Goal: Task Accomplishment & Management: Manage account settings

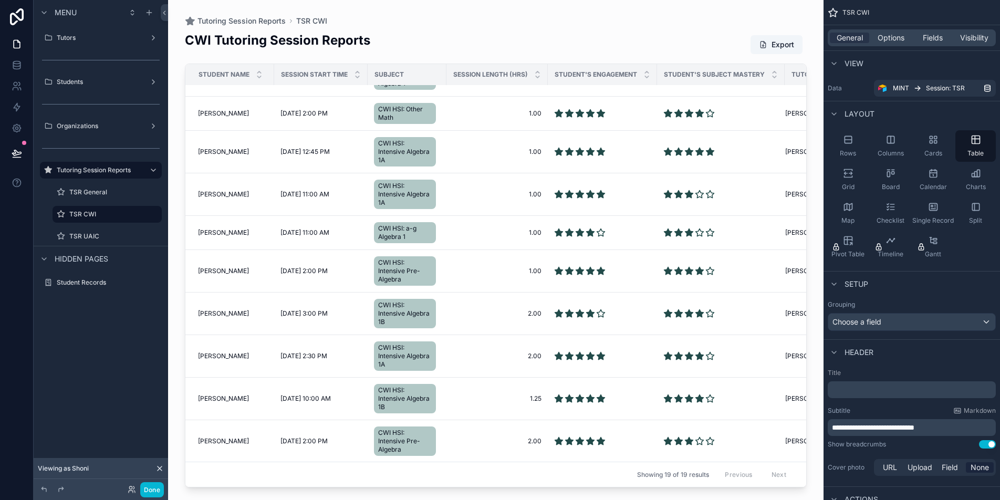
scroll to position [338, 0]
click at [119, 362] on div "Menu Tutors Students Organizations Tutoring Session Reports TSR General TSR CWI…" at bounding box center [101, 243] width 134 height 487
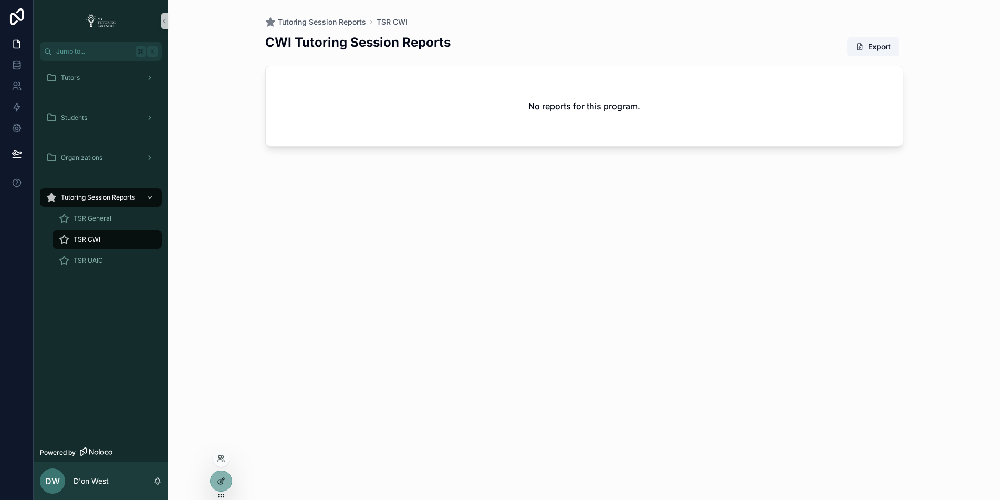
click at [227, 485] on div at bounding box center [221, 481] width 21 height 20
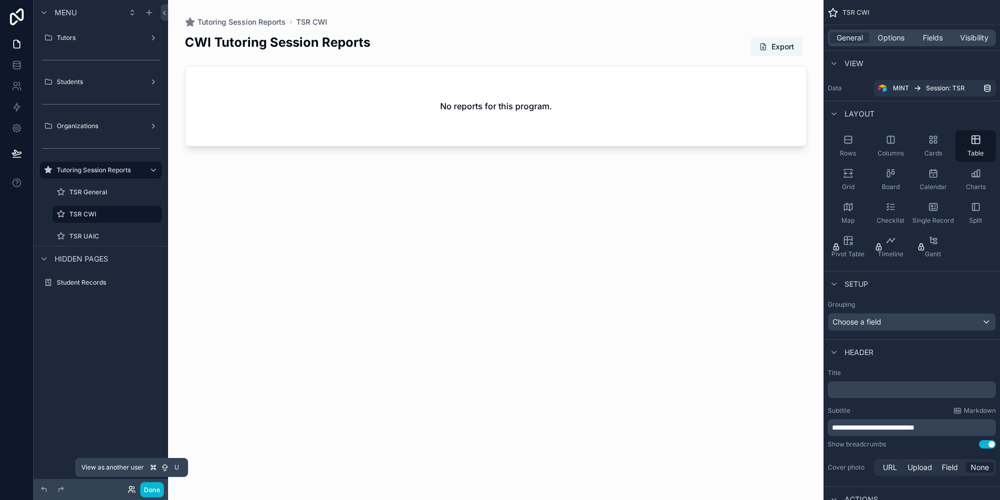
click at [128, 488] on icon at bounding box center [132, 489] width 8 height 8
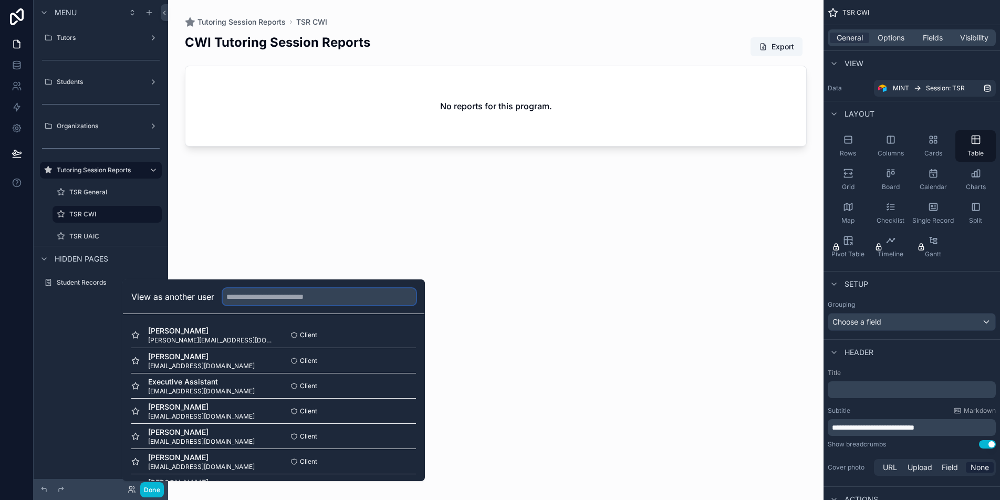
click at [274, 298] on input "text" at bounding box center [319, 296] width 193 height 17
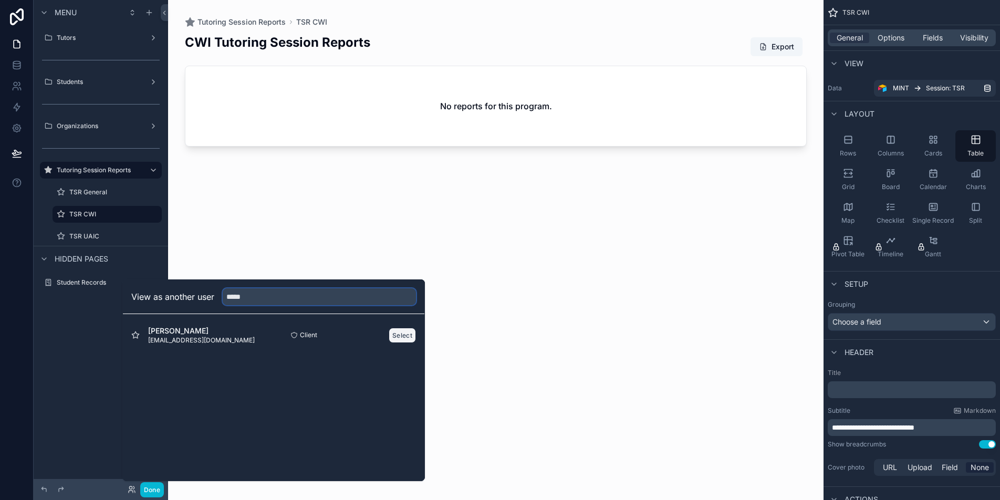
type input "*****"
click at [393, 338] on button "Select" at bounding box center [402, 335] width 27 height 15
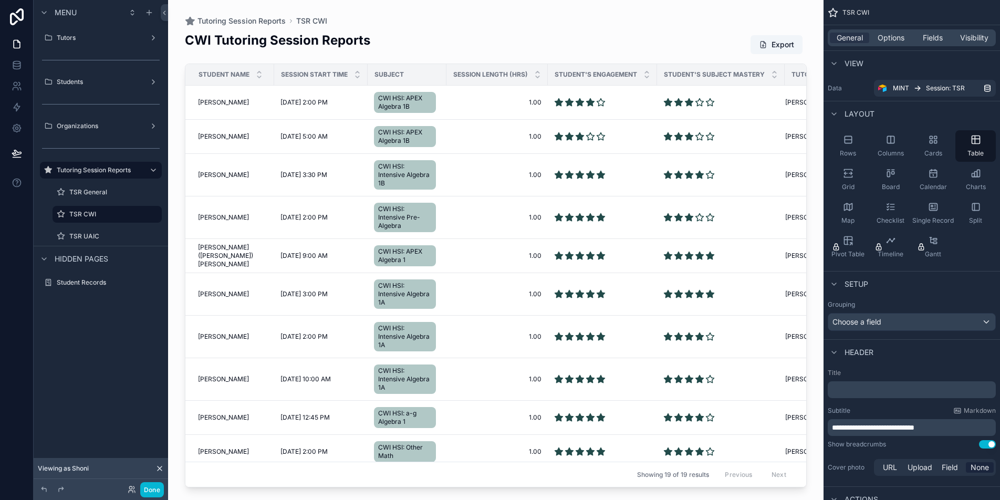
scroll to position [14, 0]
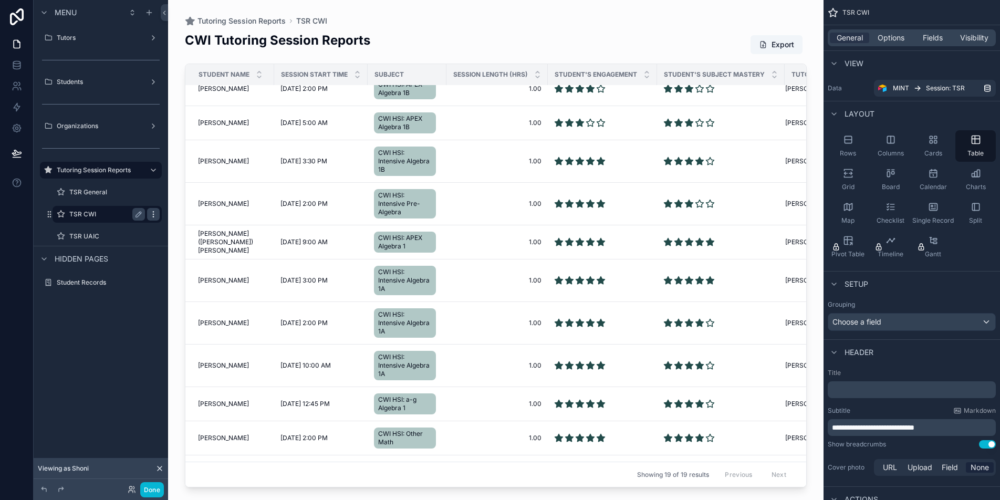
click at [153, 217] on icon "scrollable content" at bounding box center [153, 216] width 1 height 1
click at [202, 209] on span "Clone" at bounding box center [196, 207] width 19 height 11
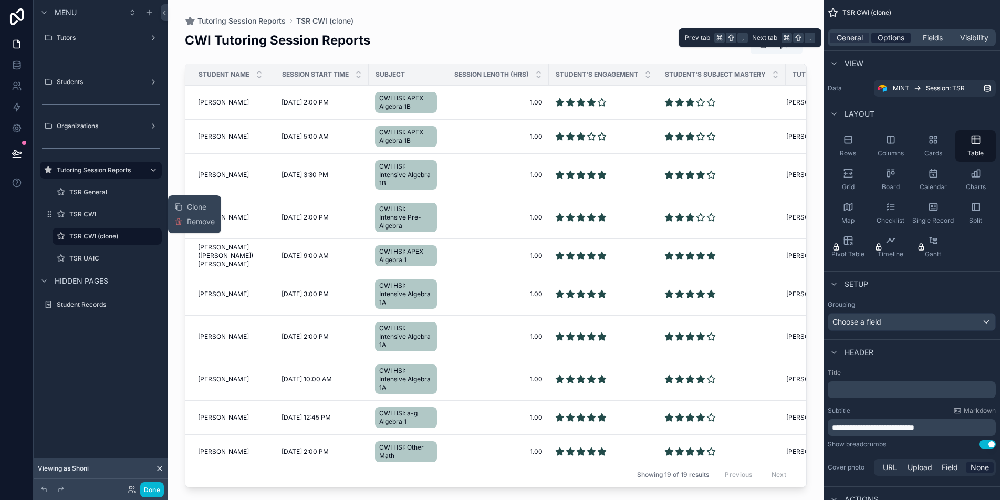
click at [889, 34] on span "Options" at bounding box center [890, 38] width 27 height 11
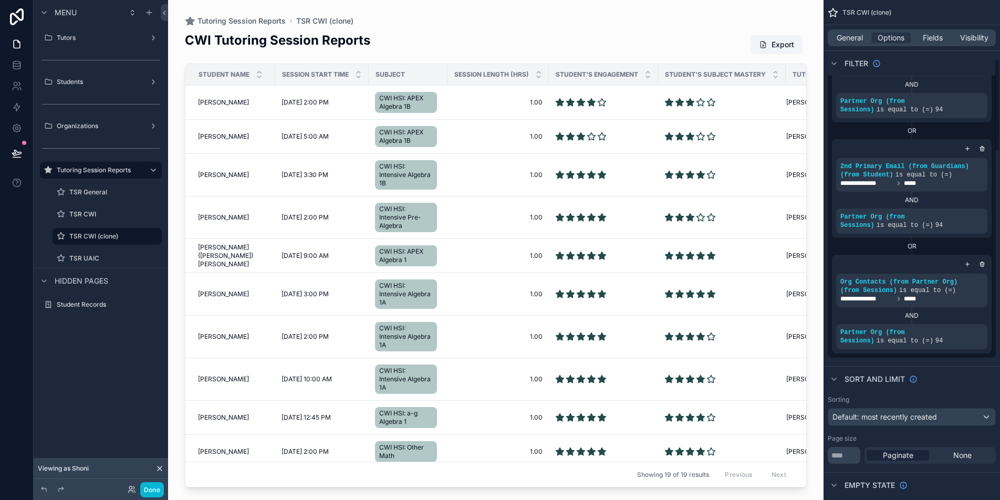
scroll to position [309, 0]
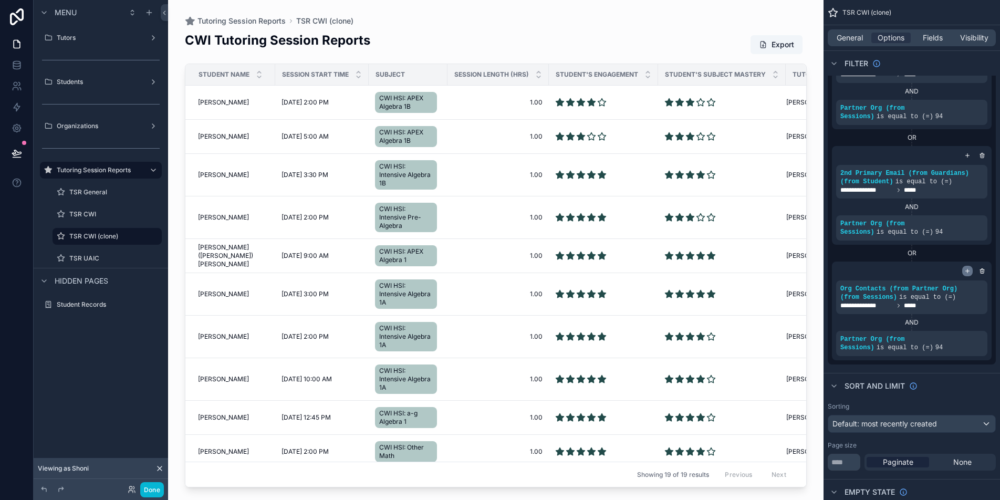
click at [968, 271] on icon "scrollable content" at bounding box center [967, 271] width 6 height 6
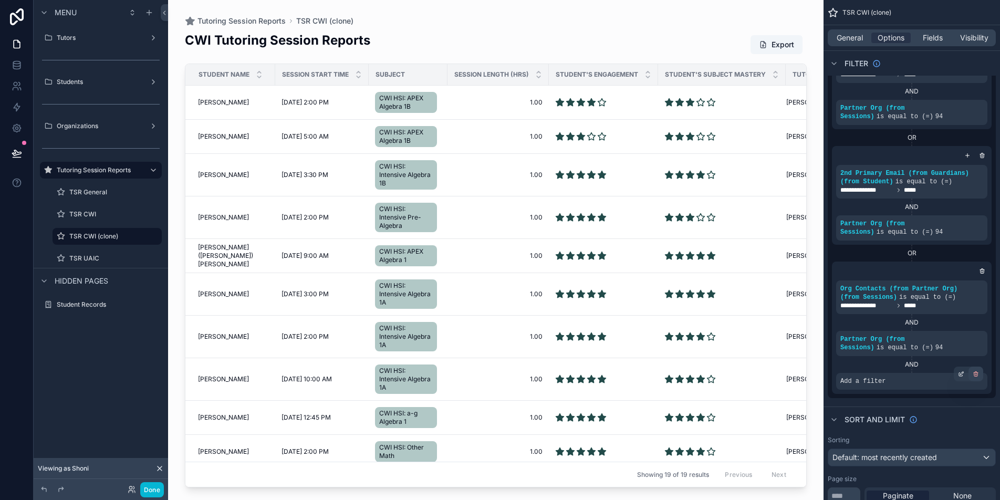
click at [976, 373] on icon "scrollable content" at bounding box center [976, 374] width 6 height 6
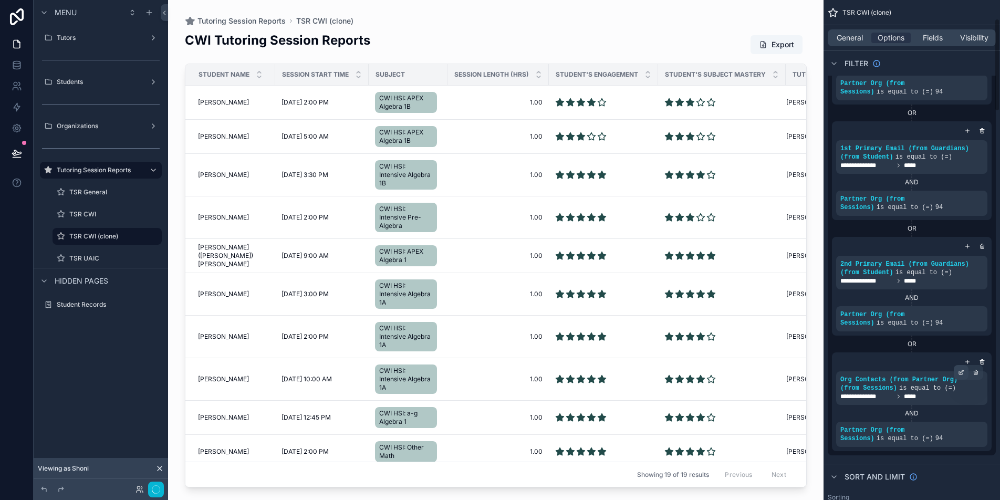
scroll to position [0, 0]
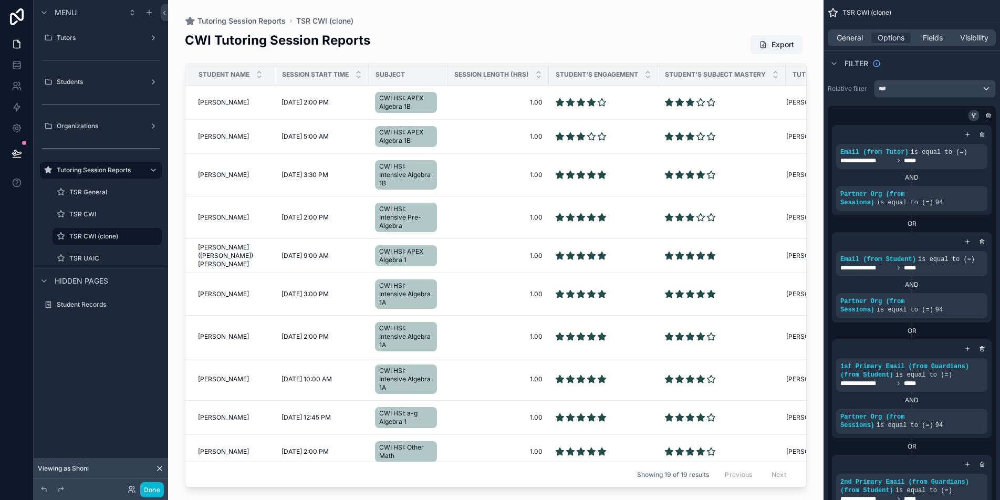
click at [974, 118] on icon "scrollable content" at bounding box center [973, 115] width 6 height 6
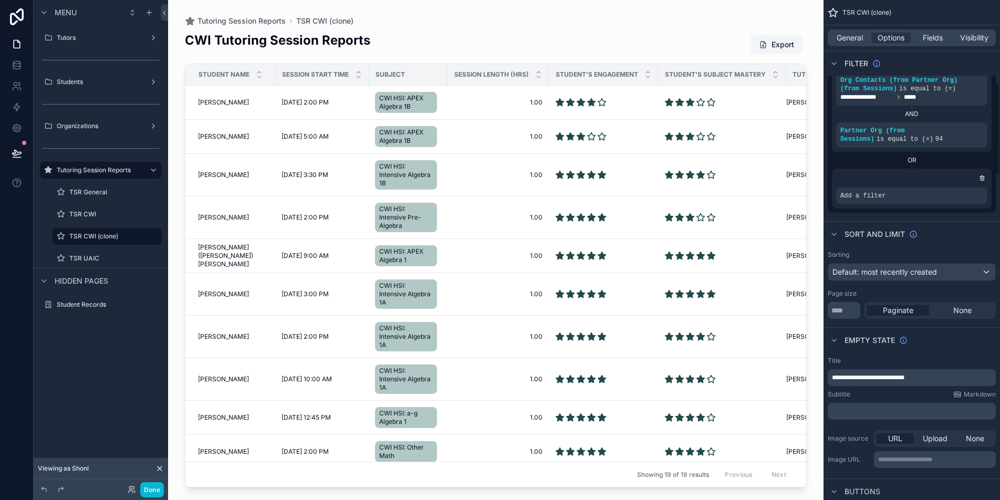
scroll to position [398, 0]
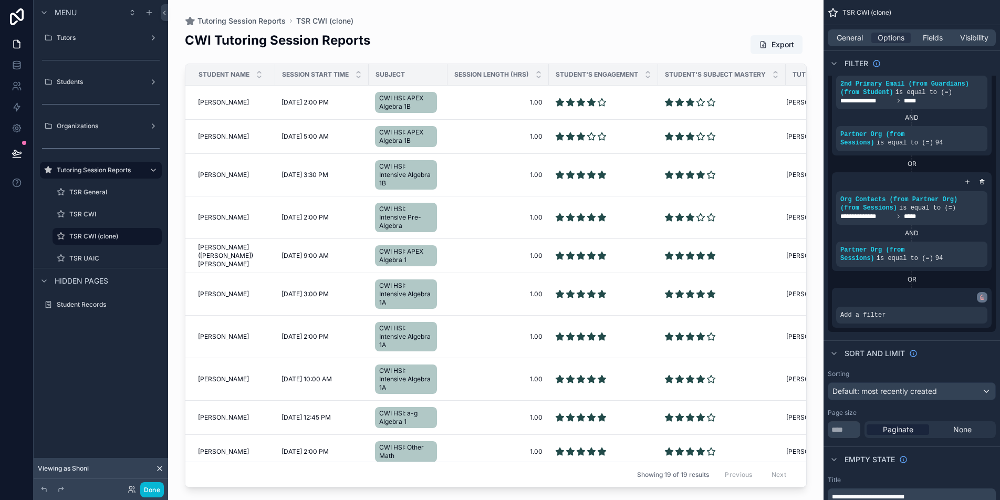
click at [980, 298] on icon "scrollable content" at bounding box center [982, 297] width 6 height 6
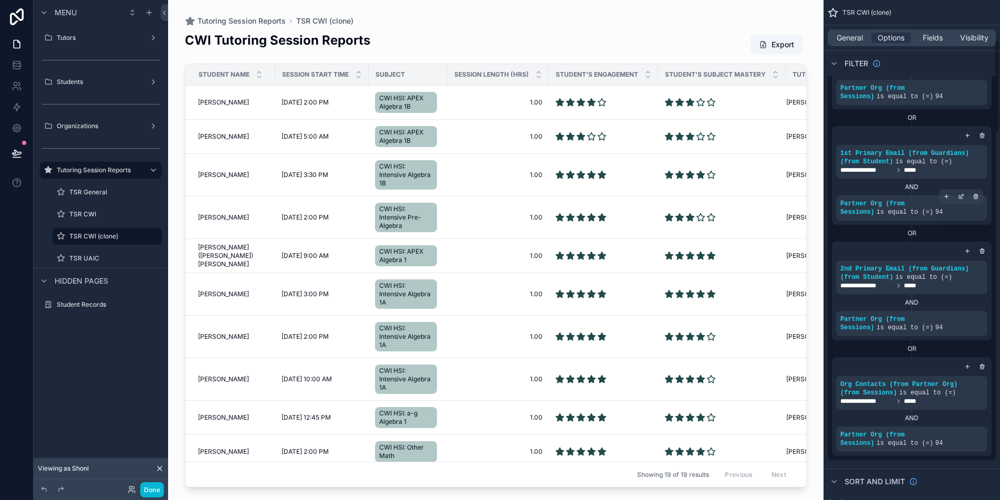
scroll to position [220, 0]
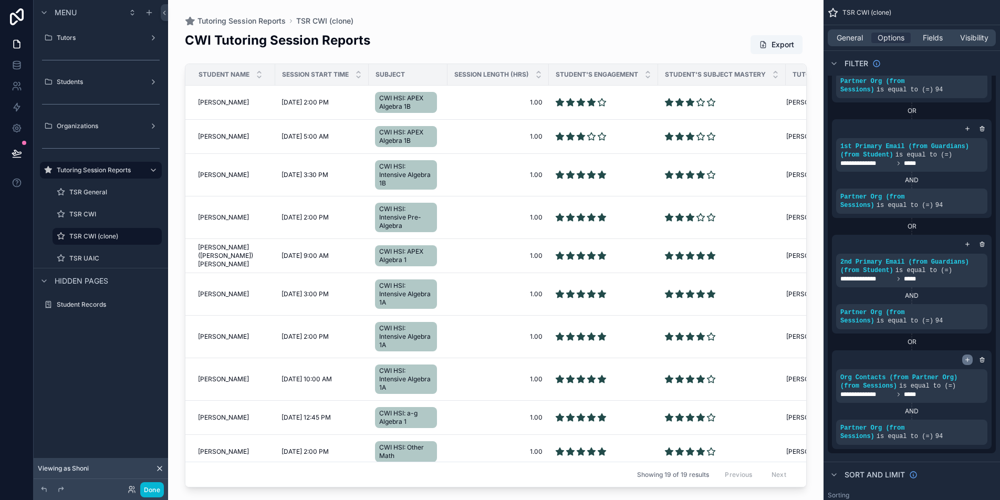
click at [966, 360] on icon "scrollable content" at bounding box center [968, 360] width 4 height 0
click at [961, 464] on icon "scrollable content" at bounding box center [961, 462] width 6 height 6
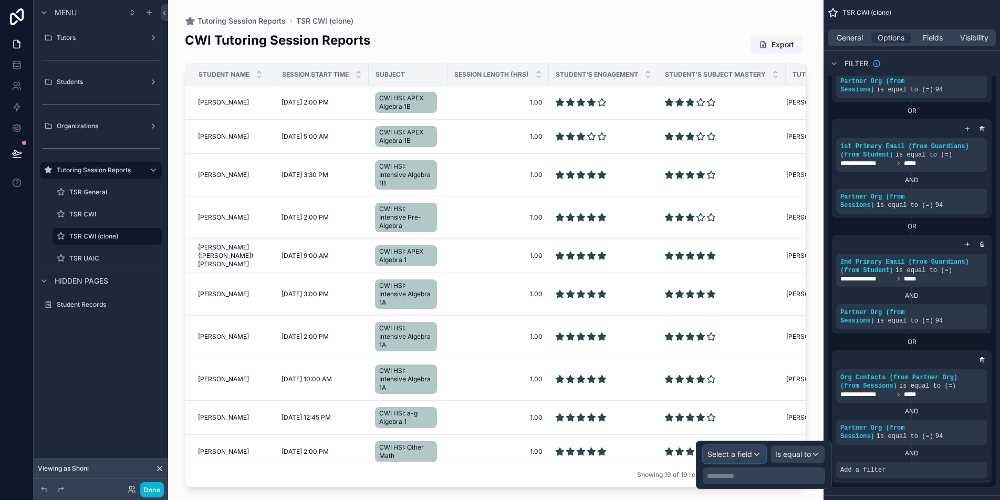
click at [733, 455] on span "Select a field" at bounding box center [729, 454] width 45 height 9
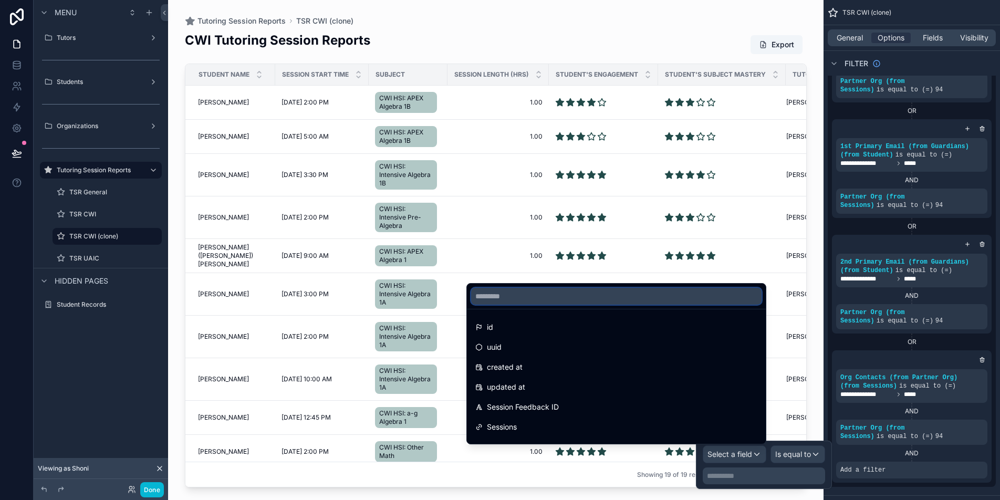
click at [600, 299] on input "text" at bounding box center [616, 296] width 290 height 17
type input "*"
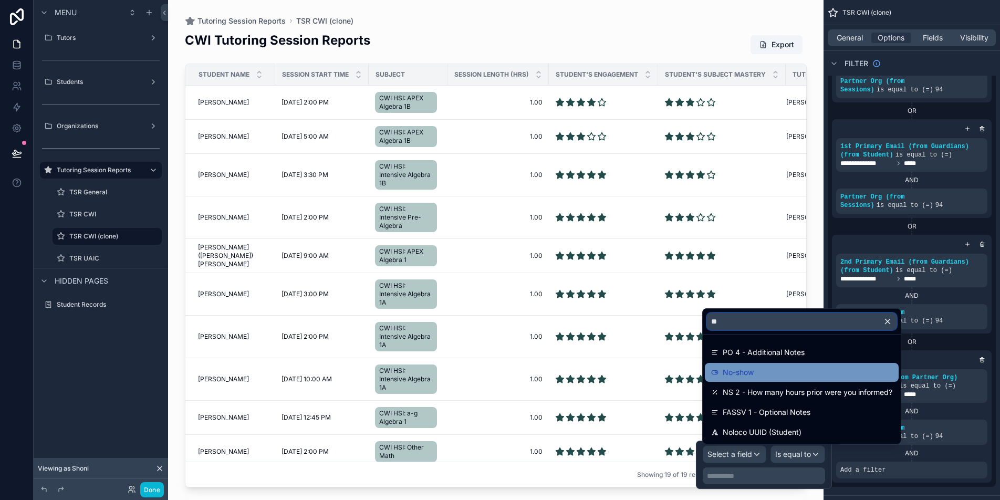
type input "**"
click at [814, 372] on div "No-show" at bounding box center [801, 372] width 181 height 13
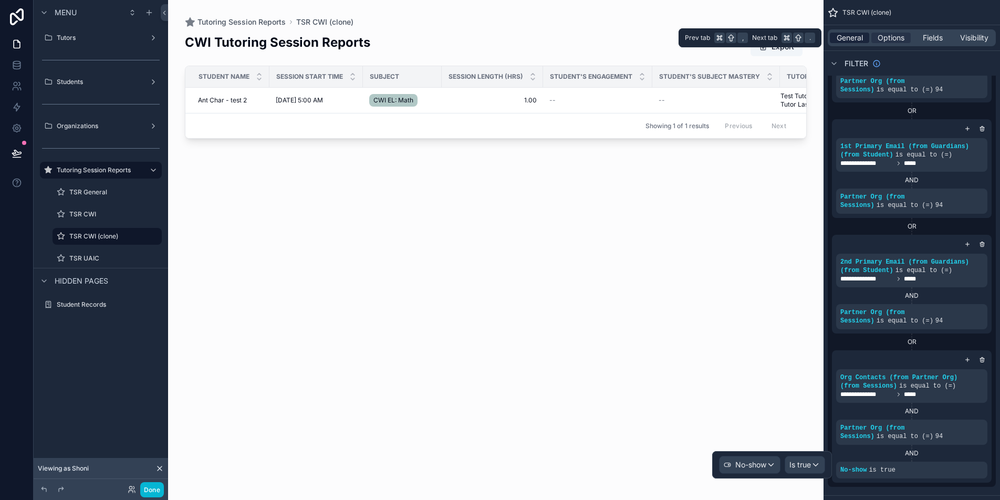
click at [854, 39] on span "General" at bounding box center [850, 38] width 26 height 11
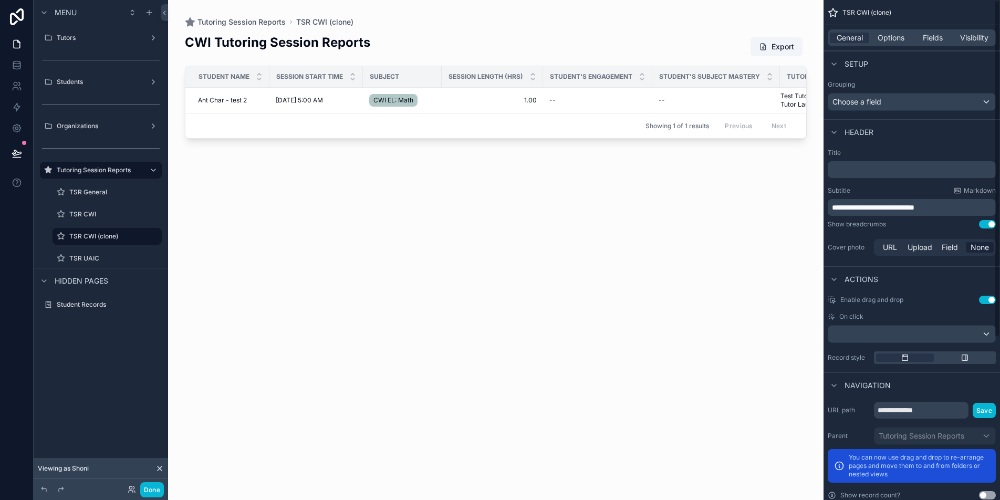
scroll to position [0, 0]
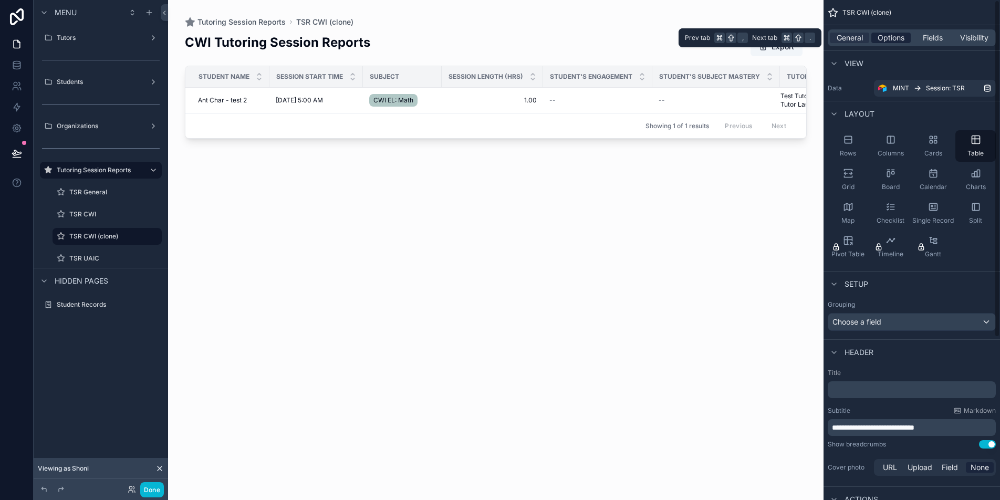
click at [884, 35] on span "Options" at bounding box center [890, 38] width 27 height 11
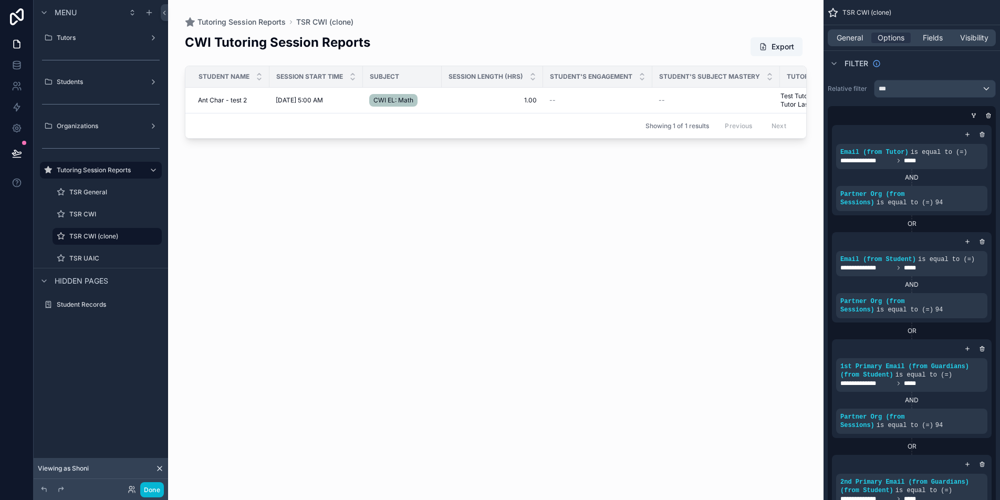
click at [602, 215] on div "scrollable content" at bounding box center [495, 243] width 655 height 487
click at [136, 238] on icon "scrollable content" at bounding box center [138, 236] width 5 height 5
click at [117, 238] on input "**********" at bounding box center [98, 236] width 59 height 13
type input "**********"
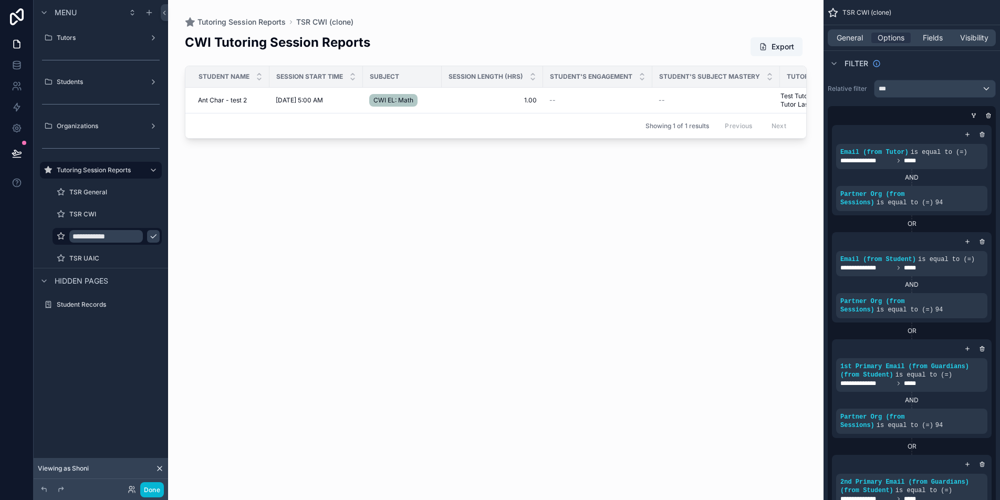
click at [149, 234] on icon "scrollable content" at bounding box center [153, 236] width 8 height 8
click at [970, 132] on icon "scrollable content" at bounding box center [967, 134] width 6 height 6
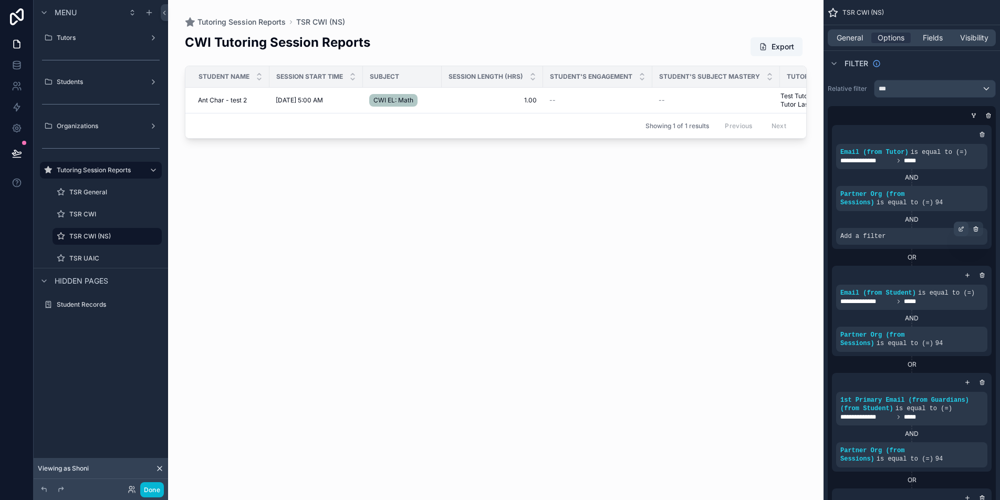
click at [958, 230] on icon "scrollable content" at bounding box center [961, 229] width 6 height 6
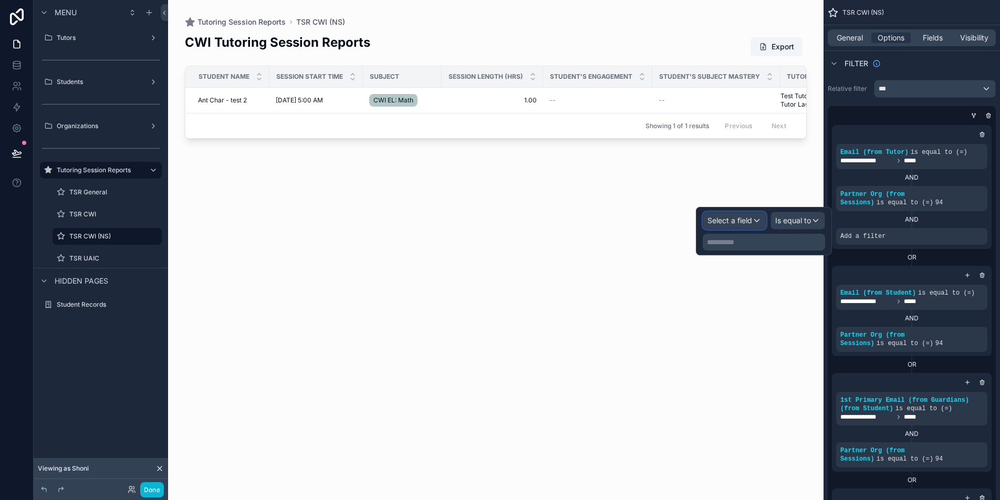
click at [739, 222] on span "Select a field" at bounding box center [729, 220] width 45 height 9
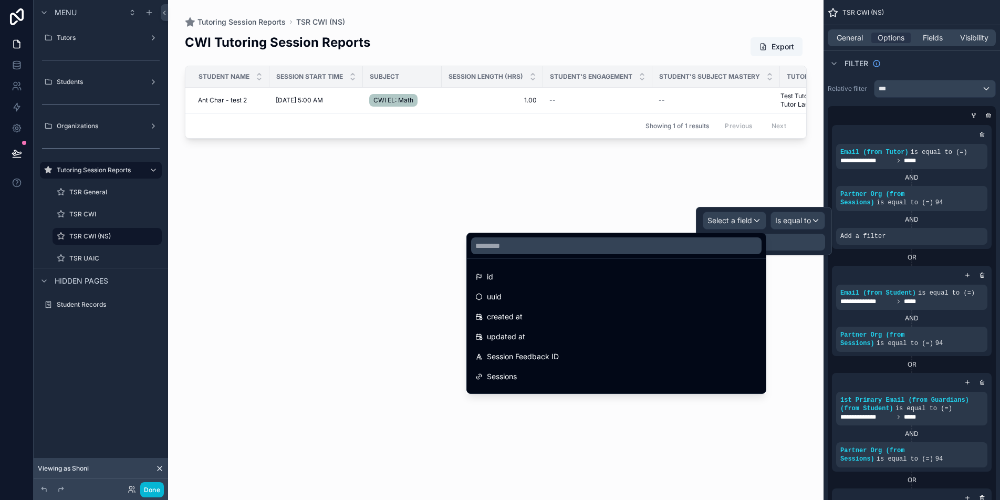
click at [705, 257] on div at bounding box center [616, 245] width 299 height 25
click at [699, 241] on input "text" at bounding box center [616, 245] width 290 height 17
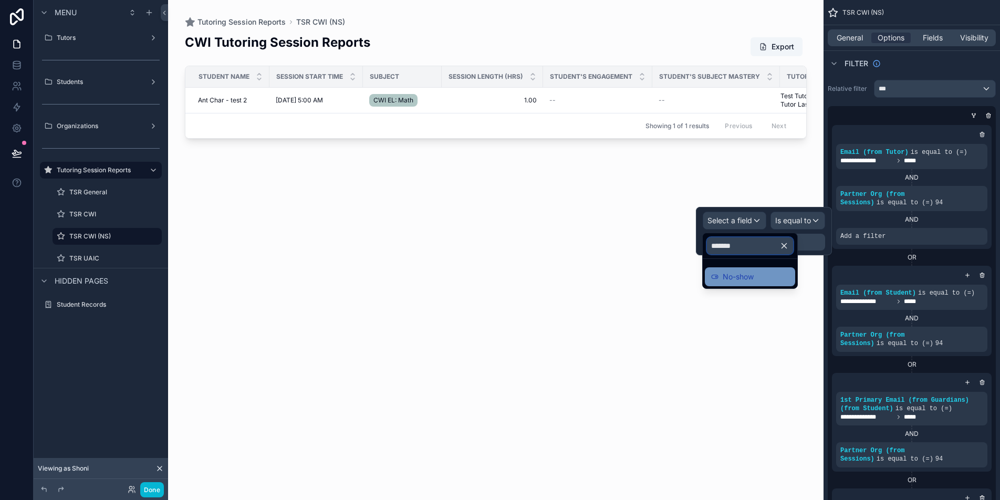
type input "*******"
click at [740, 284] on div "No-show" at bounding box center [750, 276] width 90 height 19
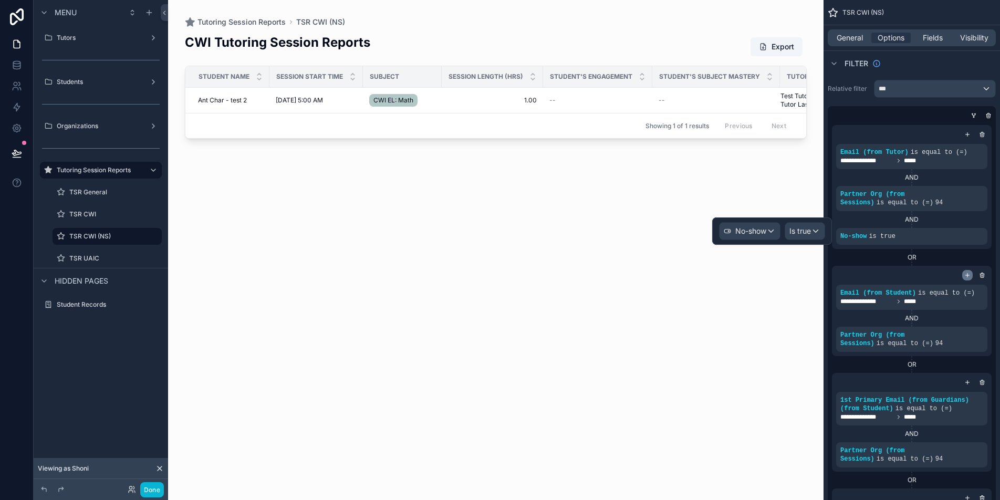
click at [965, 277] on icon "scrollable content" at bounding box center [967, 275] width 6 height 6
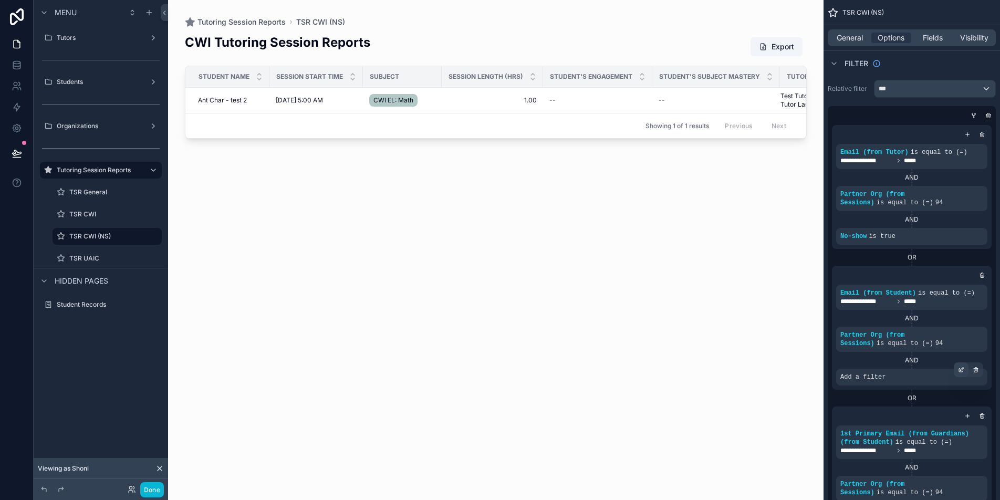
click at [962, 370] on icon "scrollable content" at bounding box center [961, 370] width 6 height 6
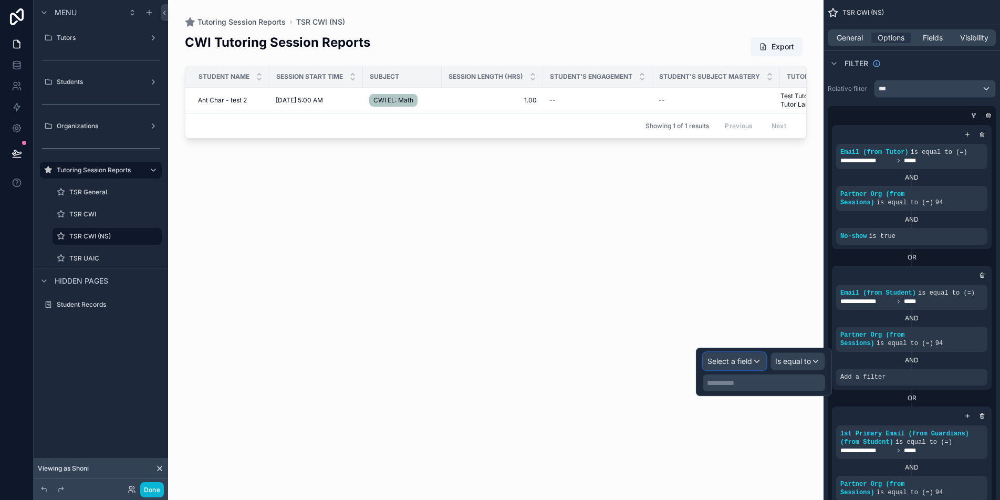
click at [734, 365] on span "Select a field" at bounding box center [729, 361] width 45 height 9
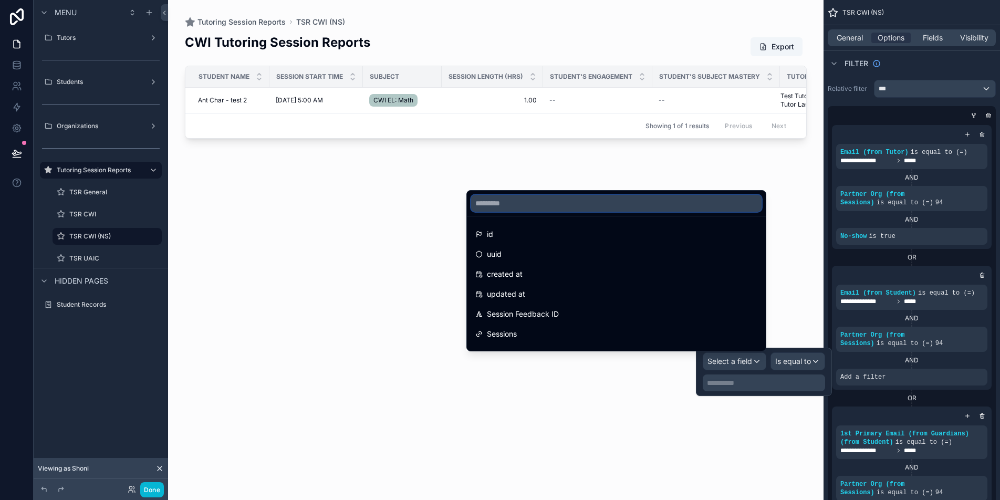
click at [610, 205] on input "text" at bounding box center [616, 203] width 290 height 17
paste input "*******"
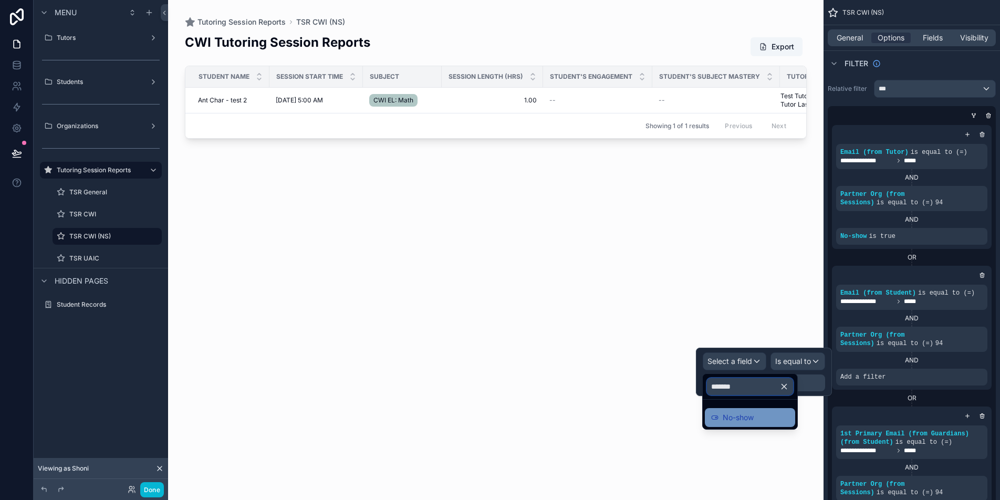
type input "*******"
click at [771, 423] on div "No-show" at bounding box center [750, 417] width 78 height 13
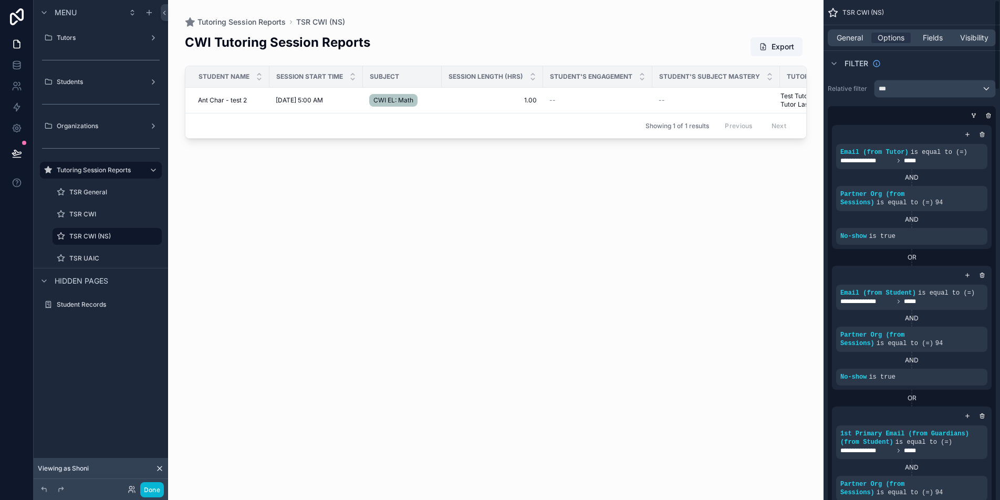
click at [938, 395] on div "OR" at bounding box center [912, 398] width 160 height 8
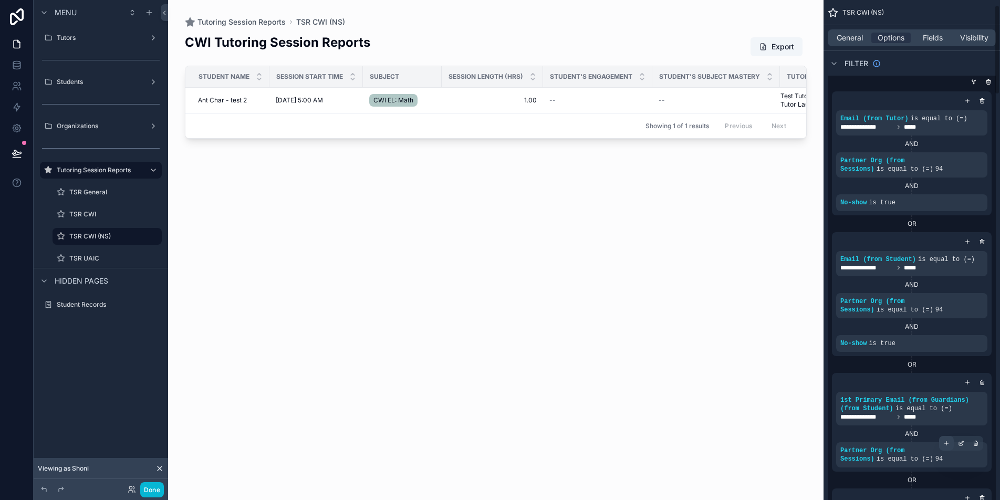
scroll to position [81, 0]
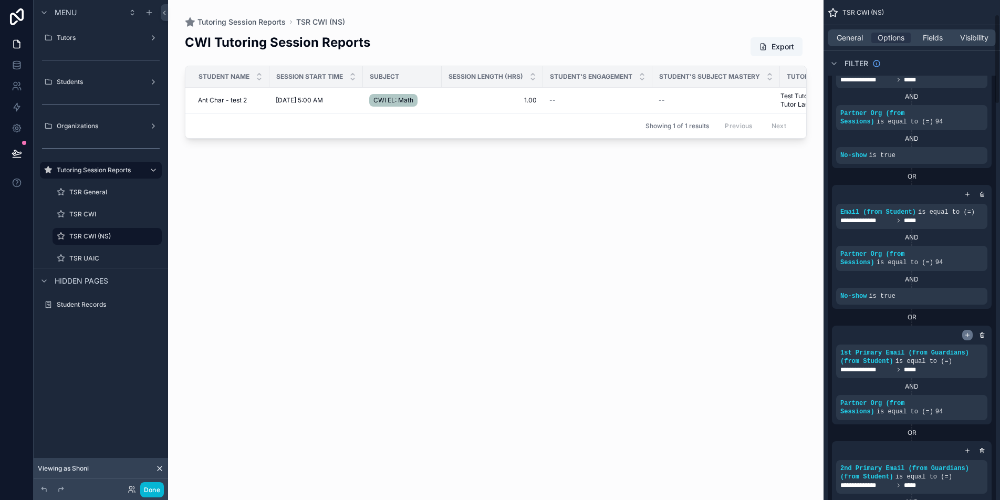
click at [968, 334] on icon "scrollable content" at bounding box center [967, 335] width 6 height 6
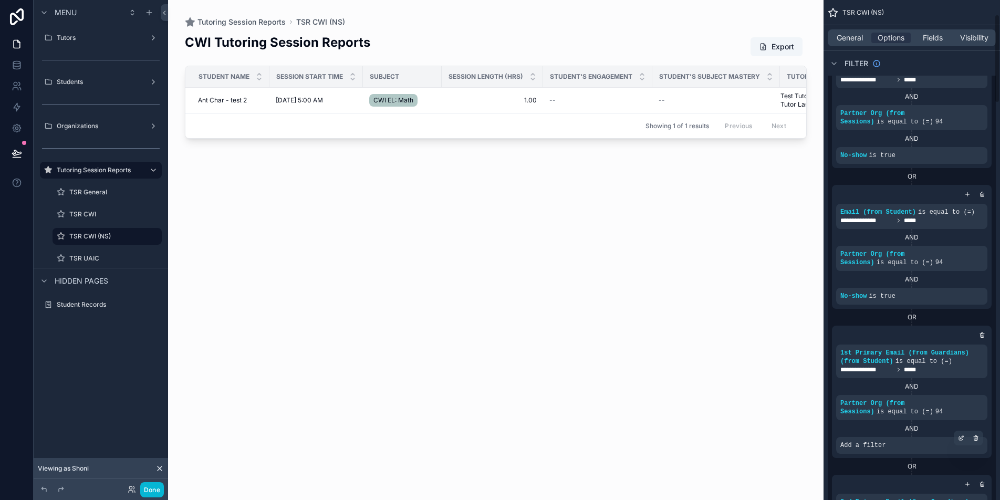
click at [921, 448] on div "Add a filter" at bounding box center [911, 445] width 151 height 17
click at [962, 439] on icon "scrollable content" at bounding box center [961, 439] width 4 height 4
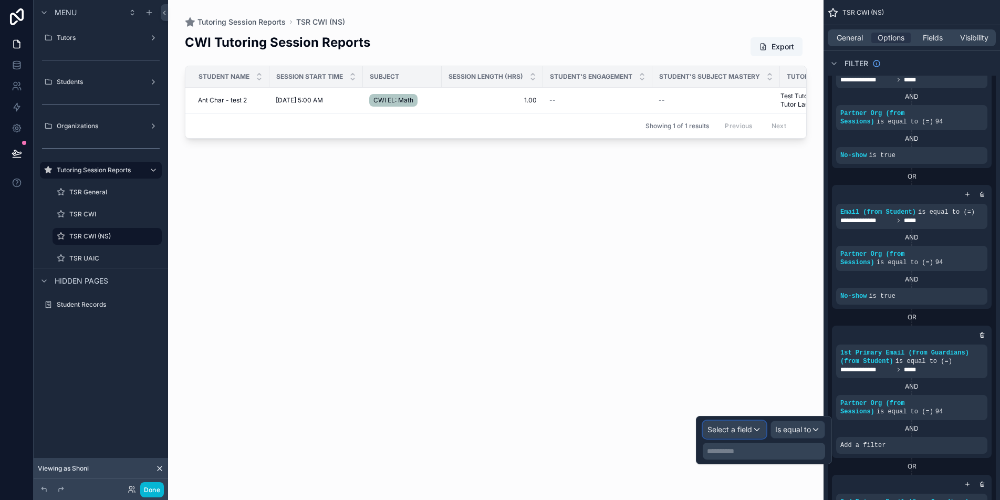
click at [751, 424] on span "Select a field" at bounding box center [729, 429] width 45 height 11
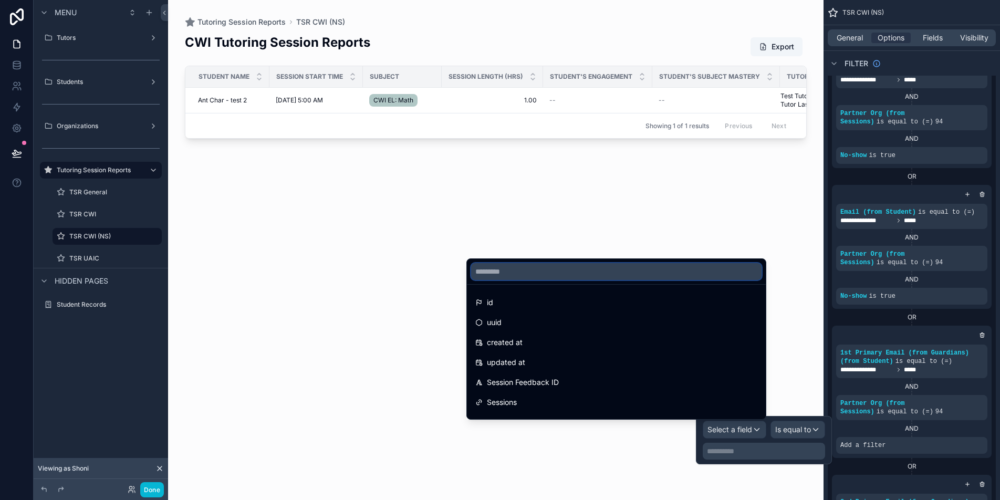
click at [622, 278] on input "text" at bounding box center [616, 271] width 290 height 17
paste input "*******"
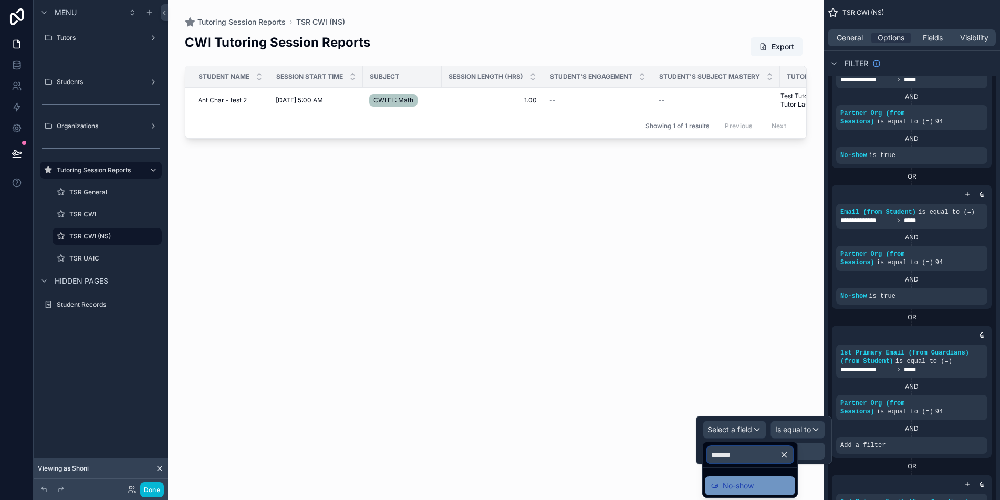
type input "*******"
click at [772, 494] on div "No-show" at bounding box center [750, 485] width 90 height 19
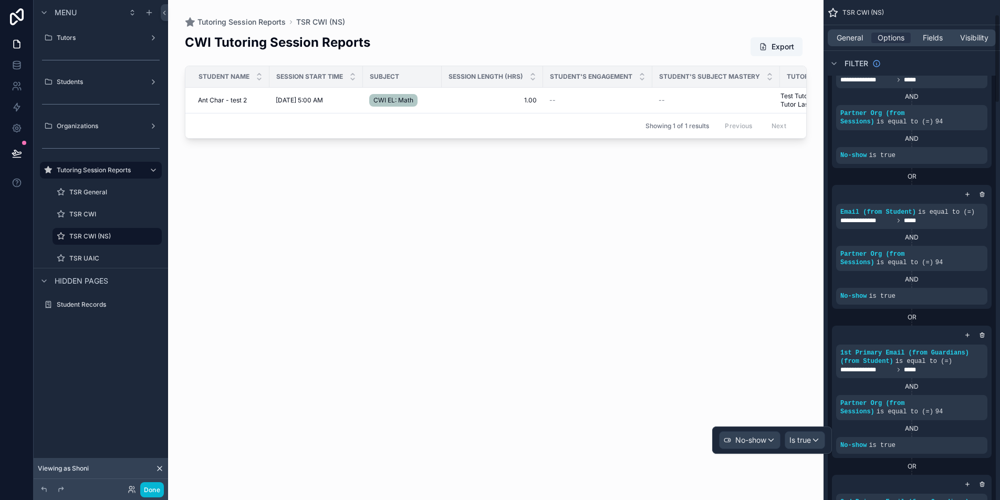
scroll to position [254, 0]
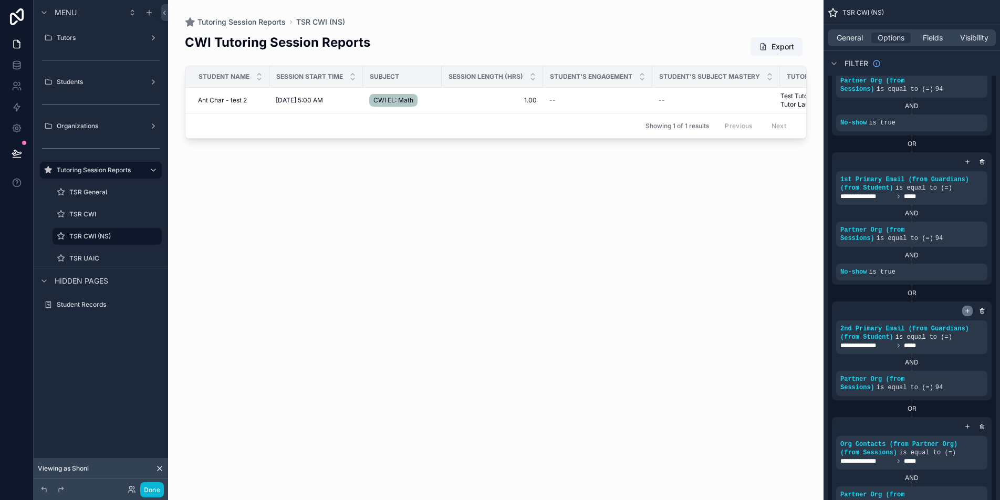
click at [966, 309] on icon "scrollable content" at bounding box center [967, 311] width 6 height 6
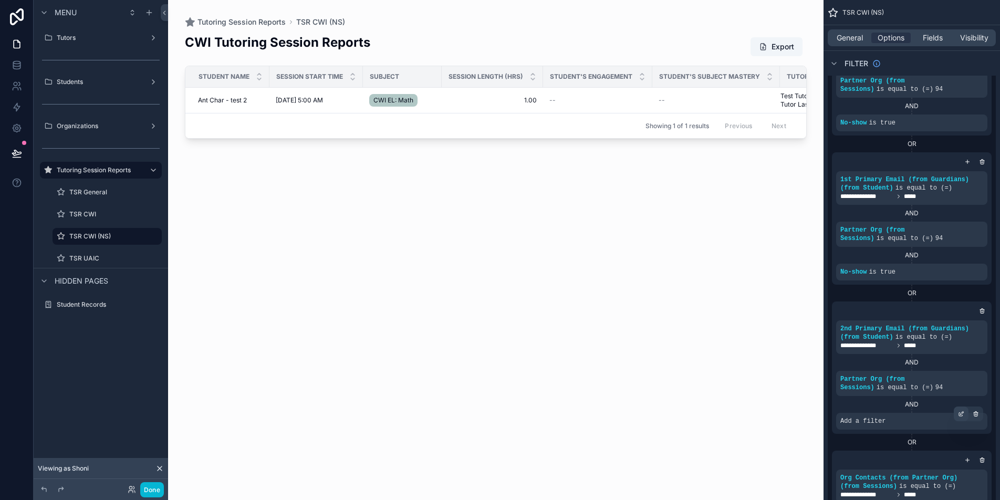
click at [959, 414] on icon "scrollable content" at bounding box center [961, 415] width 4 height 4
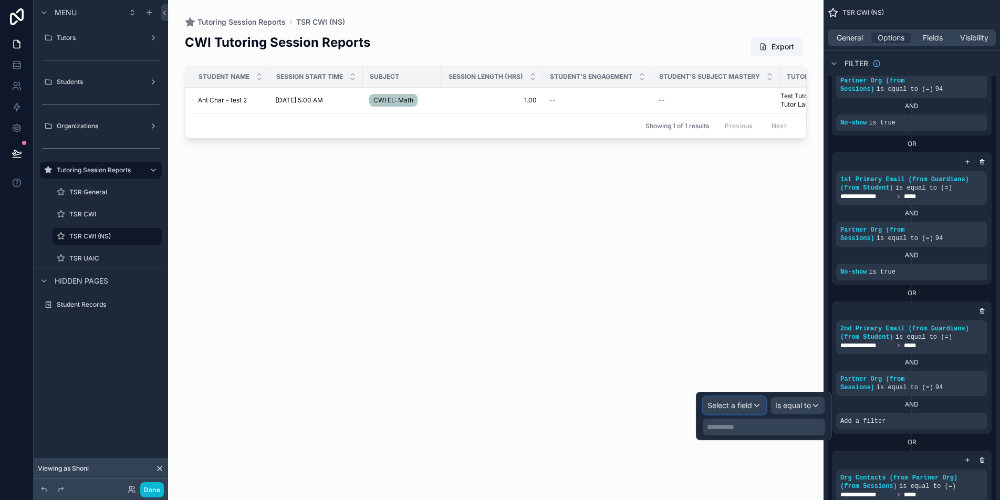
click at [751, 408] on span "Select a field" at bounding box center [729, 405] width 45 height 9
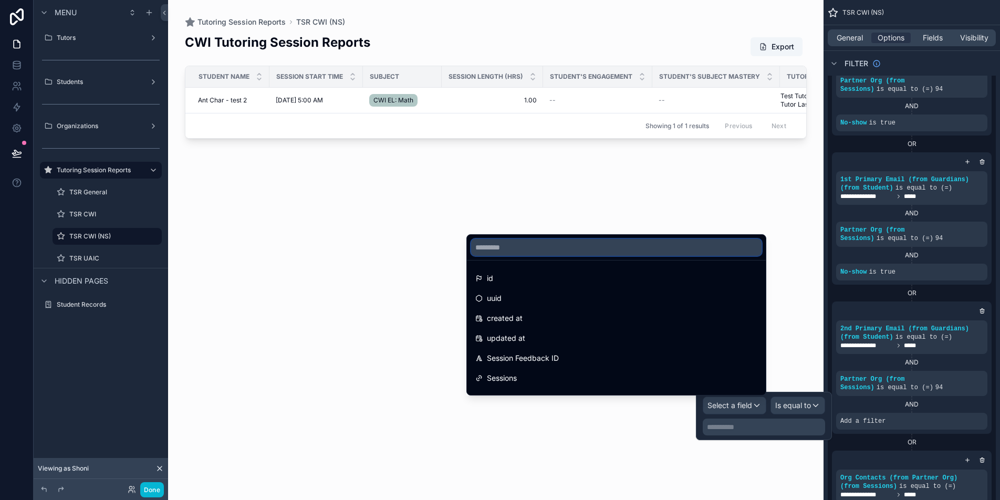
click at [581, 253] on input "text" at bounding box center [616, 247] width 290 height 17
paste input "*******"
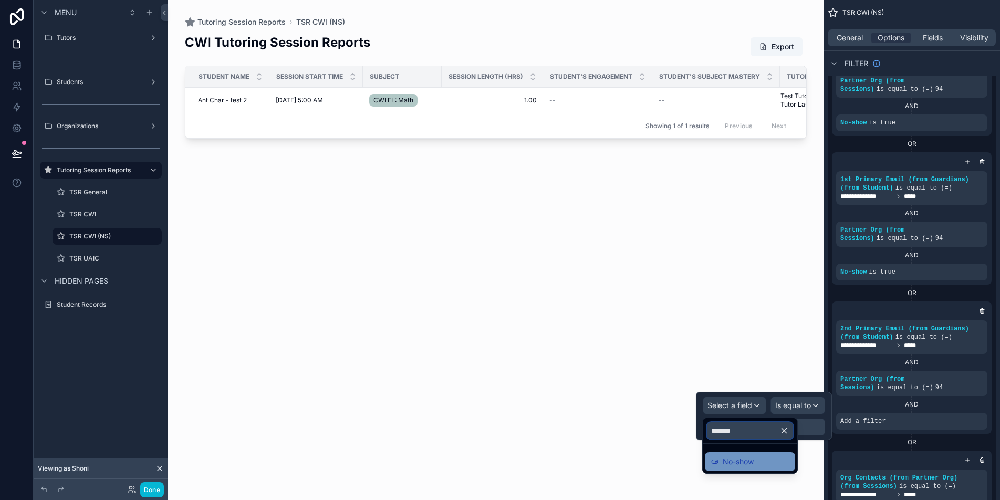
type input "*******"
click at [737, 464] on span "No-show" at bounding box center [738, 461] width 31 height 13
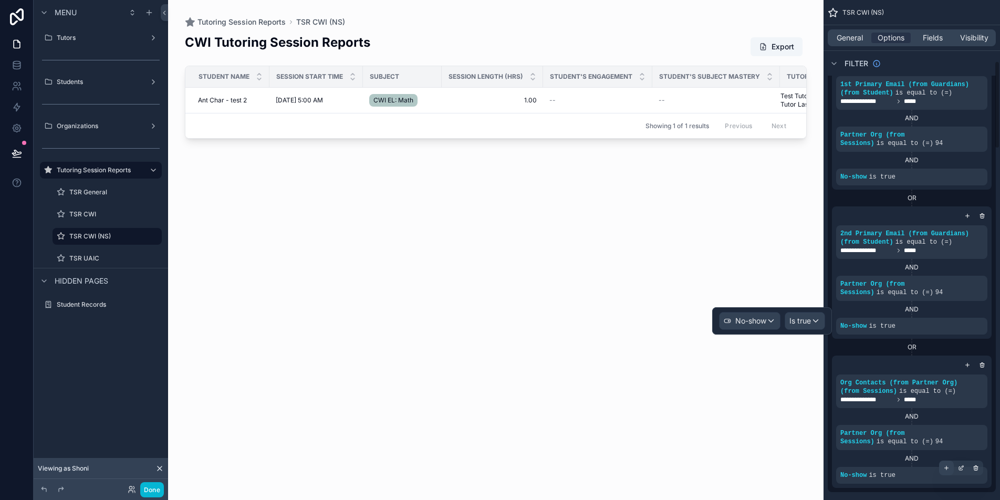
scroll to position [408, 0]
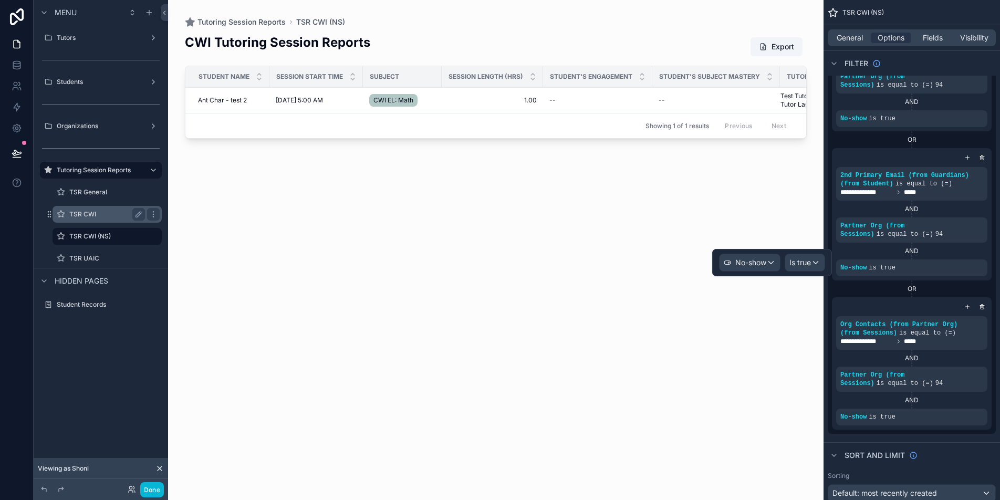
click at [98, 214] on label "TSR CWI" at bounding box center [104, 214] width 71 height 8
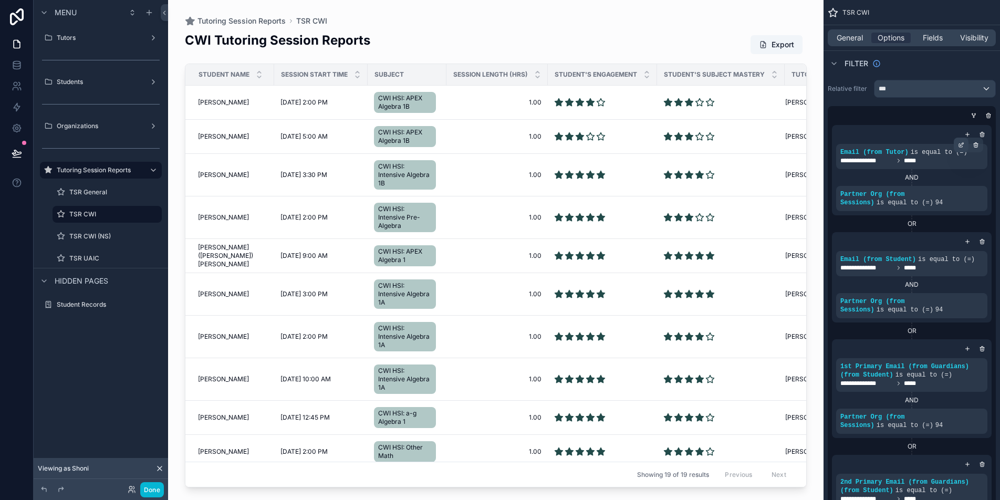
click at [960, 143] on icon "scrollable content" at bounding box center [961, 145] width 6 height 6
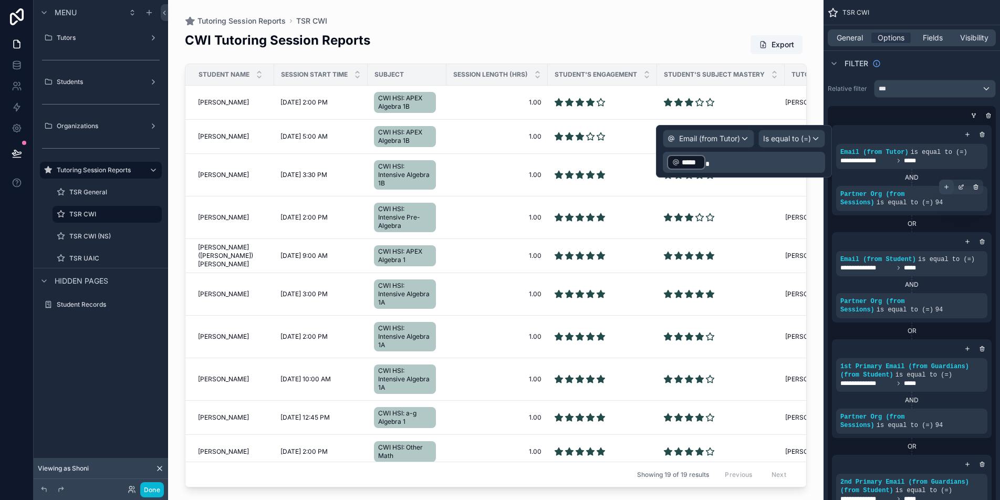
click at [948, 187] on icon "scrollable content" at bounding box center [946, 187] width 6 height 6
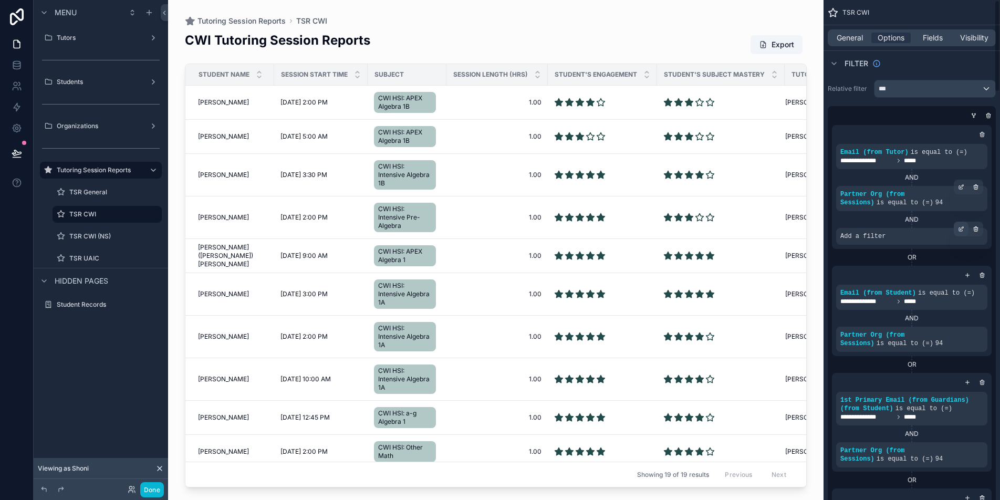
click at [962, 231] on icon "scrollable content" at bounding box center [961, 229] width 6 height 6
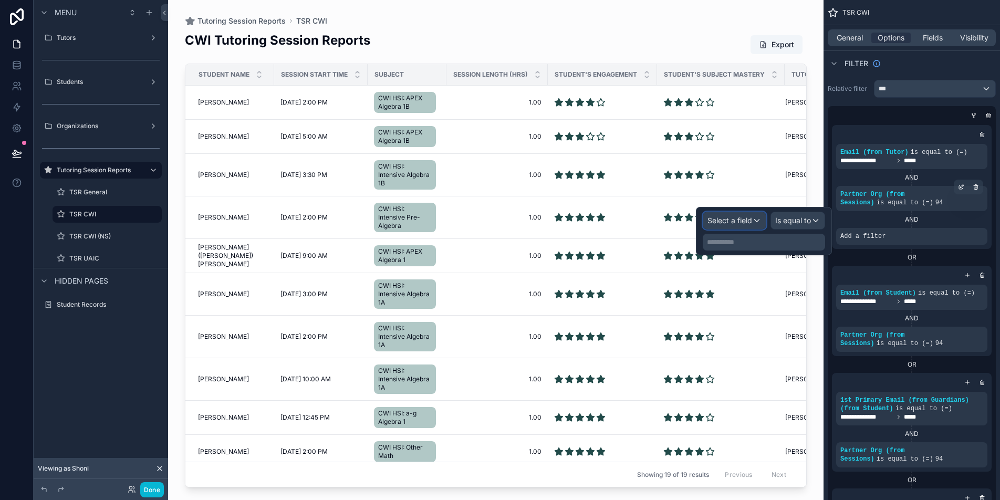
click at [741, 222] on span "Select a field" at bounding box center [729, 220] width 45 height 9
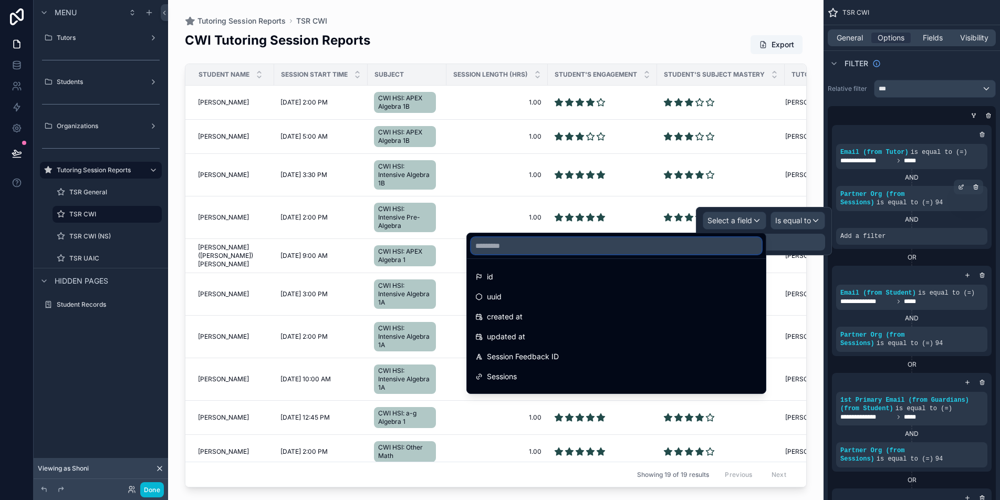
click at [691, 244] on input "text" at bounding box center [616, 245] width 290 height 17
paste input "*******"
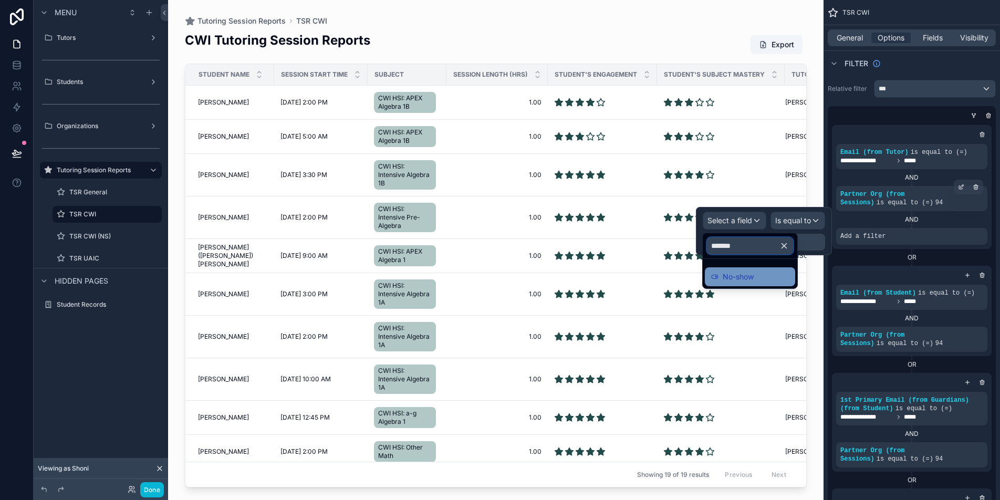
type input "*******"
click at [748, 273] on span "No-show" at bounding box center [738, 276] width 31 height 13
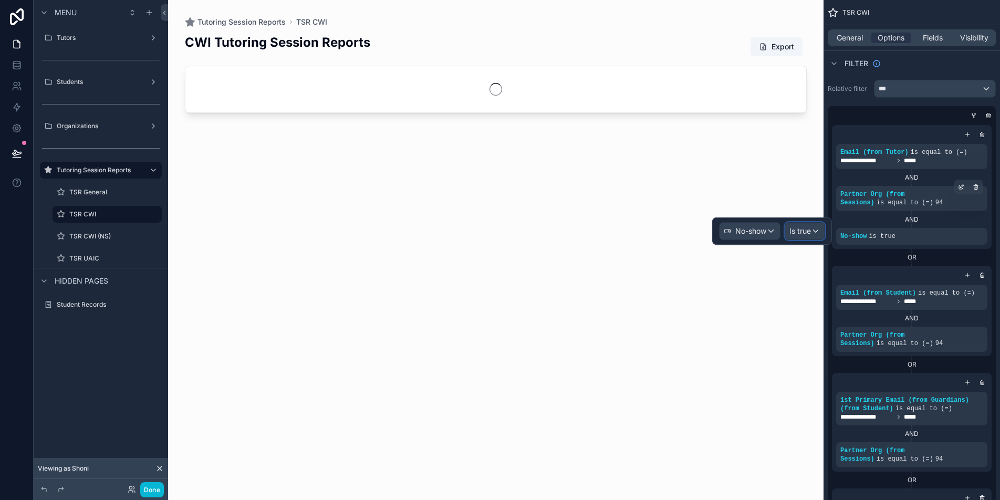
click at [796, 237] on div "Is true" at bounding box center [804, 231] width 39 height 17
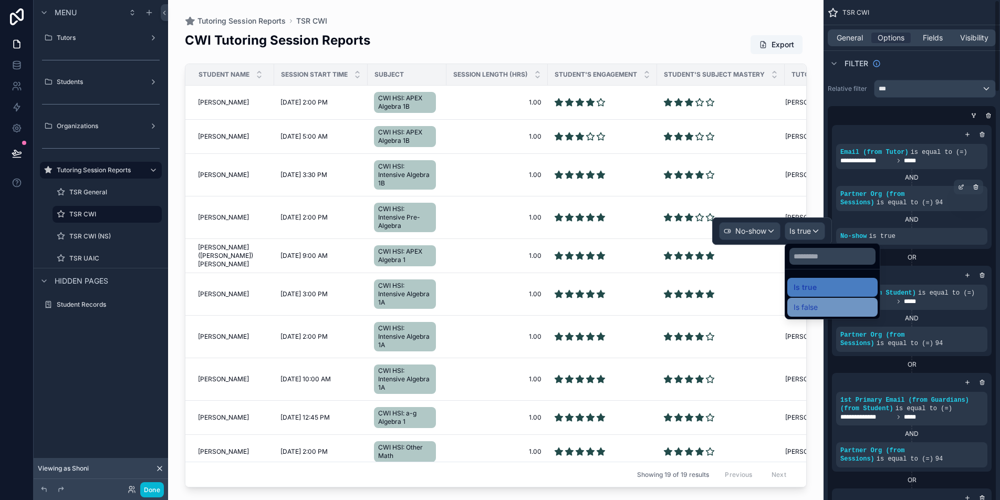
click at [832, 304] on div "Is false" at bounding box center [832, 307] width 78 height 13
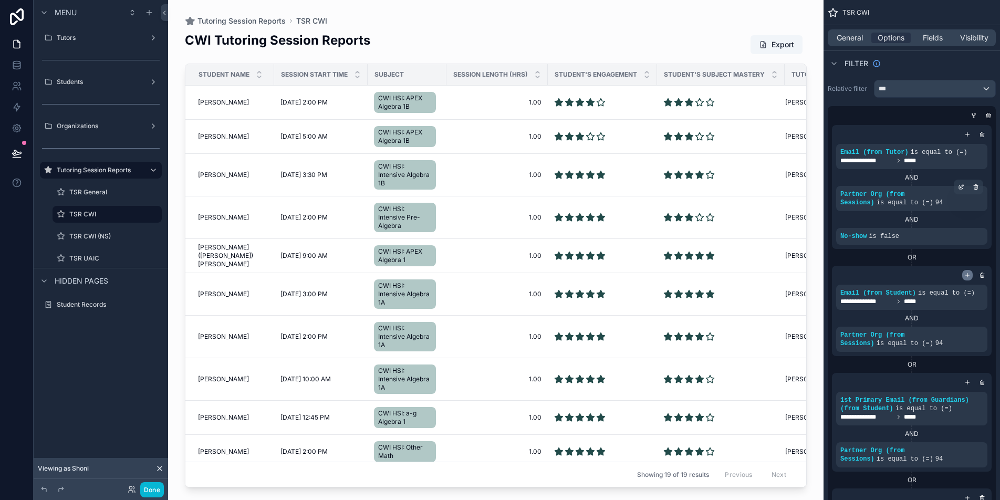
click at [964, 277] on icon "scrollable content" at bounding box center [967, 275] width 6 height 6
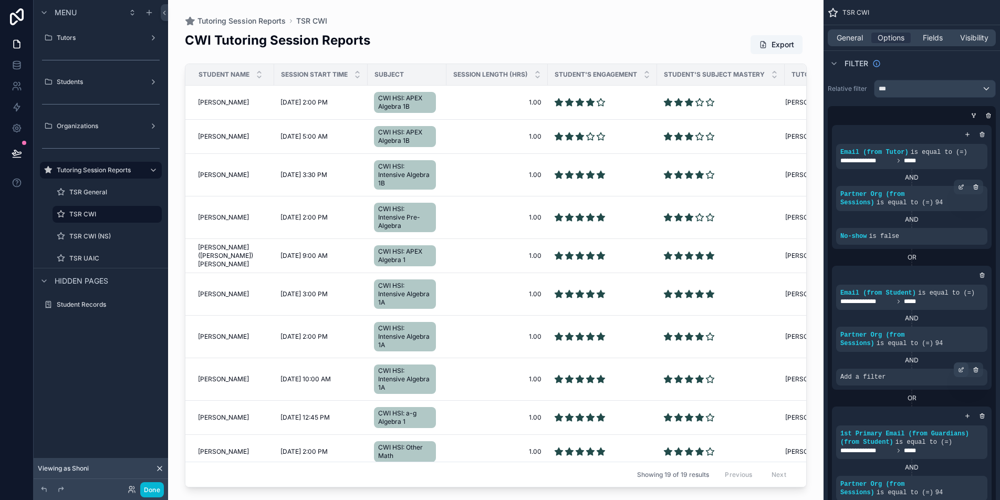
click at [958, 368] on icon "scrollable content" at bounding box center [961, 370] width 6 height 6
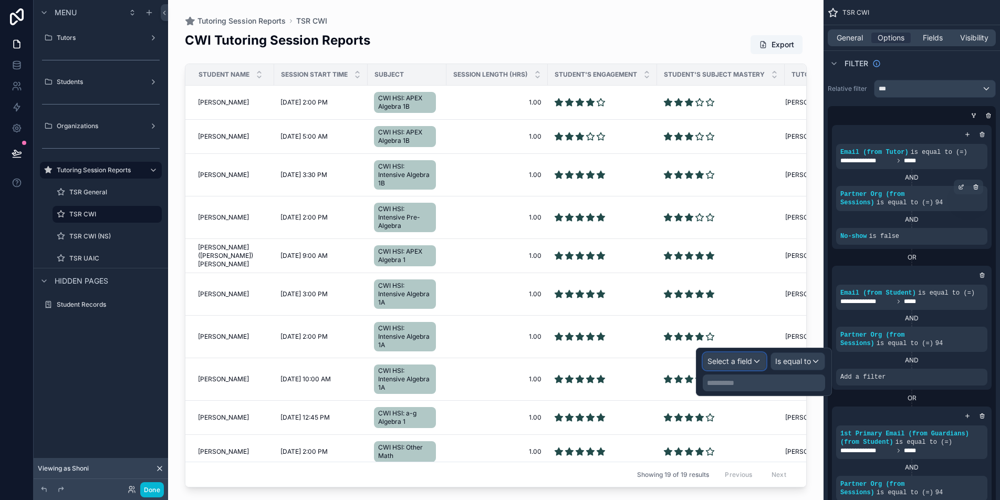
click at [754, 365] on div "Select a field" at bounding box center [734, 361] width 62 height 17
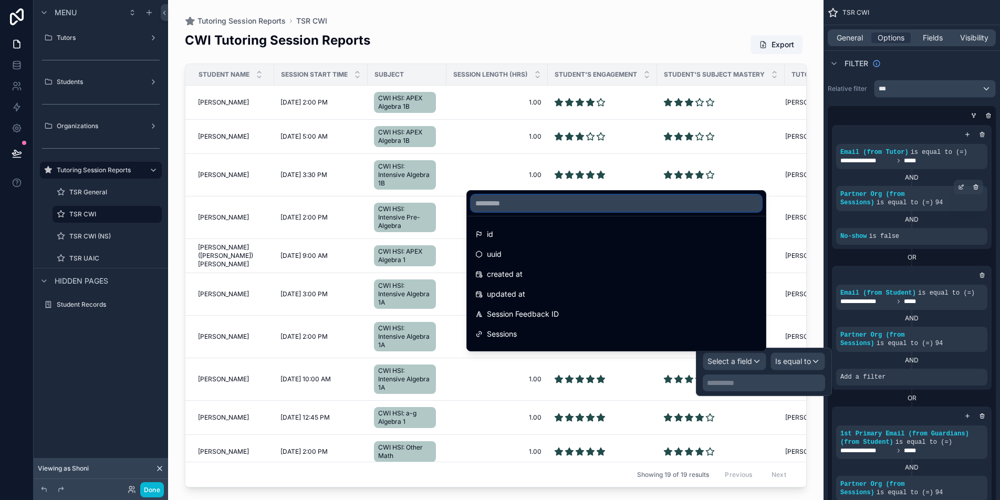
click at [614, 203] on input "text" at bounding box center [616, 203] width 290 height 17
paste input "*******"
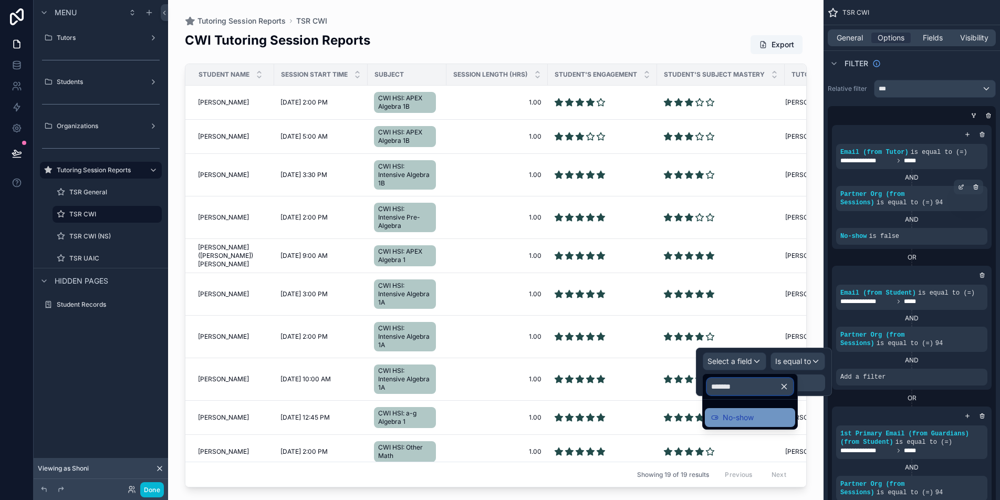
type input "*******"
click at [750, 421] on span "No-show" at bounding box center [738, 417] width 31 height 13
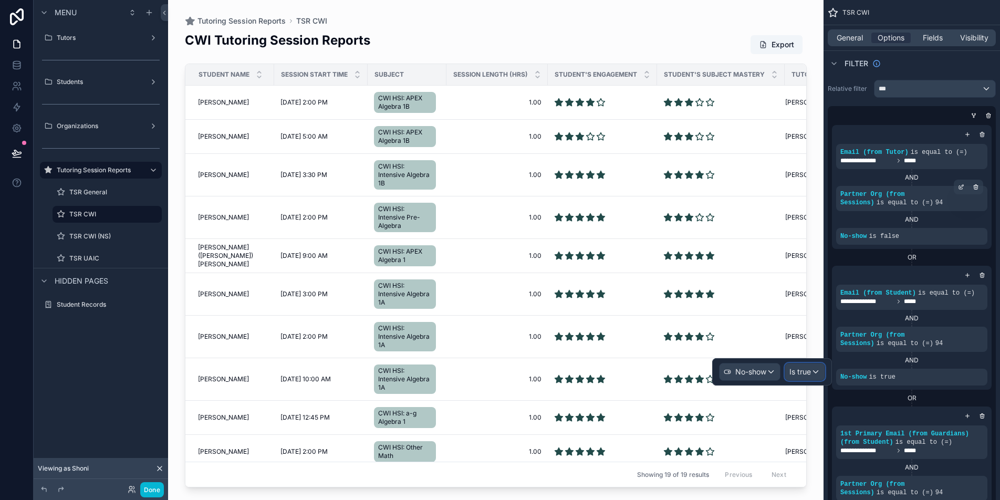
click at [804, 377] on div "Is true" at bounding box center [804, 371] width 39 height 17
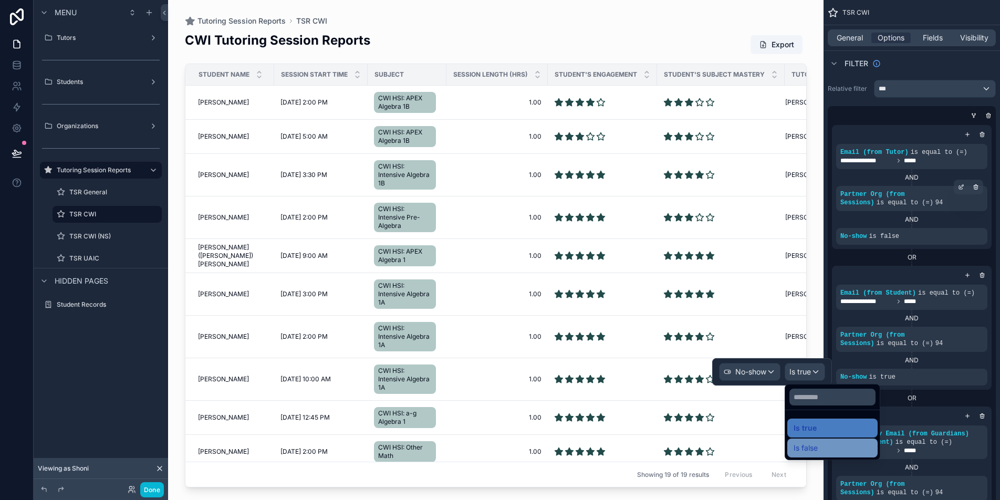
click at [840, 450] on div "Is false" at bounding box center [832, 448] width 78 height 13
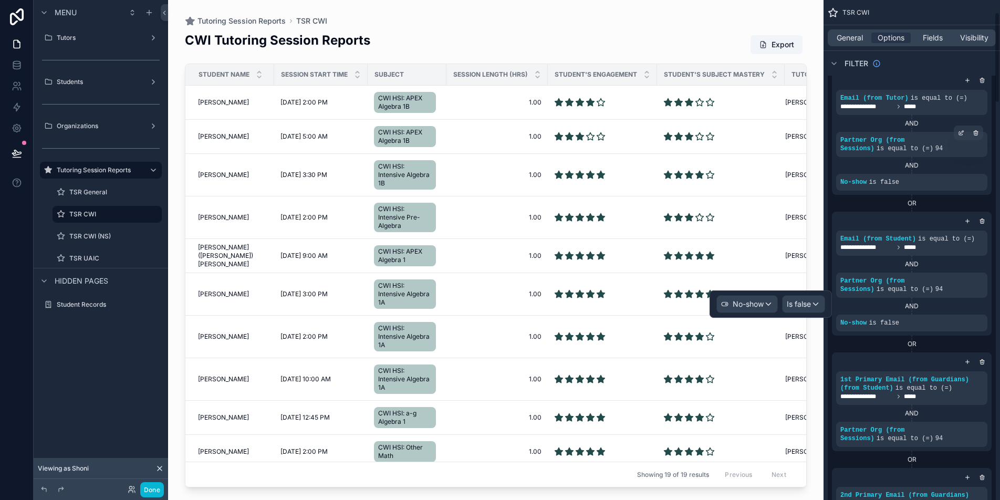
scroll to position [68, 0]
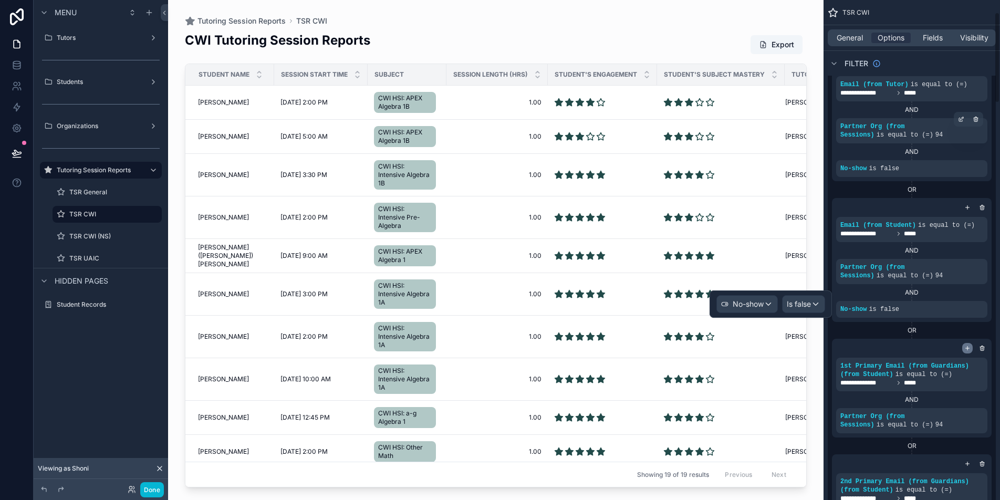
click at [970, 350] on div "scrollable content" at bounding box center [967, 348] width 11 height 11
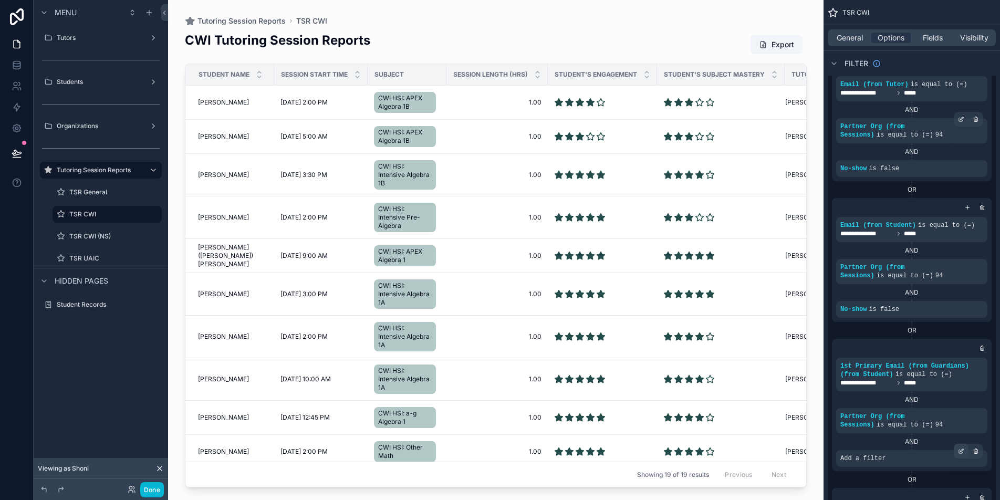
click at [963, 454] on icon "scrollable content" at bounding box center [961, 451] width 6 height 6
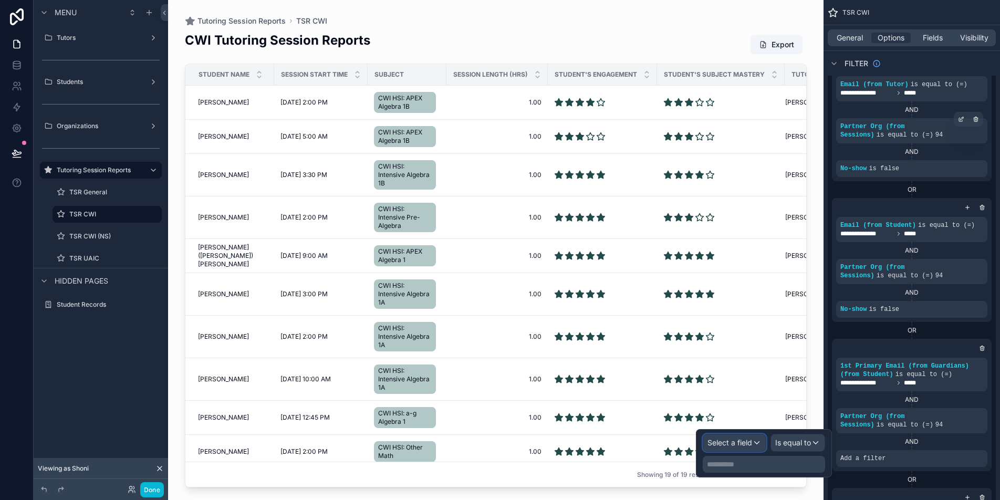
click at [729, 446] on span "Select a field" at bounding box center [729, 442] width 45 height 9
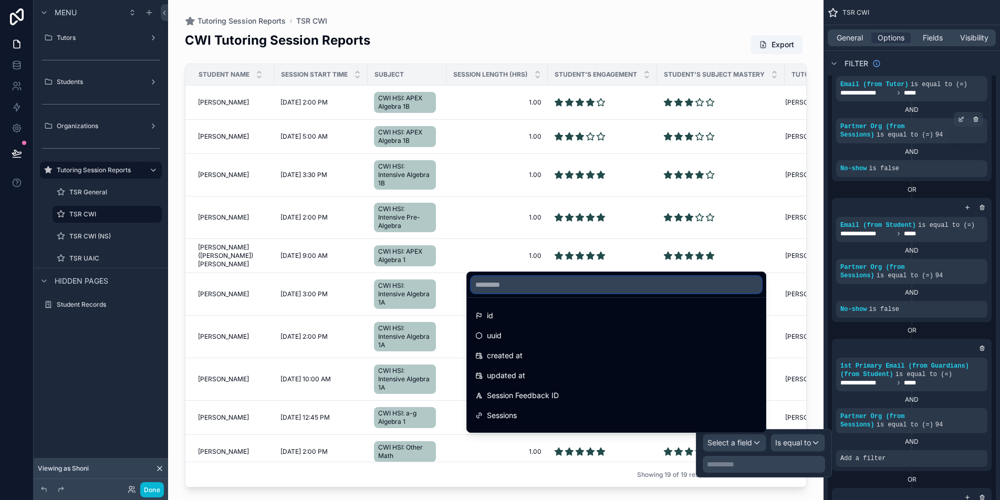
click at [581, 290] on input "text" at bounding box center [616, 284] width 290 height 17
paste input "*******"
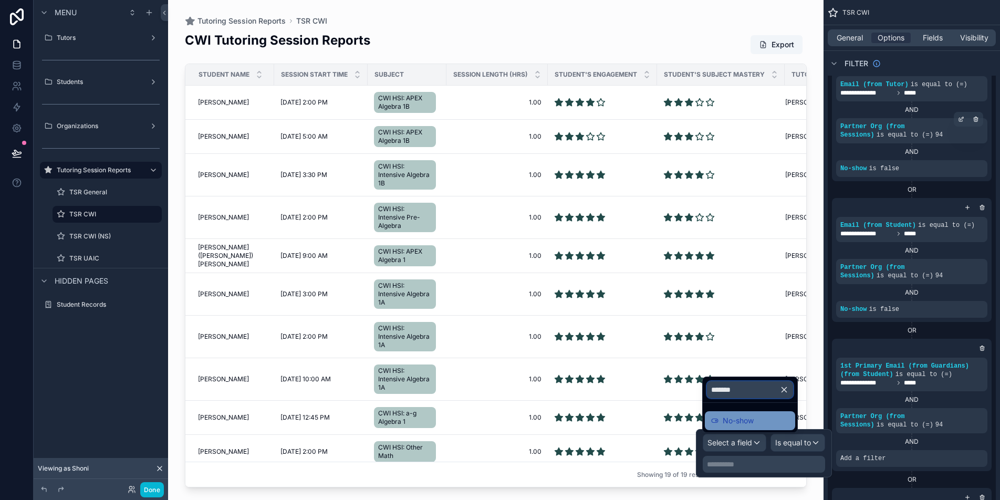
type input "*******"
click at [759, 422] on div "No-show" at bounding box center [750, 420] width 78 height 13
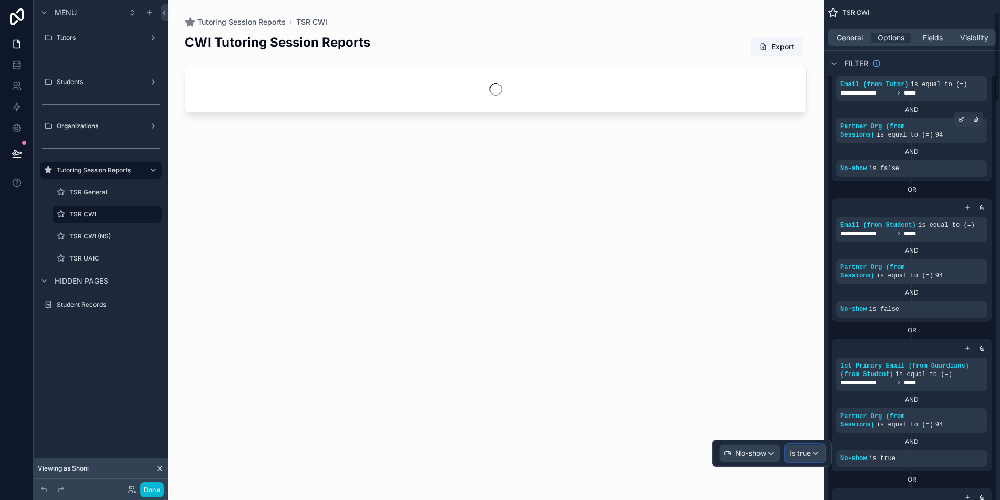
click at [804, 454] on span "Is true" at bounding box center [800, 453] width 22 height 11
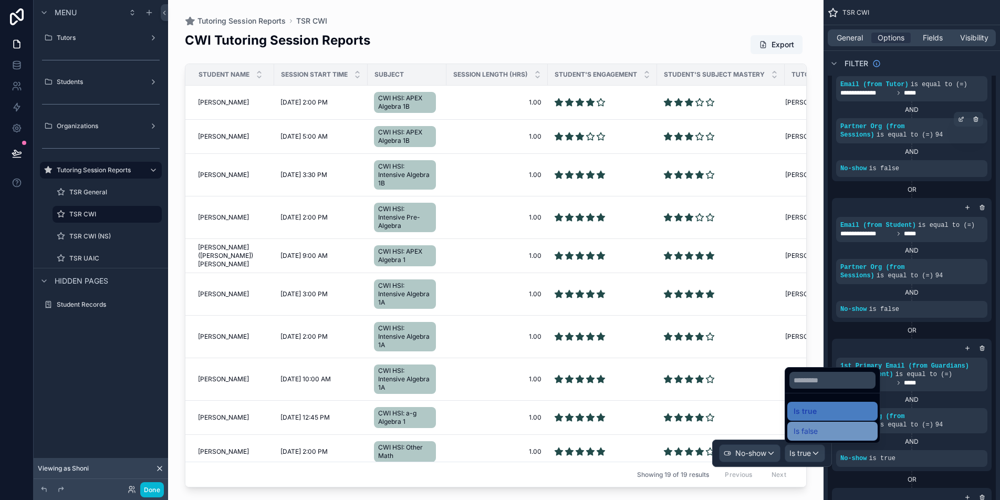
click at [810, 433] on span "Is false" at bounding box center [805, 431] width 24 height 13
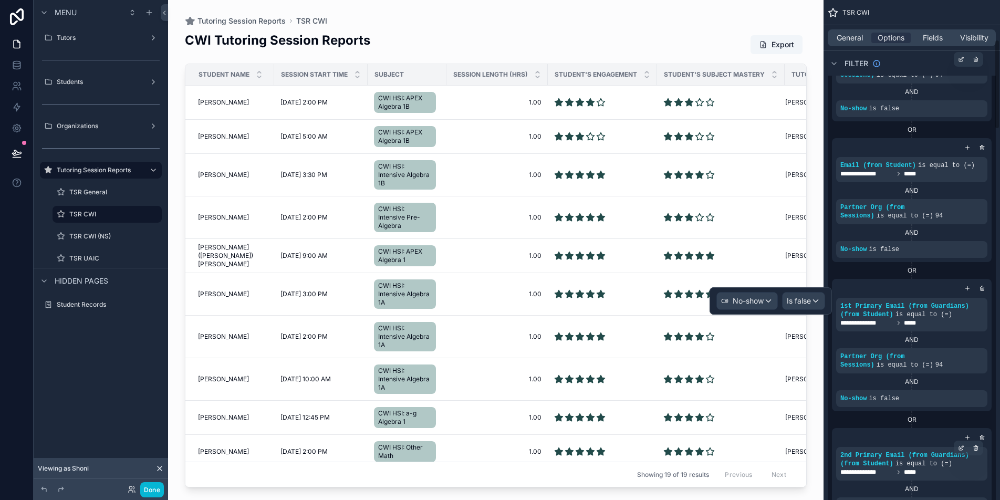
scroll to position [220, 0]
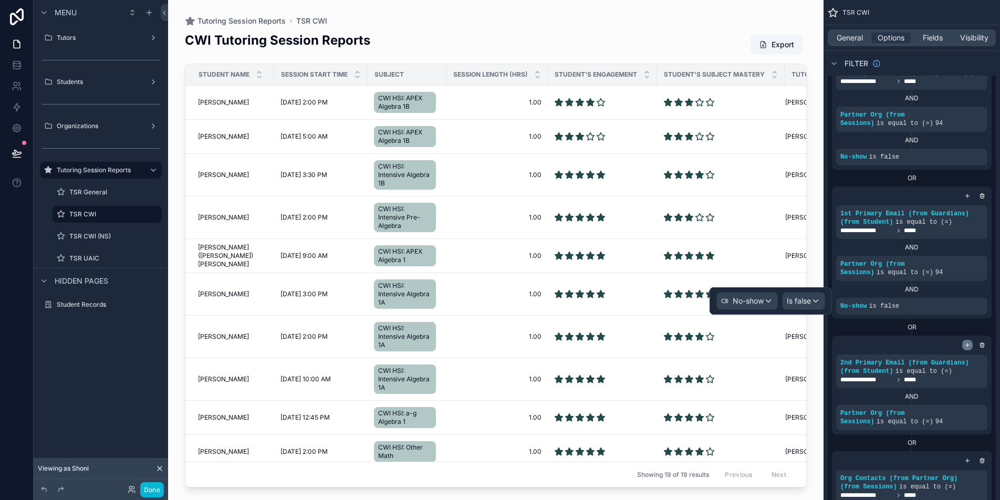
click at [967, 348] on icon "scrollable content" at bounding box center [967, 345] width 6 height 6
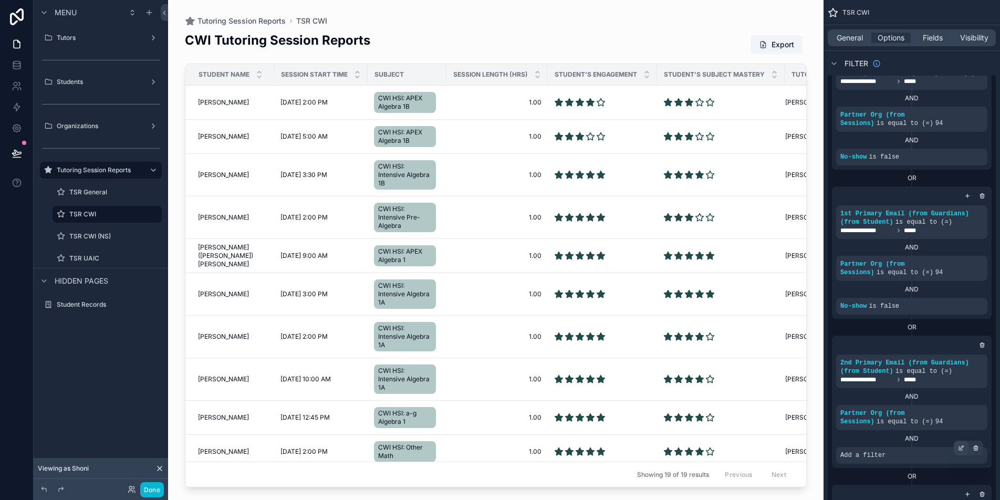
click at [963, 451] on div "scrollable content" at bounding box center [961, 448] width 15 height 15
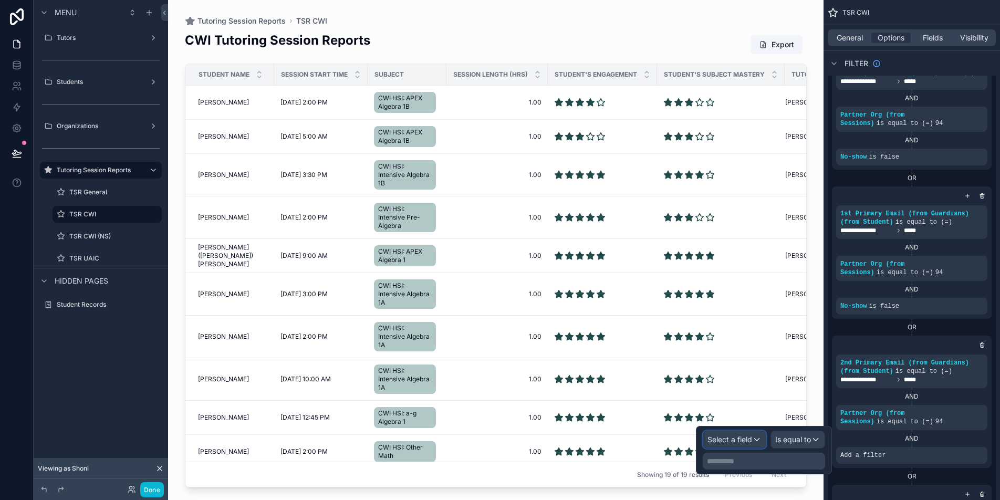
click at [730, 445] on div "Select a field" at bounding box center [734, 439] width 62 height 17
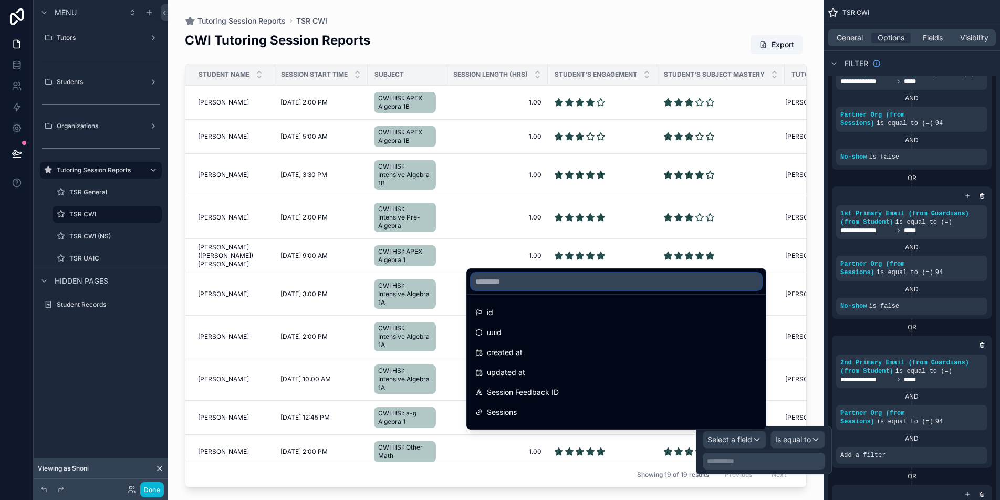
click at [634, 279] on input "text" at bounding box center [616, 281] width 290 height 17
paste input "*******"
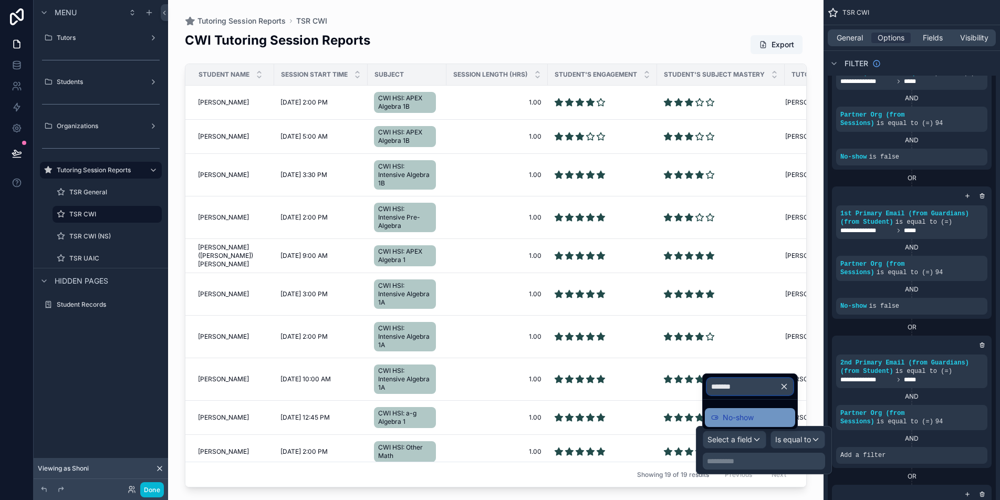
type input "*******"
click at [777, 419] on div "No-show" at bounding box center [750, 417] width 78 height 13
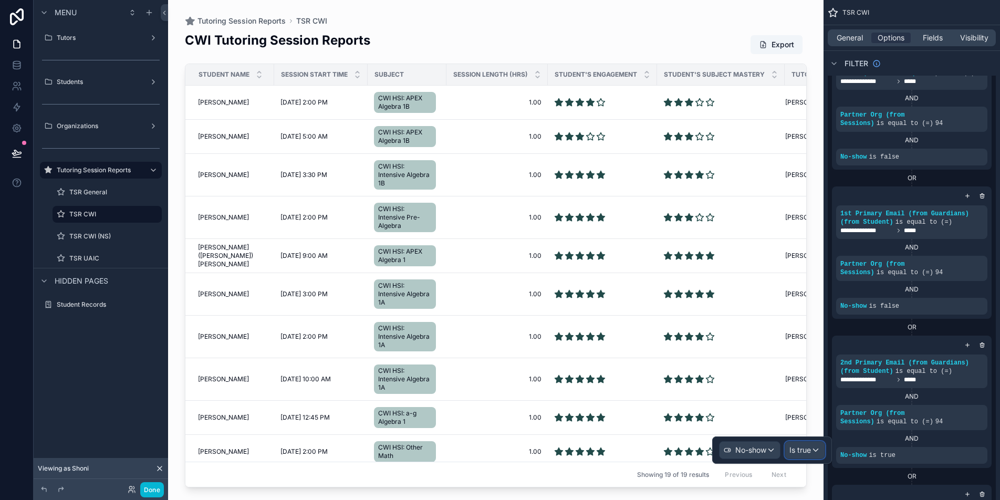
click at [801, 451] on span "Is true" at bounding box center [800, 450] width 22 height 11
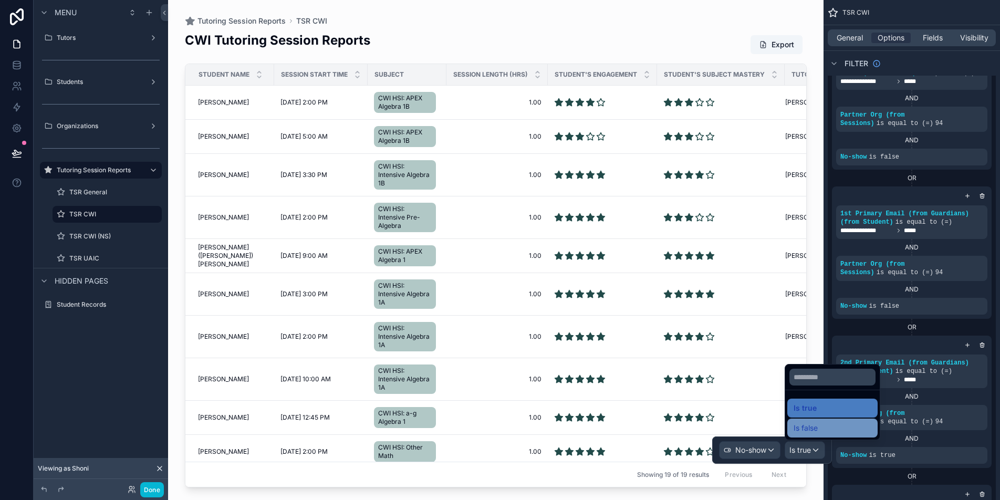
click at [809, 425] on span "Is false" at bounding box center [805, 428] width 24 height 13
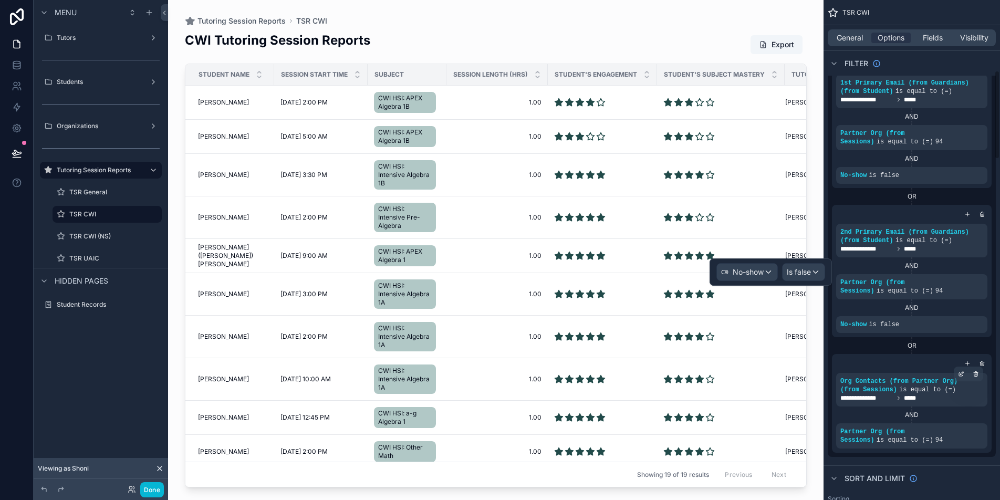
scroll to position [398, 0]
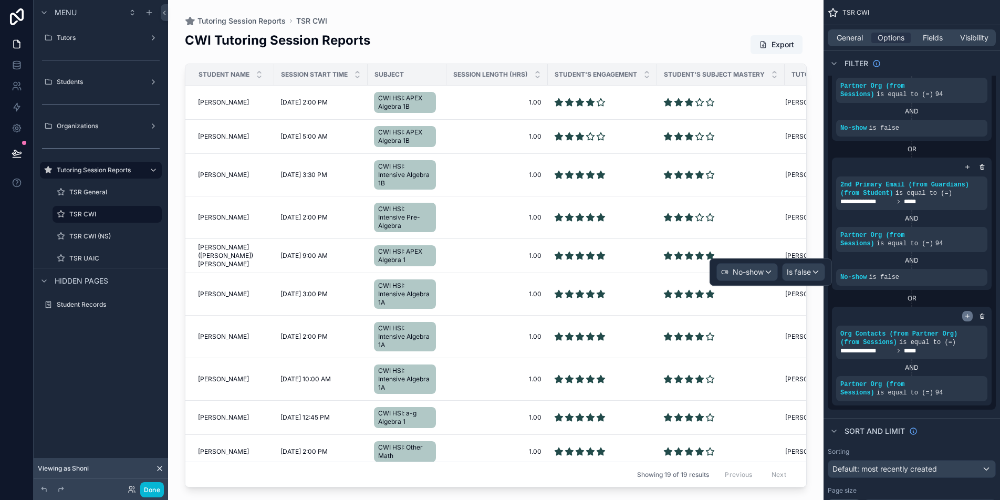
click at [967, 320] on div "scrollable content" at bounding box center [967, 316] width 11 height 11
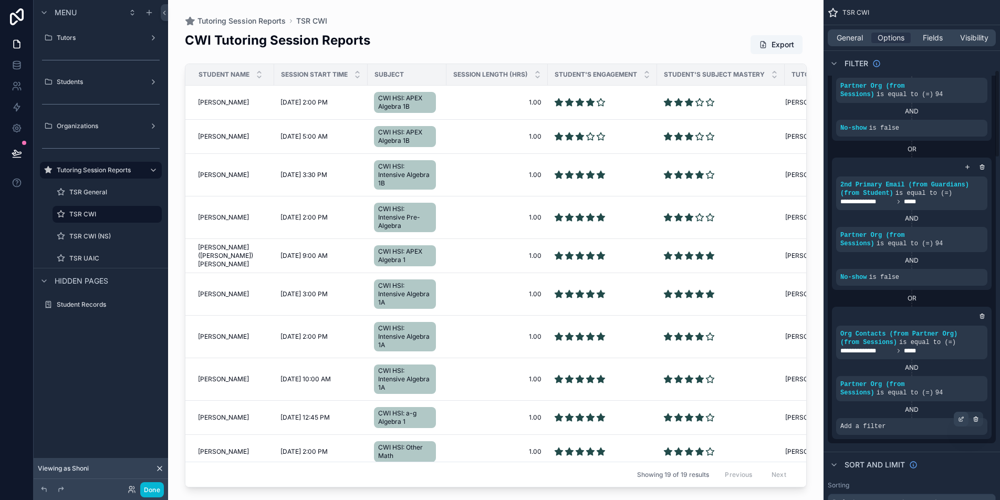
click at [963, 423] on div "scrollable content" at bounding box center [961, 419] width 15 height 15
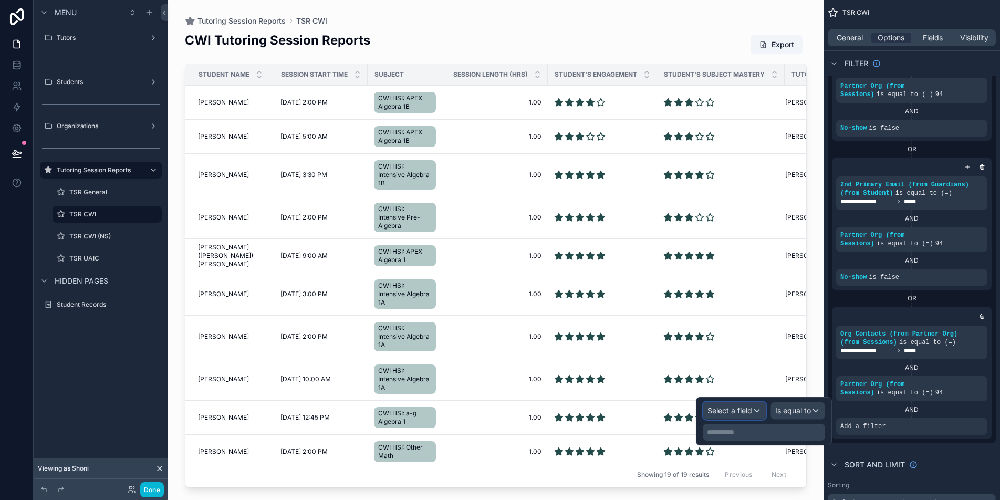
click at [748, 416] on div "Select a field" at bounding box center [734, 410] width 62 height 17
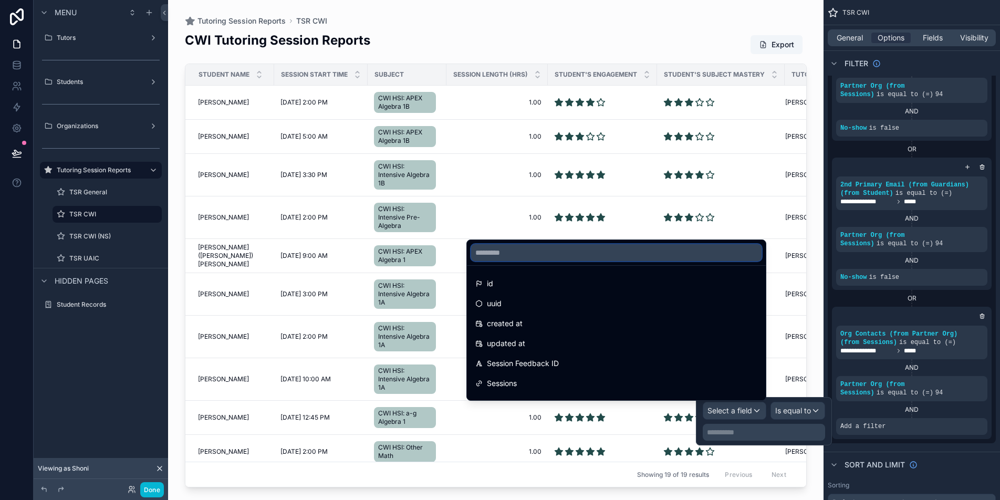
click at [593, 255] on input "text" at bounding box center [616, 252] width 290 height 17
paste input "*******"
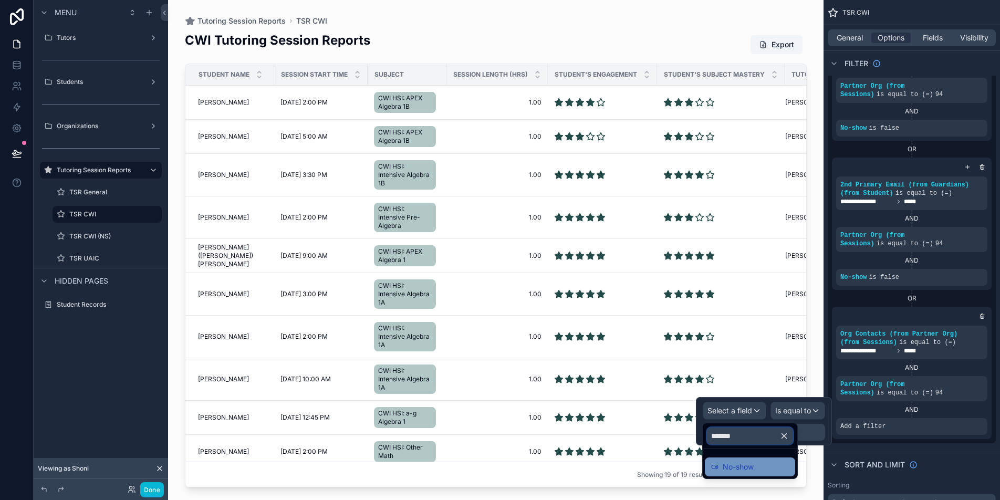
type input "*******"
click at [784, 462] on div "No-show" at bounding box center [750, 467] width 78 height 13
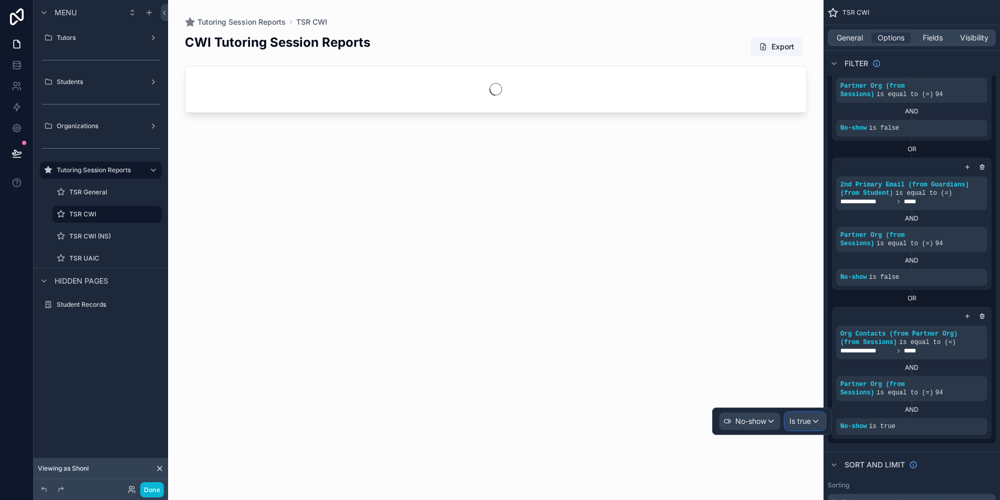
click at [808, 419] on span "Is true" at bounding box center [800, 421] width 22 height 11
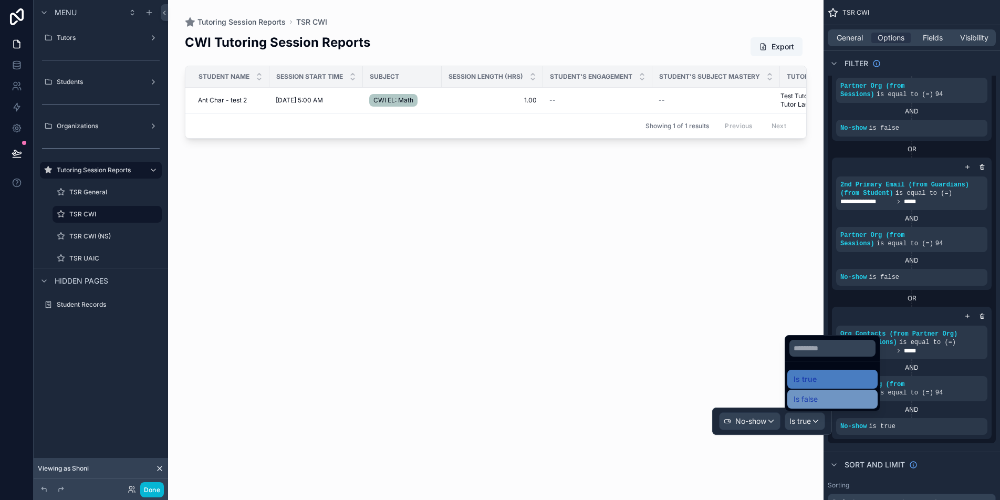
click at [809, 402] on span "Is false" at bounding box center [805, 399] width 24 height 13
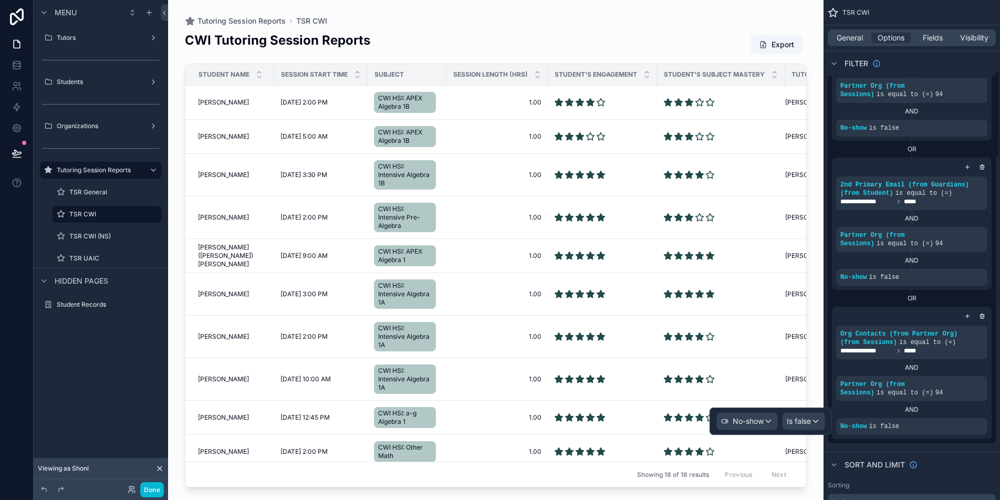
click at [819, 343] on div "scrollable content" at bounding box center [495, 243] width 655 height 487
click at [96, 392] on div "Menu Tutors Students Organizations Tutoring Session Reports TSR General TSR CWI…" at bounding box center [101, 243] width 134 height 487
click at [221, 101] on span "[PERSON_NAME]" at bounding box center [223, 102] width 51 height 8
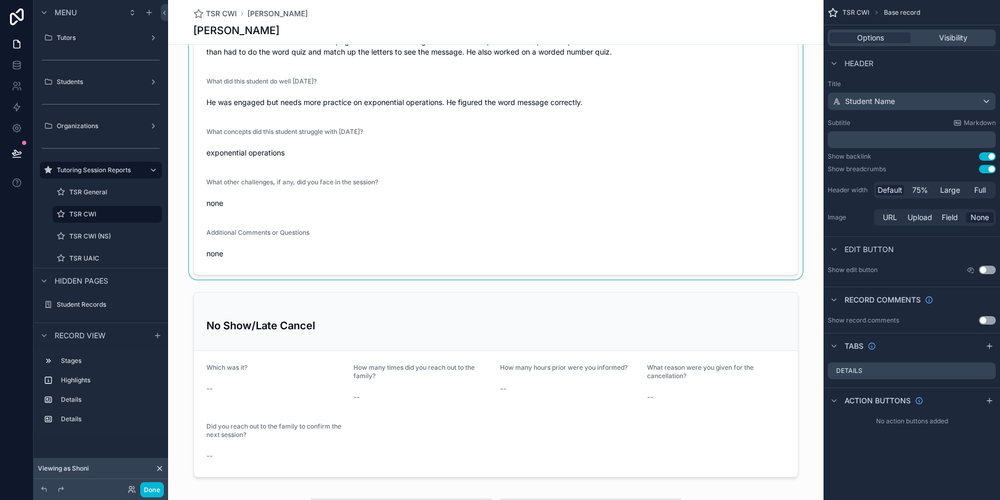
scroll to position [363, 0]
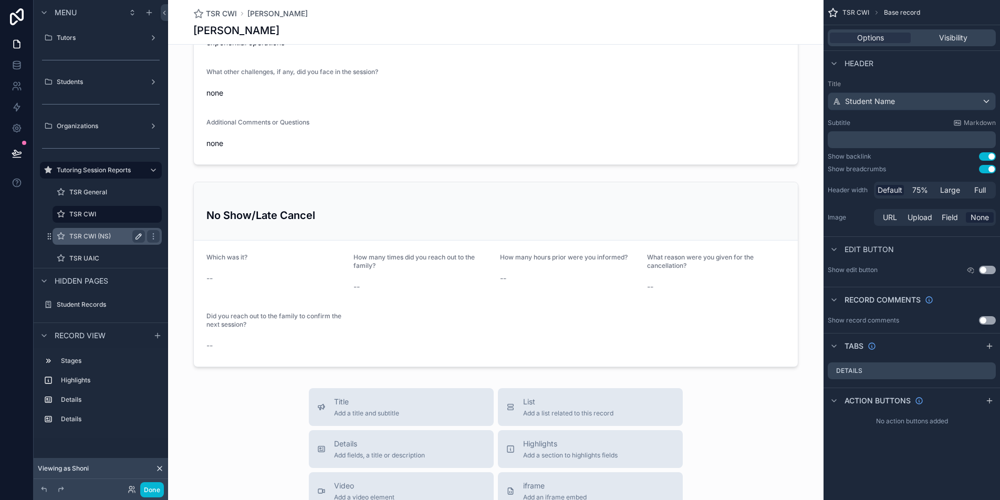
click at [105, 235] on label "TSR CWI (NS)" at bounding box center [104, 236] width 71 height 8
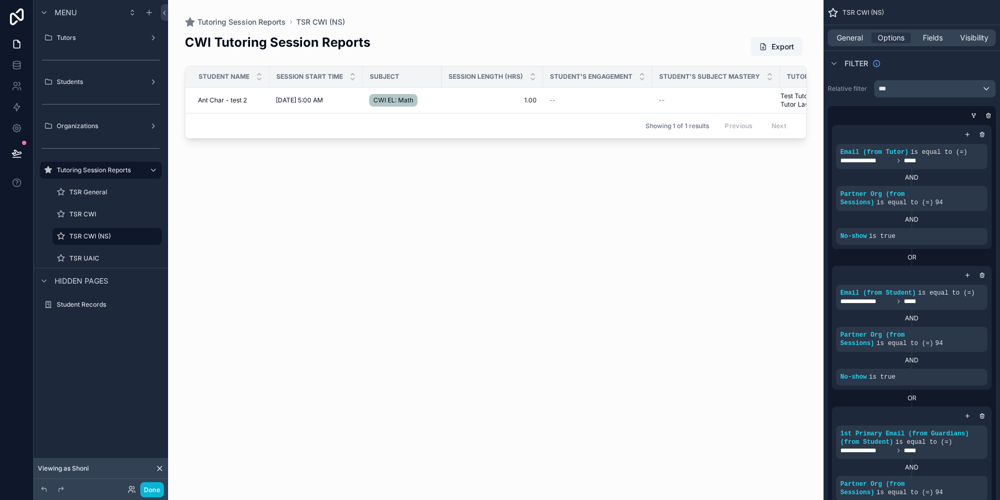
click at [233, 102] on div "scrollable content" at bounding box center [495, 243] width 655 height 487
click at [221, 102] on span "Ant Char - test 2" at bounding box center [222, 100] width 49 height 8
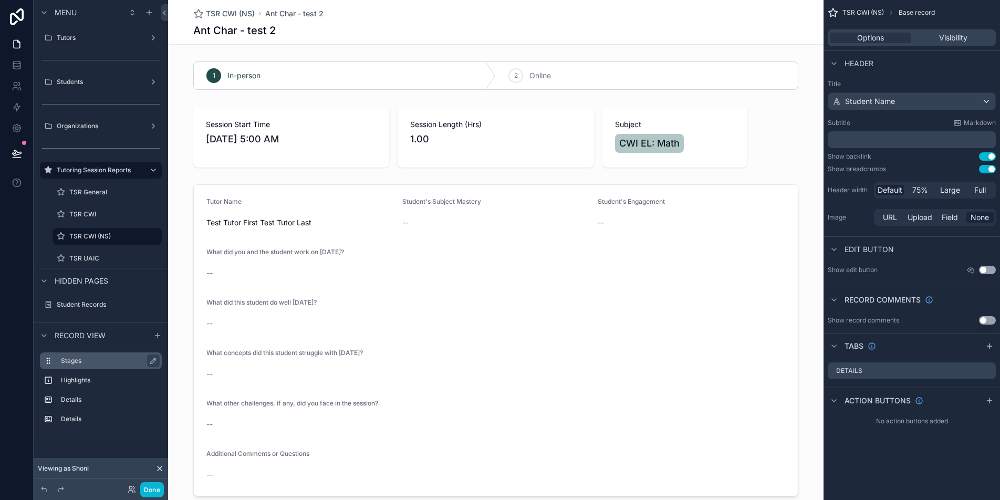
click at [109, 362] on label "Stages" at bounding box center [107, 361] width 92 height 8
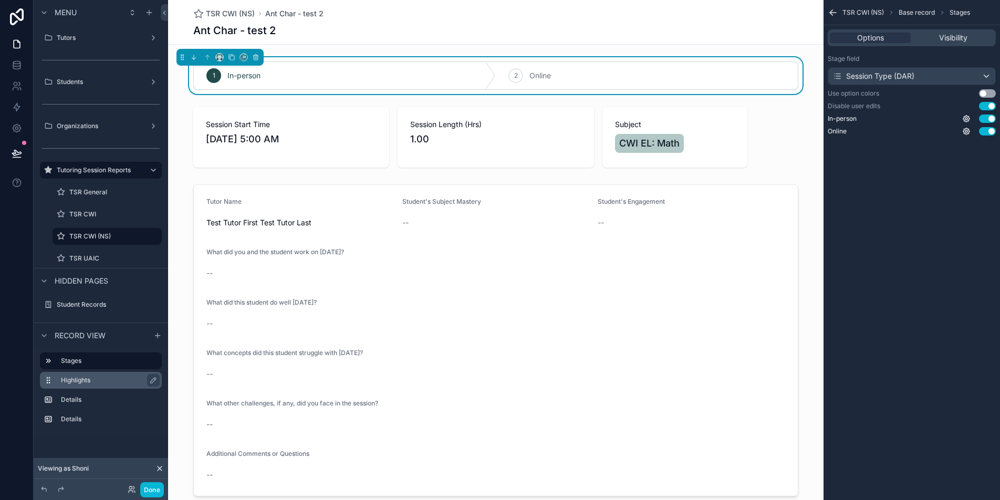
click at [113, 385] on div "Highlights" at bounding box center [109, 380] width 97 height 13
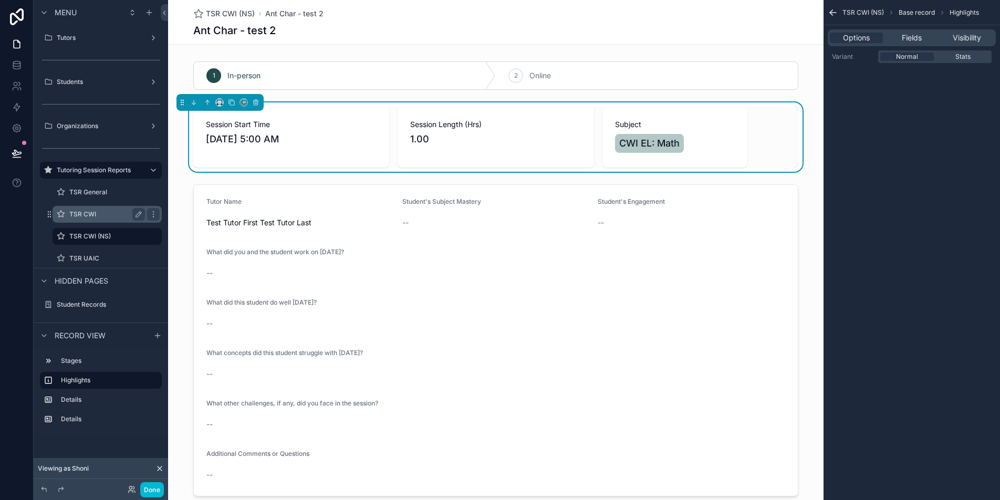
click at [118, 216] on label "TSR CWI" at bounding box center [104, 214] width 71 height 8
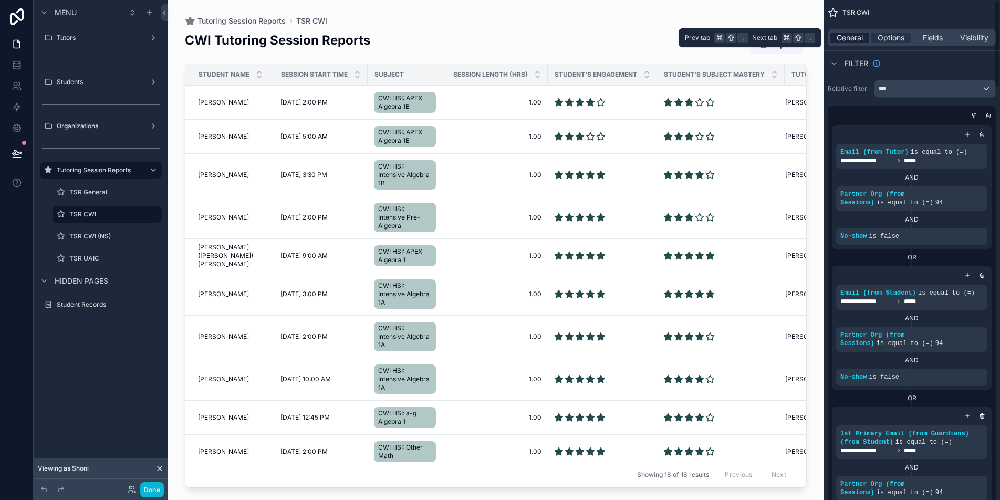
click at [831, 33] on div "General" at bounding box center [849, 38] width 39 height 11
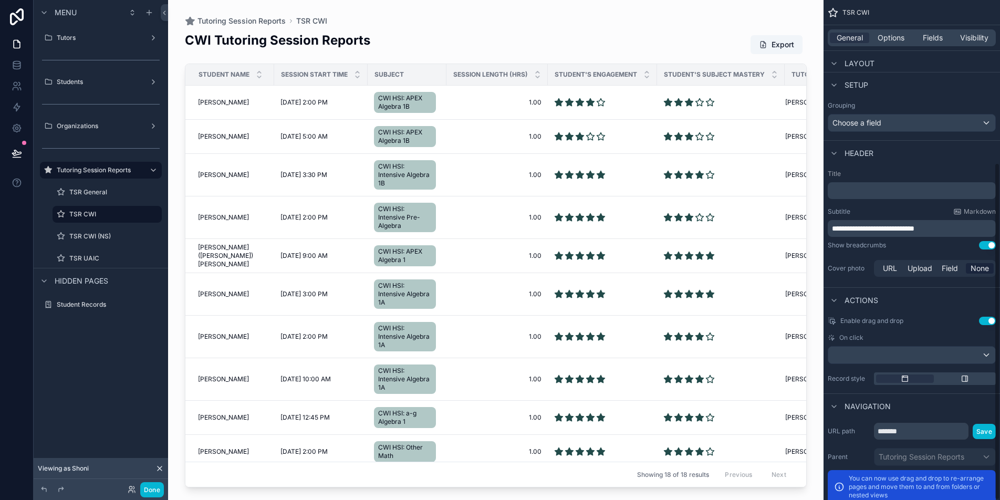
scroll to position [241, 0]
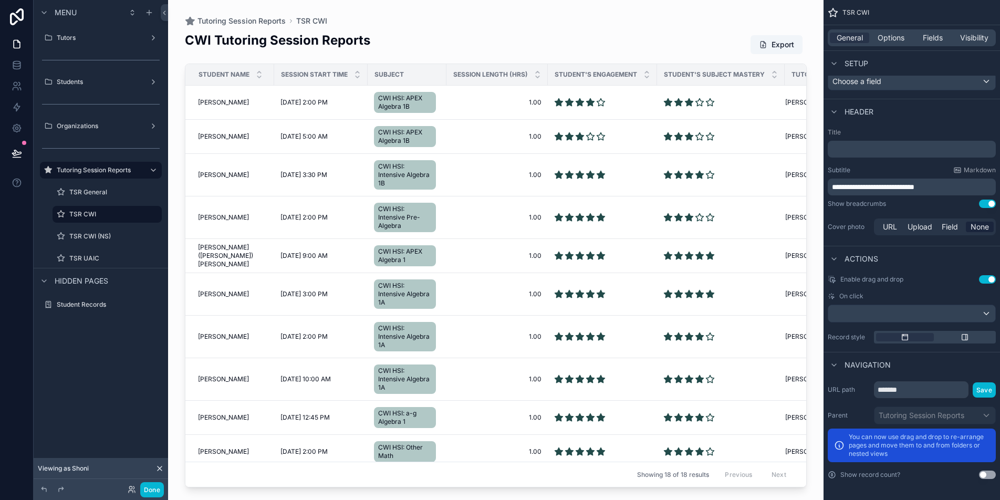
click at [259, 273] on div "scrollable content" at bounding box center [495, 243] width 655 height 487
click at [982, 316] on div "scrollable content" at bounding box center [911, 313] width 167 height 17
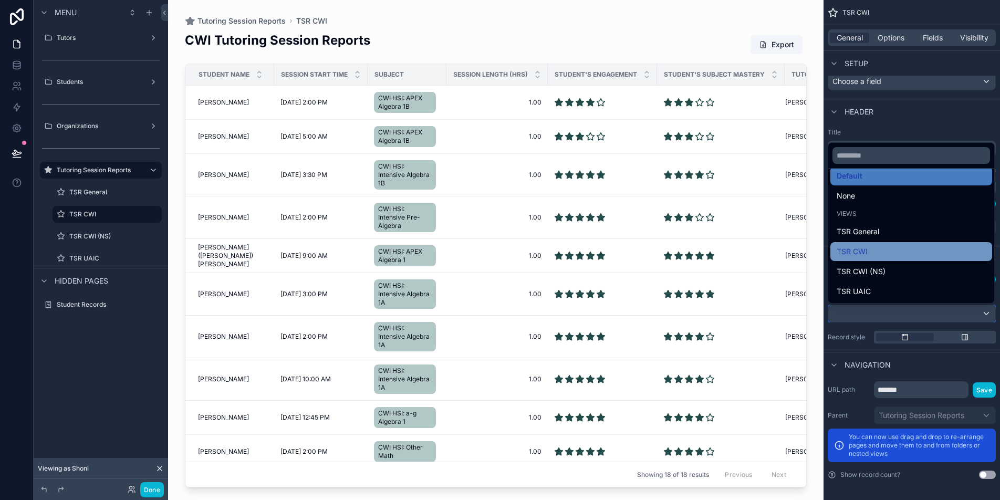
scroll to position [0, 0]
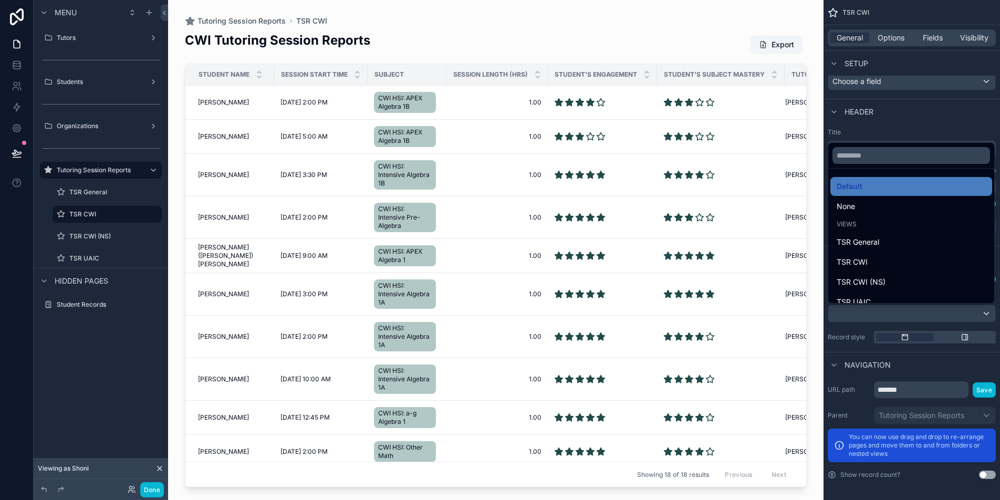
click at [979, 310] on div "scrollable content" at bounding box center [500, 250] width 1000 height 500
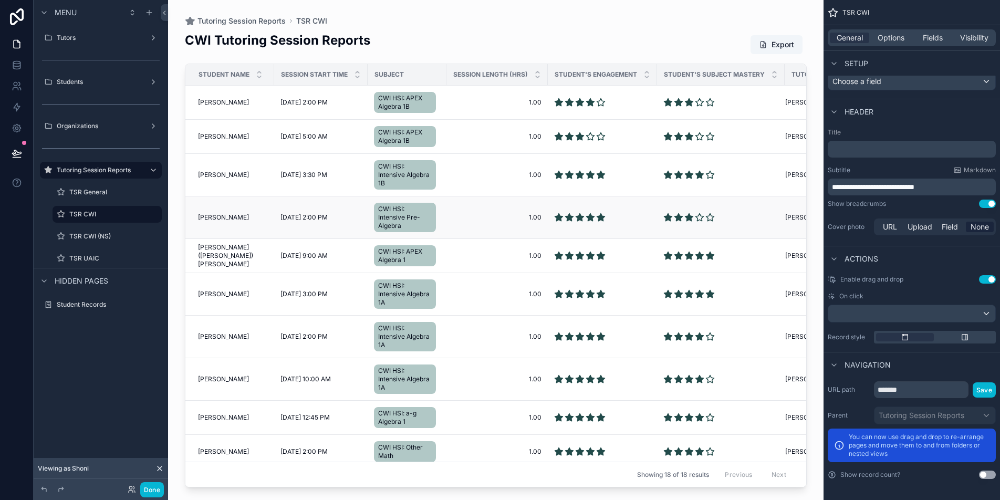
click at [220, 215] on span "[PERSON_NAME]" at bounding box center [223, 217] width 51 height 8
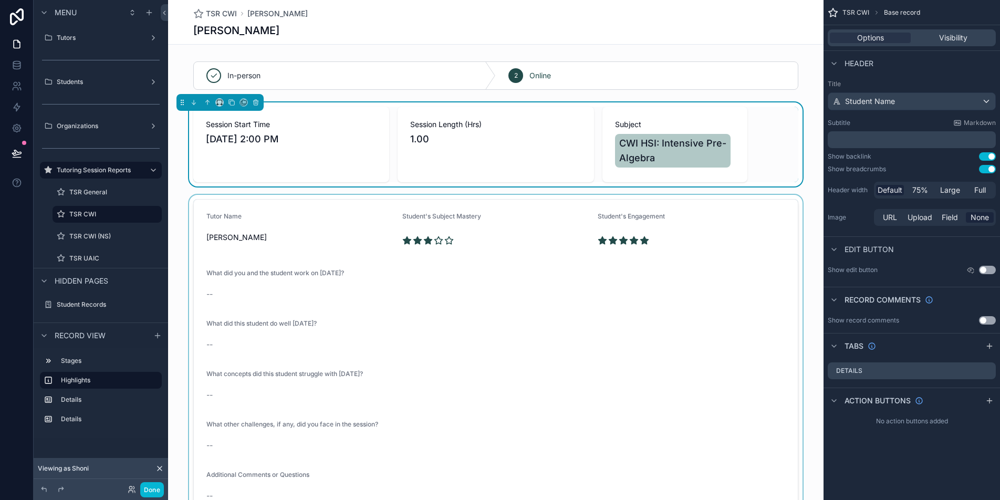
scroll to position [284, 0]
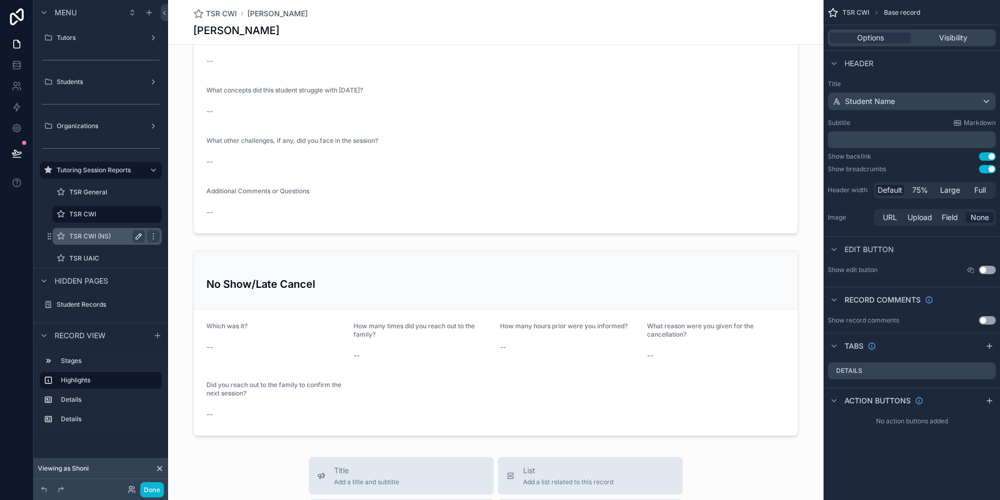
click at [111, 237] on label "TSR CWI (NS)" at bounding box center [104, 236] width 71 height 8
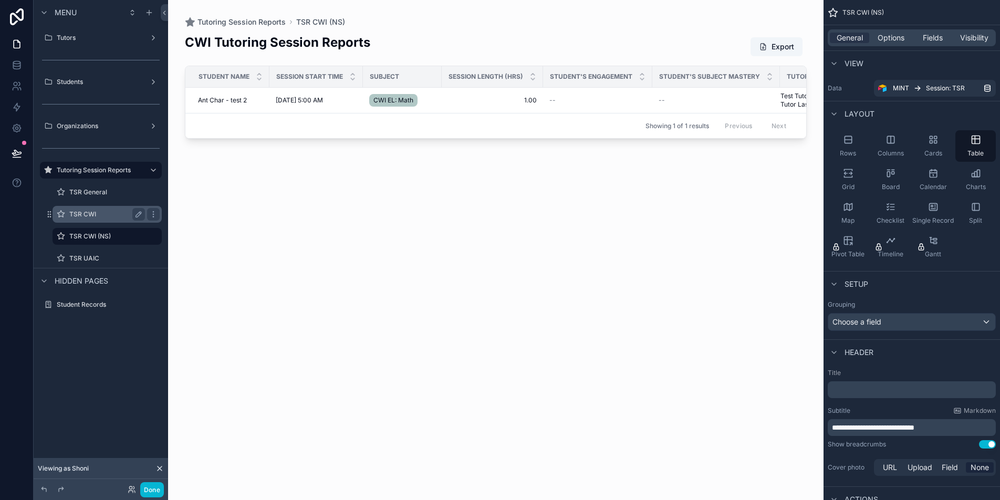
click at [114, 214] on label "TSR CWI" at bounding box center [104, 214] width 71 height 8
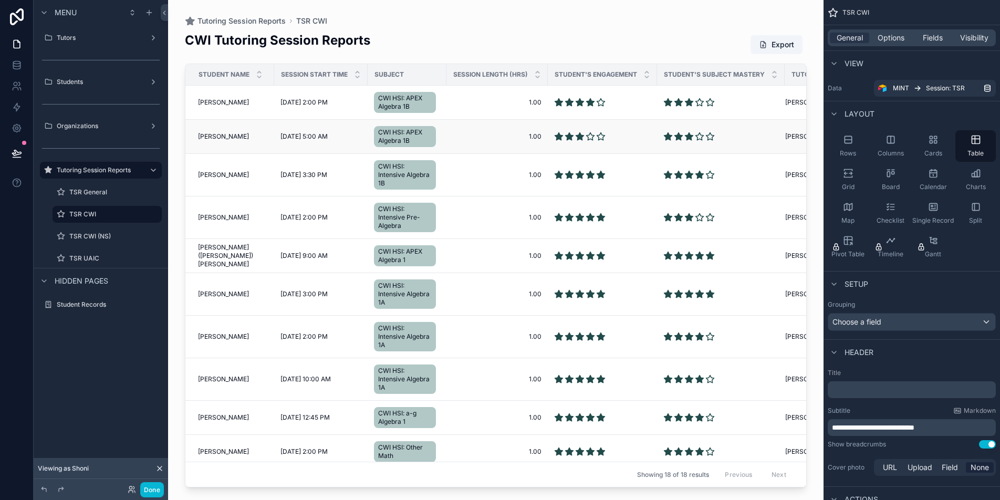
click at [218, 134] on span "[PERSON_NAME]" at bounding box center [223, 136] width 51 height 8
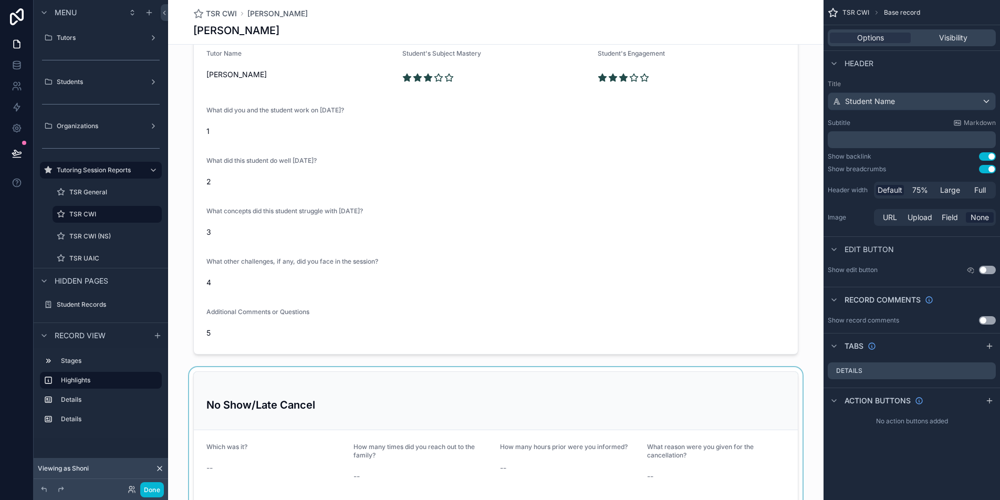
scroll to position [342, 0]
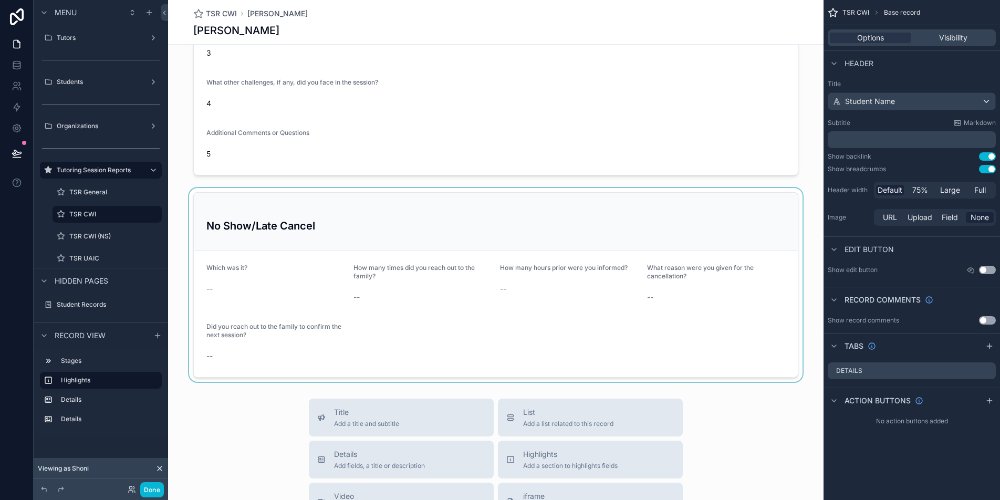
click at [373, 225] on div "scrollable content" at bounding box center [495, 285] width 655 height 194
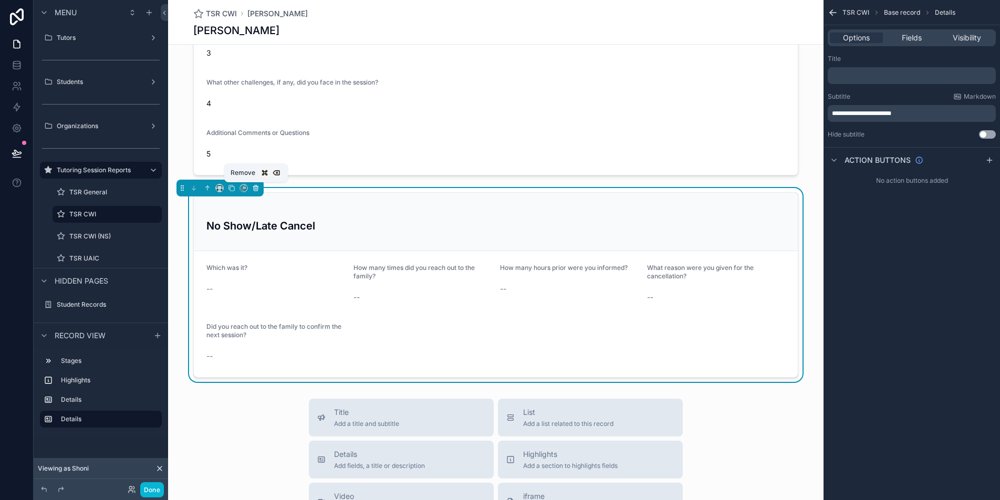
click at [254, 186] on icon "scrollable content" at bounding box center [256, 188] width 4 height 4
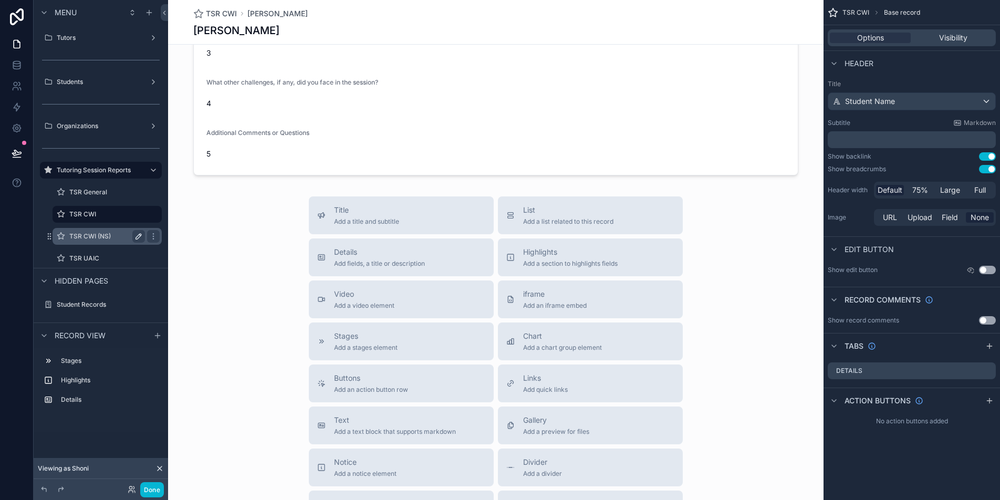
click at [110, 234] on label "TSR CWI (NS)" at bounding box center [104, 236] width 71 height 8
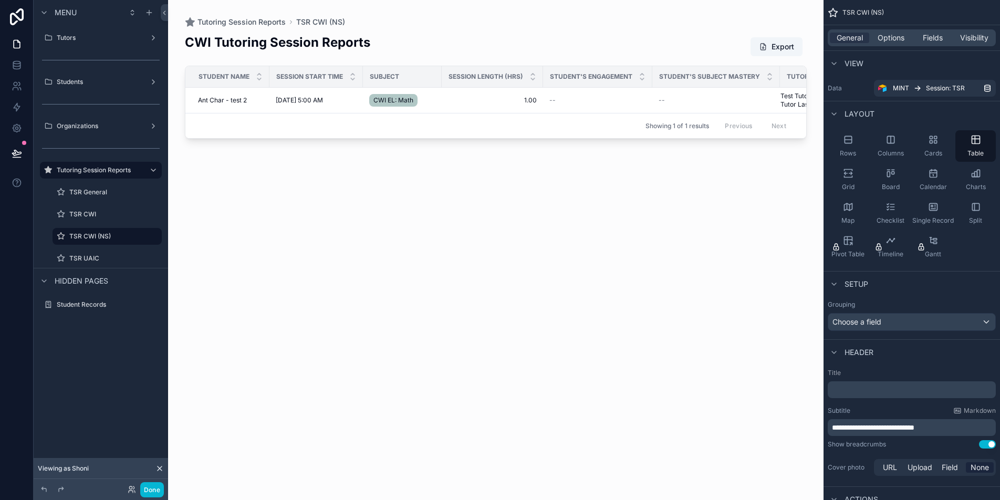
click at [220, 102] on div "scrollable content" at bounding box center [495, 243] width 655 height 487
click at [220, 102] on span "Ant Char - test 2" at bounding box center [222, 100] width 49 height 8
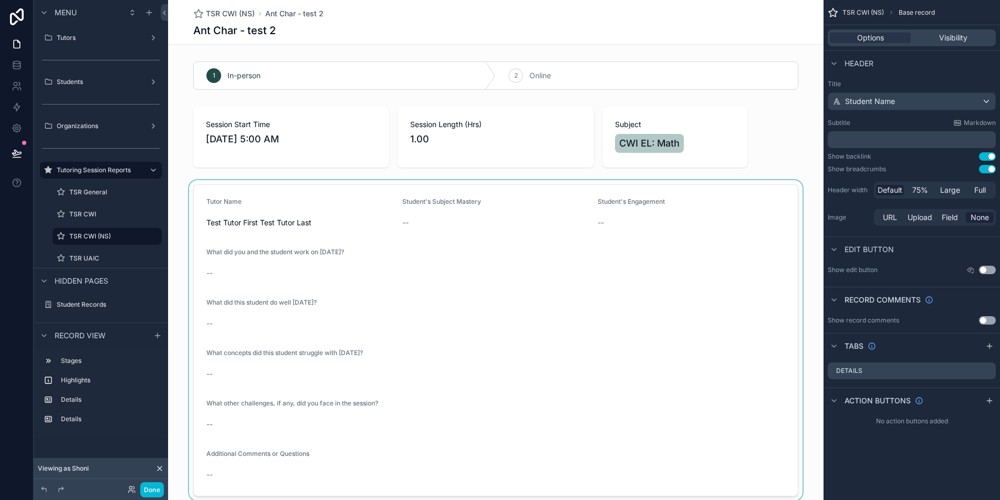
click at [340, 195] on div "scrollable content" at bounding box center [495, 340] width 655 height 320
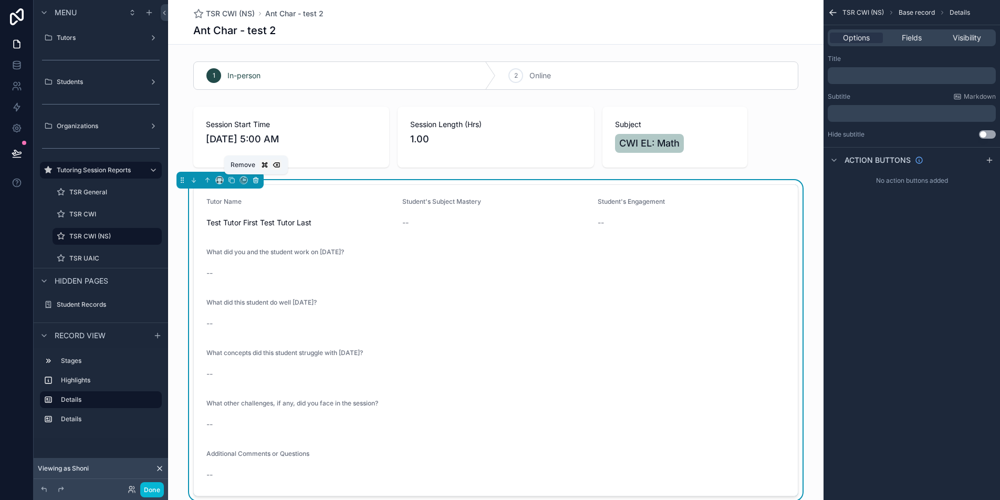
click at [256, 183] on icon "scrollable content" at bounding box center [256, 181] width 4 height 4
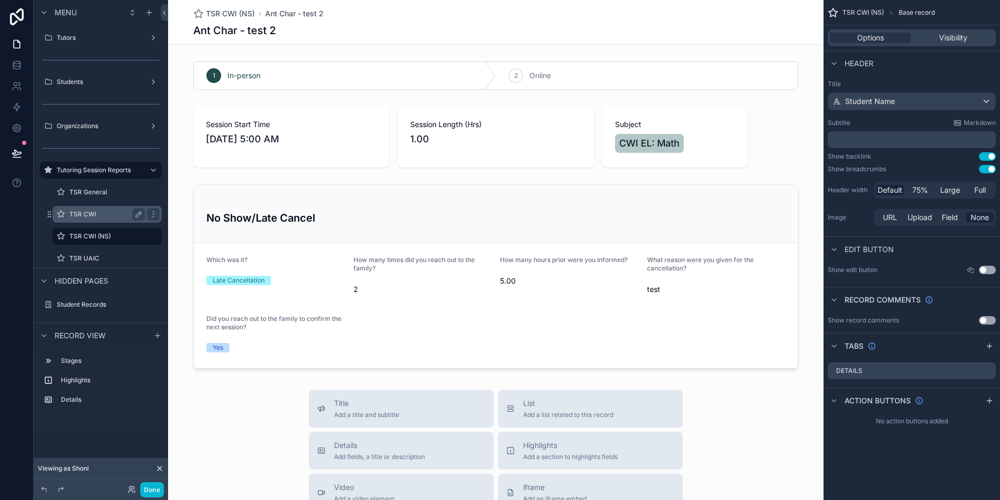
click at [112, 216] on label "TSR CWI" at bounding box center [104, 214] width 71 height 8
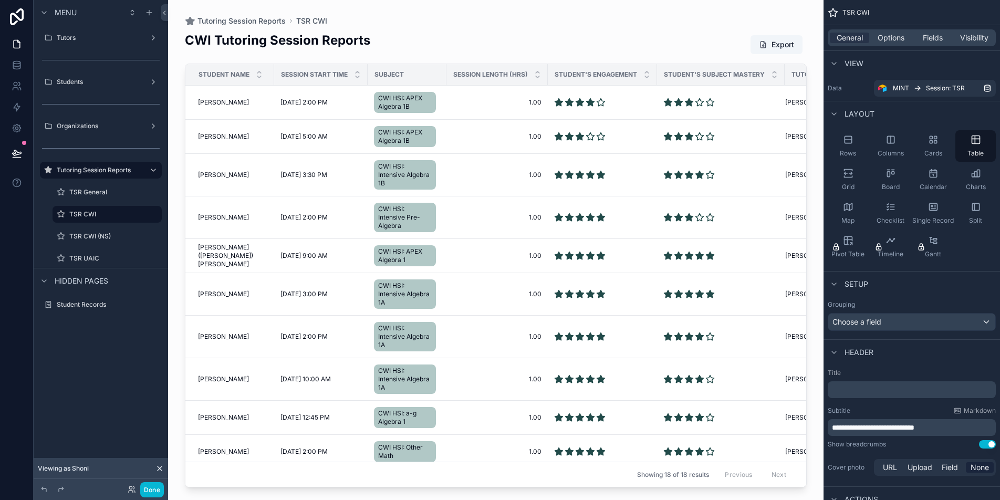
click at [211, 171] on div "scrollable content" at bounding box center [495, 243] width 655 height 487
click at [212, 174] on span "[PERSON_NAME]" at bounding box center [223, 175] width 51 height 8
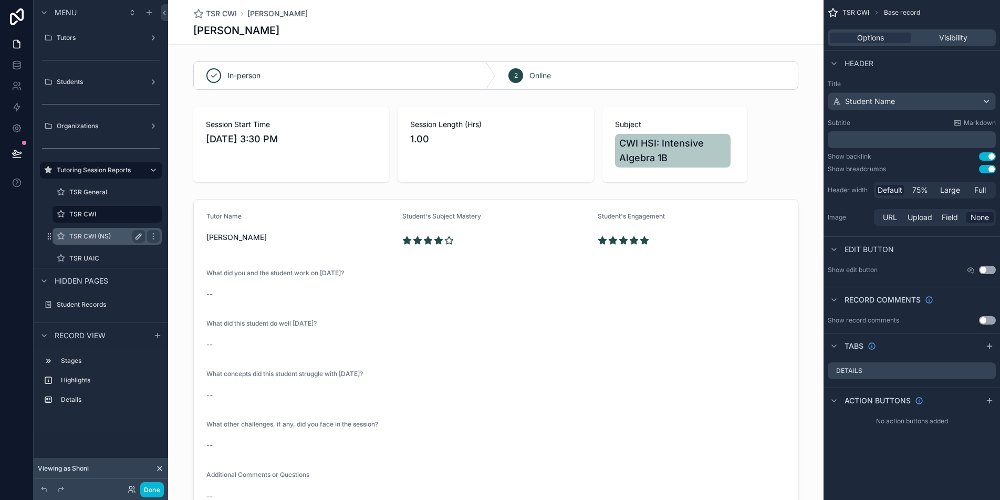
click at [102, 234] on label "TSR CWI (NS)" at bounding box center [104, 236] width 71 height 8
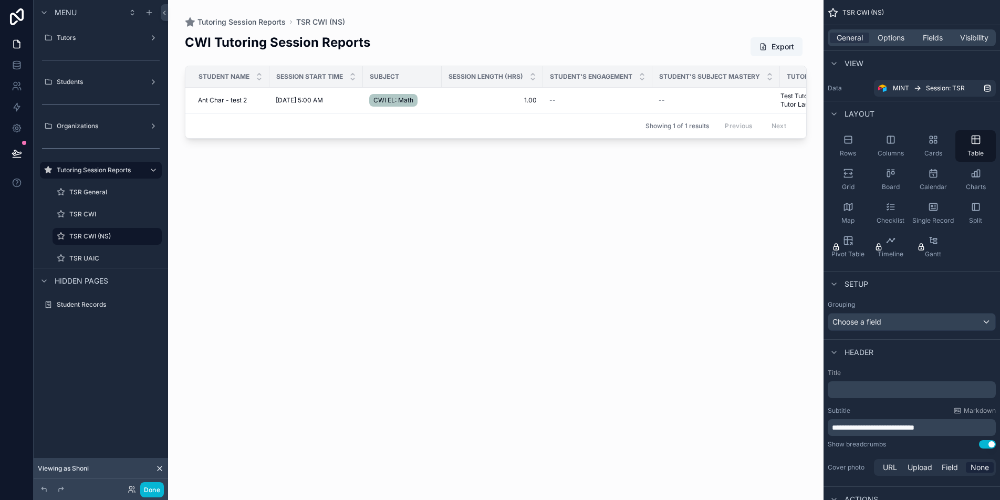
click at [226, 99] on div "scrollable content" at bounding box center [495, 243] width 655 height 487
click at [217, 98] on span "Ant Char - test 2" at bounding box center [222, 100] width 49 height 8
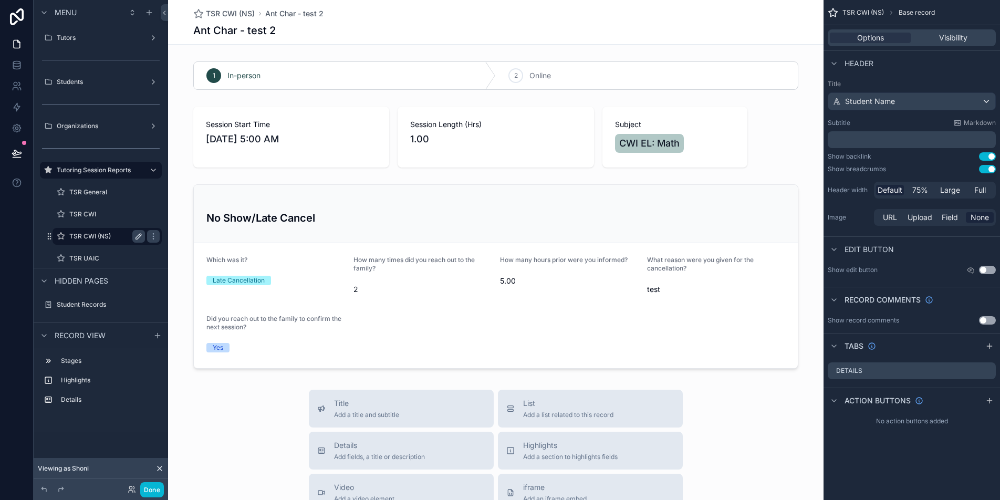
click at [96, 234] on label "TSR CWI (NS)" at bounding box center [104, 236] width 71 height 8
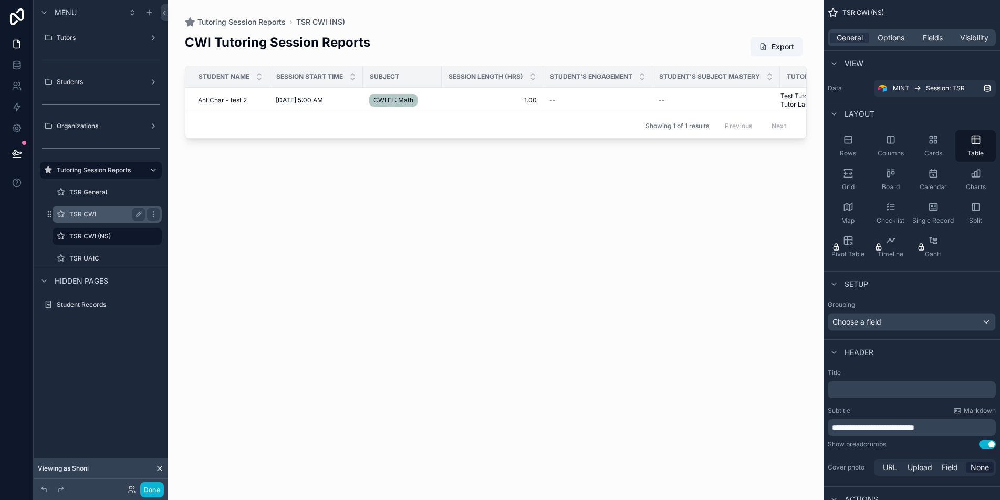
click at [98, 210] on label "TSR CWI" at bounding box center [104, 214] width 71 height 8
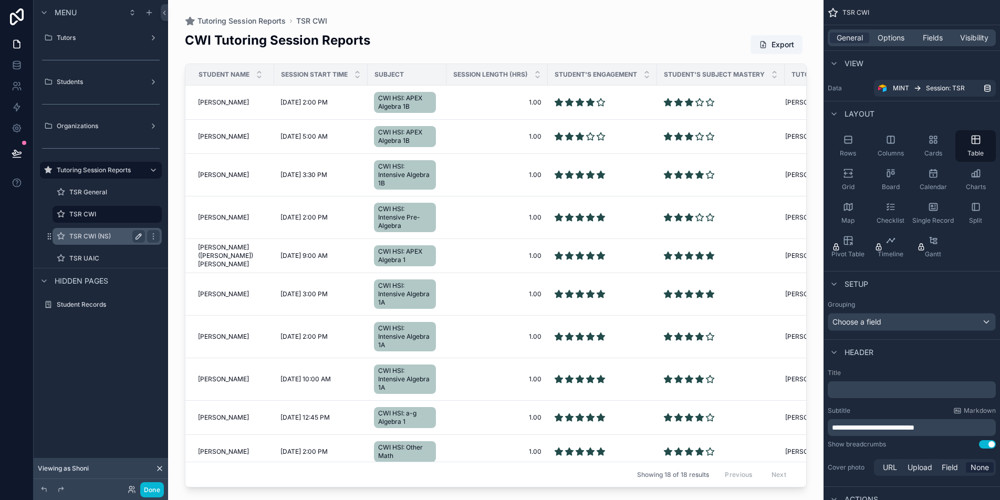
click at [97, 233] on label "TSR CWI (NS)" at bounding box center [104, 236] width 71 height 8
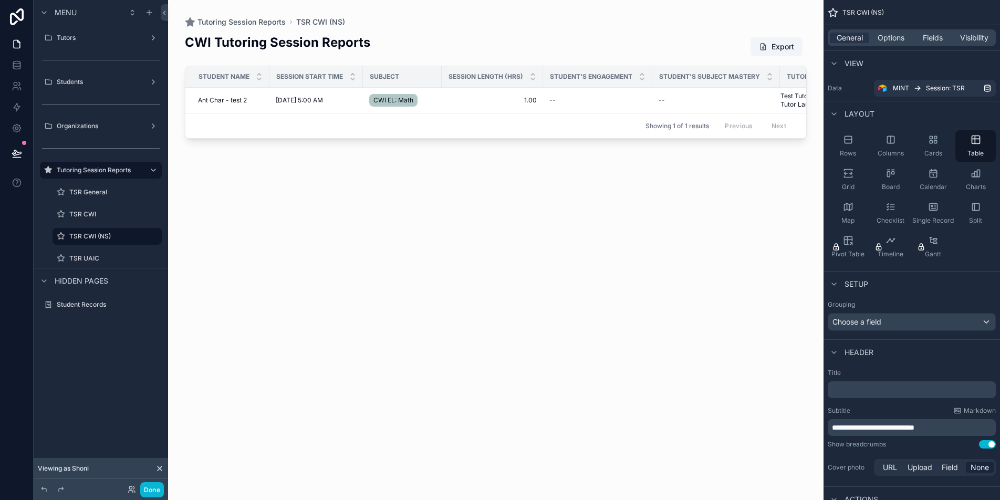
click at [364, 44] on h2 "CWI Tutoring Session Reports" at bounding box center [277, 42] width 185 height 17
click at [977, 427] on p "**********" at bounding box center [913, 427] width 162 height 11
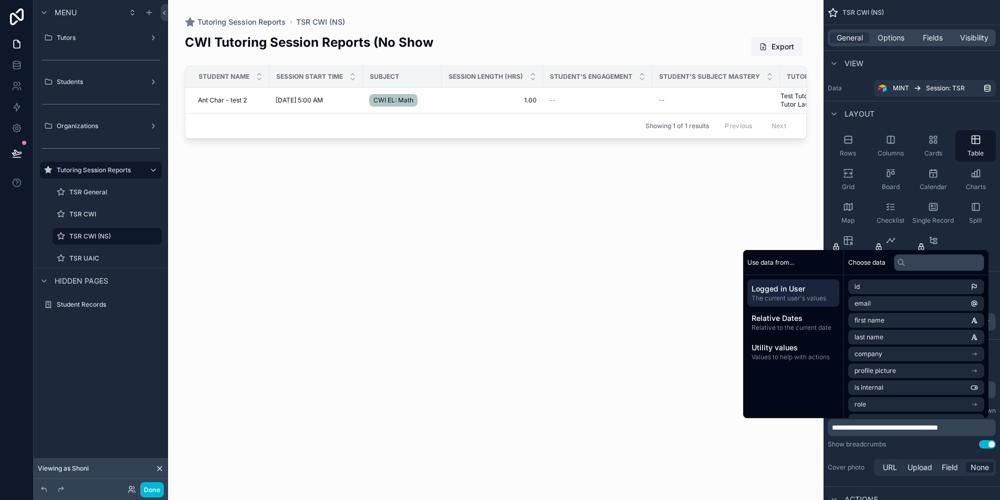
click at [330, 168] on div "CWI Tutoring Session Reports (No Show Export Student Name Session Start Time Su…" at bounding box center [496, 257] width 622 height 460
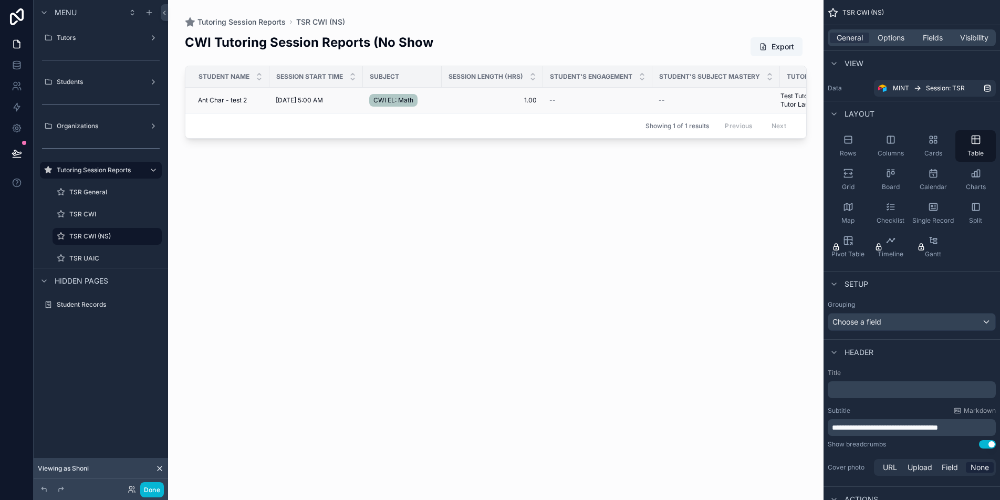
click at [228, 98] on span "Ant Char - test 2" at bounding box center [222, 100] width 49 height 8
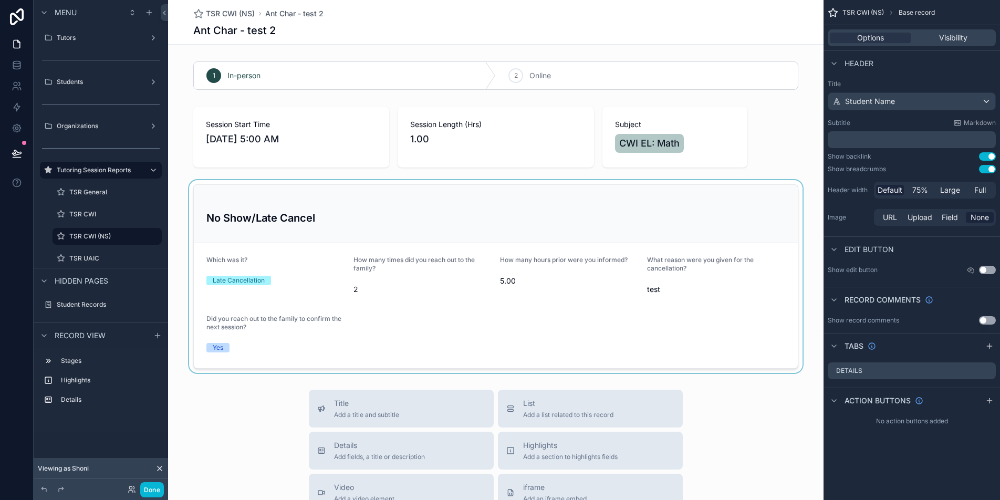
click at [291, 216] on div "scrollable content" at bounding box center [495, 276] width 655 height 193
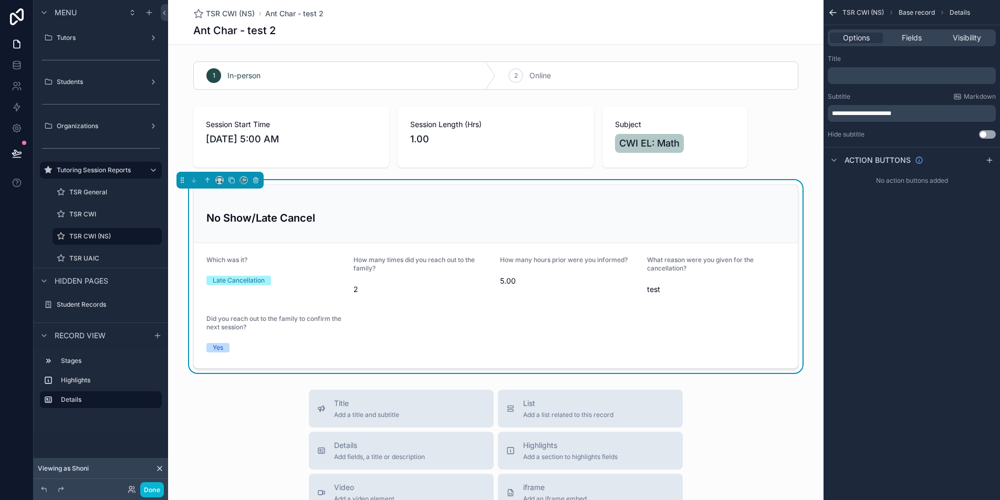
click at [891, 112] on span "**********" at bounding box center [861, 113] width 59 height 6
drag, startPoint x: 906, startPoint y: 112, endPoint x: 849, endPoint y: 114, distance: 57.8
click at [849, 114] on span "**********" at bounding box center [861, 113] width 59 height 6
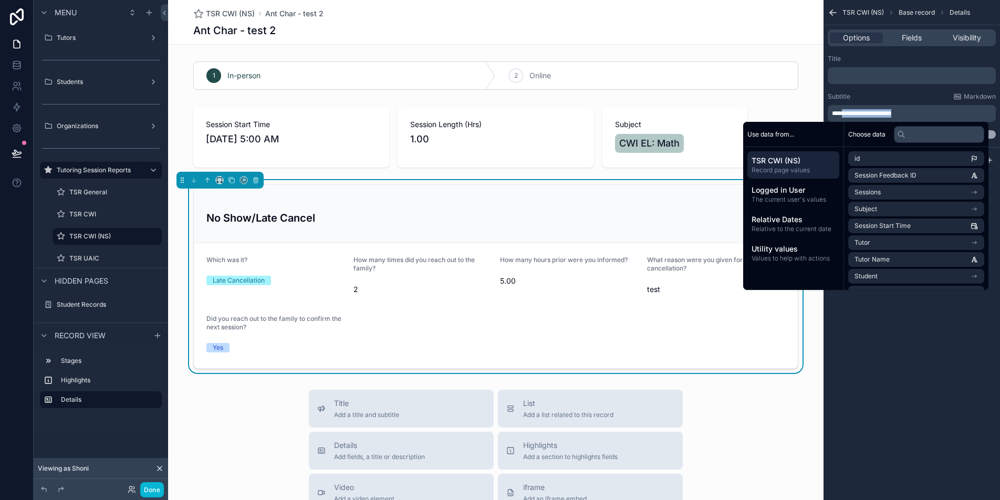
copy span "**********"
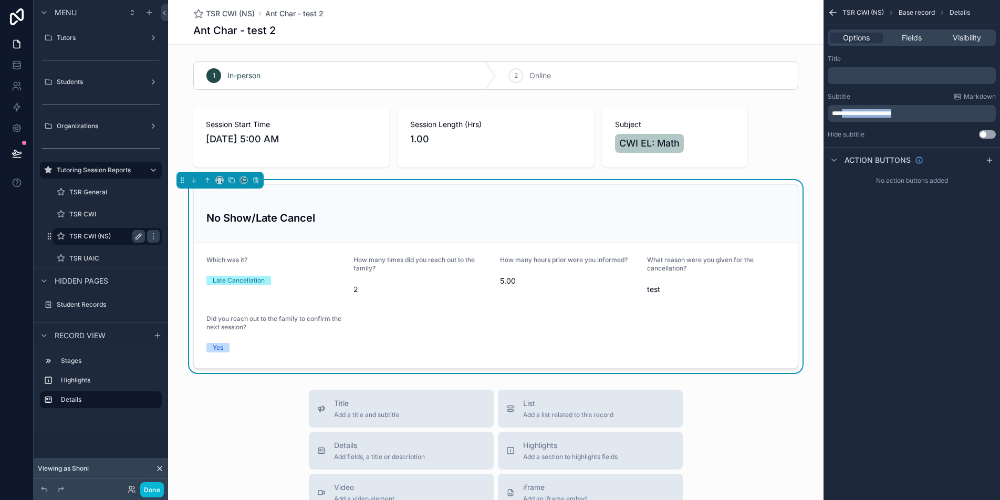
click at [105, 235] on label "TSR CWI (NS)" at bounding box center [104, 236] width 71 height 8
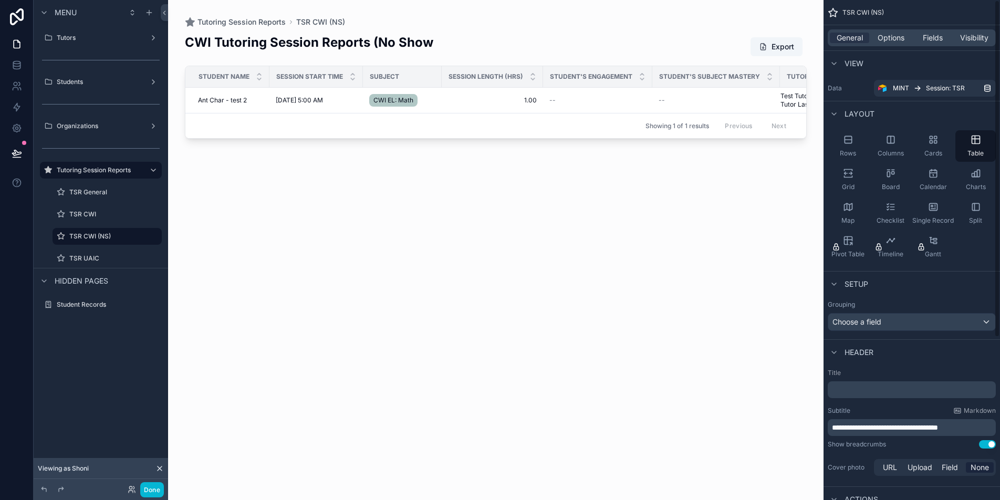
click at [938, 424] on span "**********" at bounding box center [885, 427] width 106 height 7
drag, startPoint x: 978, startPoint y: 424, endPoint x: 959, endPoint y: 427, distance: 19.6
click at [938, 427] on span "**********" at bounding box center [885, 427] width 106 height 7
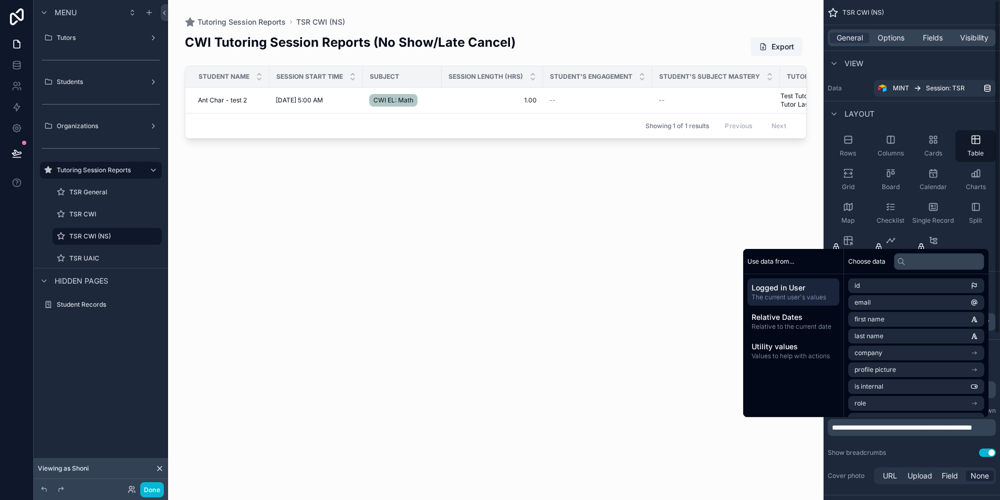
click at [432, 190] on div "CWI Tutoring Session Reports (No Show/Late Cancel) Export Student Name Session …" at bounding box center [496, 257] width 622 height 460
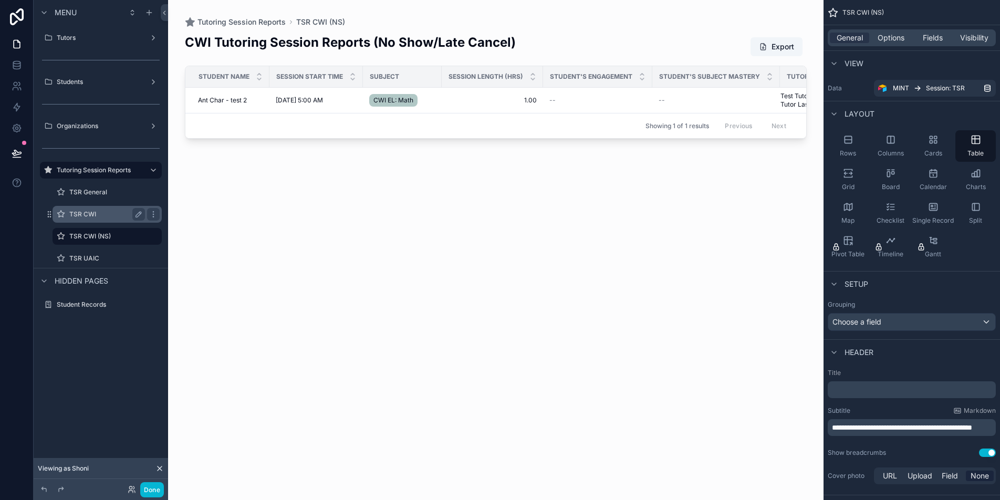
click at [74, 214] on label "TSR CWI" at bounding box center [104, 214] width 71 height 8
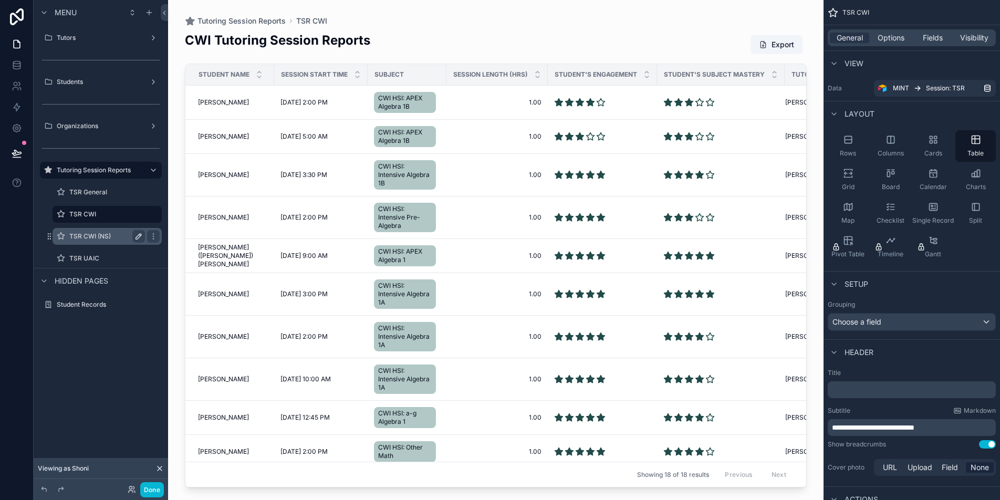
click at [101, 237] on label "TSR CWI (NS)" at bounding box center [104, 236] width 71 height 8
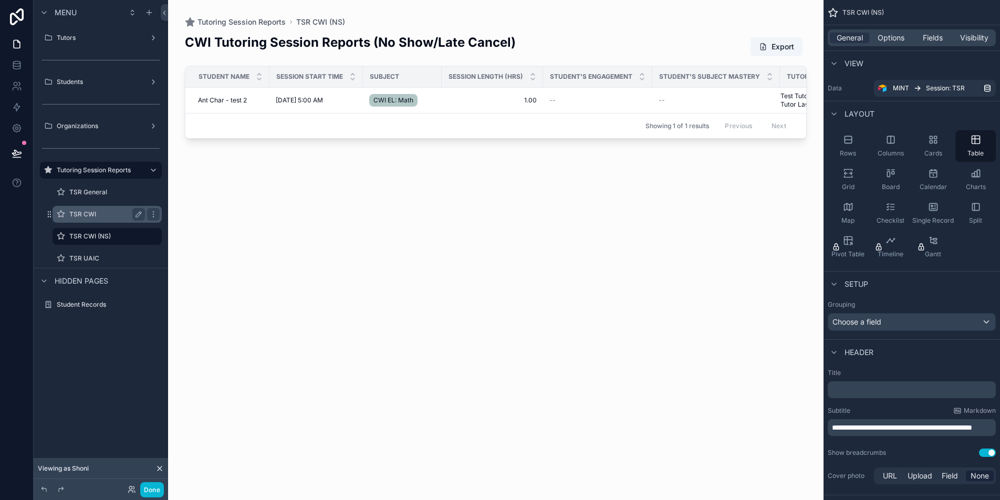
click at [98, 215] on label "TSR CWI" at bounding box center [104, 214] width 71 height 8
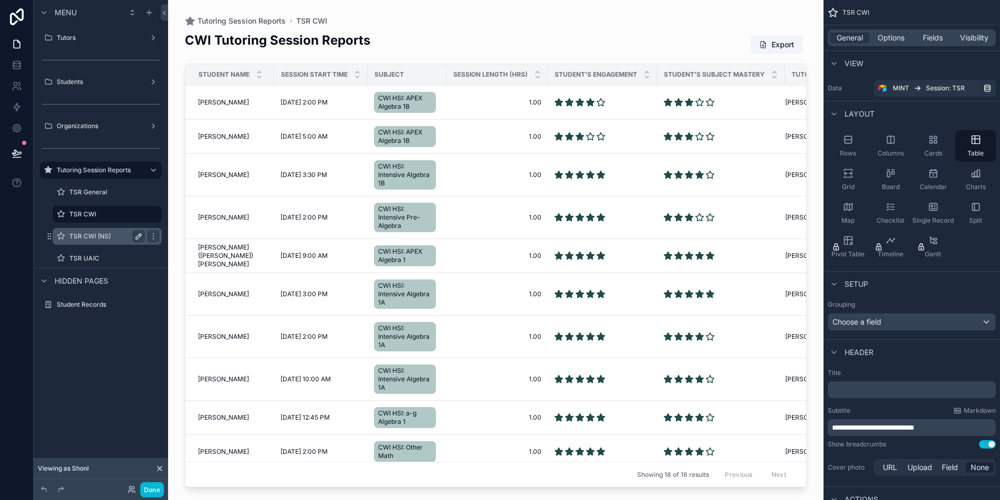
click at [104, 235] on label "TSR CWI (NS)" at bounding box center [104, 236] width 71 height 8
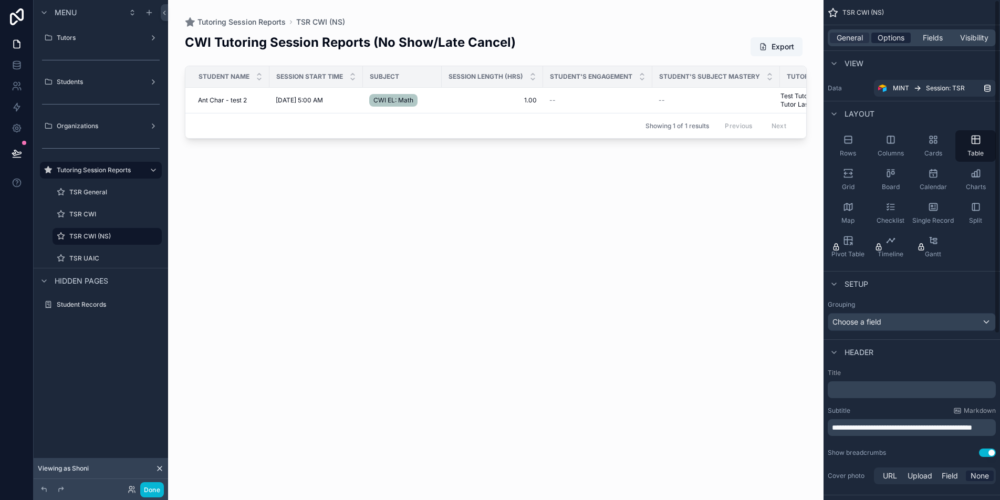
click at [891, 39] on span "Options" at bounding box center [890, 38] width 27 height 11
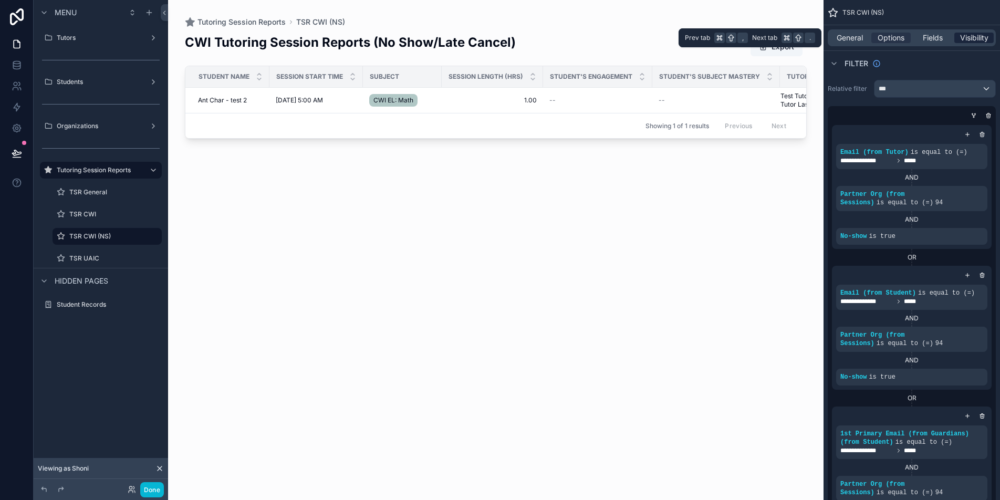
click at [976, 41] on span "Visibility" at bounding box center [974, 38] width 28 height 11
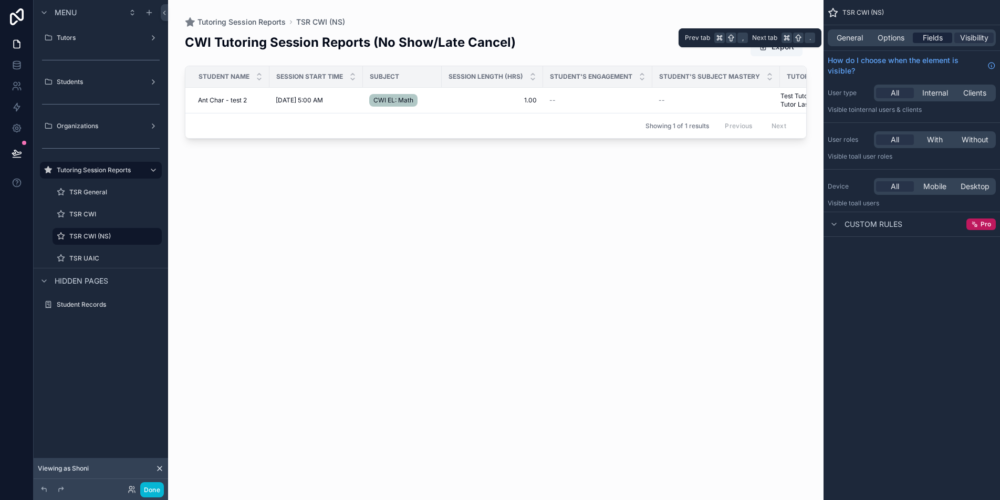
click at [934, 40] on span "Fields" at bounding box center [933, 38] width 20 height 11
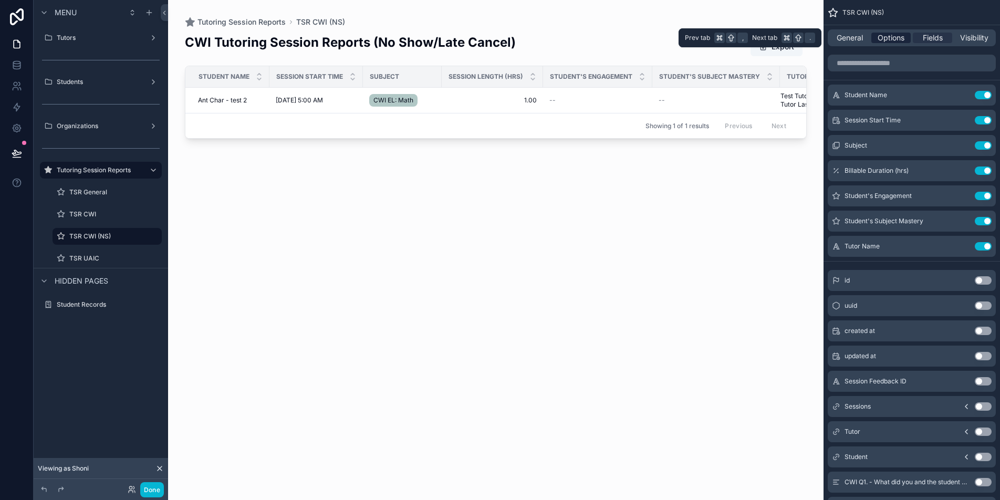
click at [894, 40] on span "Options" at bounding box center [890, 38] width 27 height 11
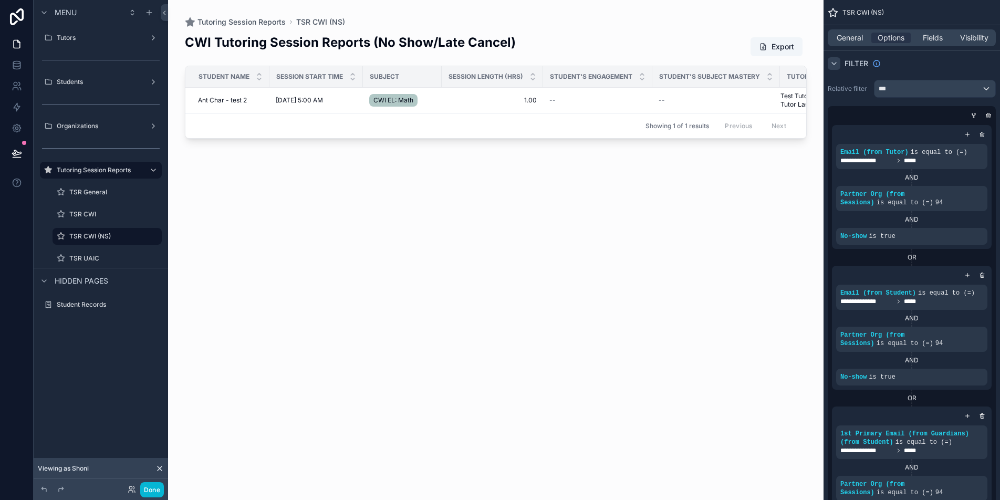
click at [835, 65] on icon "scrollable content" at bounding box center [834, 63] width 8 height 8
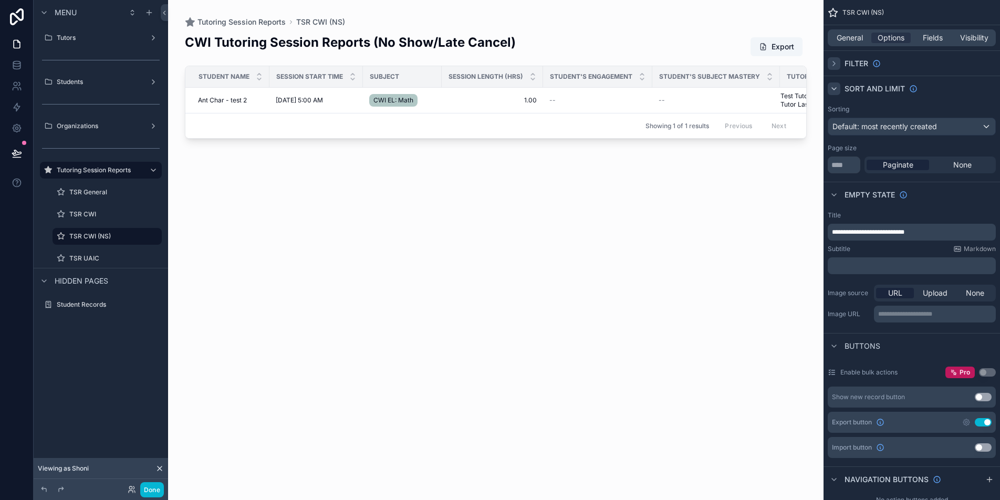
click at [835, 85] on icon "scrollable content" at bounding box center [834, 89] width 8 height 8
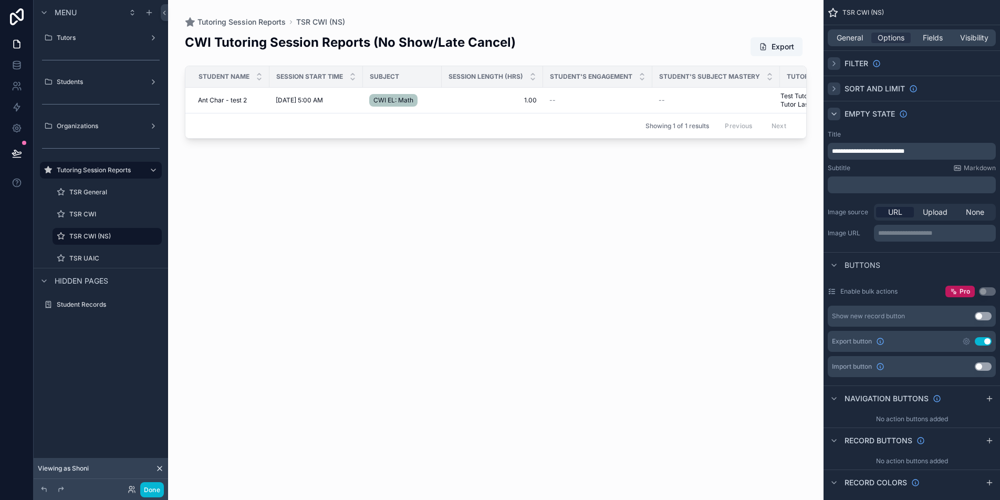
click at [835, 116] on icon "scrollable content" at bounding box center [834, 114] width 8 height 8
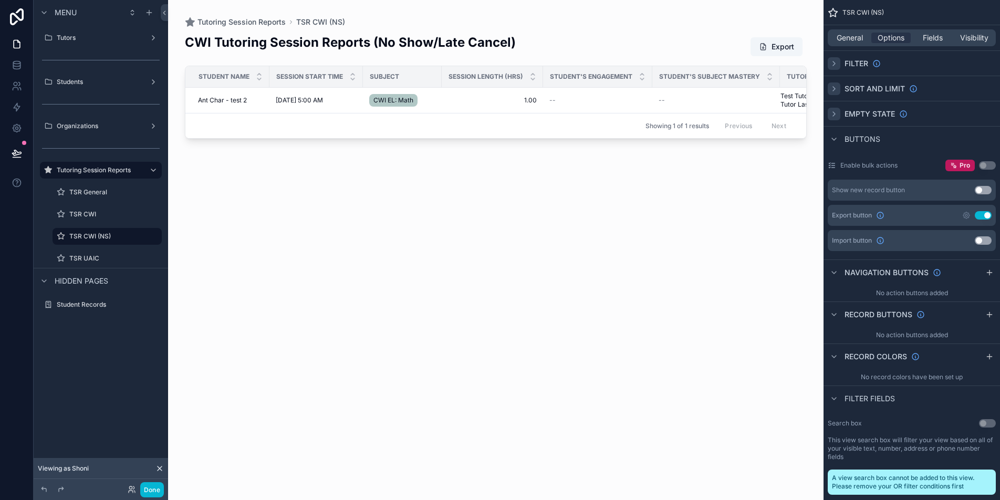
click at [984, 215] on button "Use setting" at bounding box center [983, 215] width 17 height 8
click at [985, 218] on button "Use setting" at bounding box center [983, 215] width 17 height 8
click at [291, 122] on div "Showing 1 of 1 results Previous Next" at bounding box center [495, 125] width 621 height 25
click at [937, 43] on span "Fields" at bounding box center [933, 38] width 20 height 11
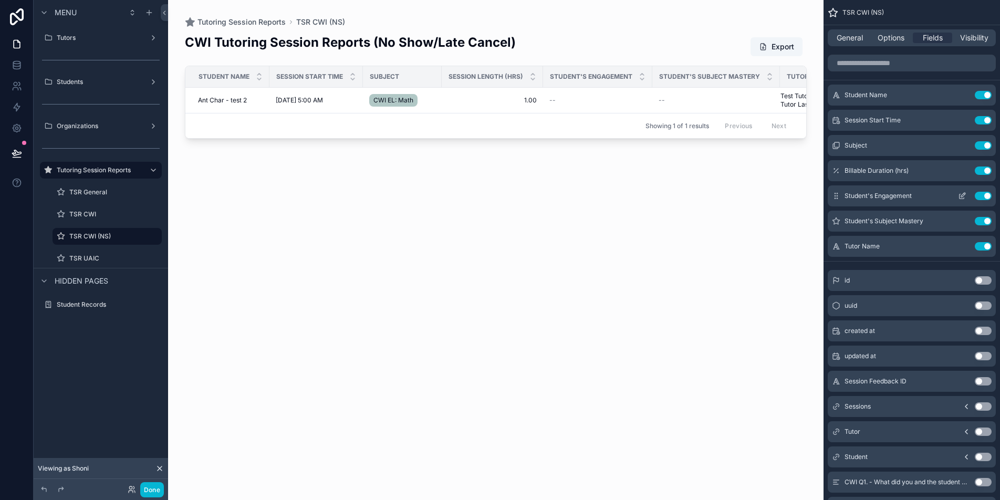
click at [985, 197] on button "Use setting" at bounding box center [983, 196] width 17 height 8
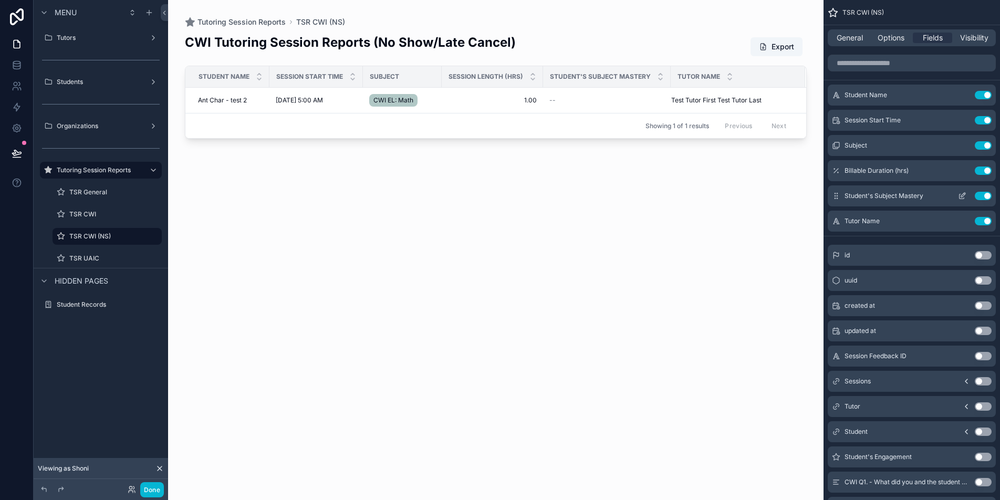
click at [985, 198] on button "Use setting" at bounding box center [983, 196] width 17 height 8
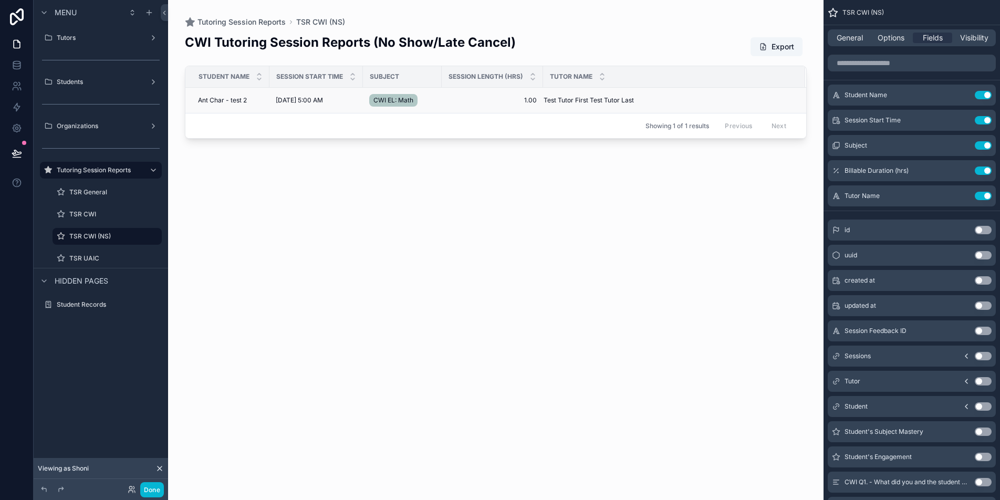
click at [214, 99] on span "Ant Char - test 2" at bounding box center [222, 100] width 49 height 8
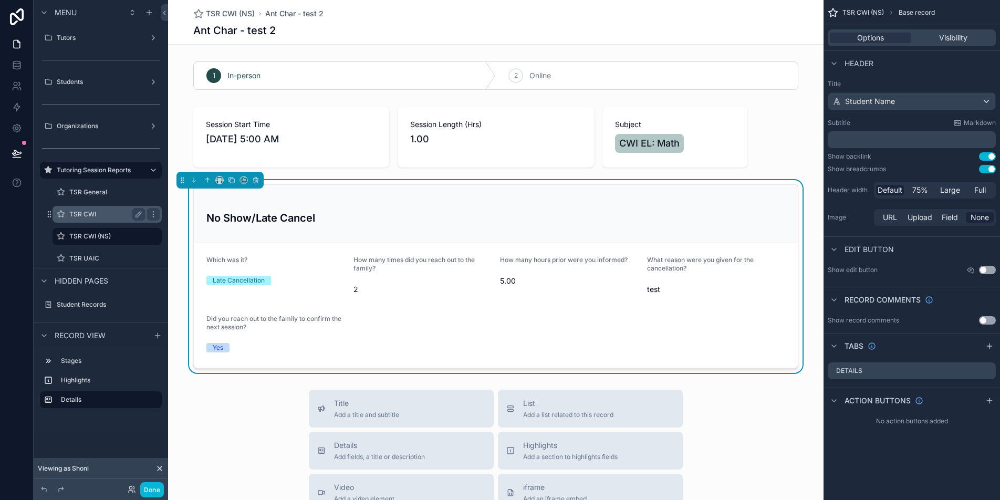
click at [93, 216] on label "TSR CWI" at bounding box center [104, 214] width 71 height 8
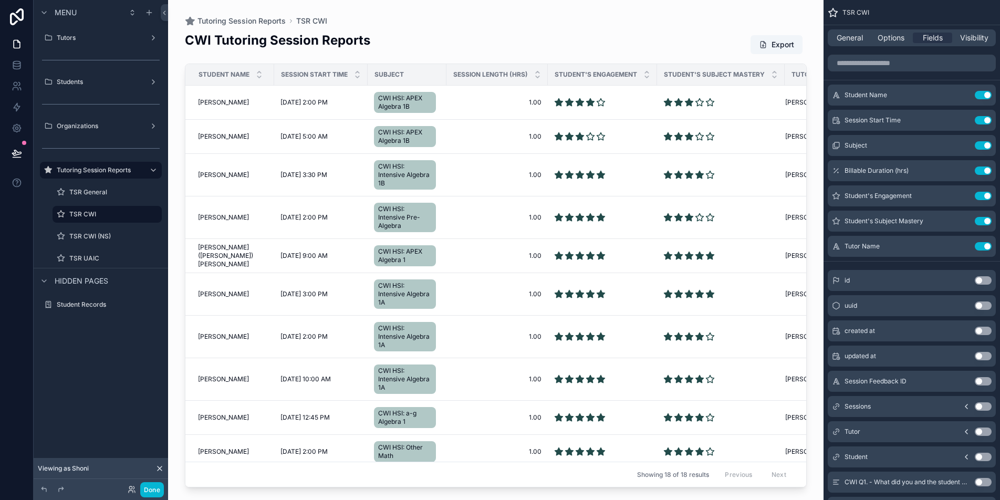
click at [0, 0] on icon "scrollable content" at bounding box center [0, 0] width 0 height 0
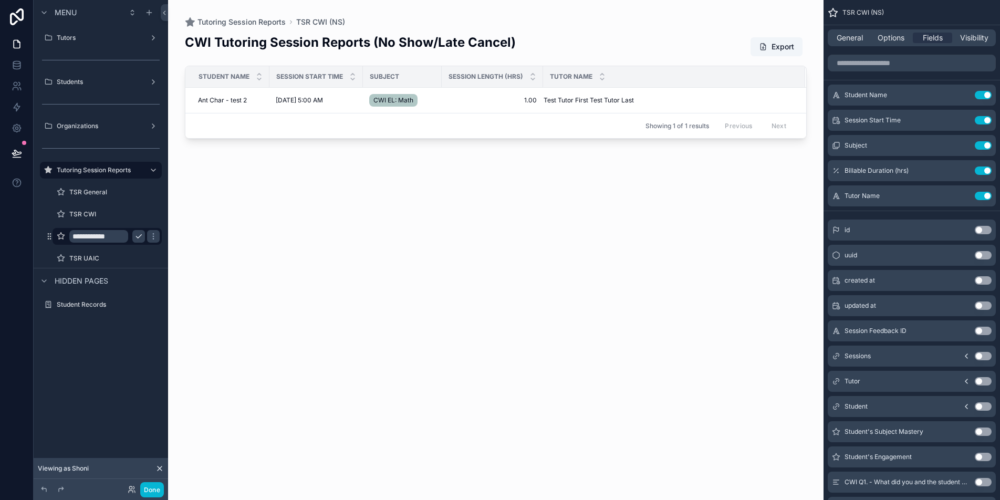
click at [119, 237] on input "**********" at bounding box center [98, 236] width 59 height 13
type input "**********"
click at [149, 236] on icon "scrollable content" at bounding box center [153, 236] width 8 height 8
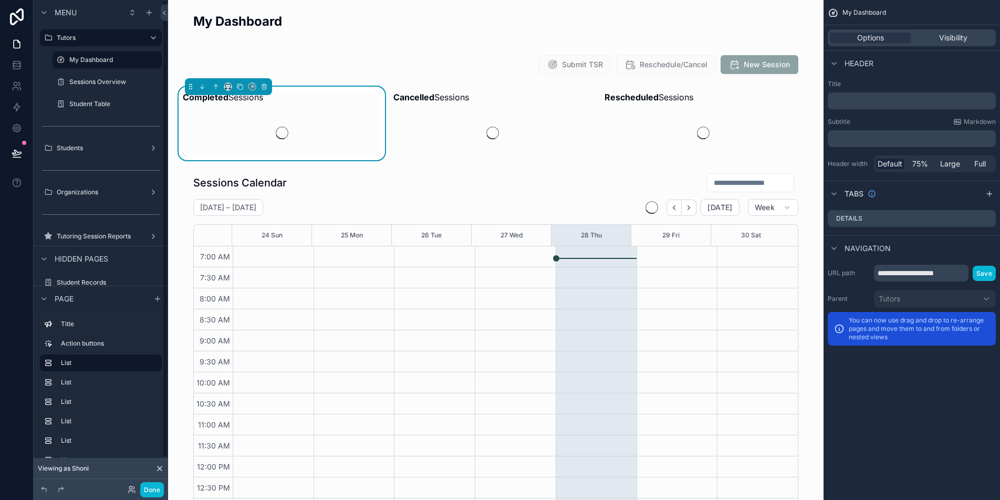
scroll to position [245, 0]
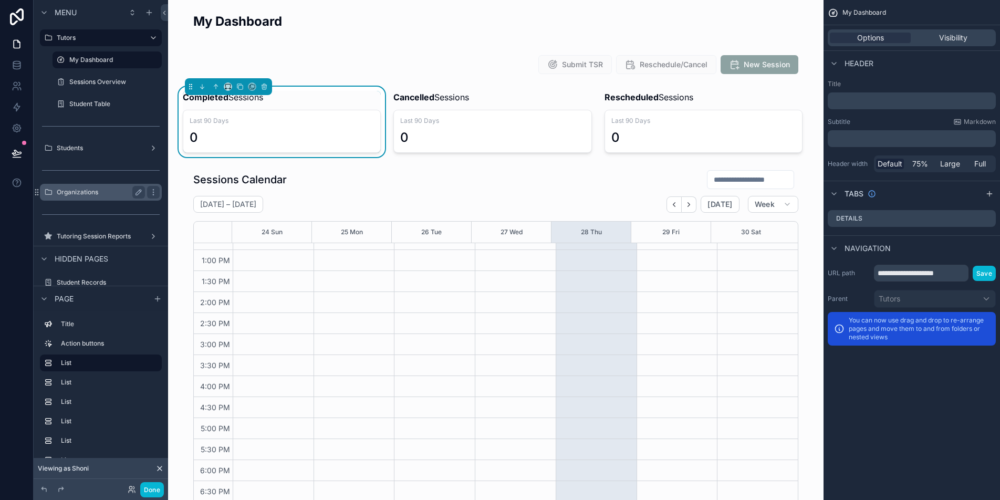
click at [127, 196] on div "Organizations" at bounding box center [101, 192] width 88 height 13
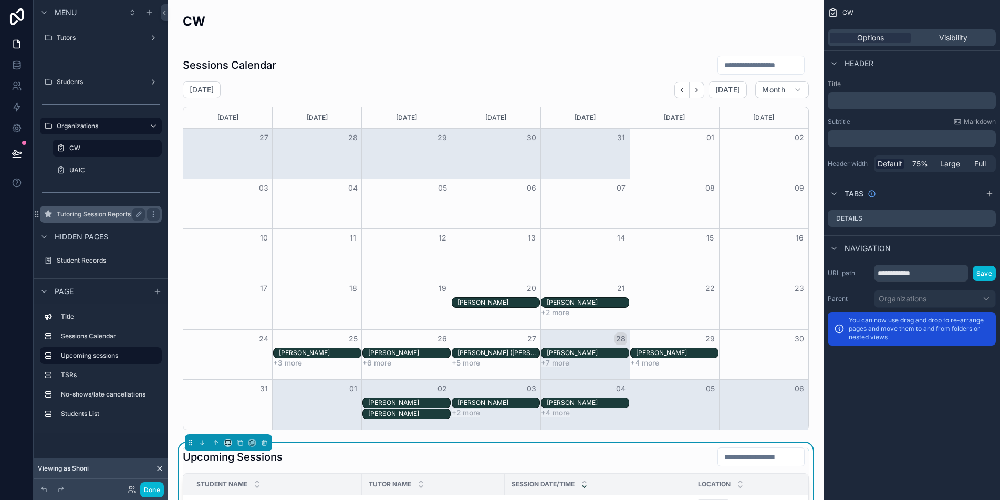
click at [110, 215] on label "Tutoring Session Reports" at bounding box center [99, 214] width 84 height 8
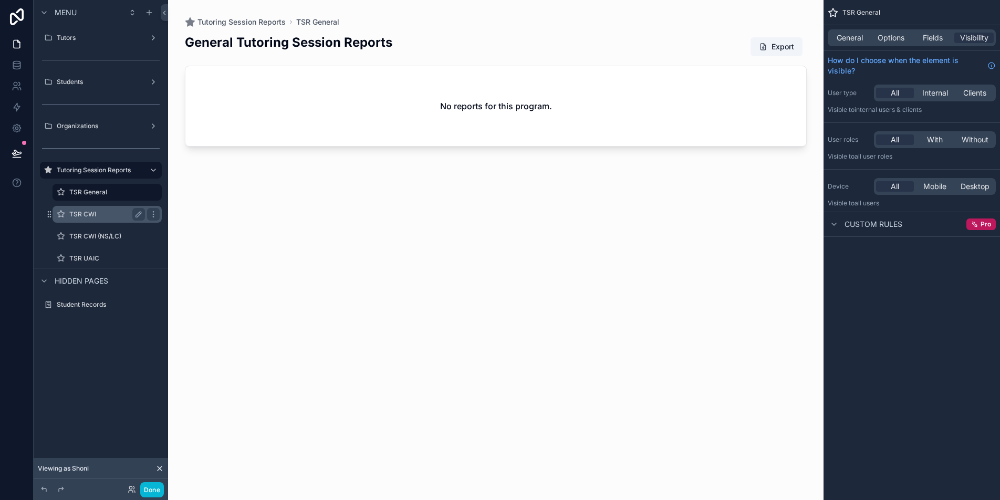
click at [103, 214] on label "TSR CWI" at bounding box center [104, 214] width 71 height 8
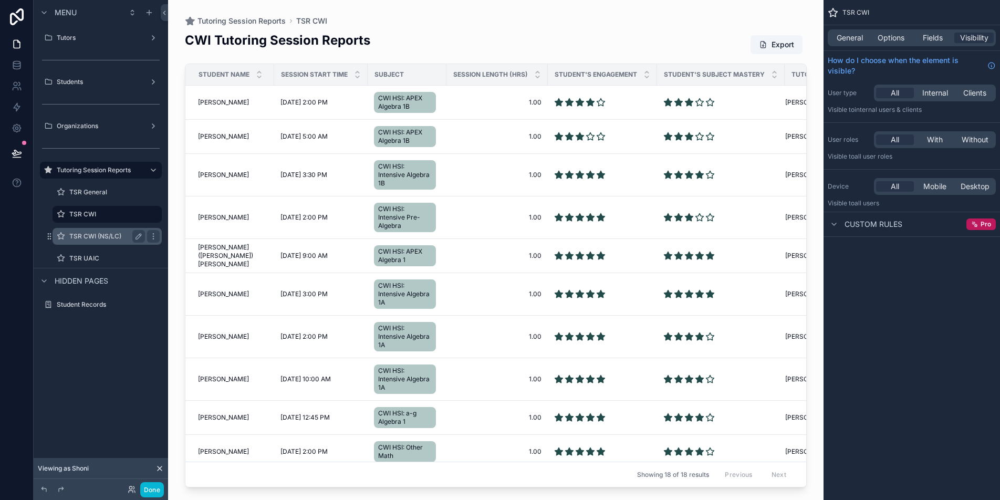
click at [109, 236] on label "TSR CWI (NS/LC)" at bounding box center [104, 236] width 71 height 8
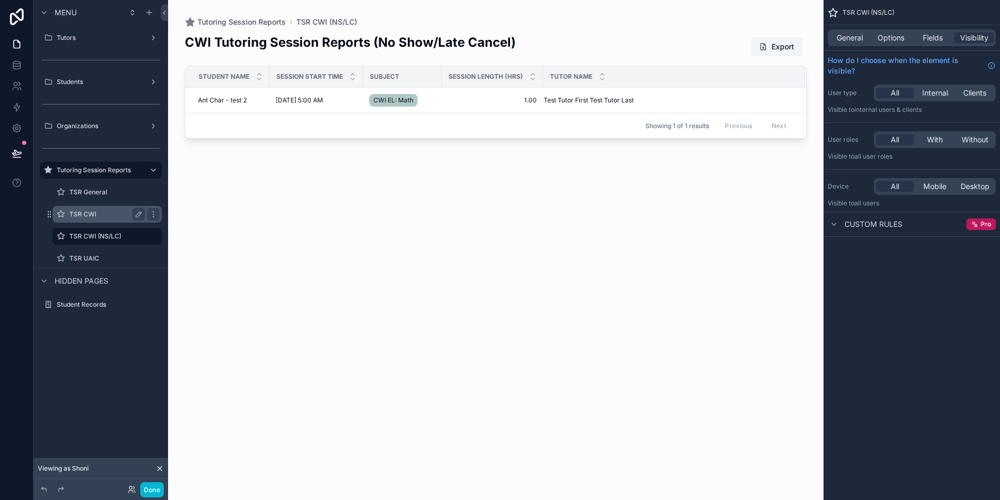
click at [105, 216] on label "TSR CWI" at bounding box center [104, 214] width 71 height 8
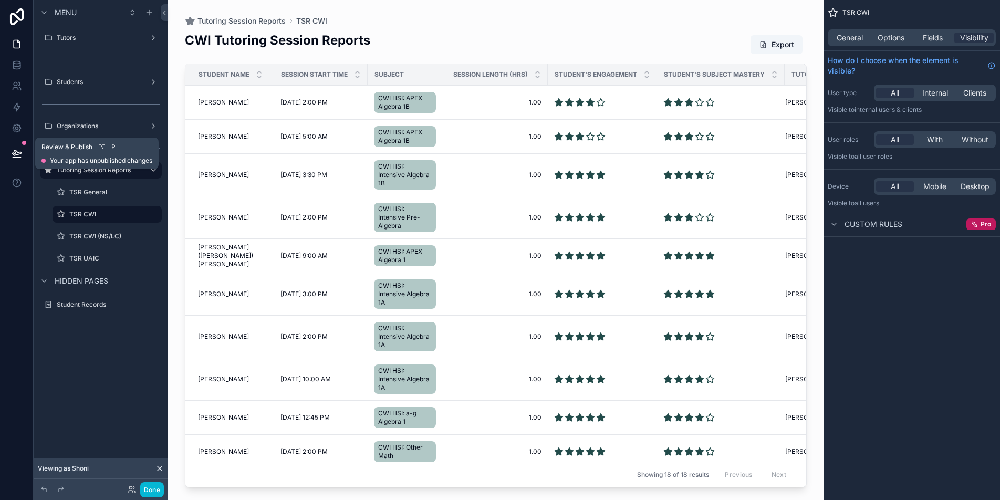
click at [22, 159] on button at bounding box center [16, 153] width 23 height 29
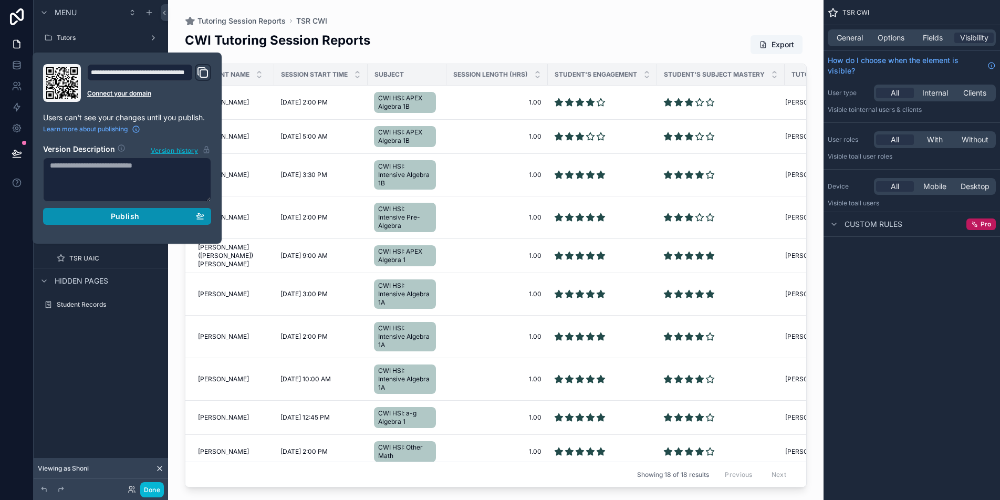
click at [146, 213] on div "Publish" at bounding box center [127, 216] width 154 height 9
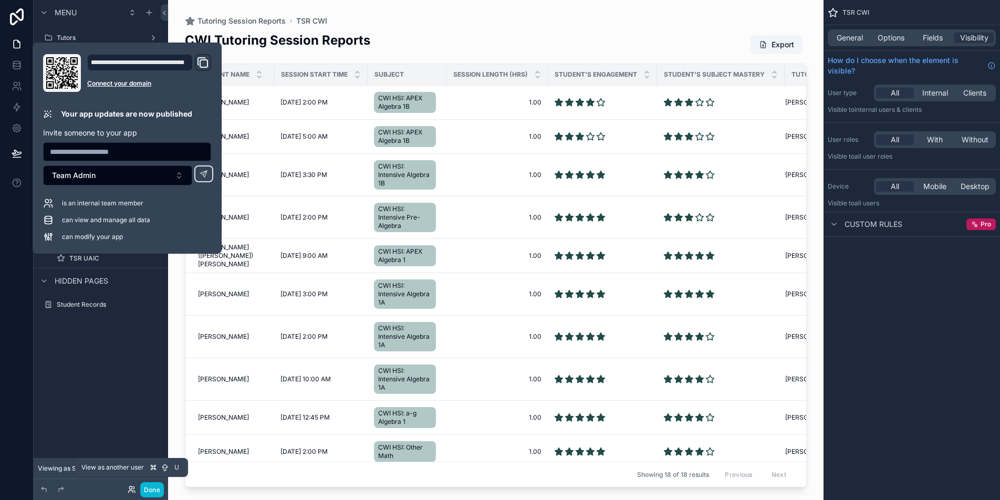
click at [130, 490] on icon at bounding box center [131, 491] width 4 height 2
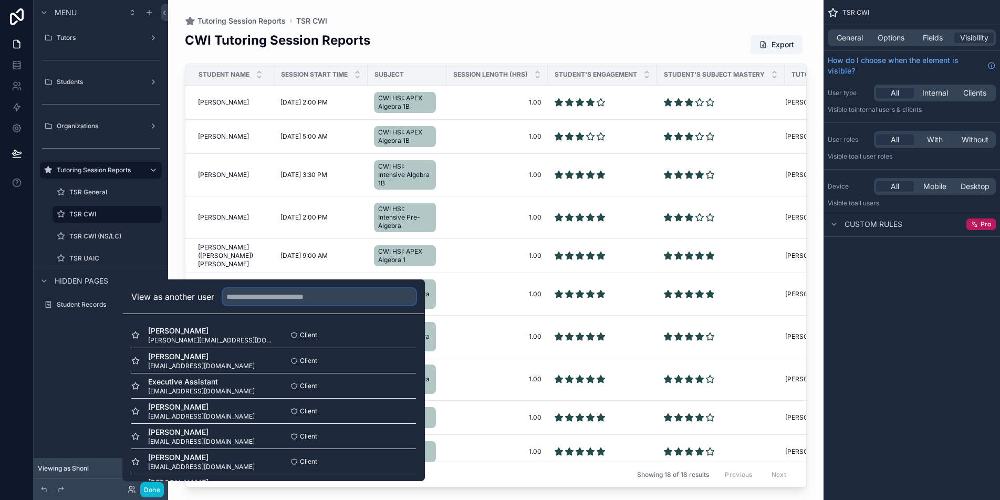
click at [312, 294] on input "text" at bounding box center [319, 296] width 193 height 17
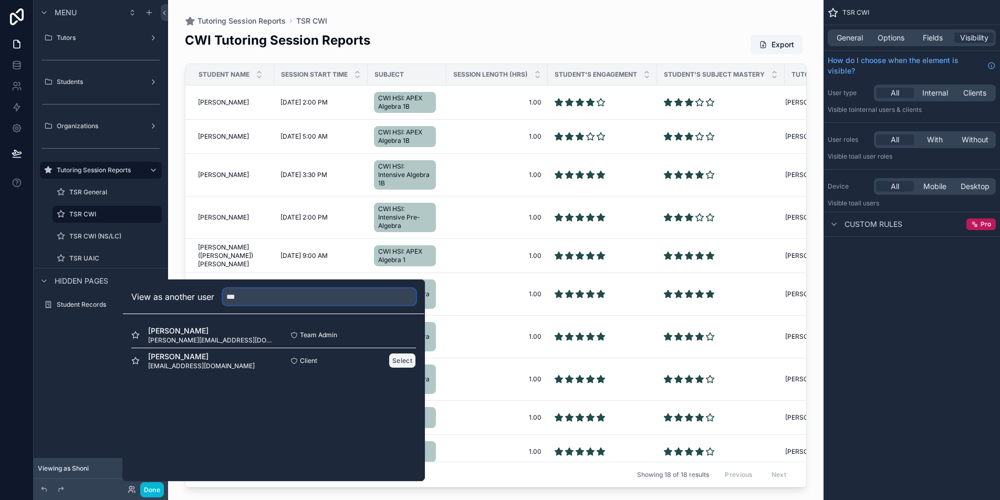
type input "***"
click at [401, 362] on button "Select" at bounding box center [402, 360] width 27 height 15
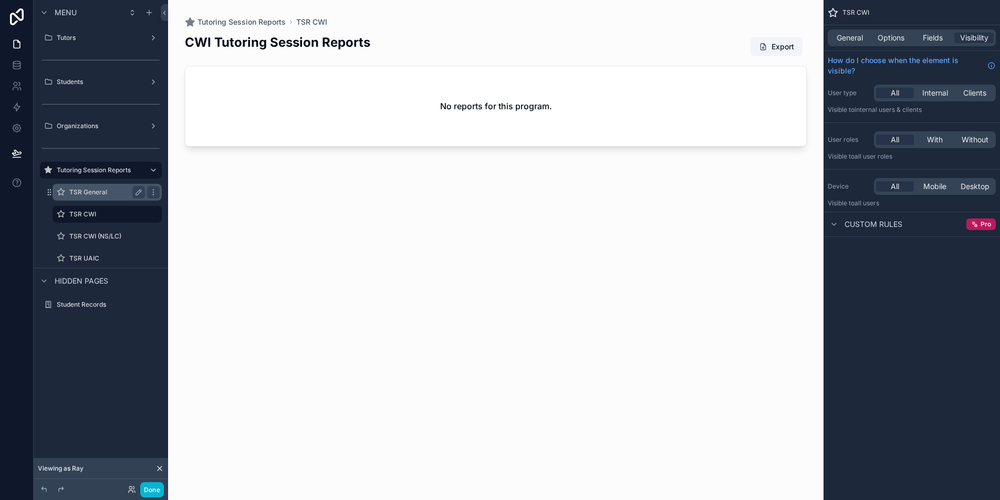
click at [103, 193] on label "TSR General" at bounding box center [104, 192] width 71 height 8
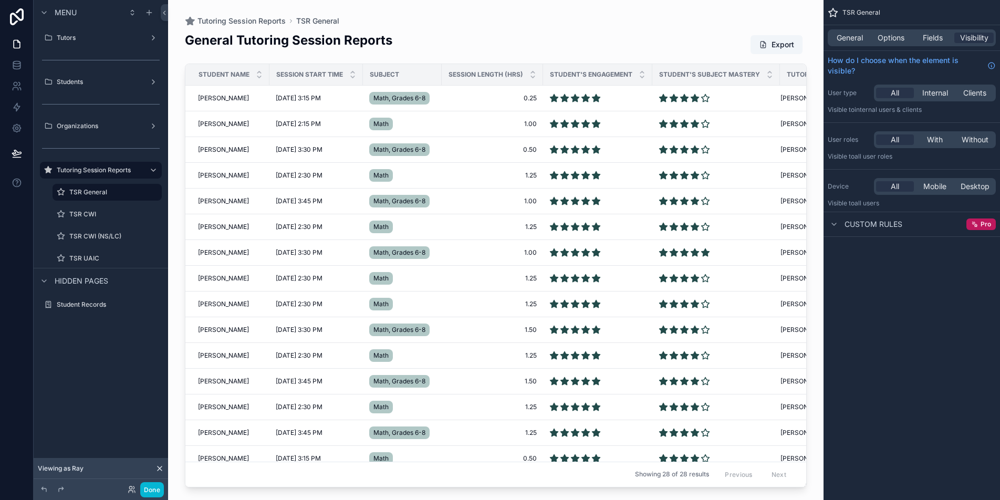
click at [224, 99] on div "scrollable content" at bounding box center [495, 243] width 655 height 487
click at [218, 97] on span "Sara Saylors" at bounding box center [223, 98] width 51 height 8
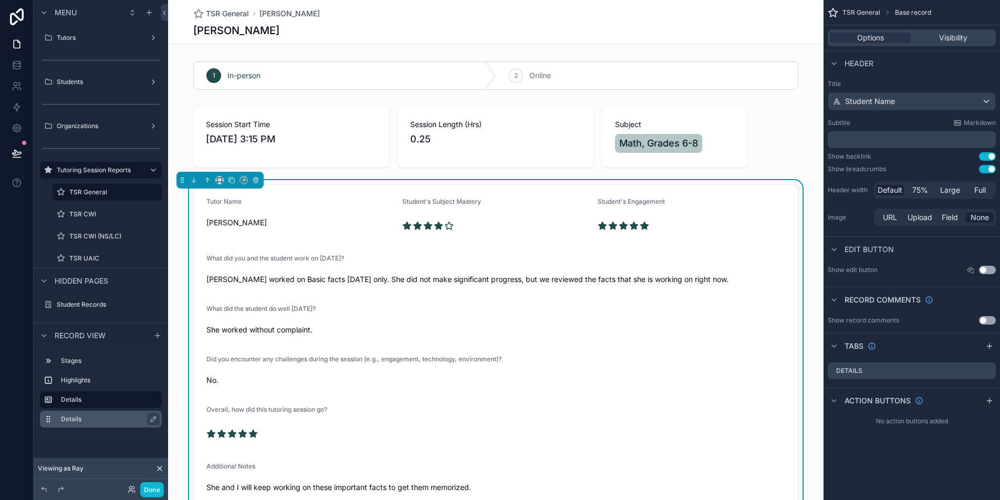
click at [85, 416] on label "Details" at bounding box center [107, 419] width 92 height 8
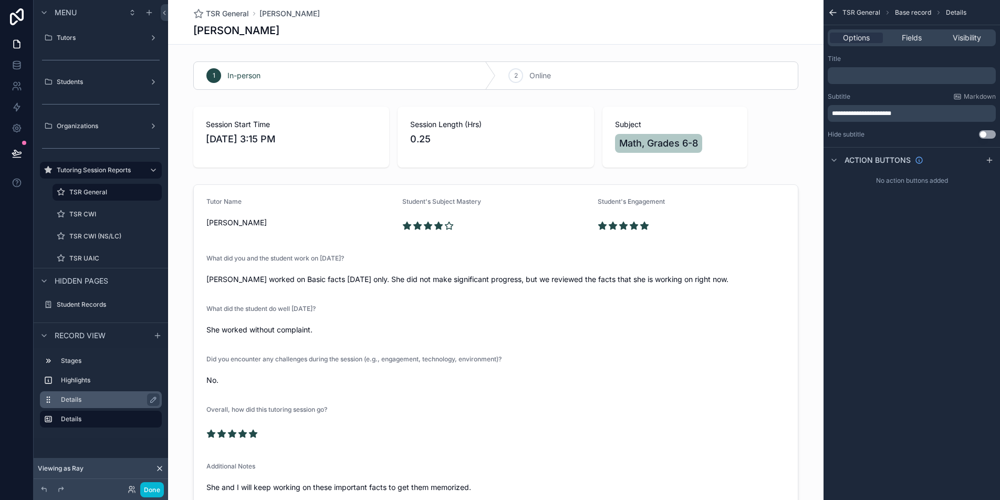
click at [87, 401] on label "Details" at bounding box center [107, 399] width 92 height 8
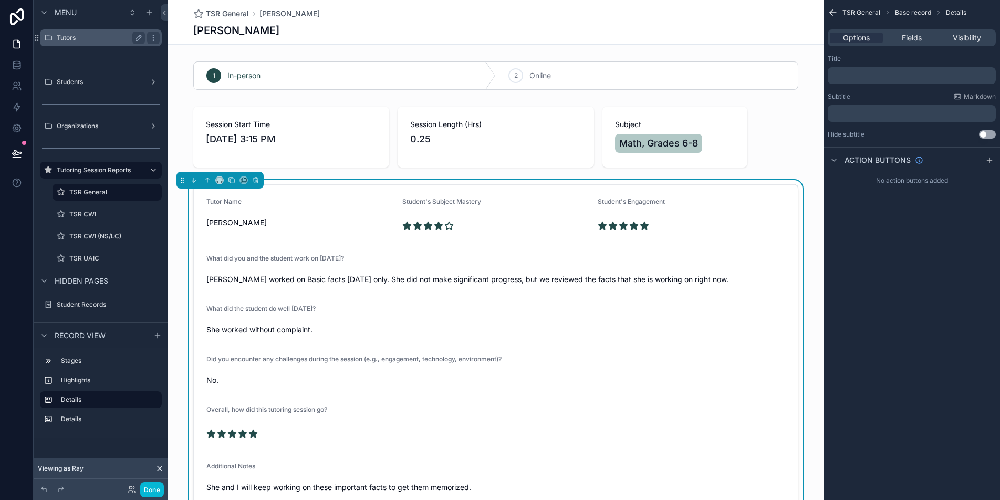
click at [110, 41] on label "Tutors" at bounding box center [99, 38] width 84 height 8
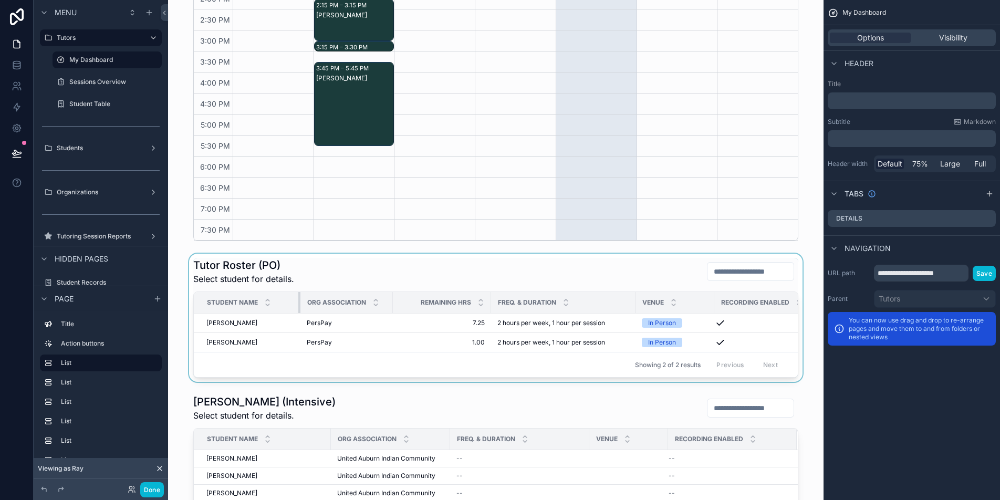
scroll to position [41, 0]
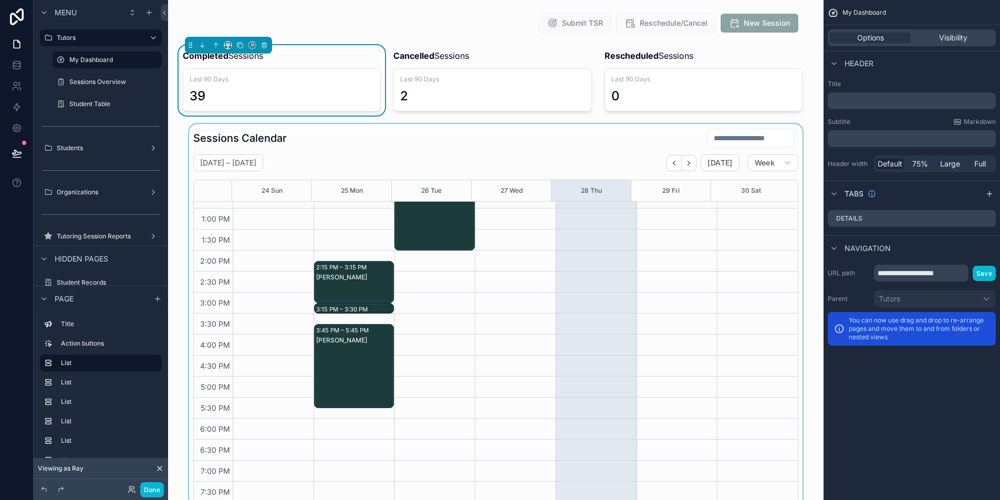
click at [340, 283] on div "scrollable content" at bounding box center [495, 315] width 639 height 383
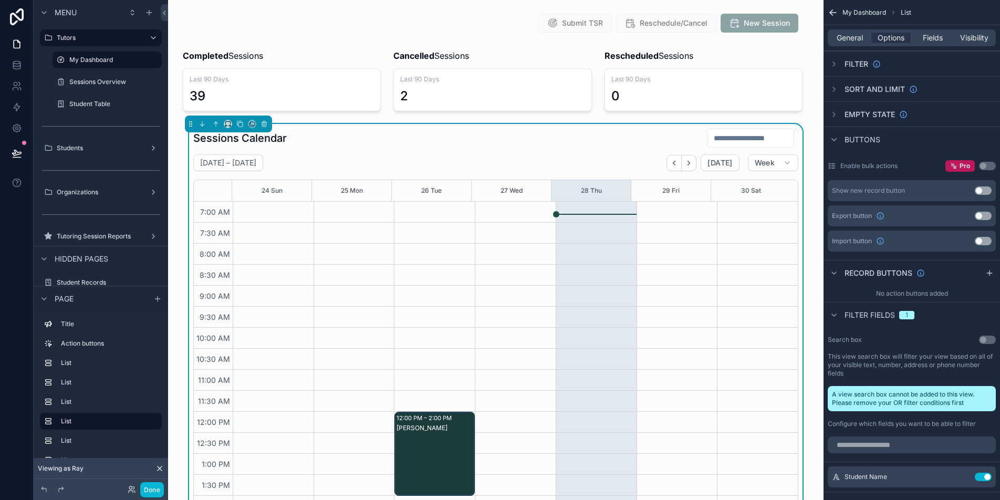
scroll to position [245, 0]
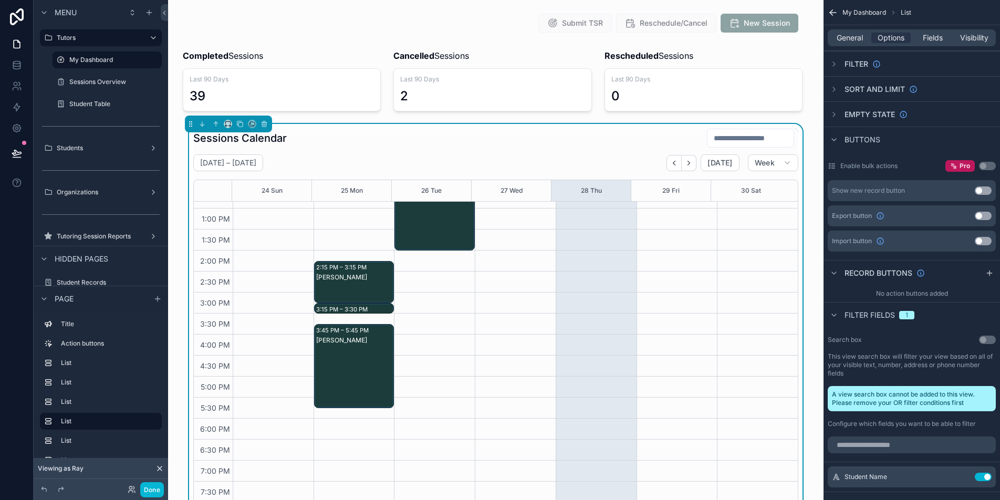
click at [363, 276] on div "Luke Saylors" at bounding box center [354, 277] width 77 height 8
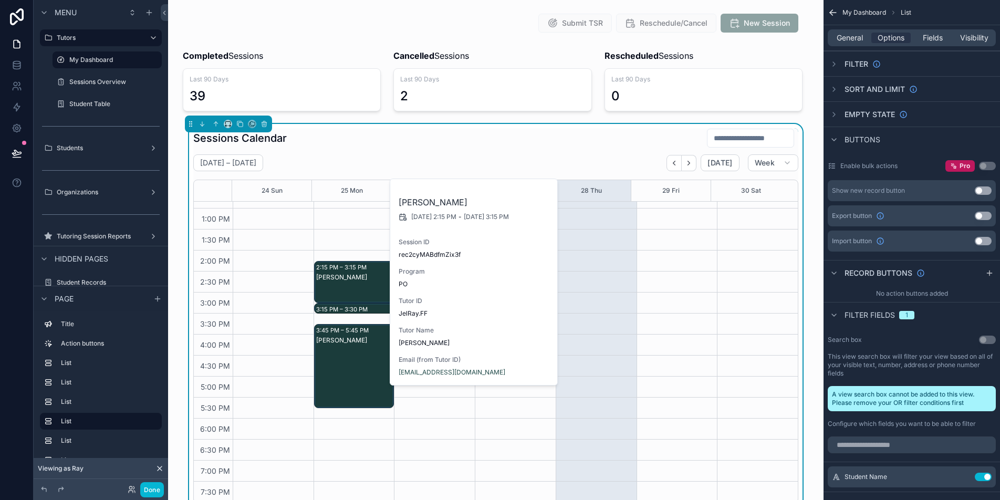
click at [288, 231] on div "scrollable content" at bounding box center [273, 229] width 81 height 546
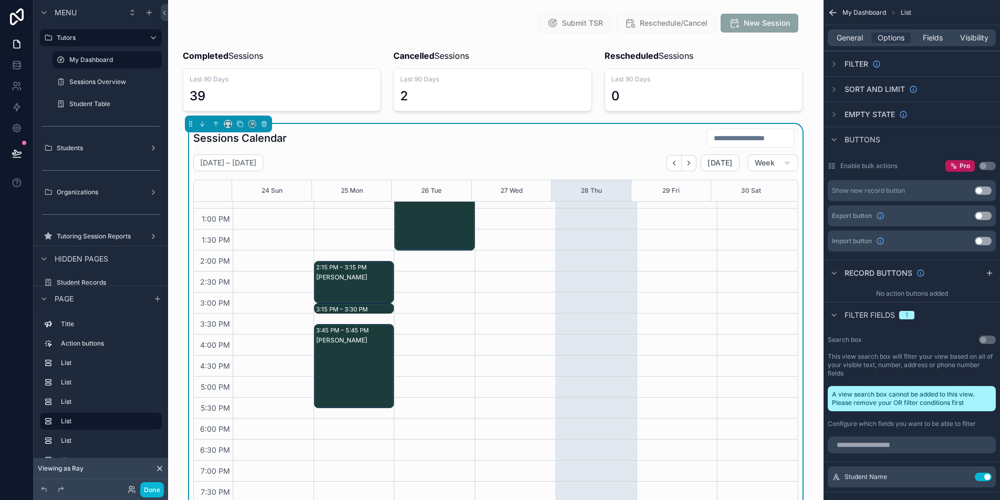
scroll to position [48, 0]
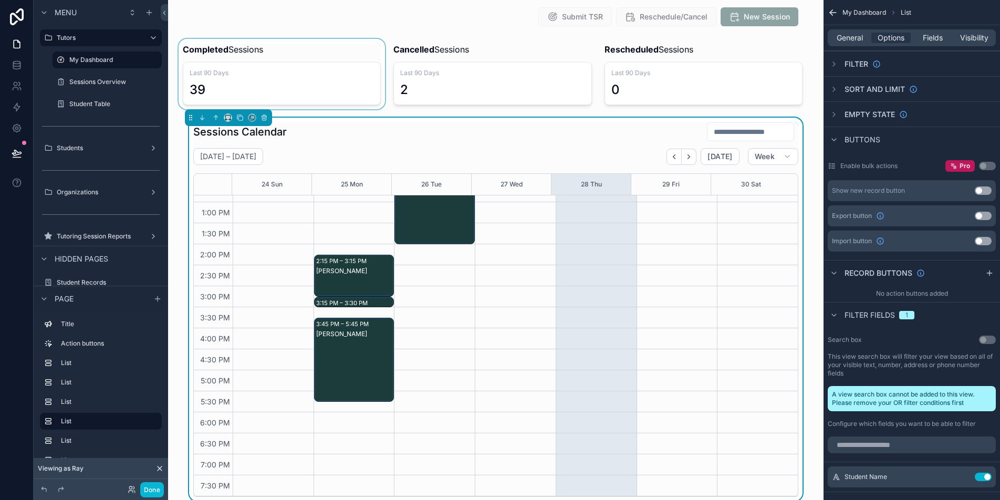
click at [253, 77] on div "scrollable content" at bounding box center [281, 74] width 211 height 70
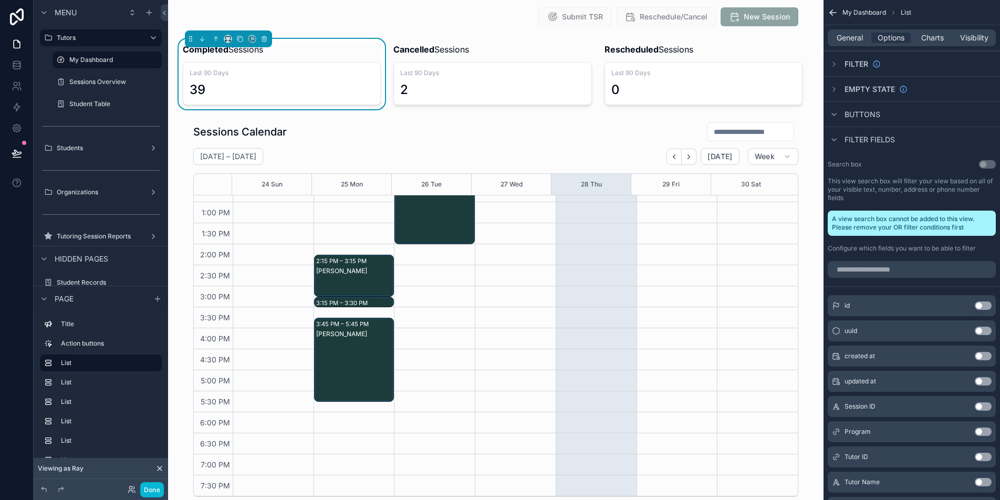
click at [206, 85] on div "39" at bounding box center [282, 89] width 184 height 17
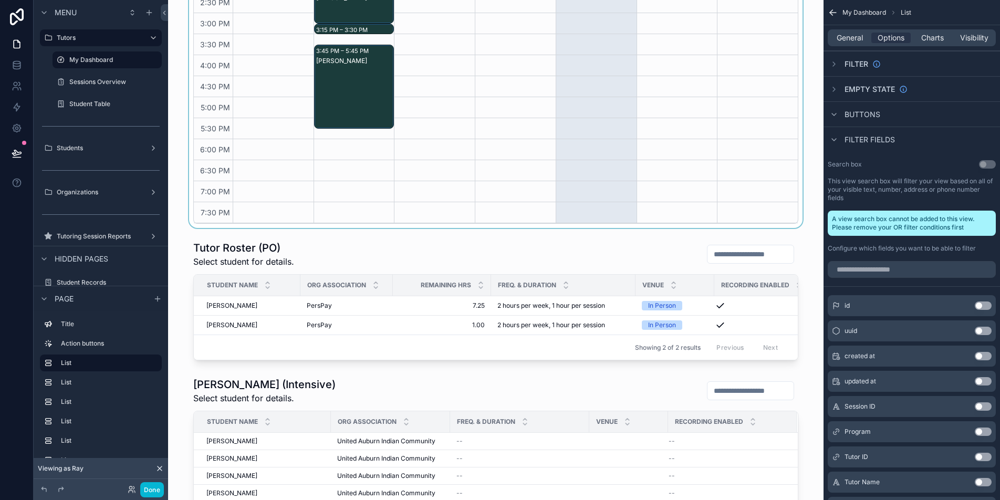
scroll to position [363, 0]
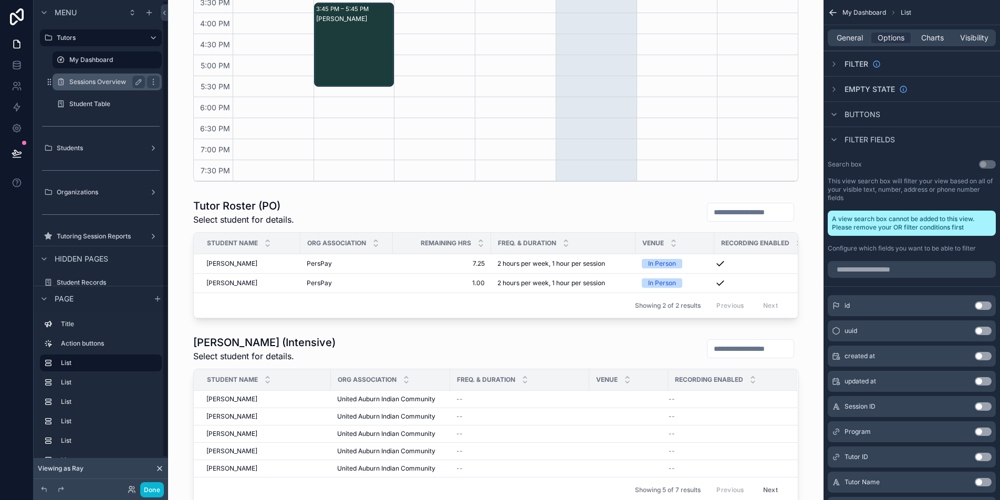
click at [109, 83] on label "Sessions Overview" at bounding box center [104, 82] width 71 height 8
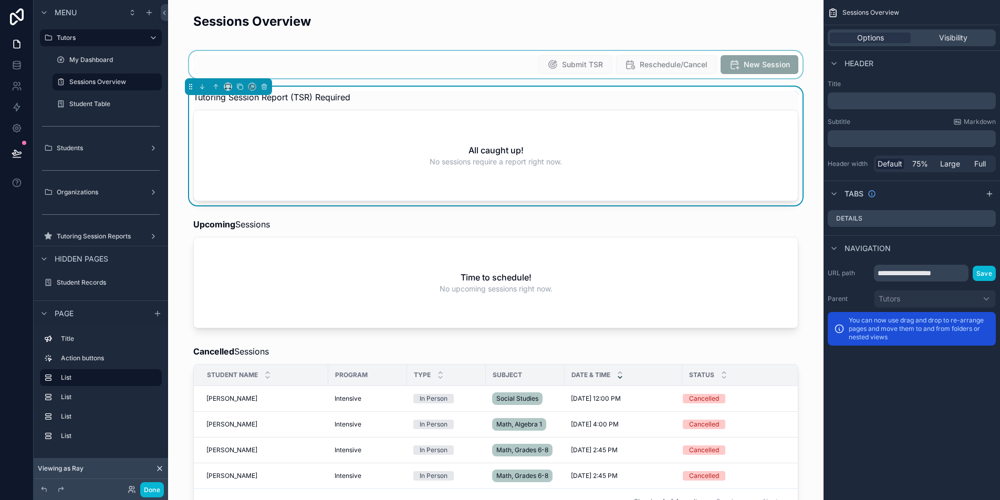
click at [394, 71] on div "scrollable content" at bounding box center [495, 64] width 639 height 27
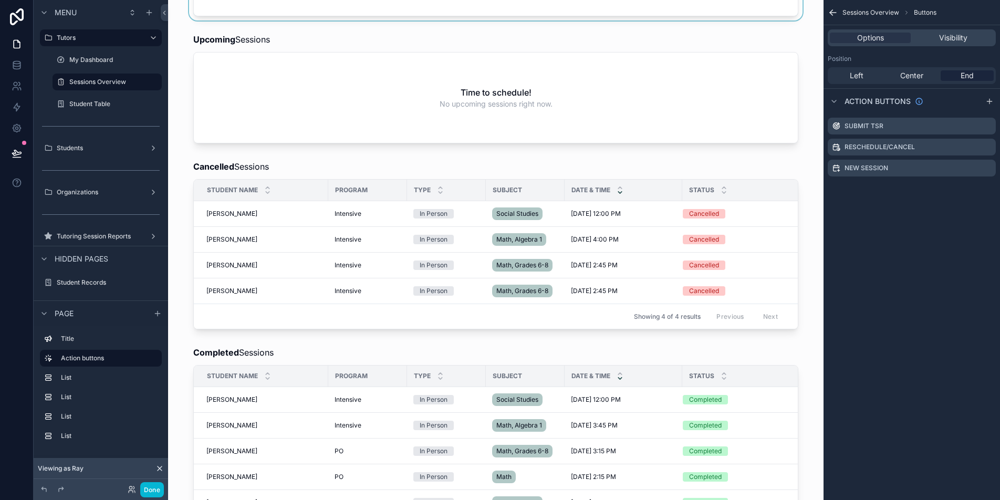
scroll to position [299, 0]
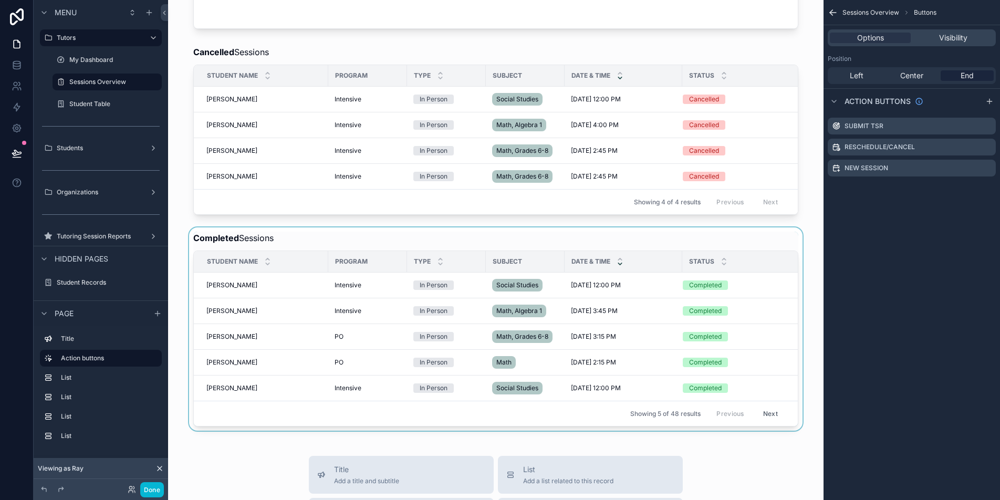
click at [259, 296] on div "scrollable content" at bounding box center [495, 328] width 639 height 203
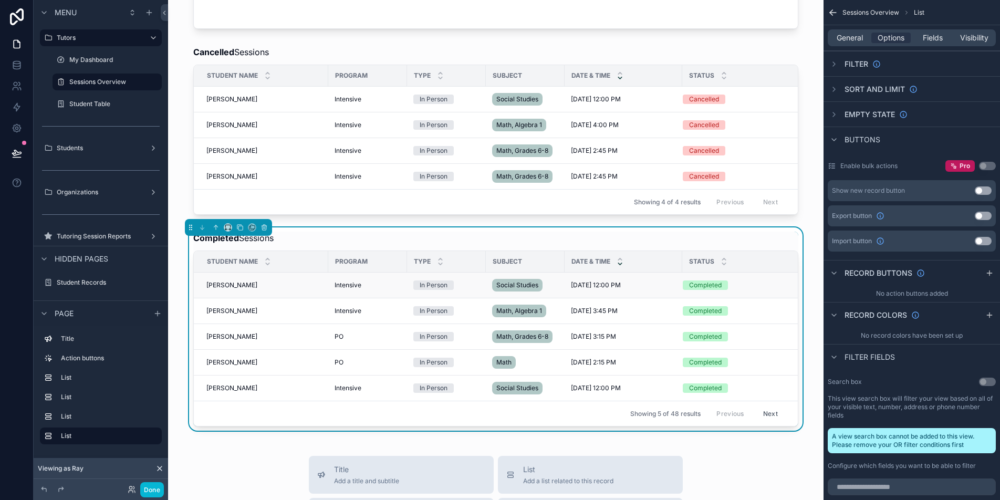
click at [224, 289] on span "Grace Rey" at bounding box center [231, 285] width 51 height 8
click at [862, 38] on span "General" at bounding box center [850, 38] width 26 height 11
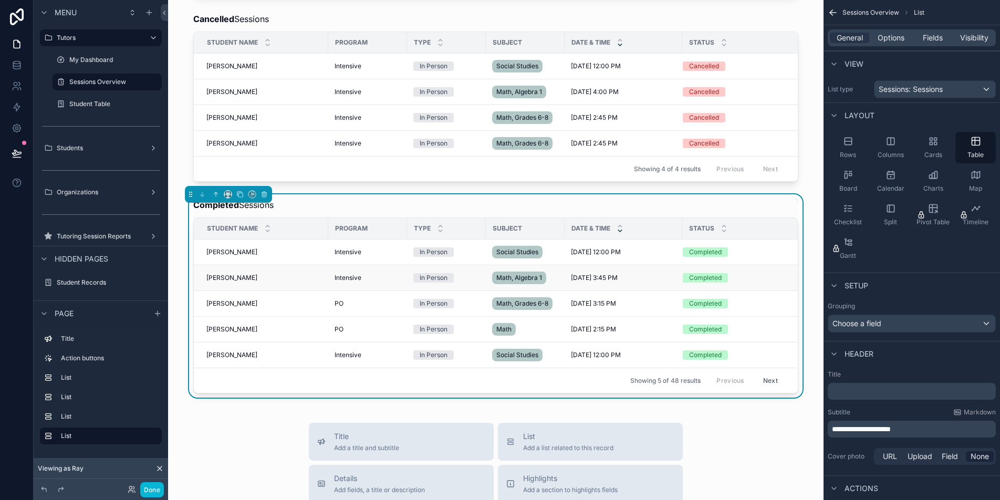
scroll to position [339, 0]
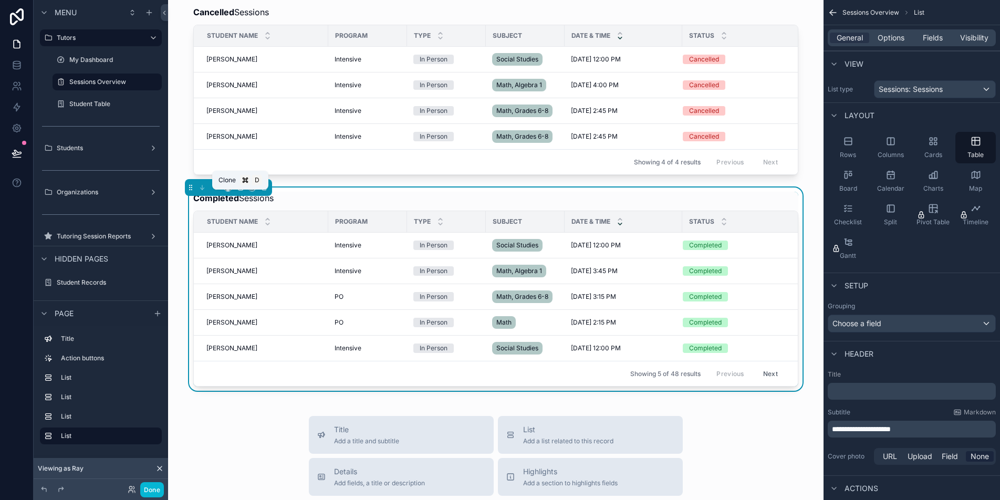
click at [241, 191] on icon "scrollable content" at bounding box center [239, 187] width 7 height 7
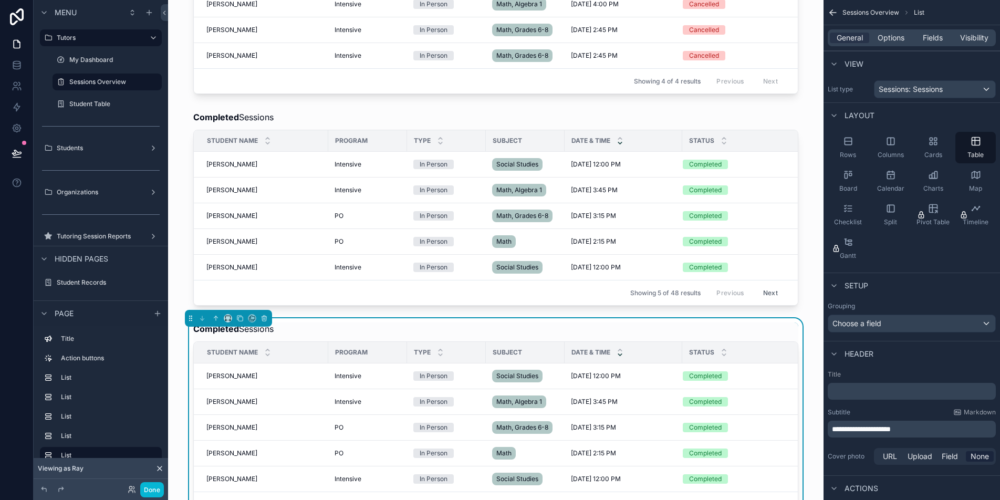
scroll to position [483, 0]
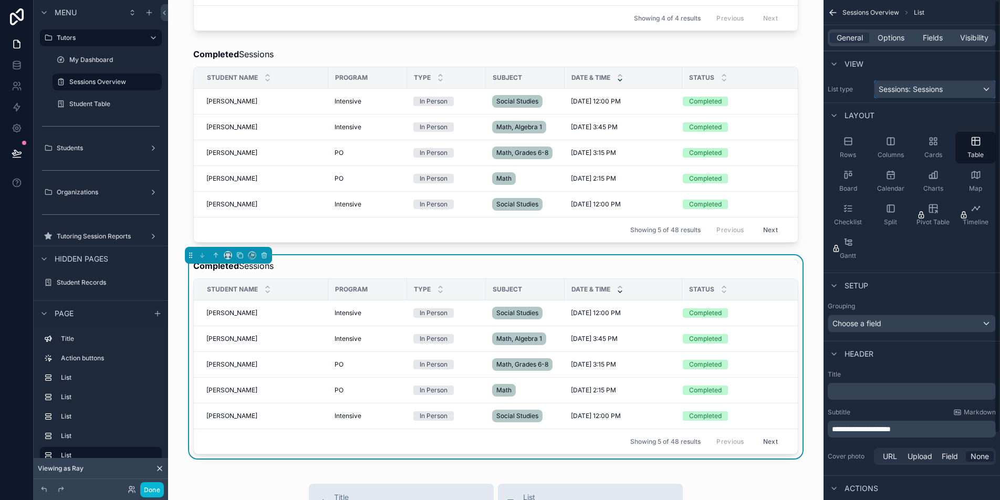
click at [969, 86] on div "Sessions: Sessions" at bounding box center [934, 89] width 121 height 17
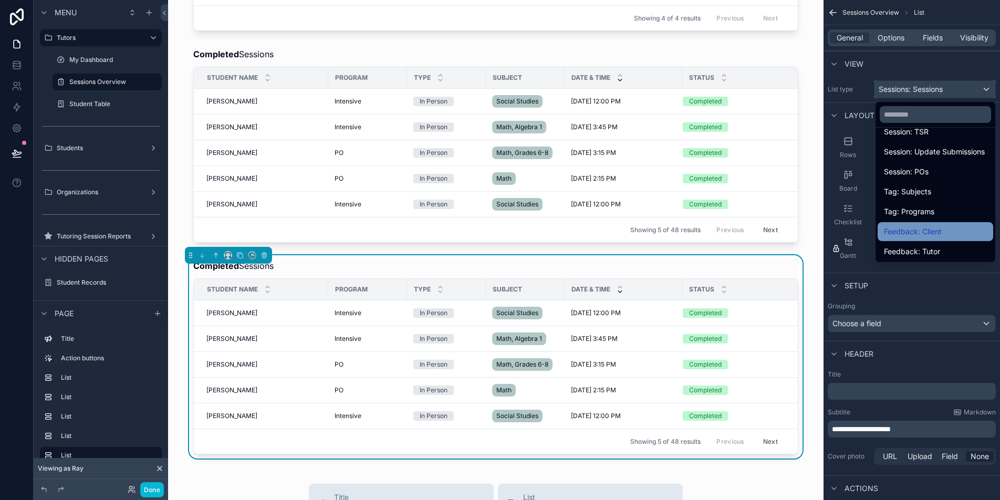
scroll to position [168, 0]
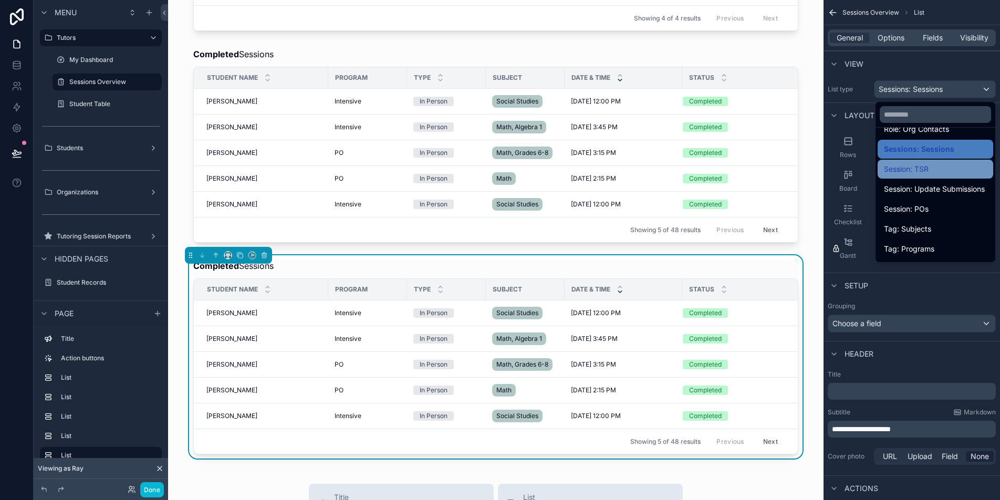
click at [936, 167] on div "Session: TSR" at bounding box center [935, 169] width 103 height 13
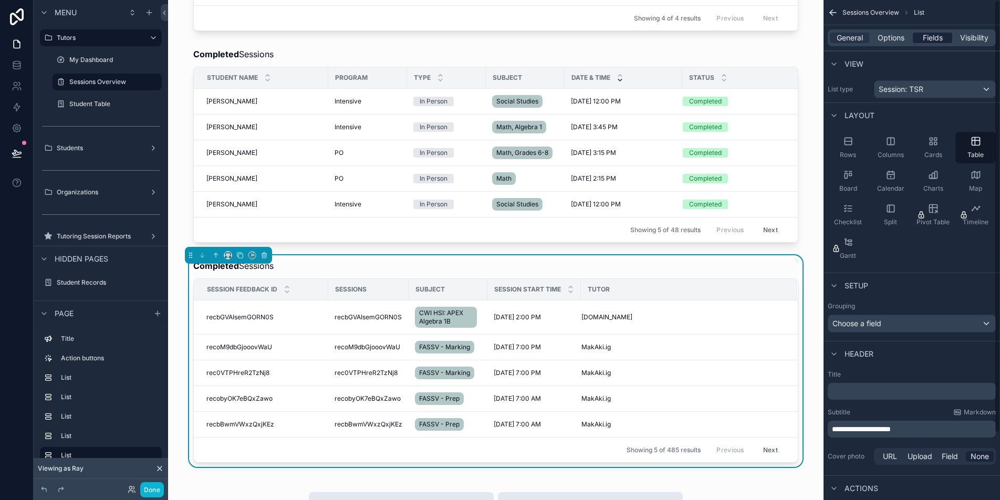
click at [944, 41] on div "Fields" at bounding box center [932, 38] width 39 height 11
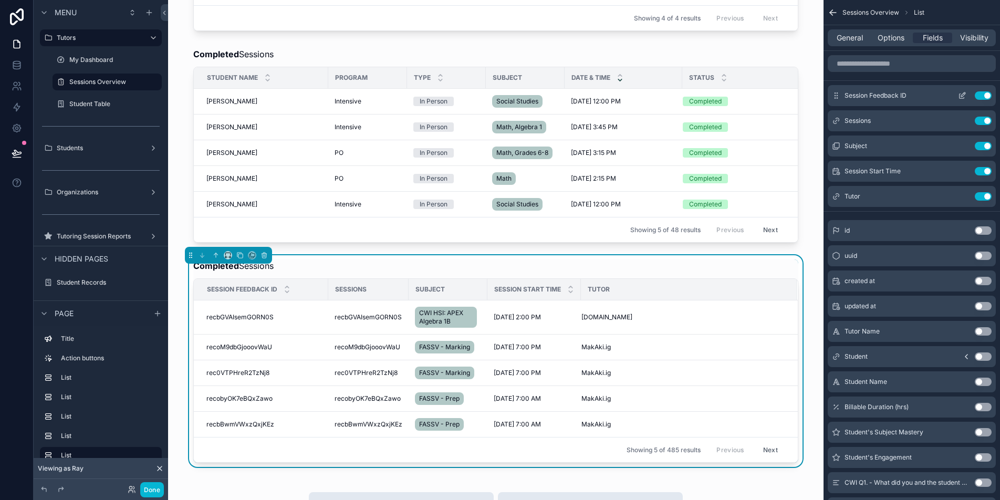
click at [984, 91] on button "Use setting" at bounding box center [983, 95] width 17 height 8
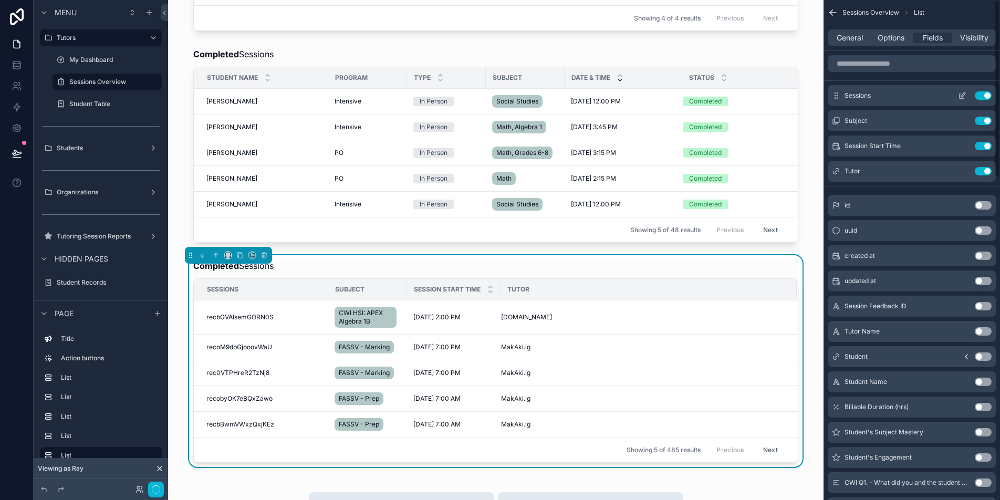
click at [984, 97] on button "Use setting" at bounding box center [983, 95] width 17 height 8
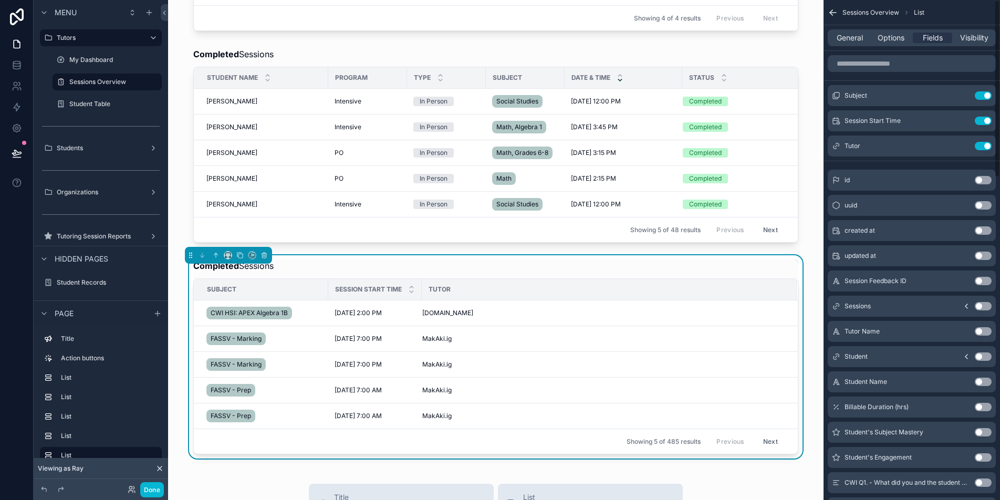
click at [984, 97] on button "Use setting" at bounding box center [983, 95] width 17 height 8
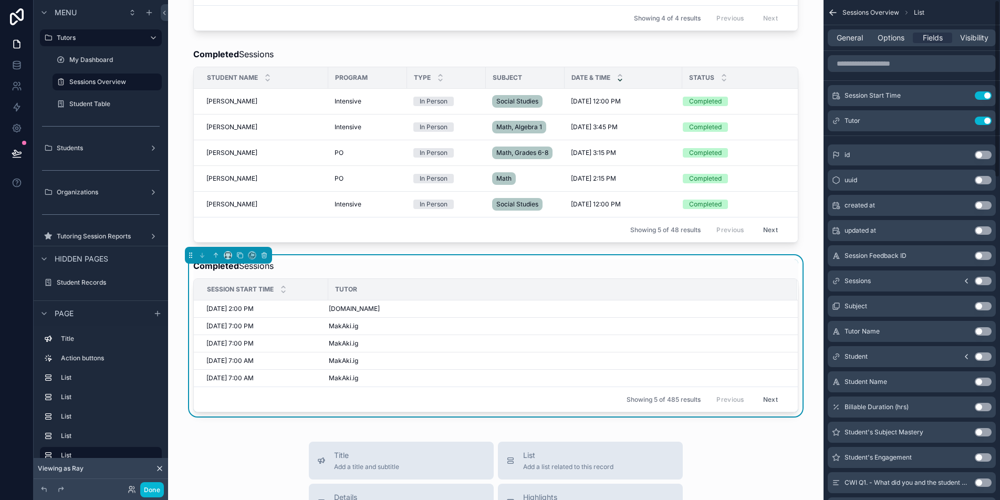
click at [984, 97] on button "Use setting" at bounding box center [983, 95] width 17 height 8
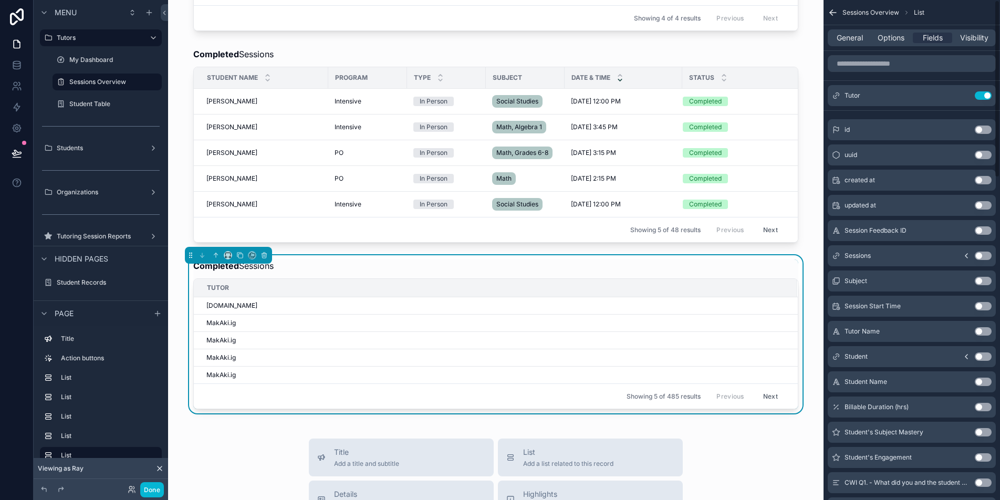
click at [984, 97] on button "Use setting" at bounding box center [983, 95] width 17 height 8
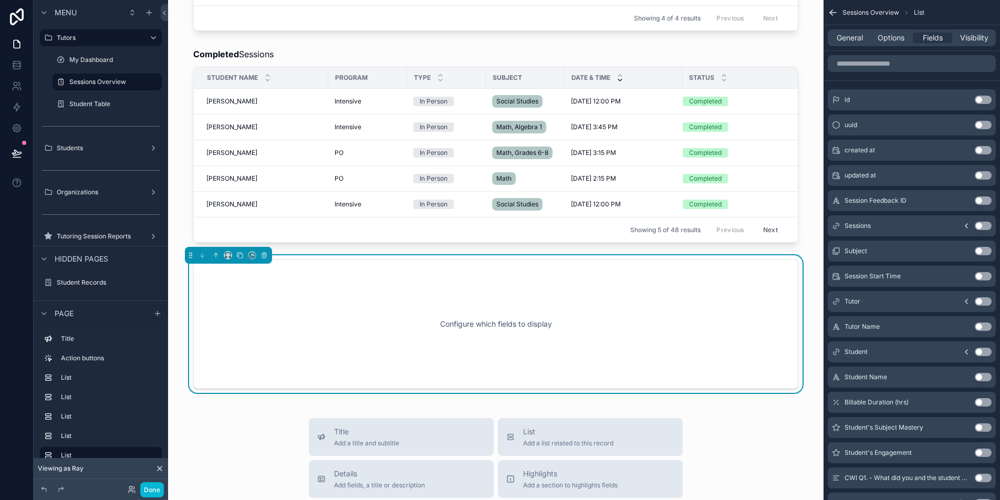
click at [979, 375] on button "Use setting" at bounding box center [983, 377] width 17 height 8
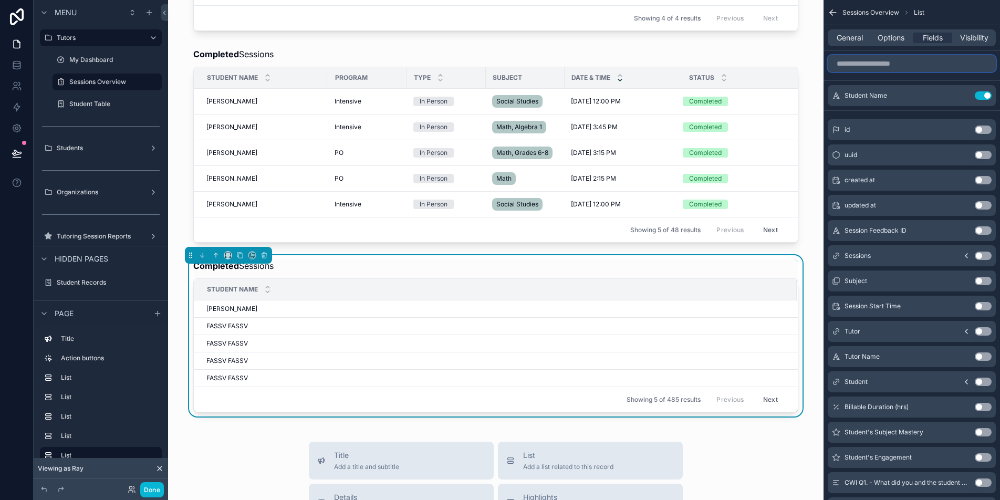
click at [904, 69] on input "scrollable content" at bounding box center [912, 63] width 168 height 17
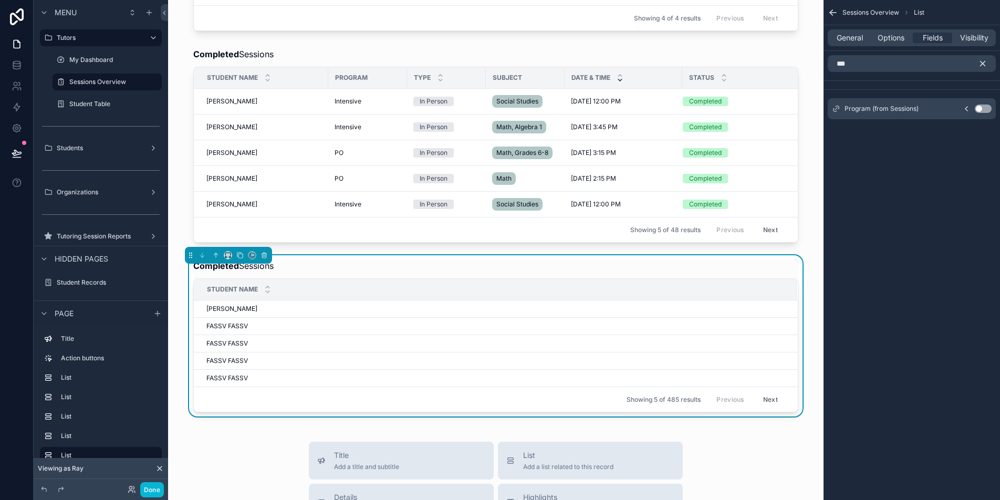
click at [914, 109] on span "Program (from Sessions)" at bounding box center [881, 109] width 74 height 8
click at [969, 110] on icon "scrollable content" at bounding box center [966, 109] width 8 height 8
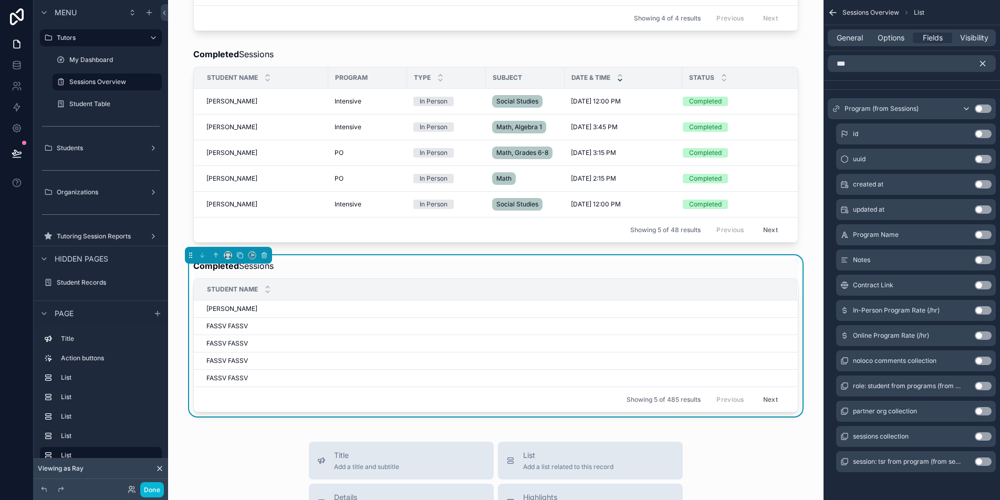
click at [986, 235] on button "Use setting" at bounding box center [983, 235] width 17 height 8
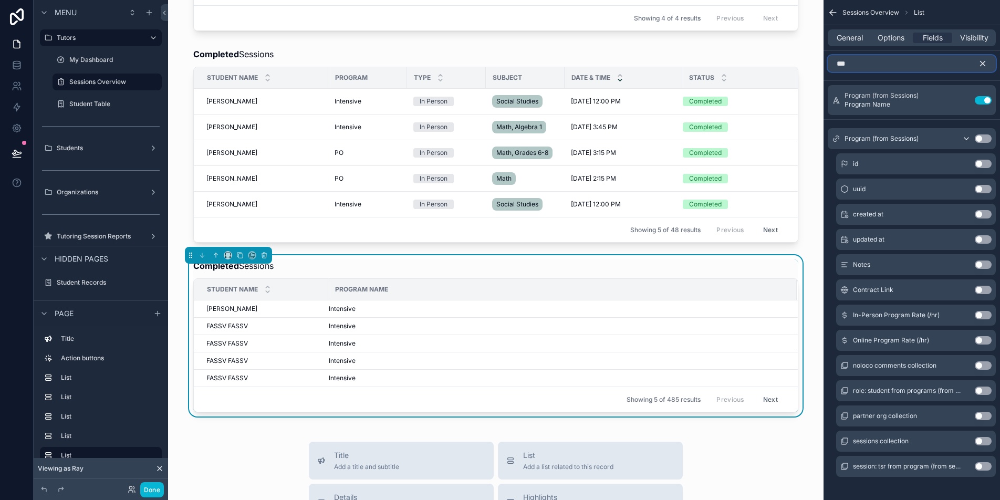
click at [965, 66] on input "***" at bounding box center [912, 63] width 168 height 17
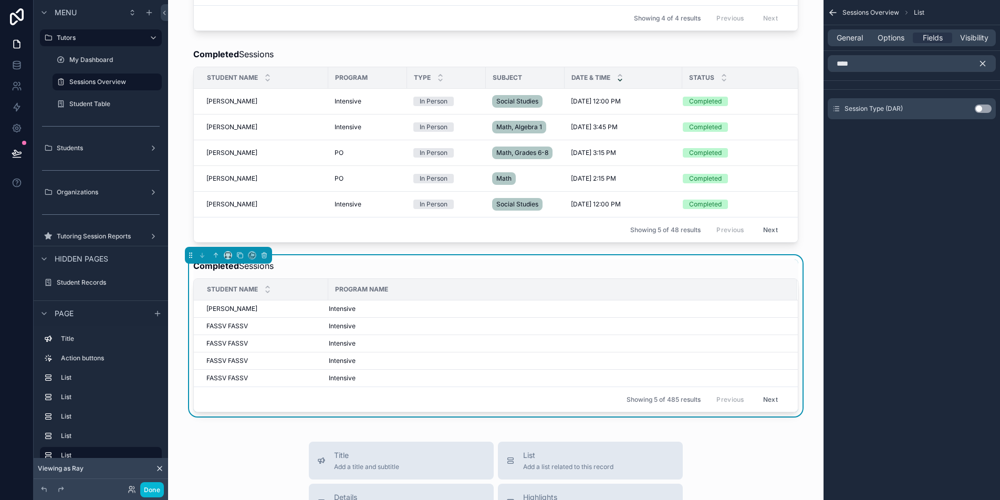
click at [982, 109] on button "Use setting" at bounding box center [983, 109] width 17 height 8
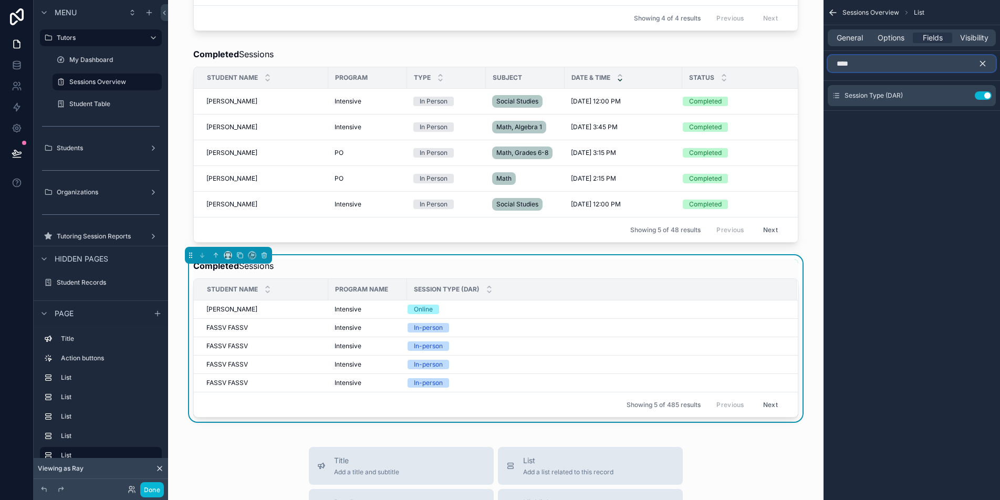
click at [943, 66] on input "****" at bounding box center [912, 63] width 168 height 17
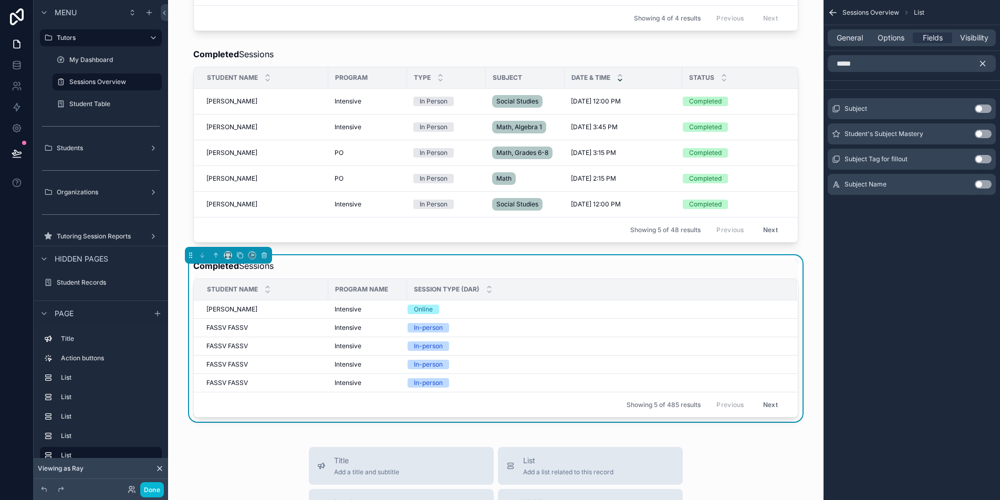
click at [982, 109] on button "Use setting" at bounding box center [983, 109] width 17 height 8
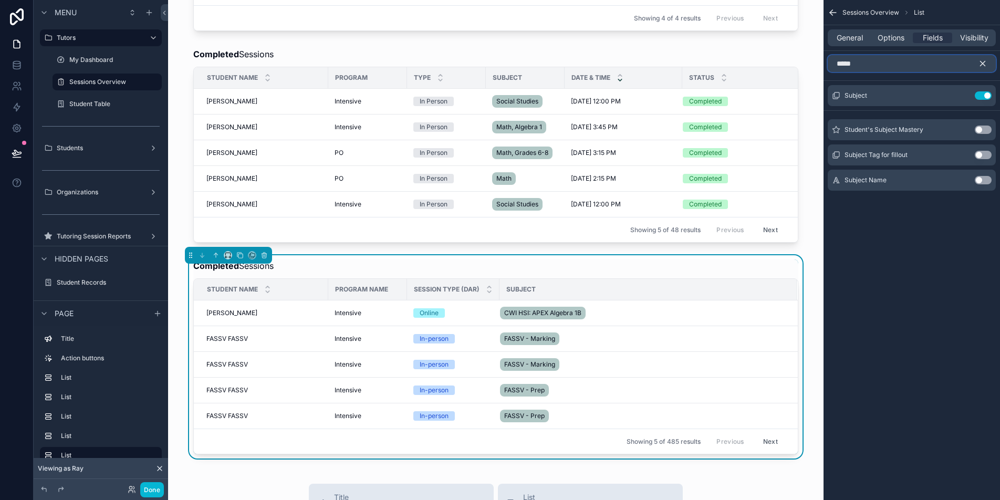
click at [914, 64] on input "*****" at bounding box center [912, 63] width 168 height 17
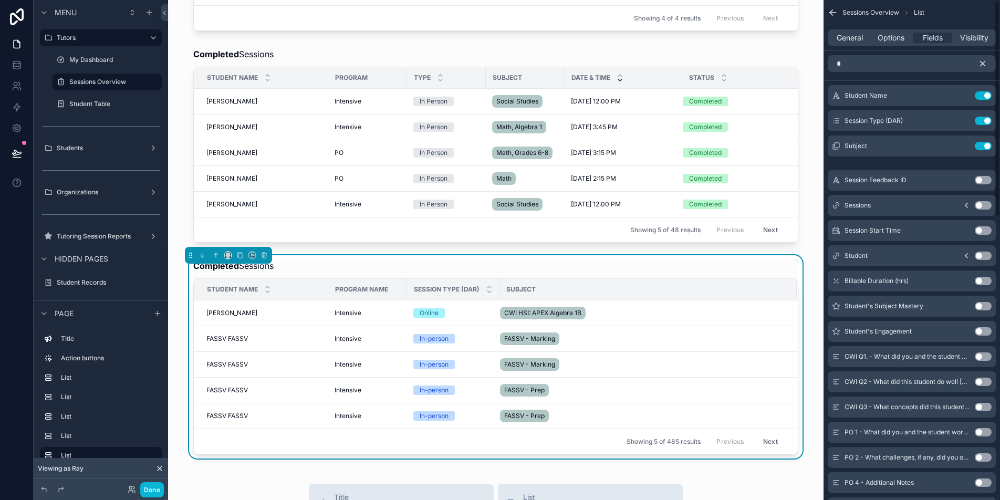
click at [982, 229] on button "Use setting" at bounding box center [983, 230] width 17 height 8
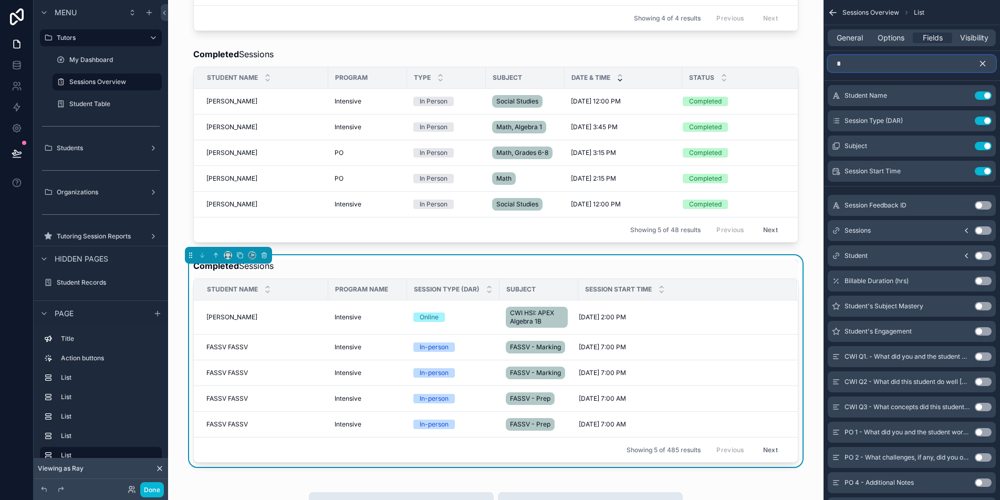
click at [920, 67] on input "*" at bounding box center [912, 63] width 168 height 17
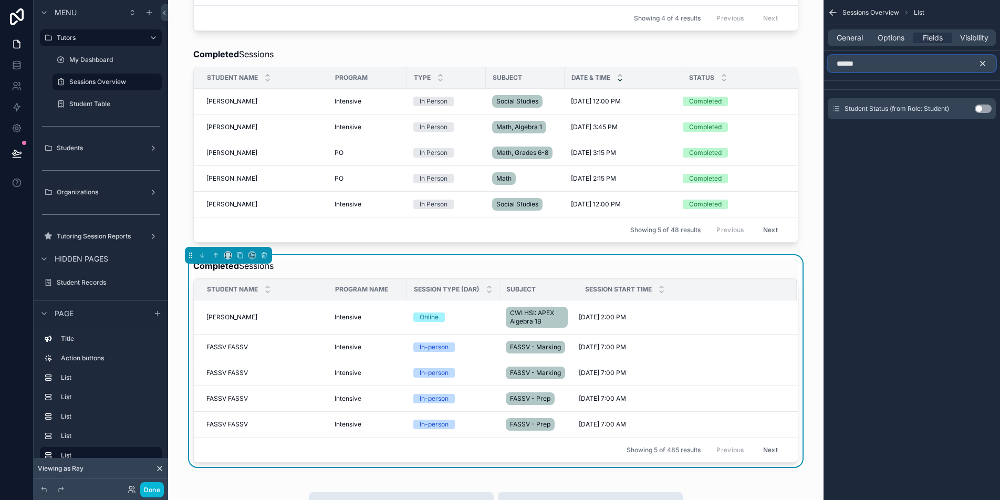
click at [924, 63] on input "******" at bounding box center [912, 63] width 168 height 17
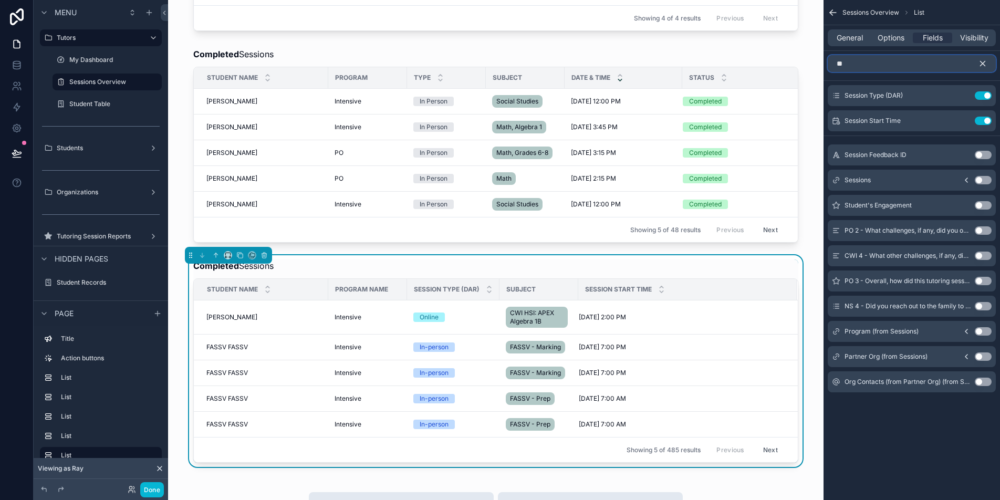
type input "**"
click at [966, 177] on icon "scrollable content" at bounding box center [966, 180] width 8 height 8
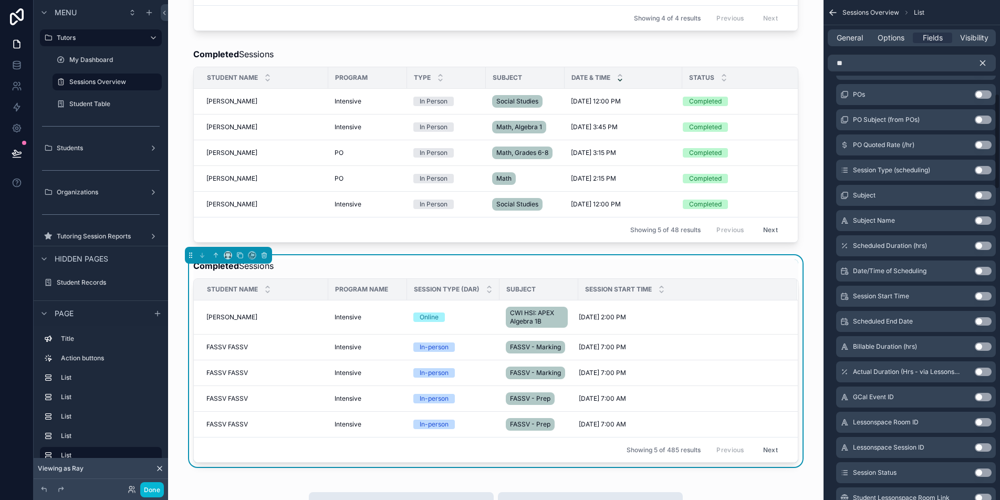
scroll to position [496, 0]
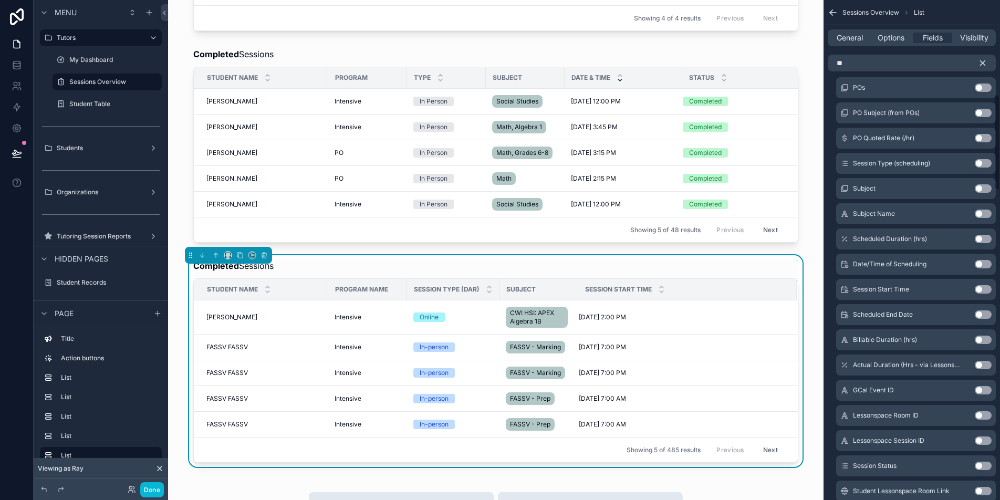
click at [986, 466] on button "Use setting" at bounding box center [983, 466] width 17 height 8
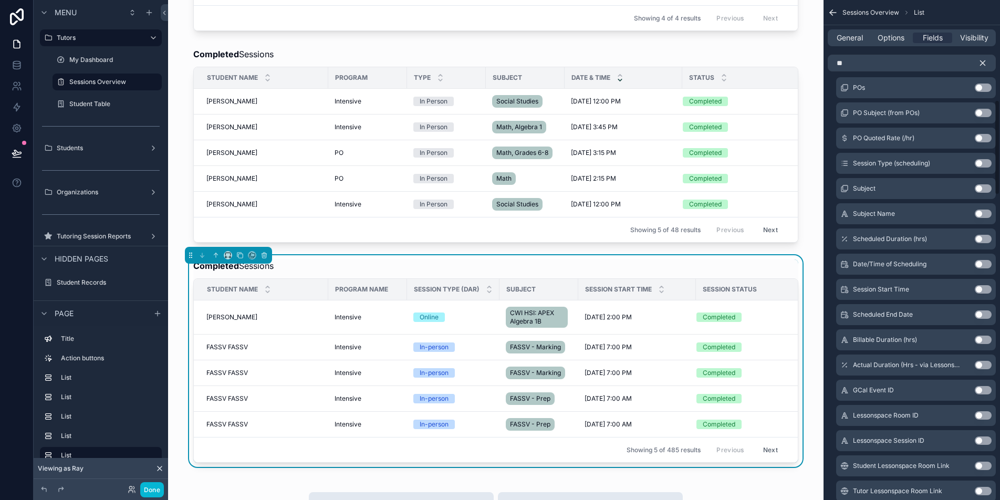
scroll to position [524, 0]
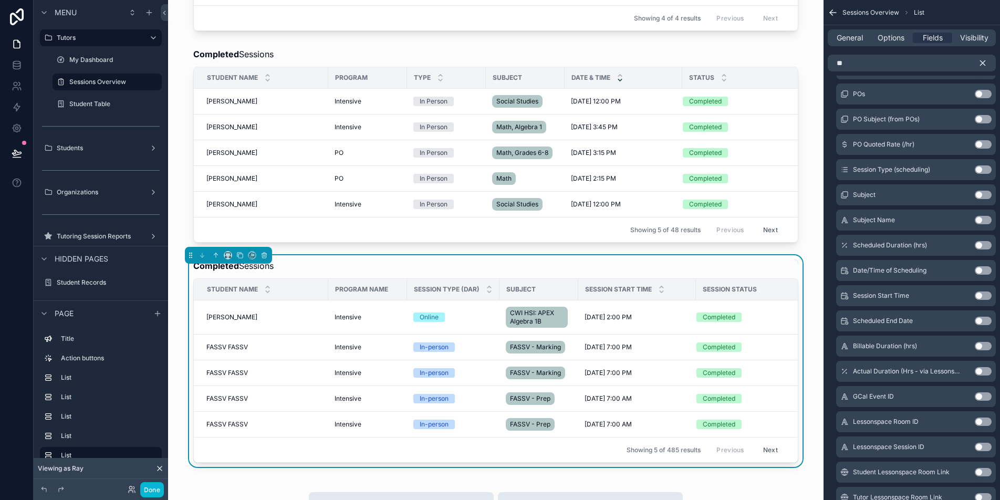
click at [987, 167] on button "Use setting" at bounding box center [983, 169] width 17 height 8
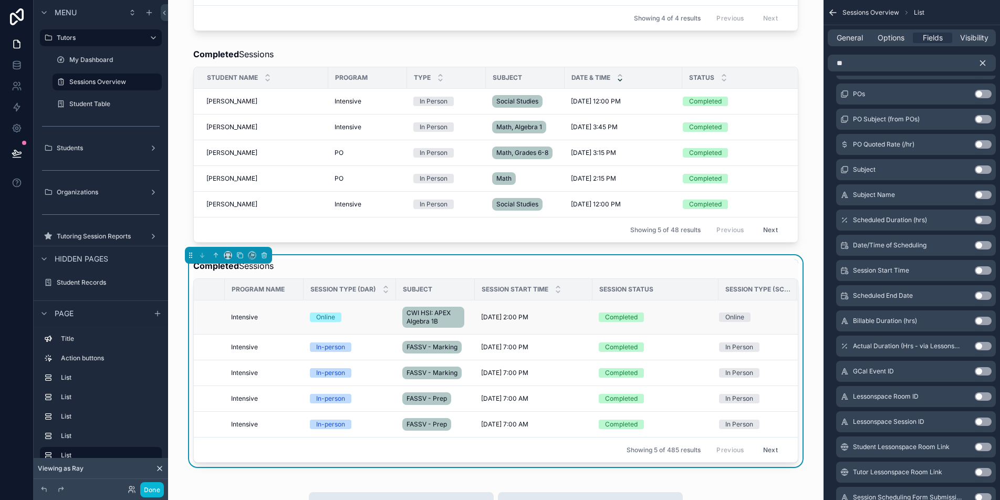
scroll to position [0, 0]
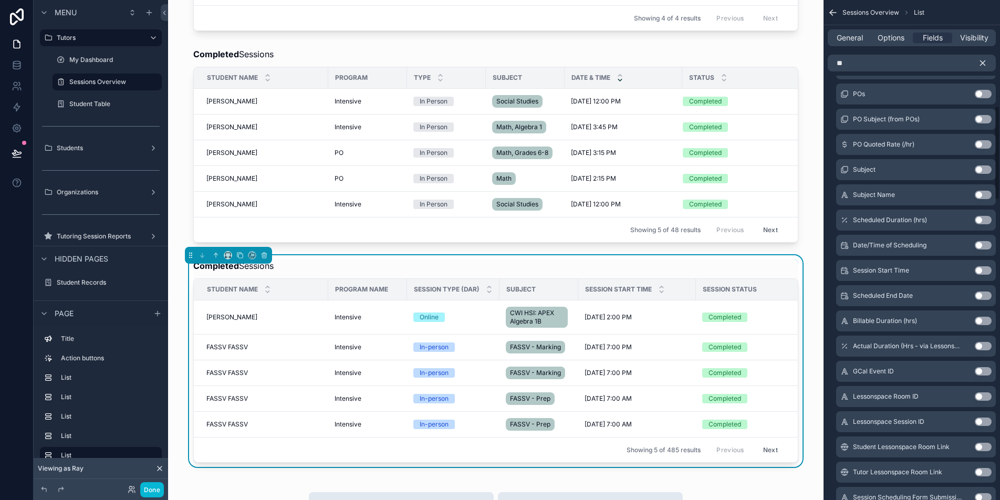
click at [985, 61] on icon "scrollable content" at bounding box center [982, 63] width 5 height 5
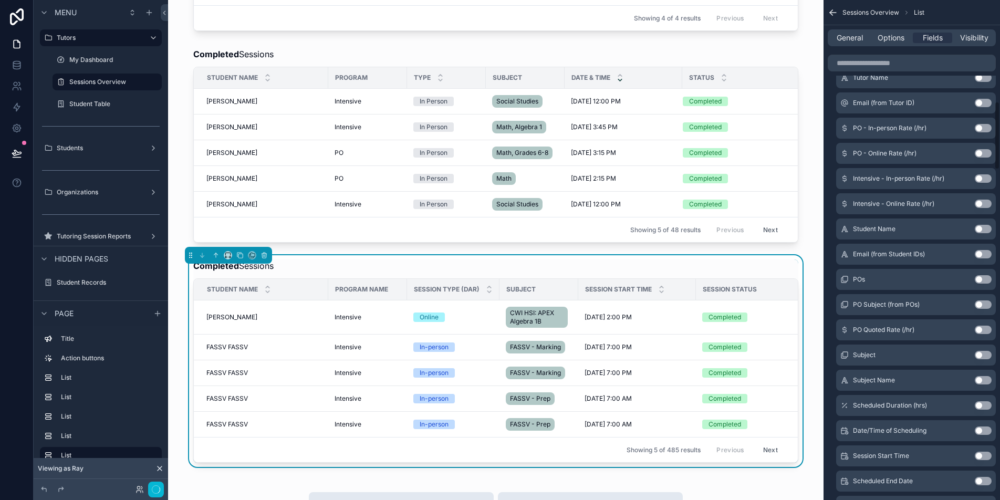
scroll to position [743, 0]
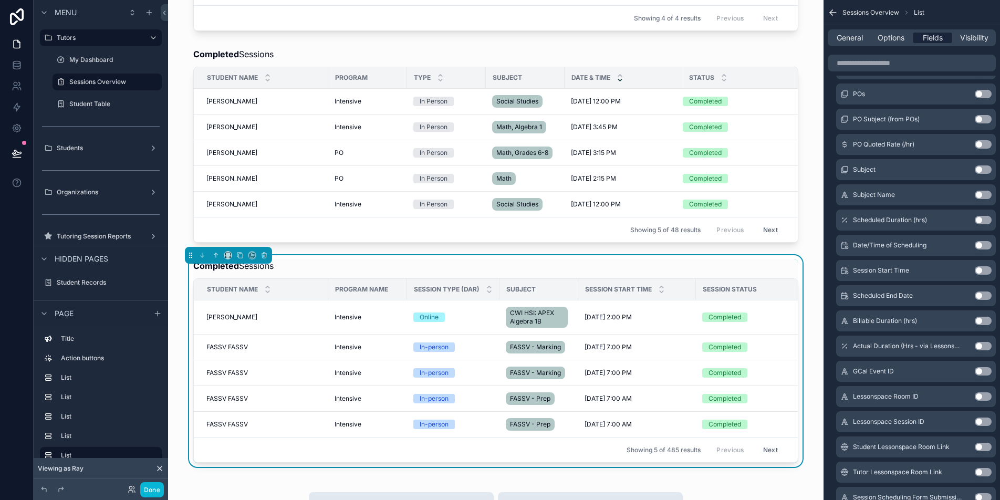
click at [932, 38] on span "Fields" at bounding box center [933, 38] width 20 height 11
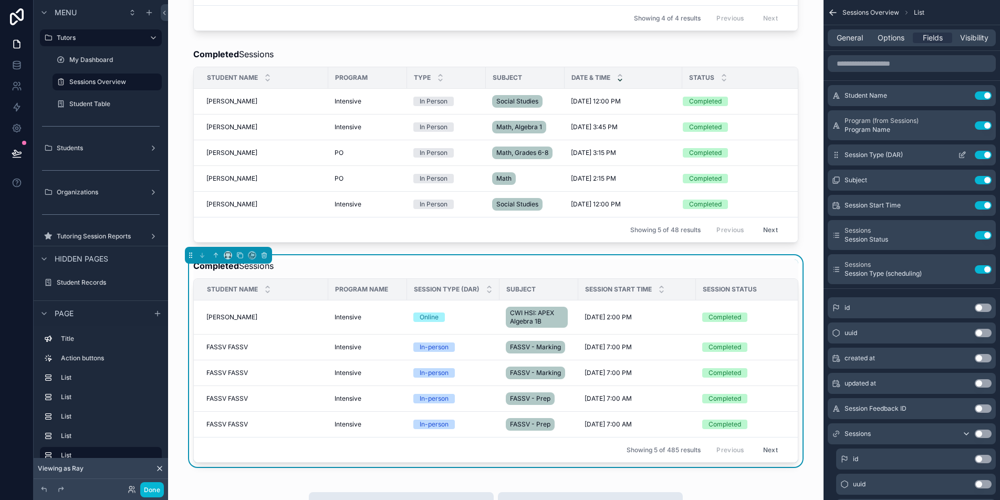
click at [983, 151] on button "Use setting" at bounding box center [983, 155] width 17 height 8
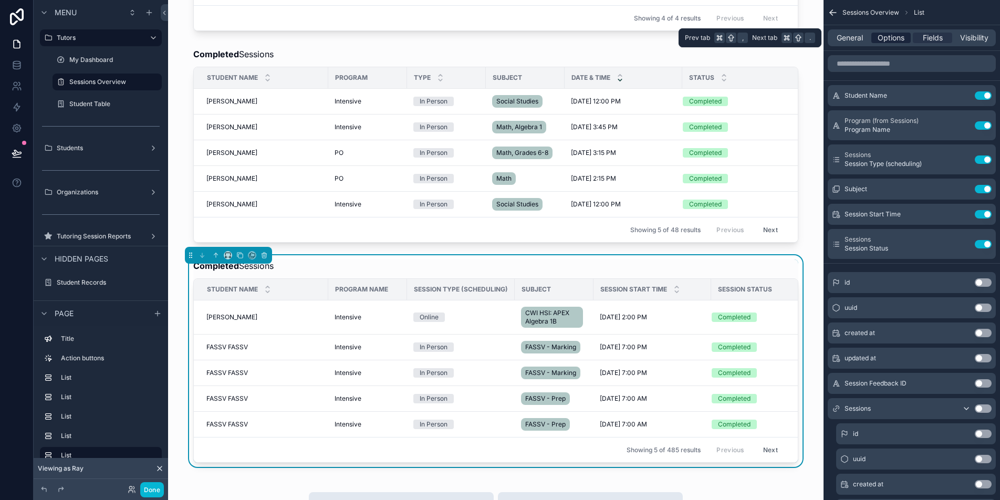
click at [898, 39] on span "Options" at bounding box center [890, 38] width 27 height 11
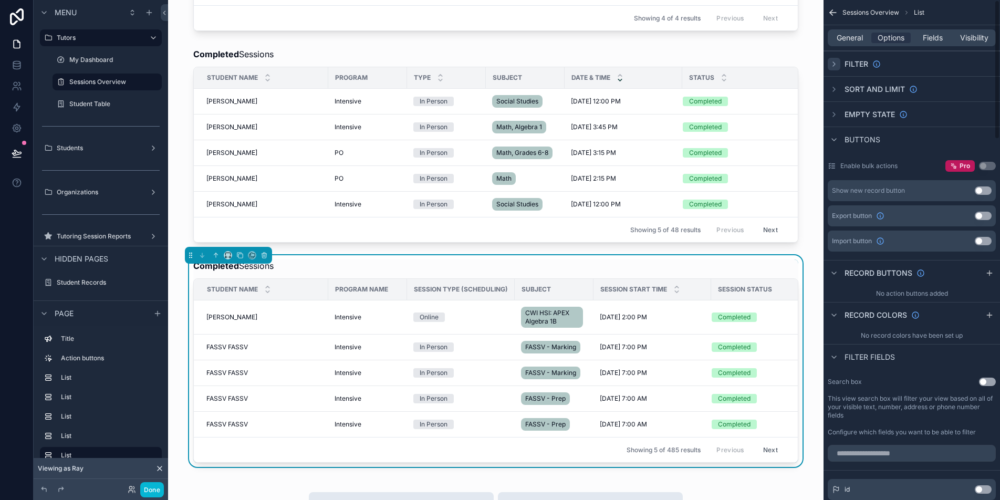
click at [832, 62] on icon "scrollable content" at bounding box center [834, 64] width 8 height 8
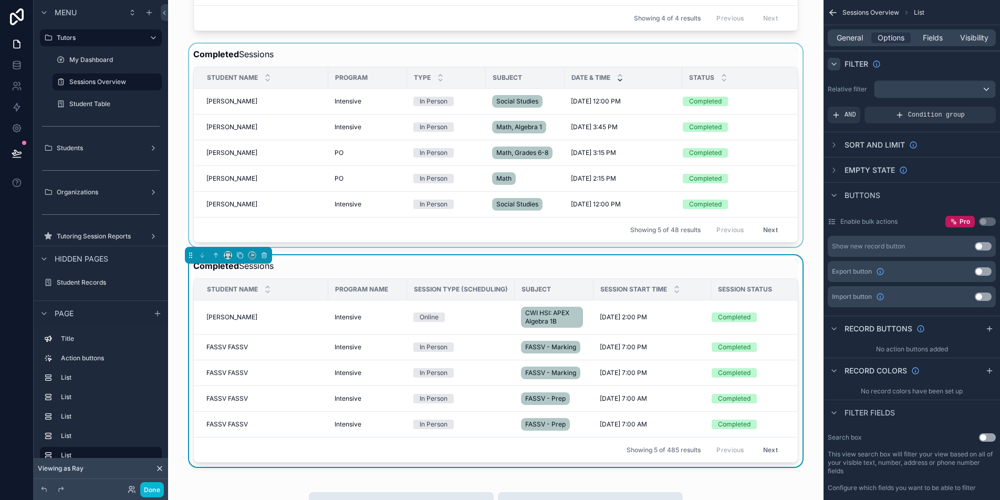
click at [774, 83] on div "Status" at bounding box center [745, 78] width 125 height 20
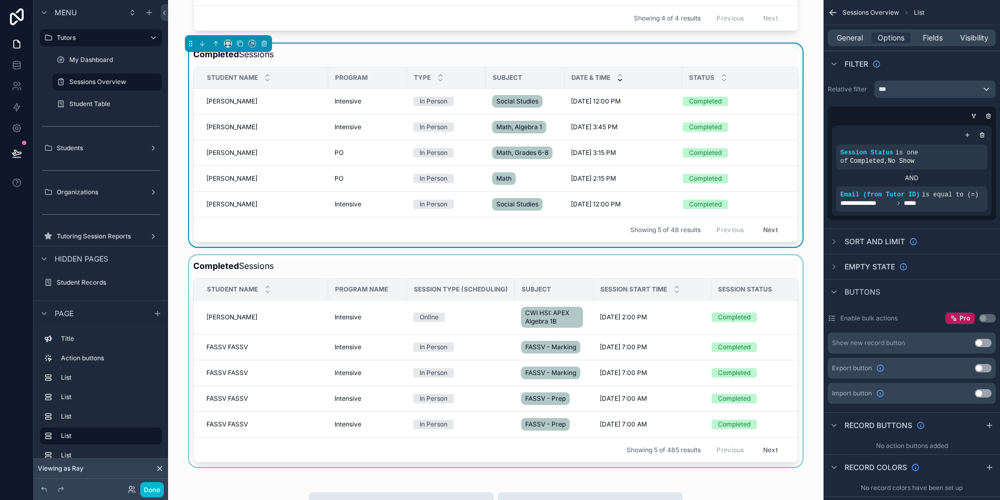
click at [777, 285] on div "scrollable content" at bounding box center [495, 361] width 639 height 212
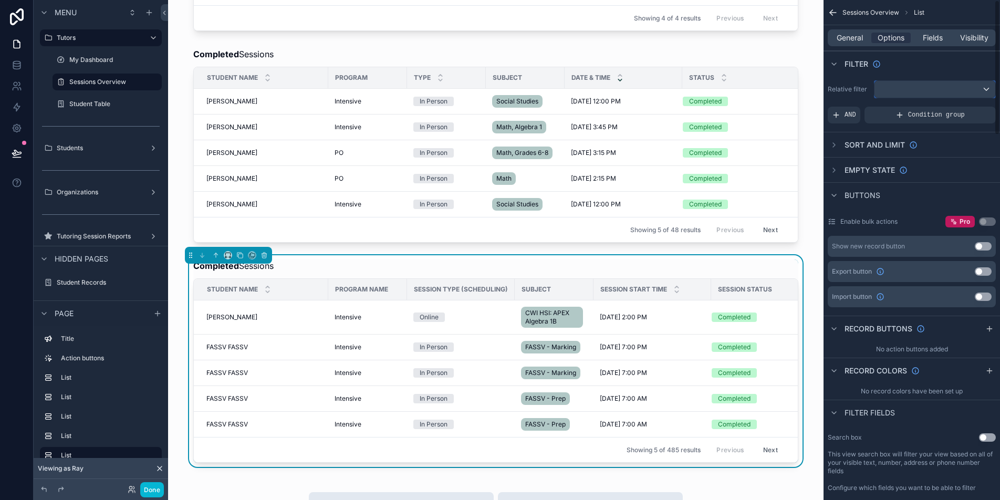
click at [904, 86] on div "scrollable content" at bounding box center [934, 89] width 121 height 17
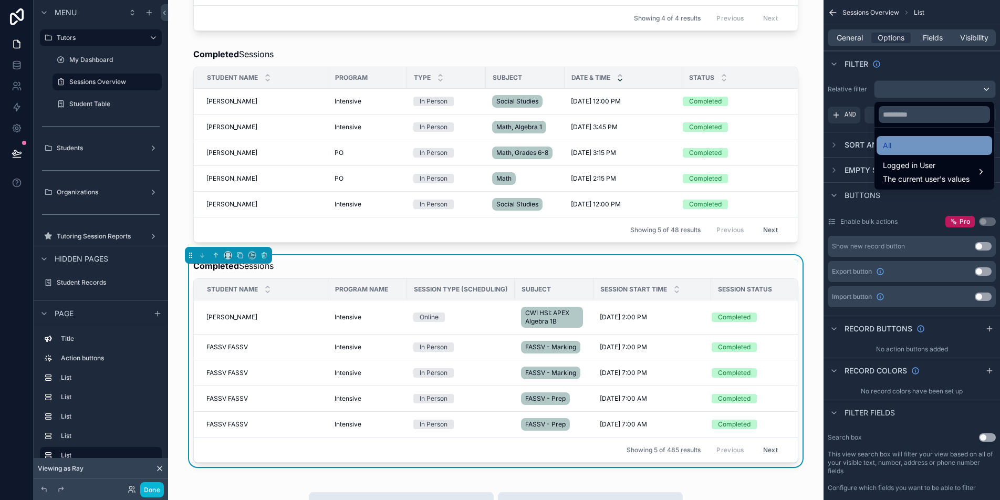
click at [904, 148] on div "All" at bounding box center [934, 145] width 103 height 13
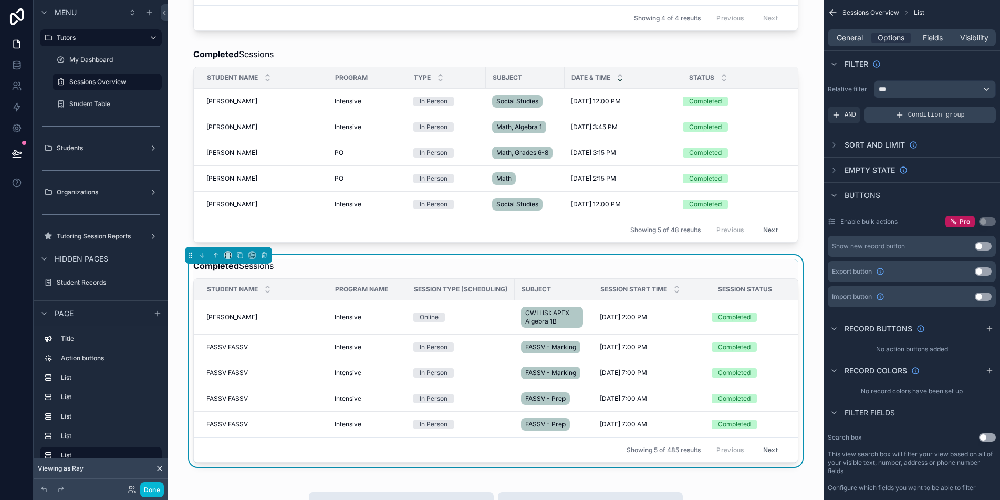
click at [911, 113] on span "Condition group" at bounding box center [936, 115] width 57 height 8
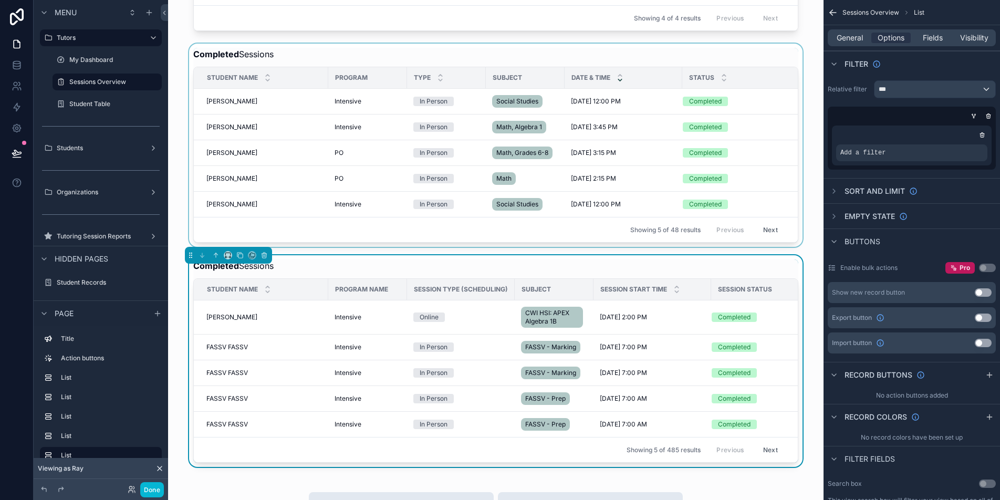
click at [754, 76] on div "Status" at bounding box center [745, 78] width 125 height 20
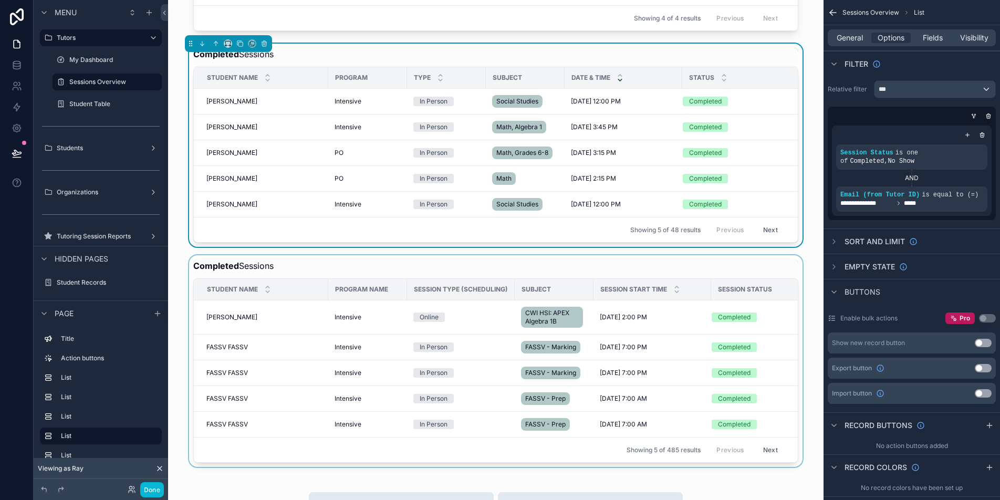
click at [730, 285] on div "scrollable content" at bounding box center [495, 361] width 639 height 212
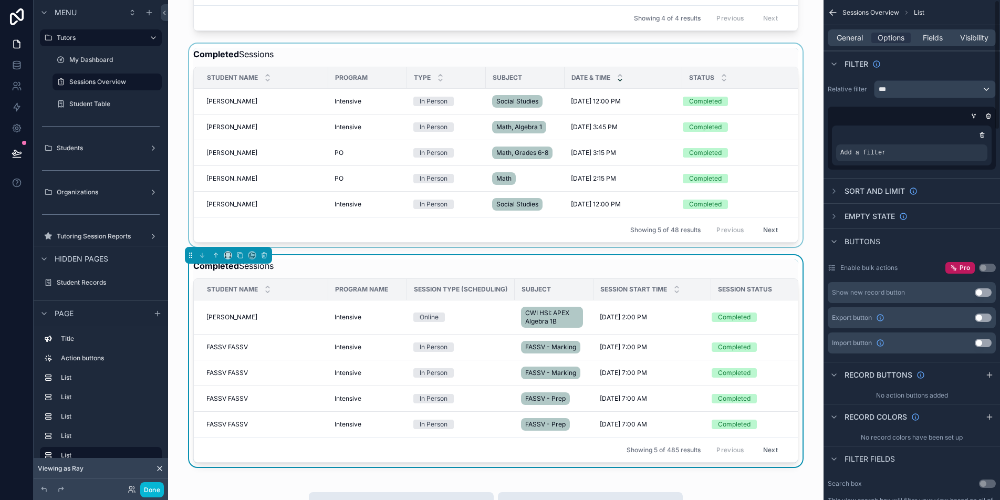
click at [759, 74] on div "scrollable content" at bounding box center [495, 145] width 639 height 203
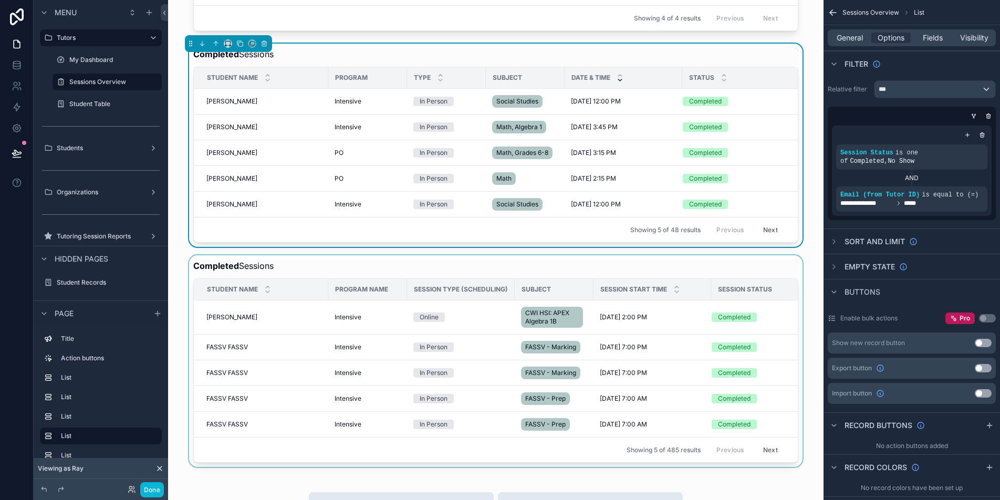
click at [763, 280] on div "scrollable content" at bounding box center [495, 361] width 639 height 212
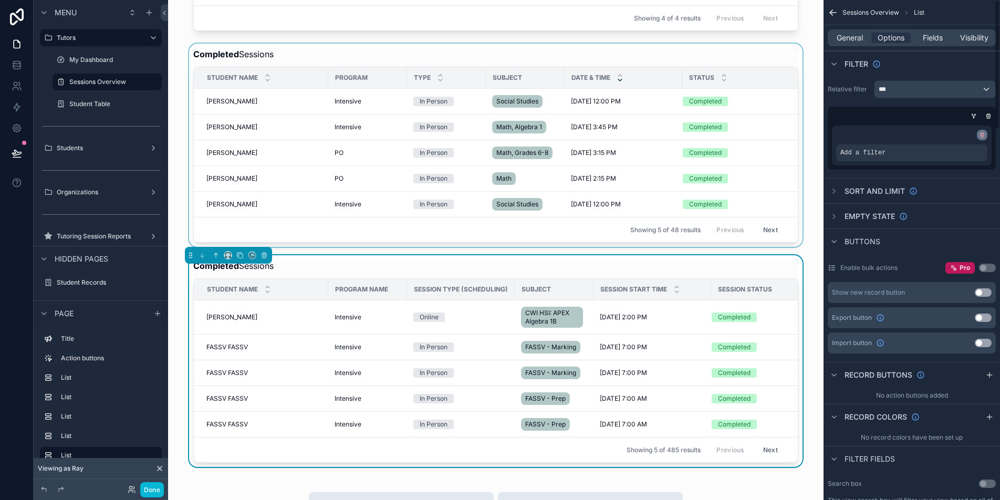
click at [983, 134] on icon "scrollable content" at bounding box center [982, 134] width 4 height 0
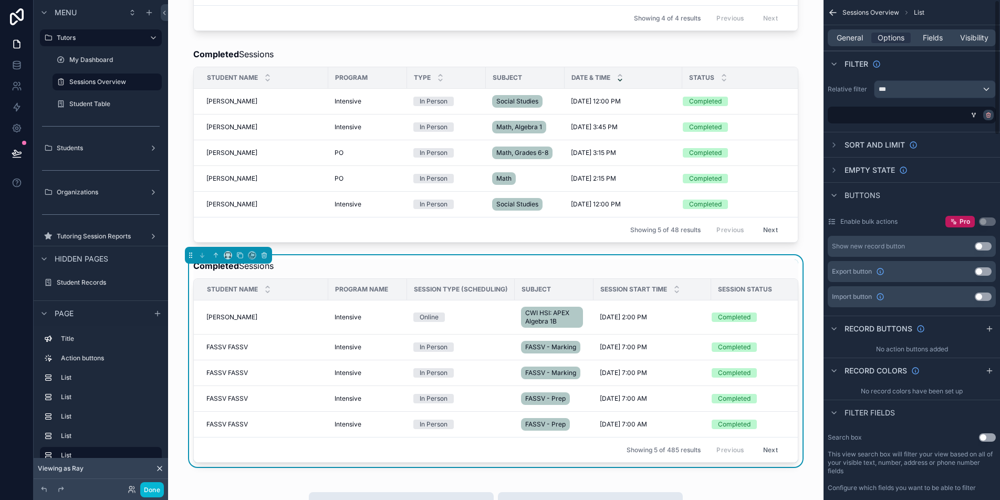
click at [987, 118] on icon "scrollable content" at bounding box center [988, 115] width 6 height 6
click at [851, 113] on span "AND" at bounding box center [850, 115] width 12 height 8
click at [892, 121] on div "Add a filter" at bounding box center [912, 115] width 168 height 17
click at [968, 109] on icon "scrollable content" at bounding box center [969, 108] width 6 height 6
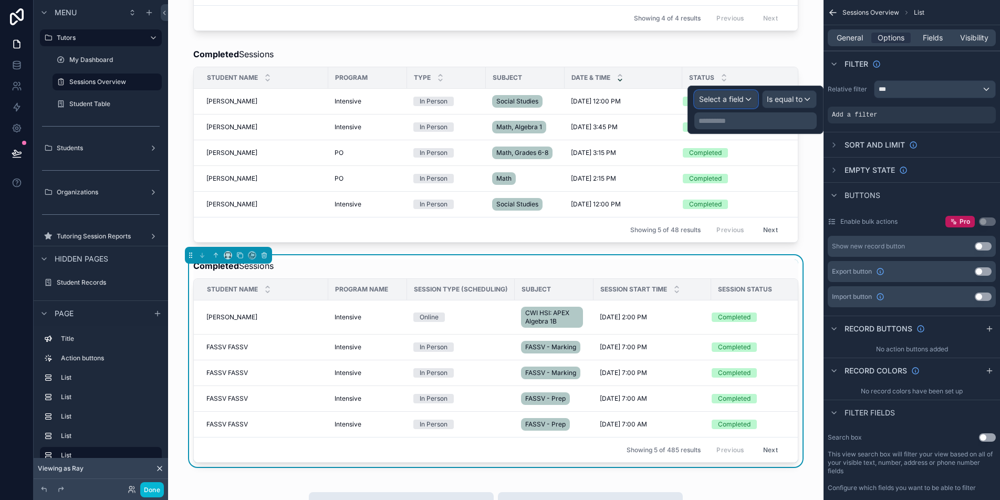
click at [737, 101] on span "Select a field" at bounding box center [721, 99] width 45 height 9
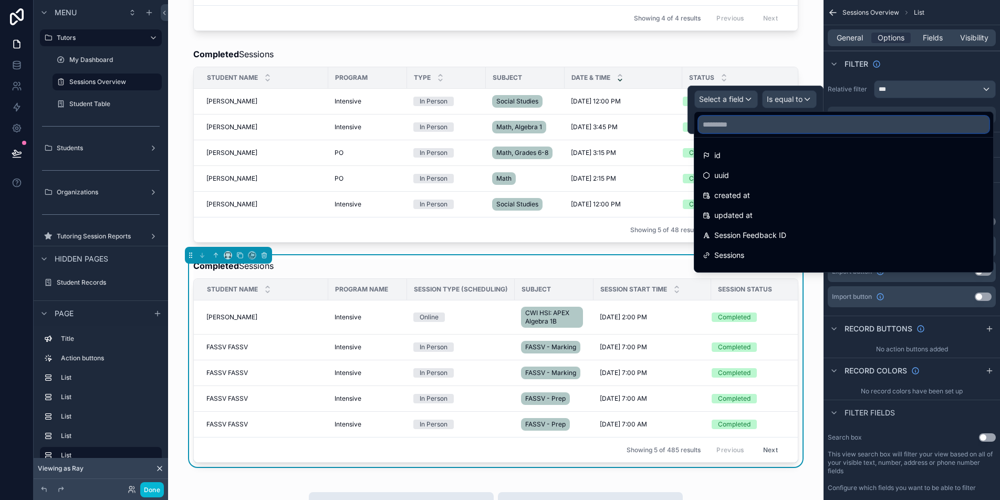
click at [762, 128] on input "text" at bounding box center [843, 124] width 290 height 17
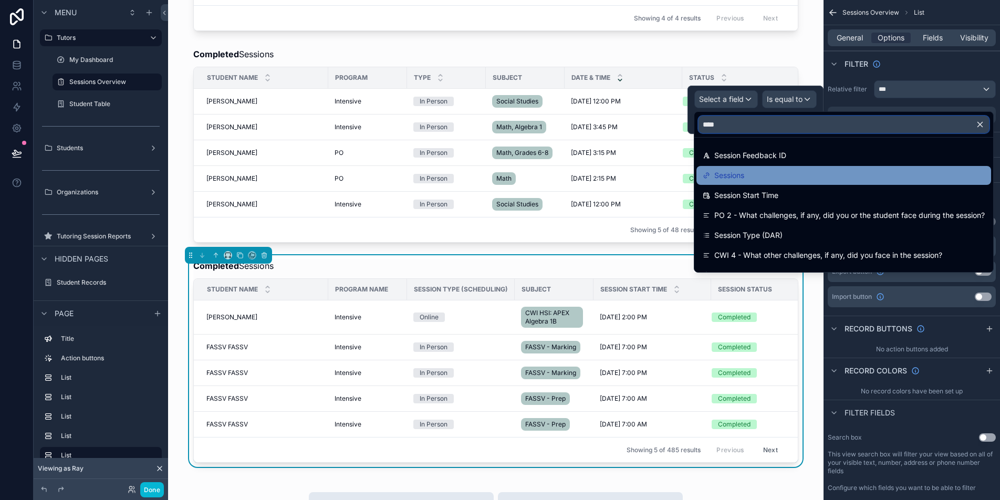
type input "****"
click at [883, 178] on div "Sessions" at bounding box center [844, 175] width 282 height 13
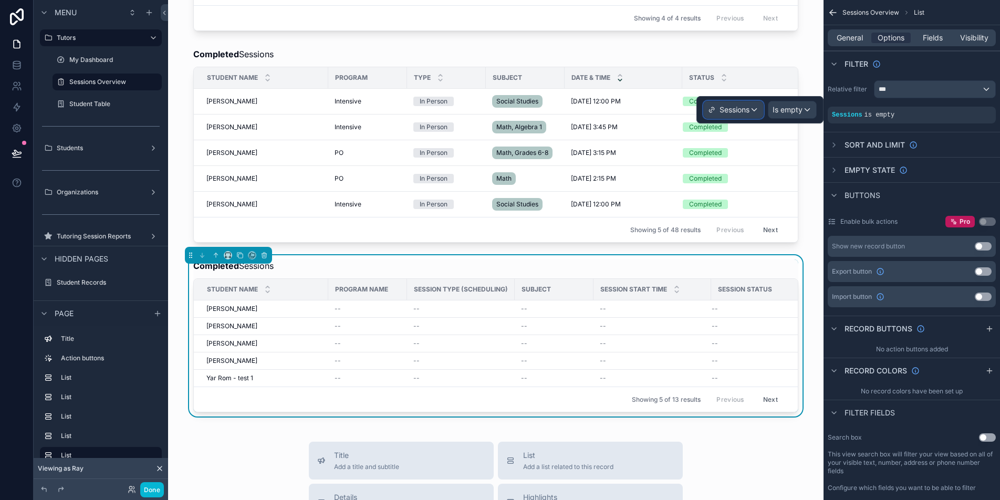
click at [746, 110] on span "Sessions" at bounding box center [734, 110] width 30 height 11
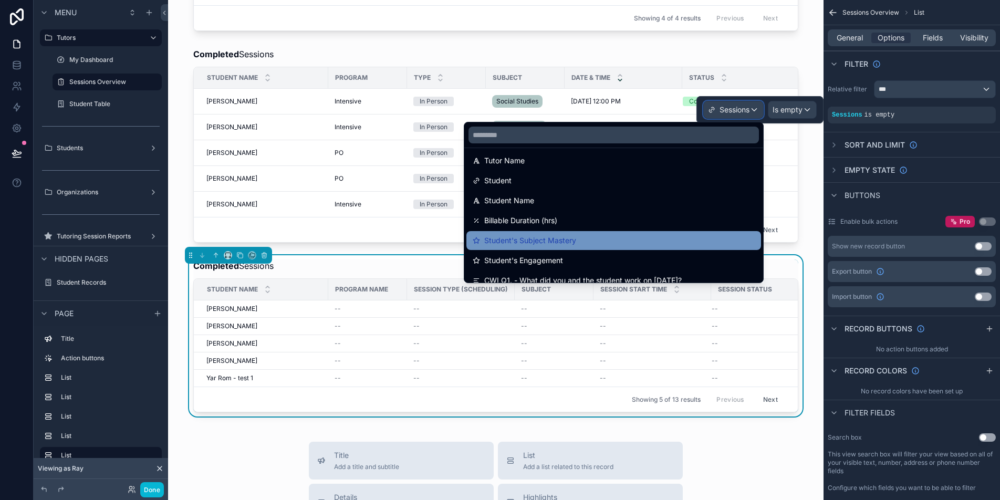
scroll to position [371, 0]
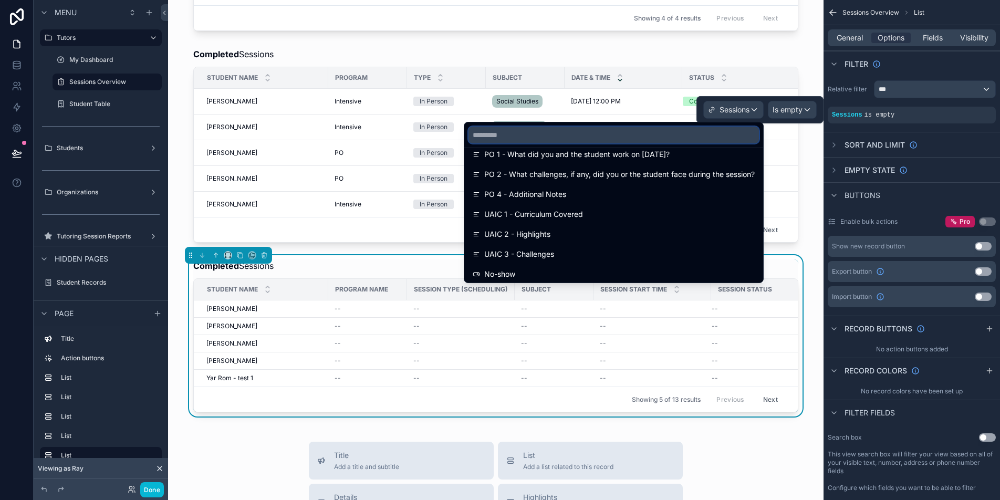
click at [576, 135] on input "text" at bounding box center [613, 135] width 290 height 17
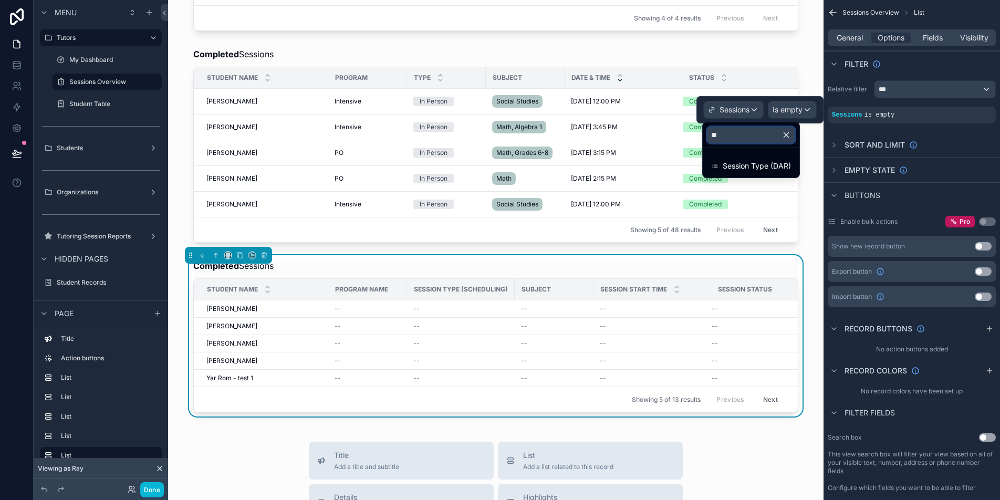
scroll to position [0, 0]
type input "****"
click at [739, 168] on span "Session Type (DAR)" at bounding box center [757, 166] width 68 height 13
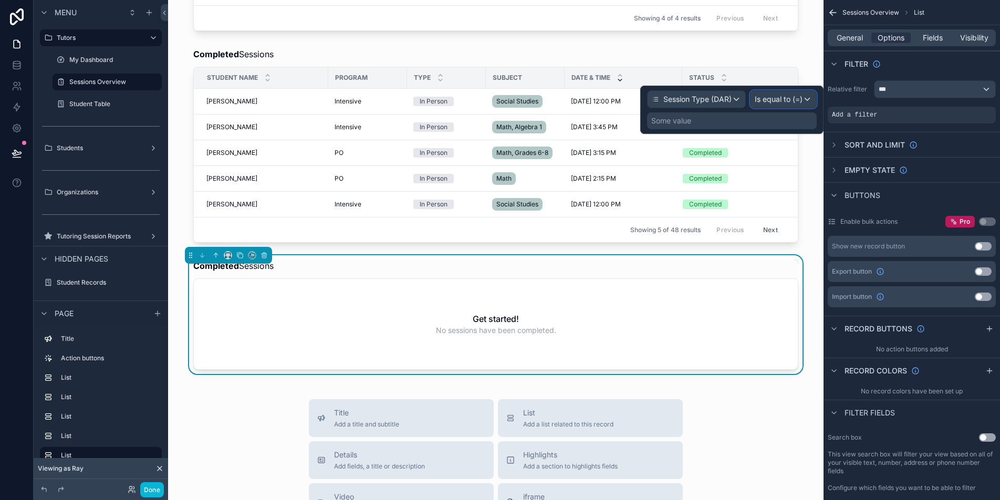
click at [796, 102] on span "Is equal to (=)" at bounding box center [779, 99] width 48 height 11
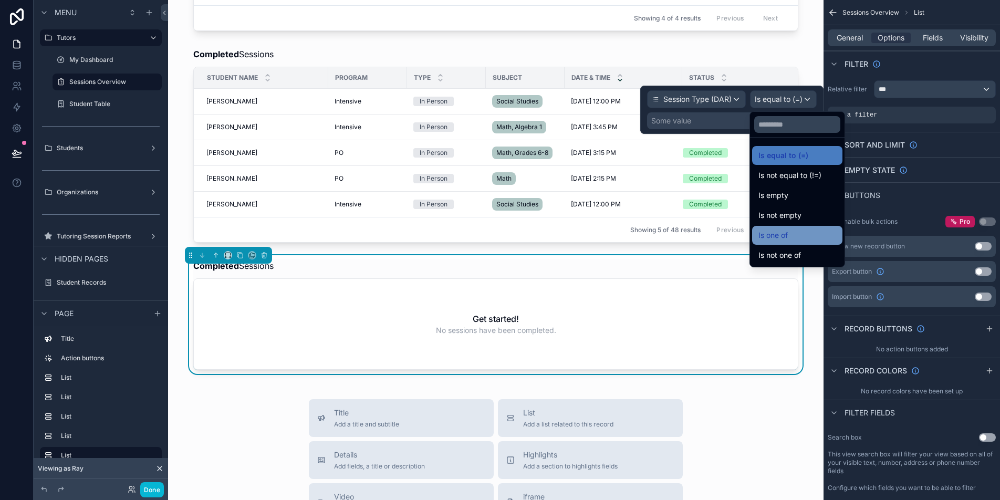
click at [818, 234] on div "Is one of" at bounding box center [797, 235] width 78 height 13
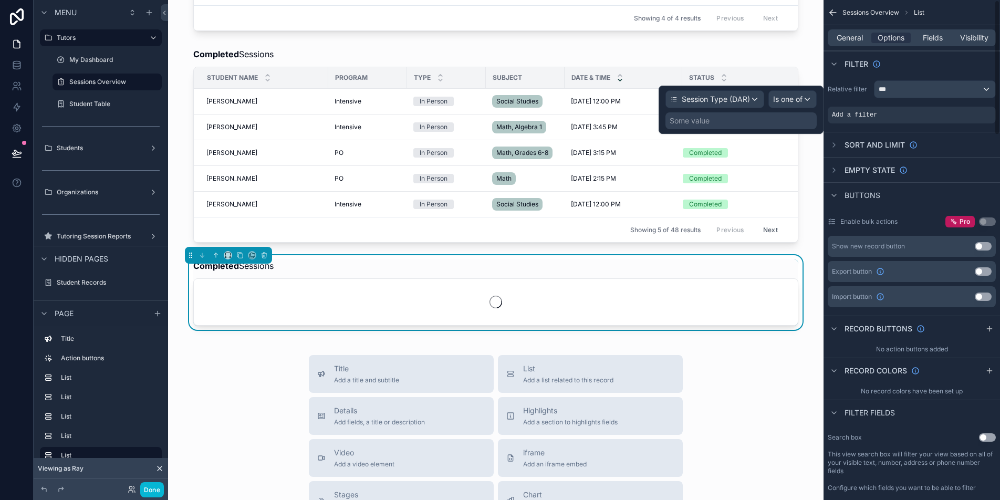
click at [753, 122] on div "Some value" at bounding box center [740, 120] width 151 height 17
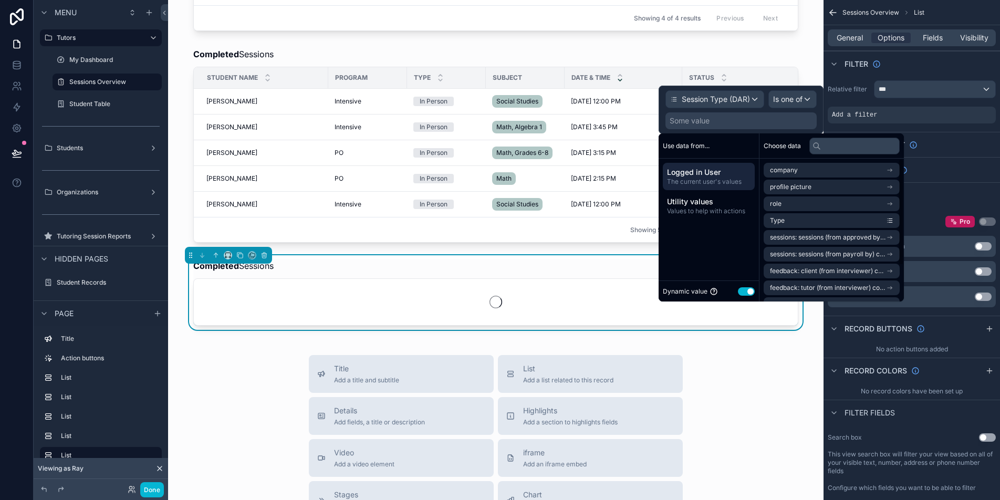
click at [751, 295] on button "Use setting" at bounding box center [746, 291] width 17 height 8
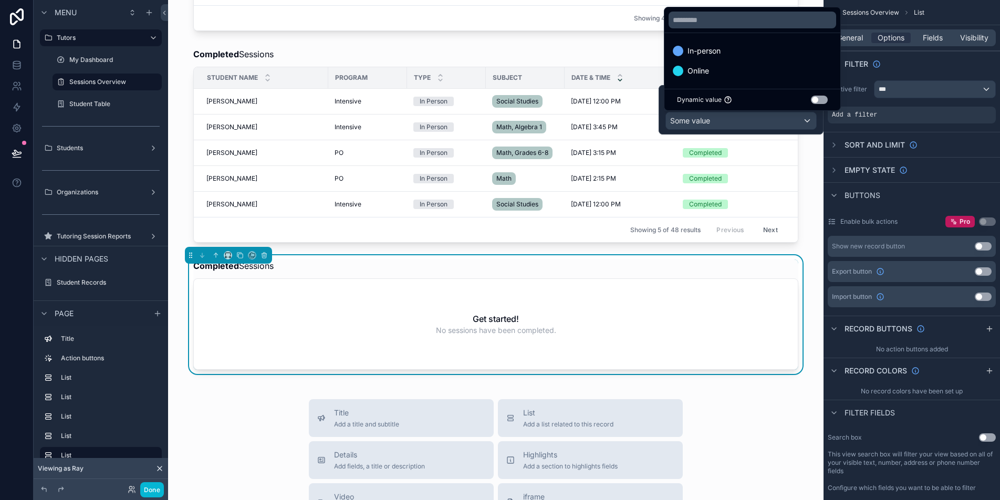
click at [792, 122] on div at bounding box center [741, 109] width 165 height 49
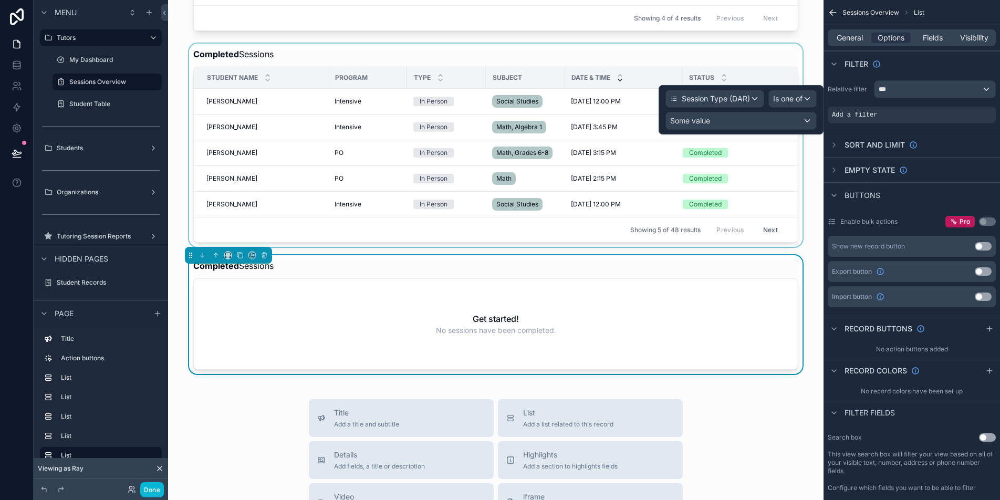
click at [652, 64] on div "scrollable content" at bounding box center [495, 145] width 639 height 203
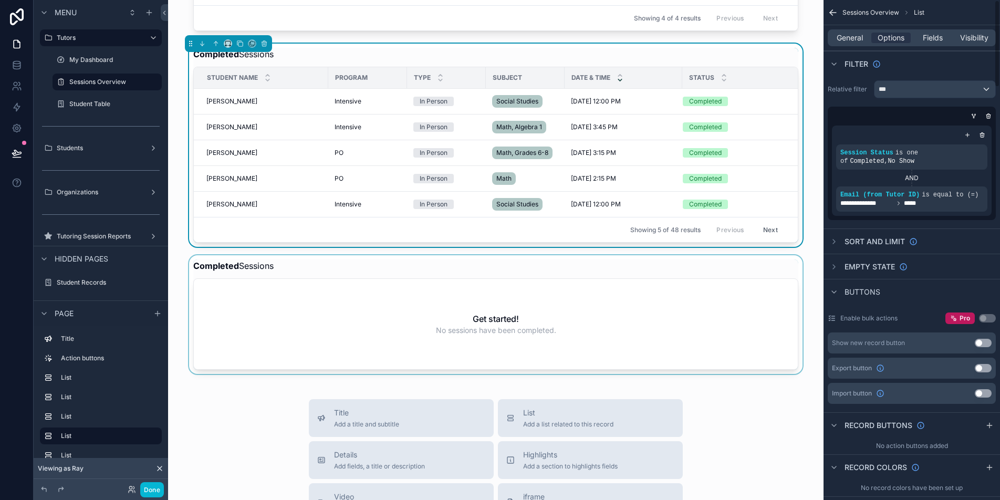
click at [723, 297] on div "scrollable content" at bounding box center [495, 314] width 639 height 119
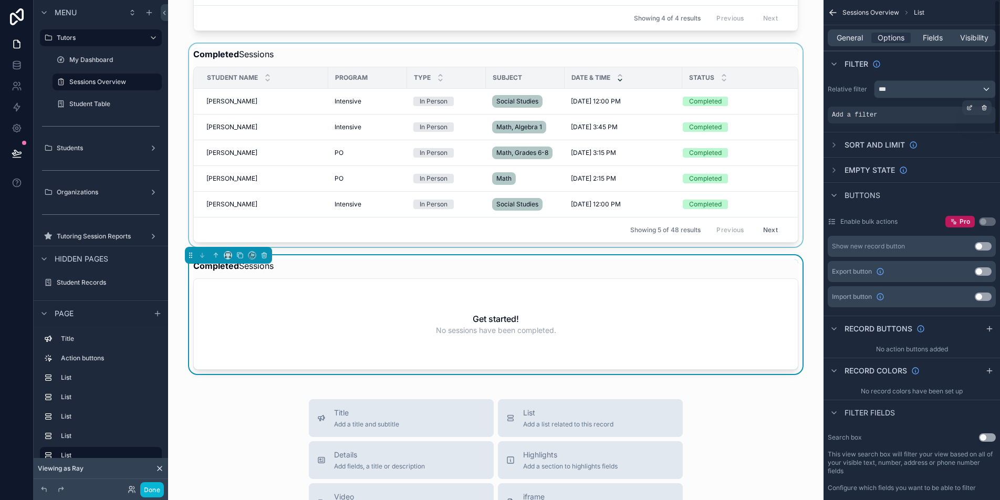
click at [925, 112] on div "Add a filter" at bounding box center [912, 115] width 168 height 17
click at [968, 110] on icon "scrollable content" at bounding box center [969, 108] width 6 height 6
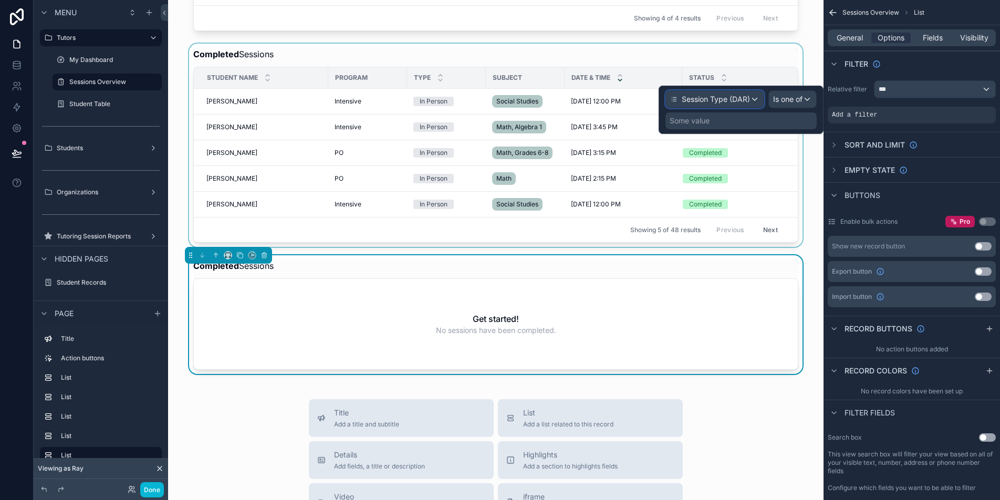
click at [742, 103] on span "Session Type (DAR)" at bounding box center [716, 99] width 68 height 11
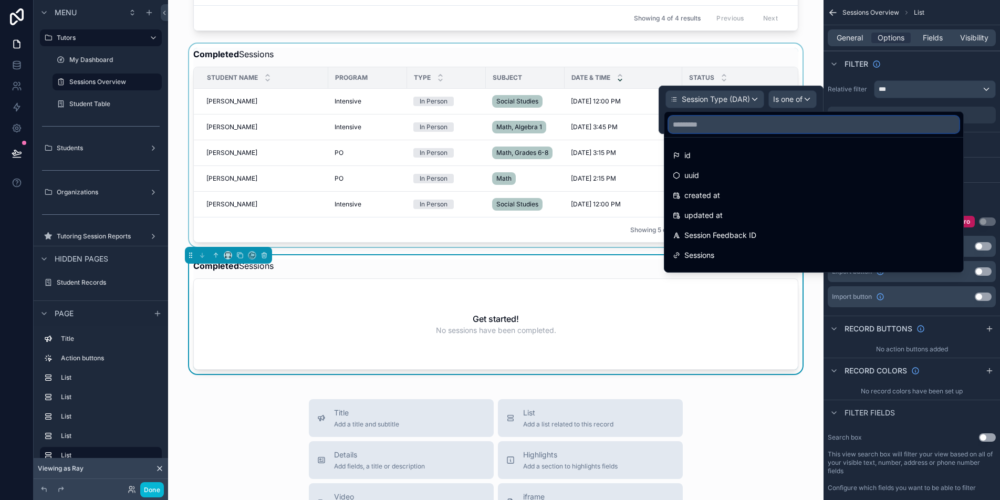
click at [707, 130] on input "text" at bounding box center [813, 124] width 290 height 17
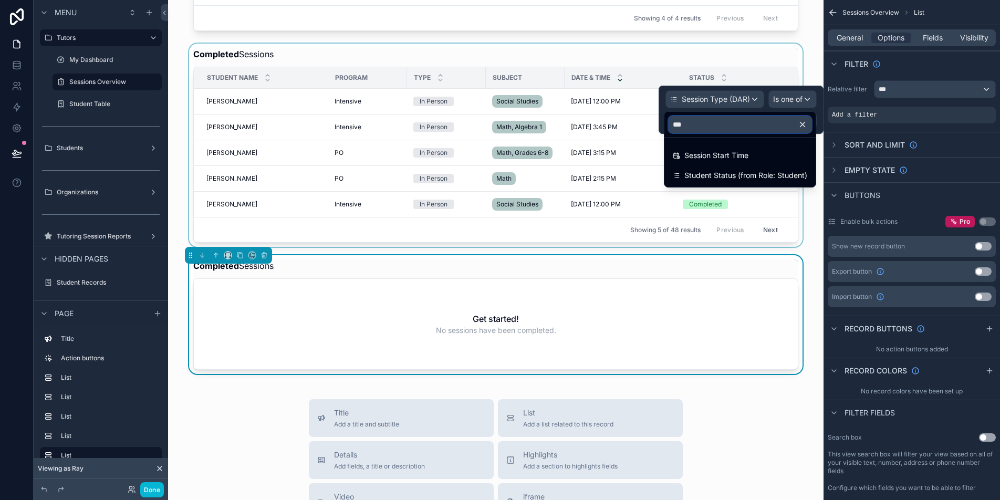
click at [730, 130] on input "***" at bounding box center [739, 124] width 143 height 17
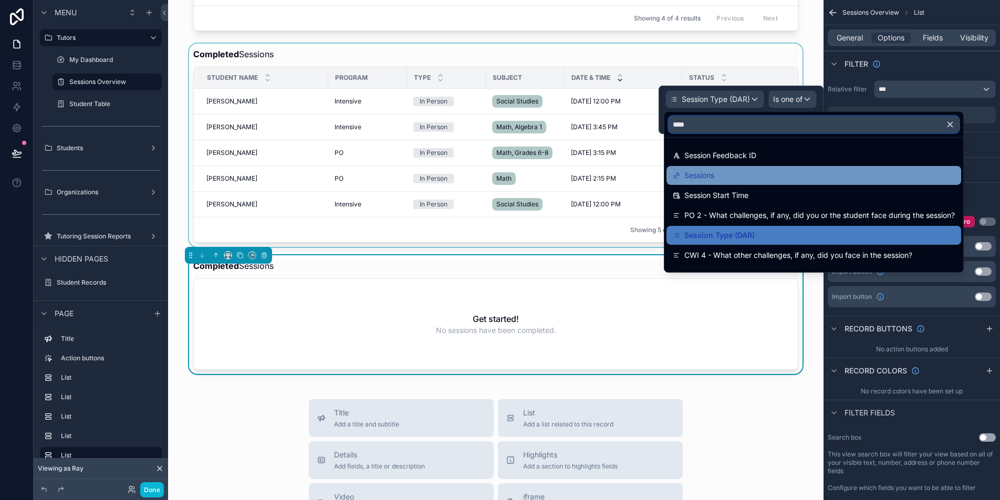
type input "****"
click at [942, 175] on div "Sessions" at bounding box center [814, 175] width 282 height 13
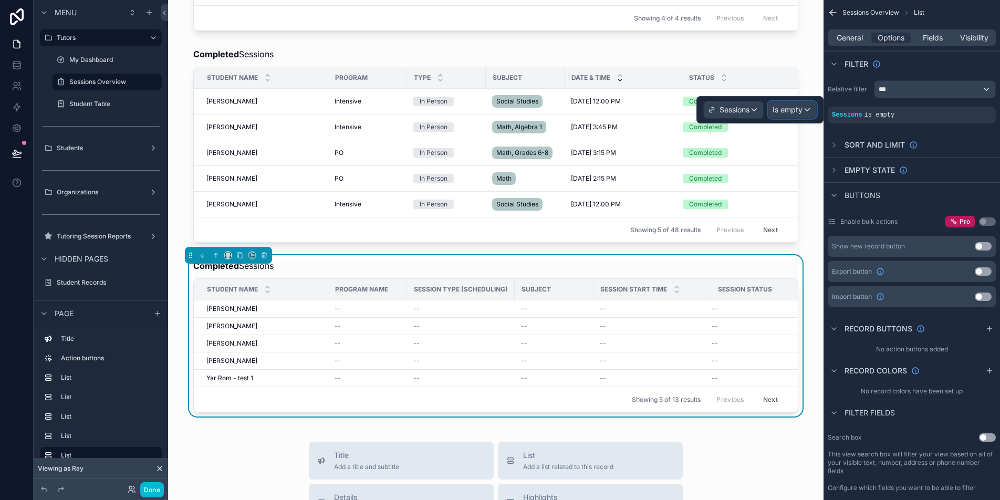
click at [792, 115] on div "Is empty" at bounding box center [792, 109] width 48 height 17
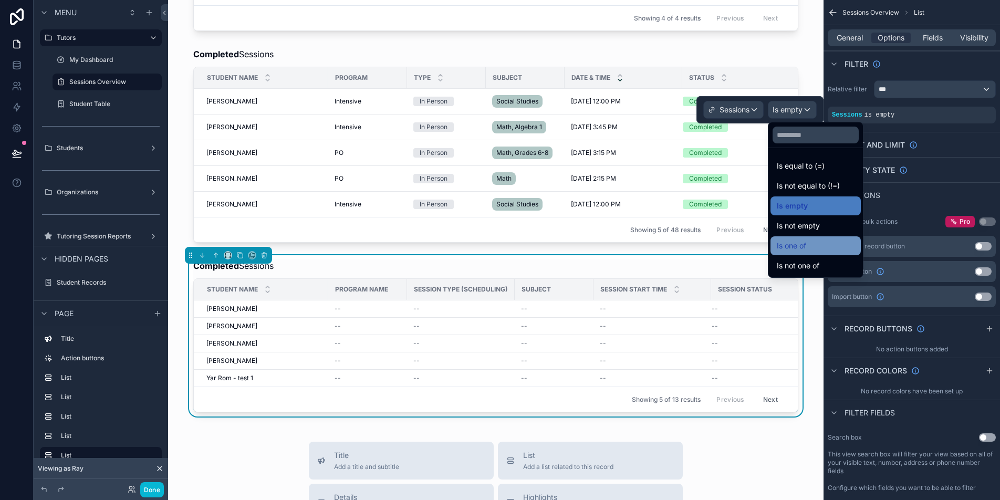
click at [828, 241] on div "Is one of" at bounding box center [816, 245] width 78 height 13
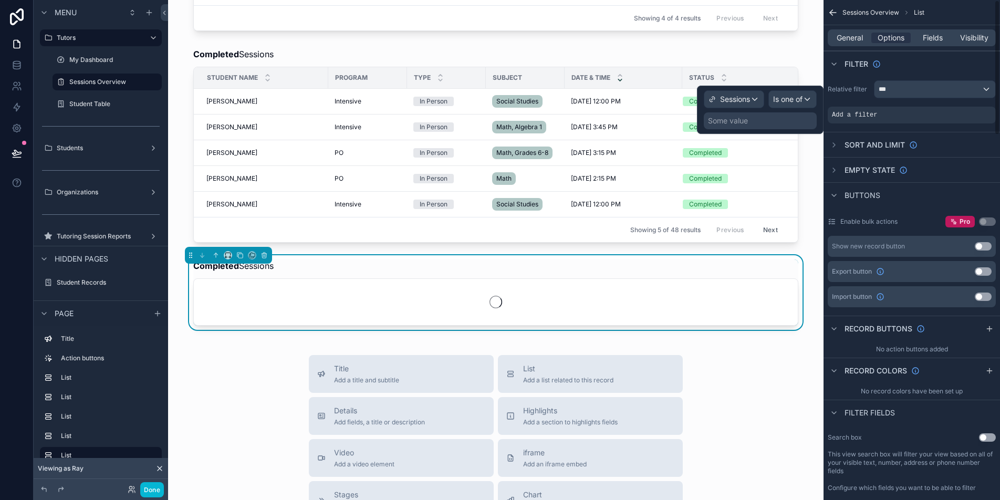
click at [777, 119] on div "Some value" at bounding box center [760, 120] width 113 height 17
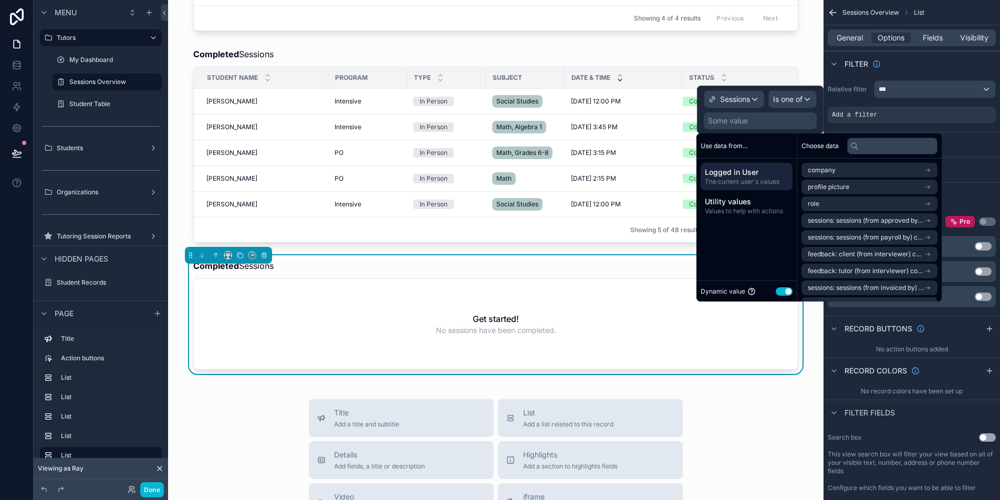
click at [787, 293] on button "Use setting" at bounding box center [784, 291] width 17 height 8
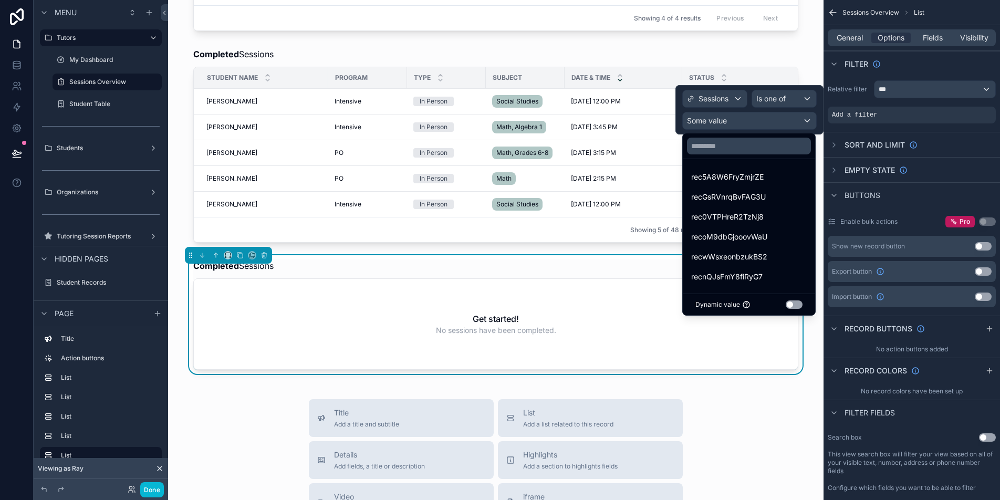
click at [775, 105] on div at bounding box center [749, 109] width 148 height 49
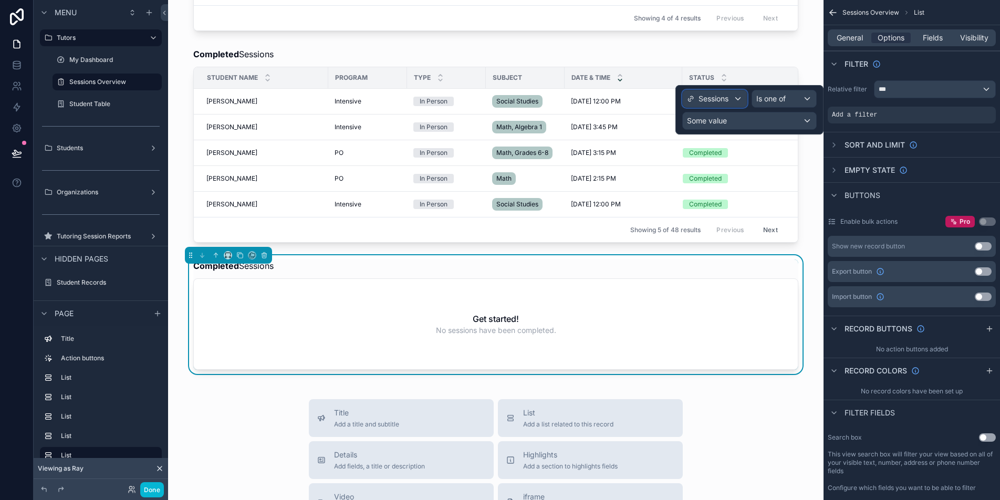
click at [740, 104] on div "Sessions" at bounding box center [715, 98] width 64 height 17
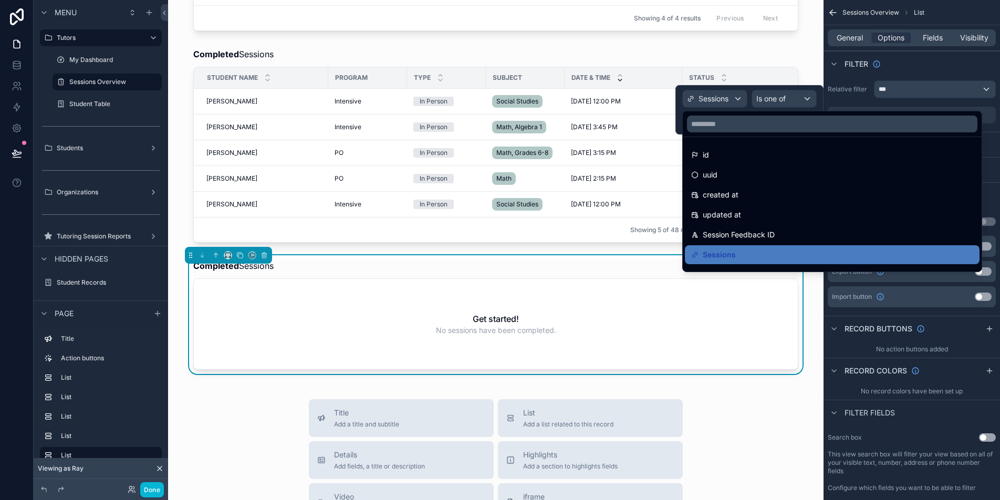
click at [811, 79] on div "Sessions Overview Submit TSR Reschedule/Cancel New Session Tutoring Session Rep…" at bounding box center [495, 187] width 655 height 1340
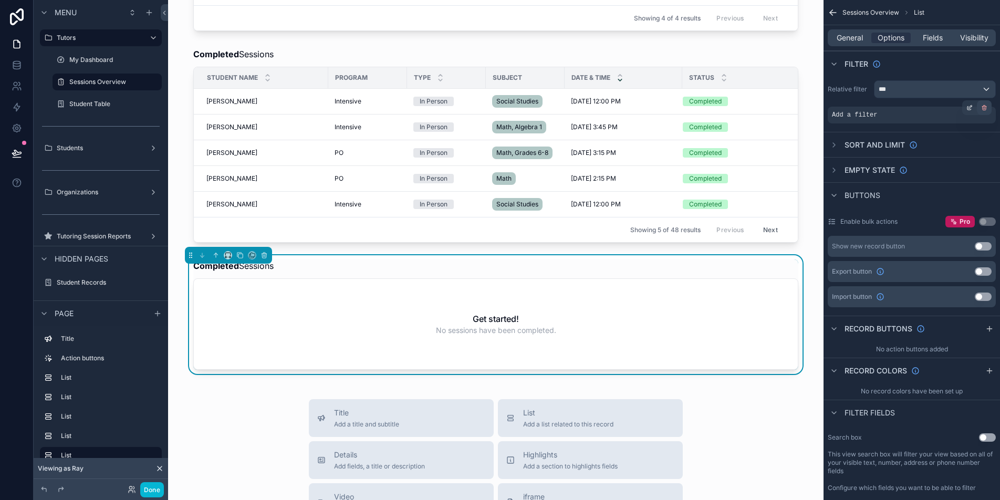
click at [981, 109] on icon "scrollable content" at bounding box center [984, 108] width 6 height 6
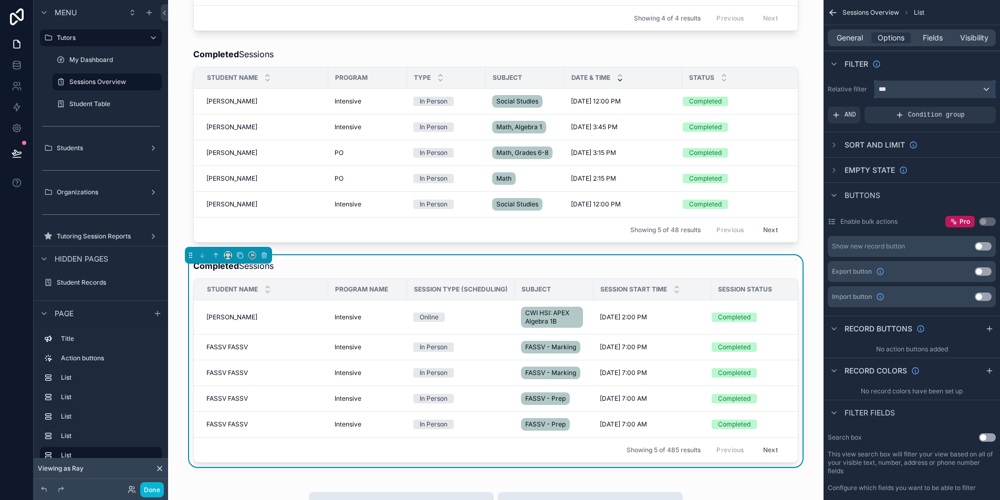
click at [971, 90] on div "***" at bounding box center [934, 89] width 121 height 17
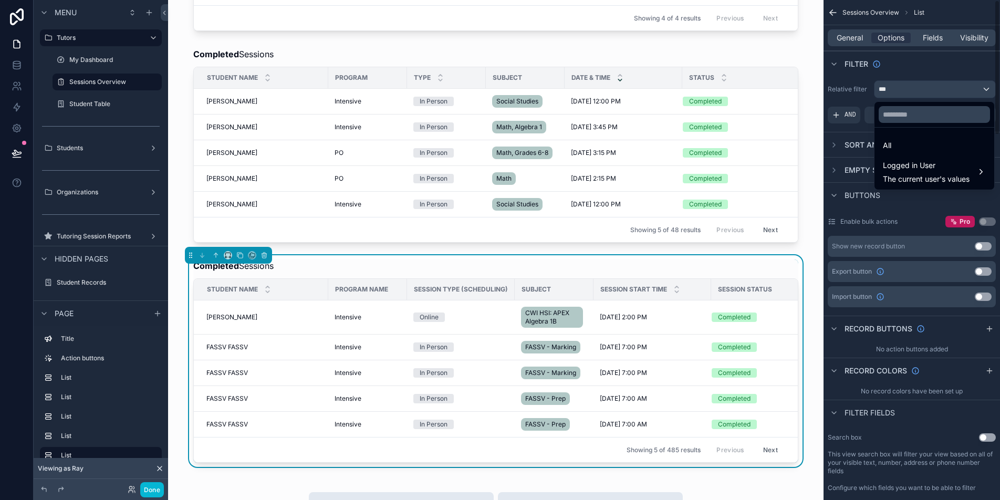
click at [943, 72] on div "scrollable content" at bounding box center [500, 250] width 1000 height 500
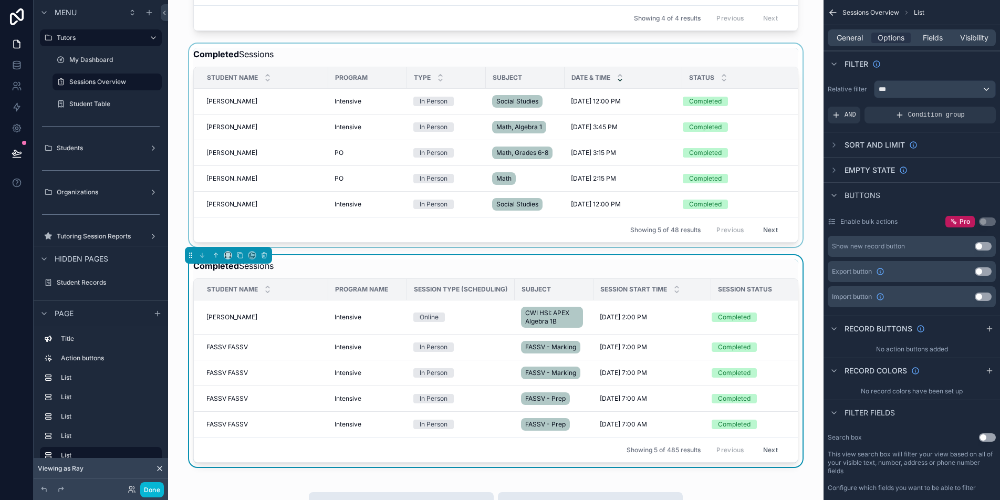
click at [760, 67] on div "scrollable content" at bounding box center [495, 145] width 639 height 203
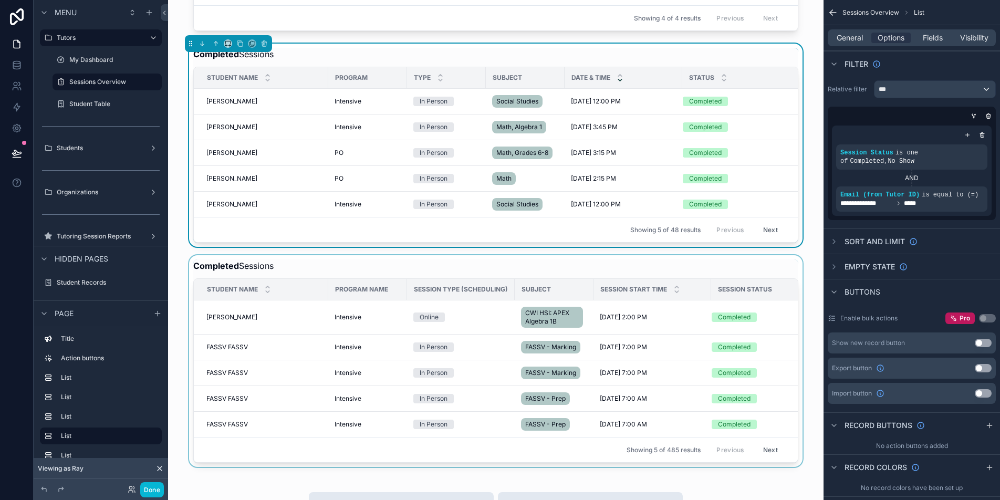
click at [774, 285] on div "scrollable content" at bounding box center [495, 361] width 639 height 212
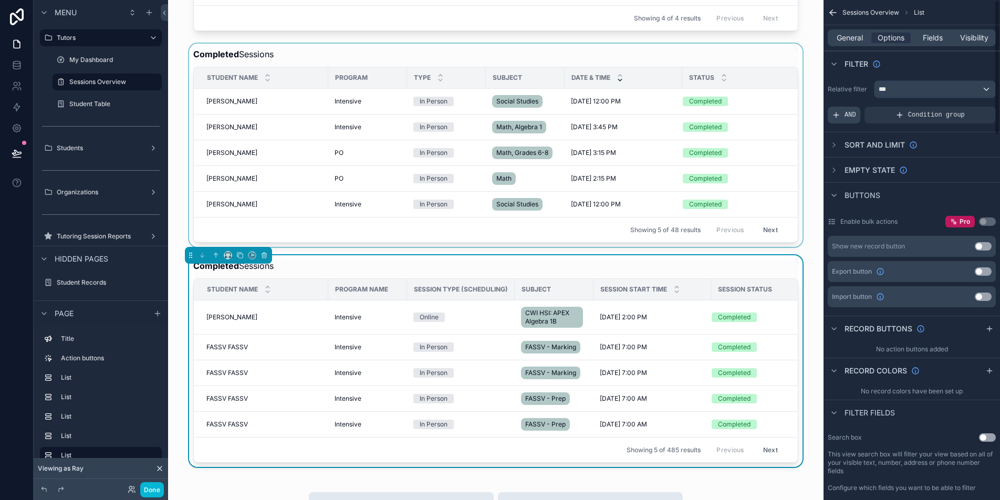
click at [847, 114] on span "AND" at bounding box center [850, 115] width 12 height 8
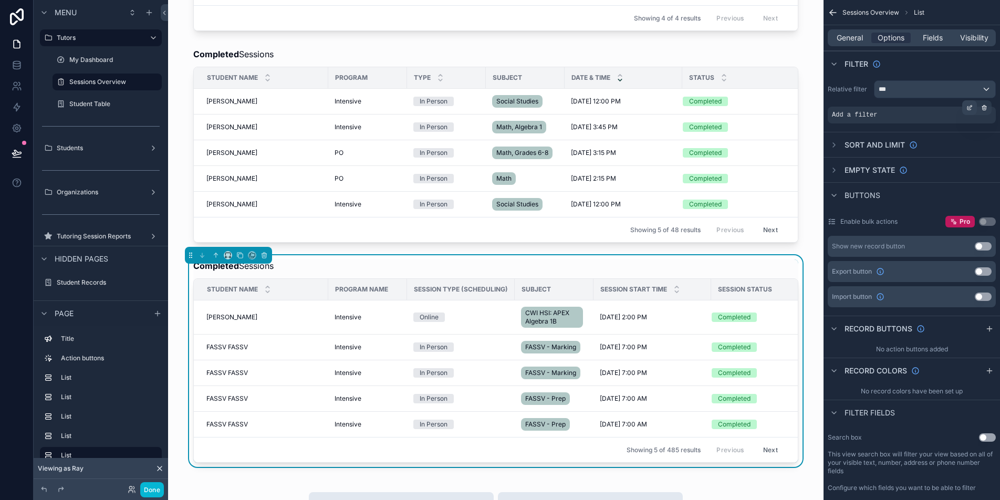
click at [966, 109] on icon "scrollable content" at bounding box center [969, 108] width 6 height 6
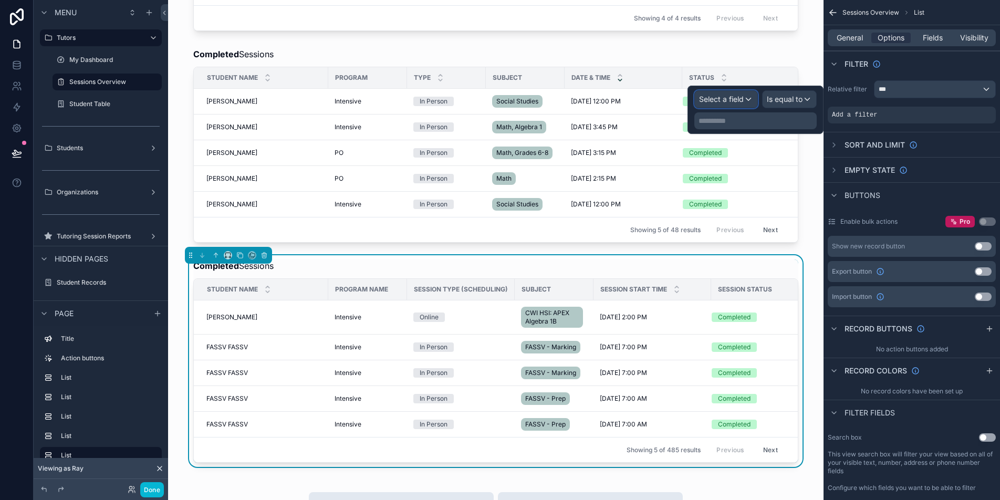
click at [735, 103] on span "Select a field" at bounding box center [721, 99] width 45 height 11
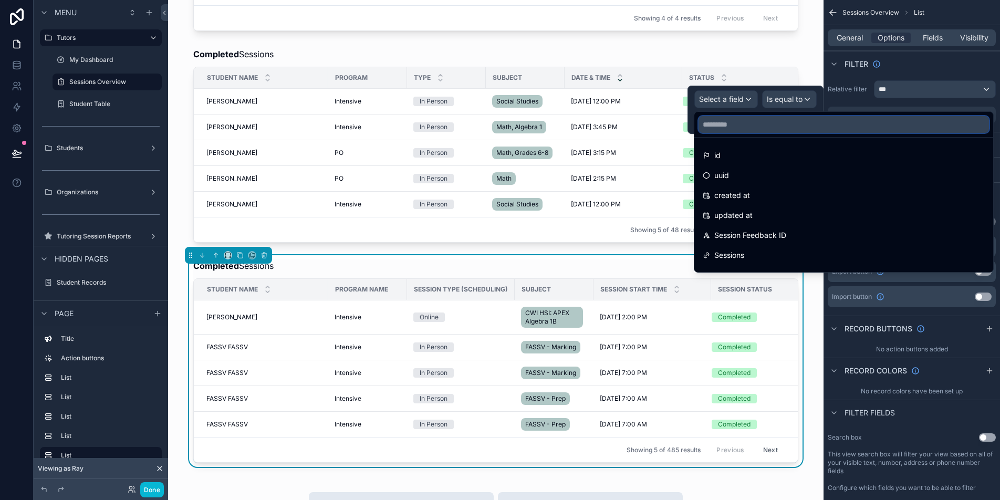
click at [749, 122] on input "text" at bounding box center [843, 124] width 290 height 17
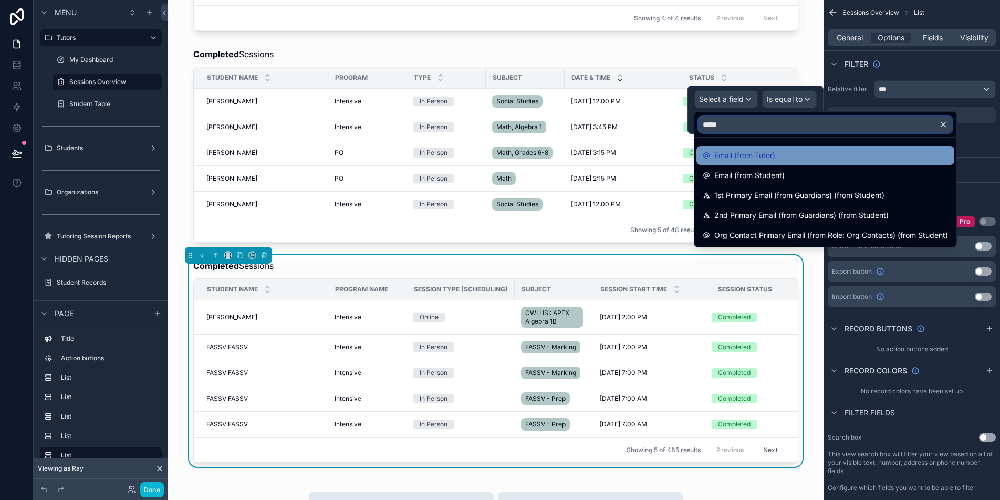
type input "*****"
click at [781, 158] on div "Email (from Tutor)" at bounding box center [825, 155] width 245 height 13
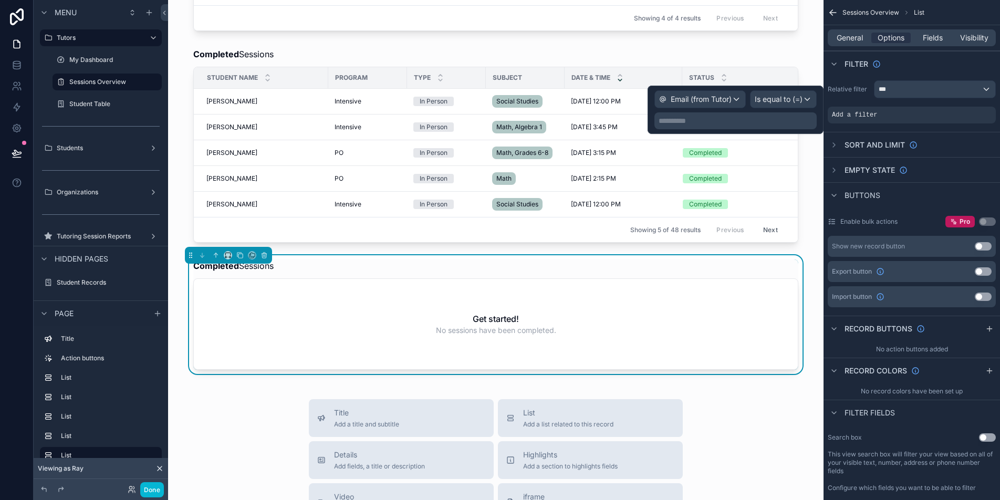
click at [792, 119] on p "**********" at bounding box center [737, 121] width 156 height 11
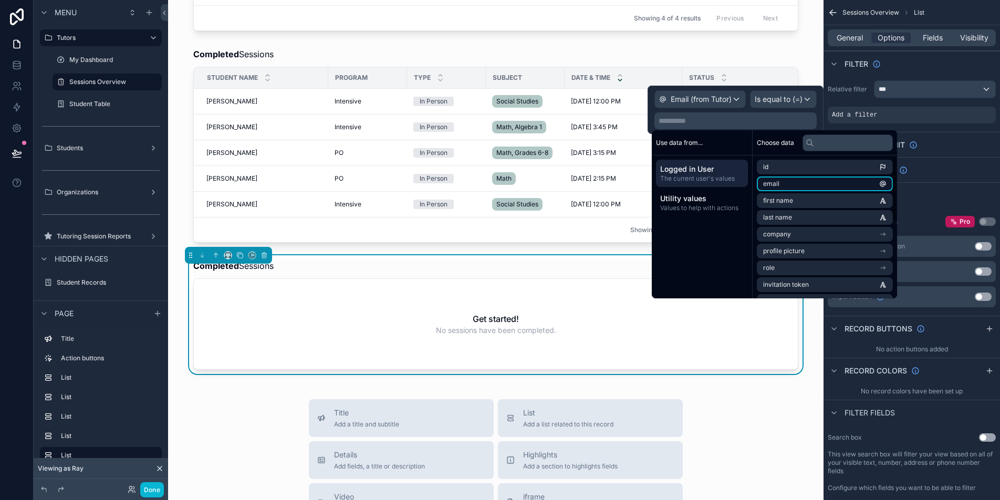
click at [794, 184] on li "email" at bounding box center [825, 183] width 136 height 15
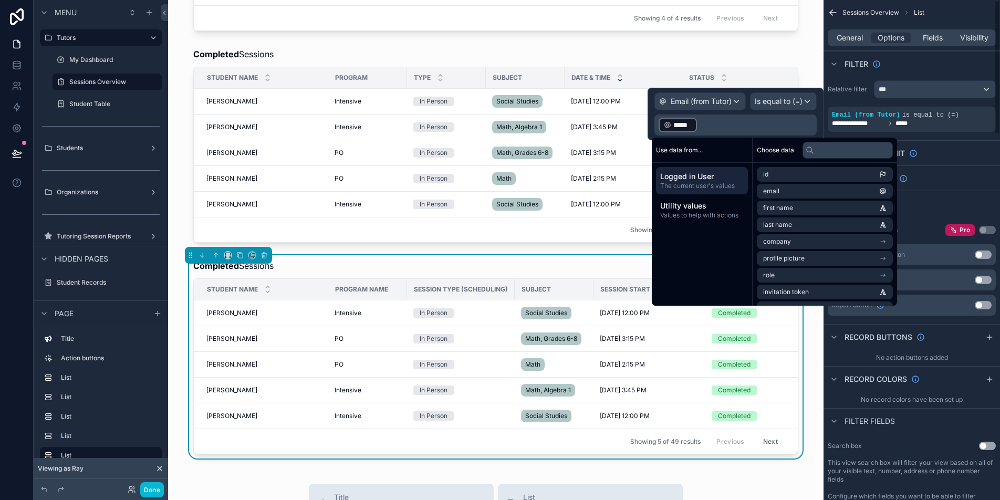
click at [805, 364] on div "Completed Sessions Student Name Program Name Session Type (scheduling) Subject …" at bounding box center [495, 356] width 639 height 203
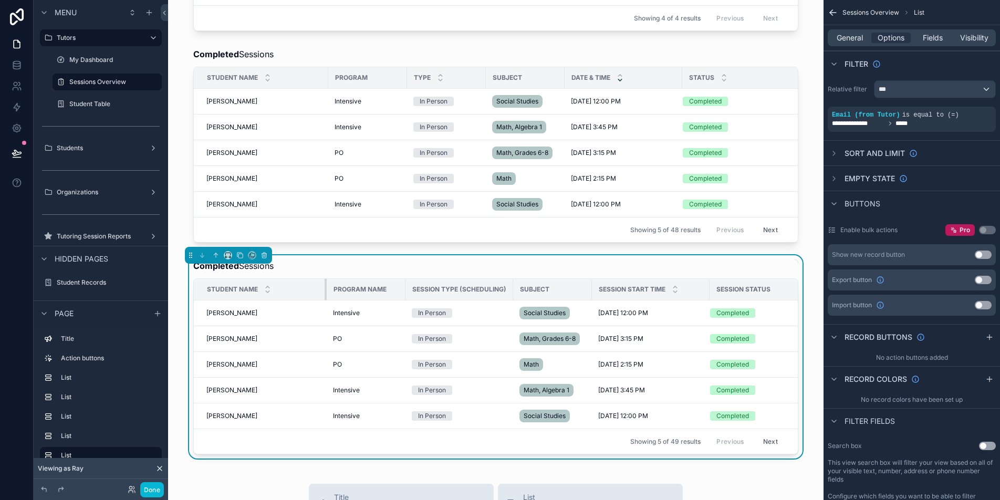
click at [325, 300] on div "scrollable content" at bounding box center [327, 289] width 4 height 21
click at [932, 34] on span "Fields" at bounding box center [933, 38] width 20 height 11
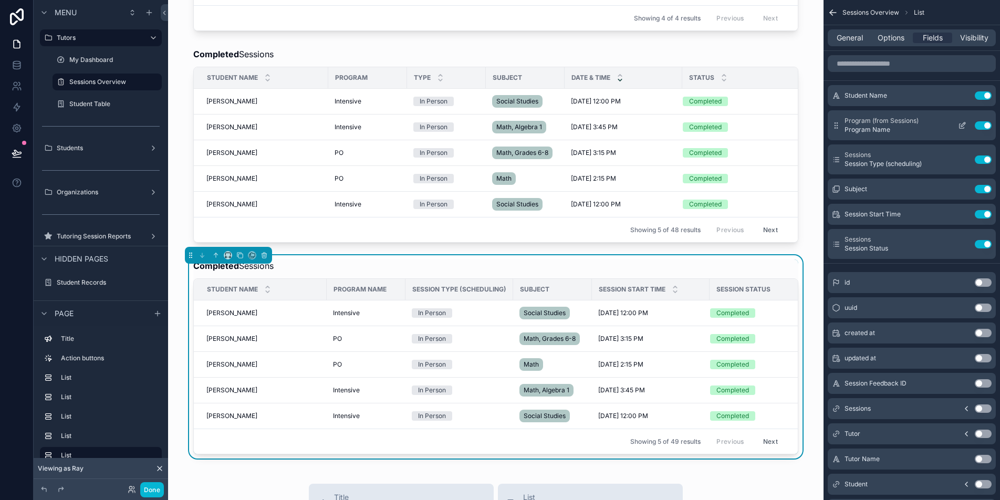
click at [962, 128] on icon "scrollable content" at bounding box center [961, 125] width 5 height 5
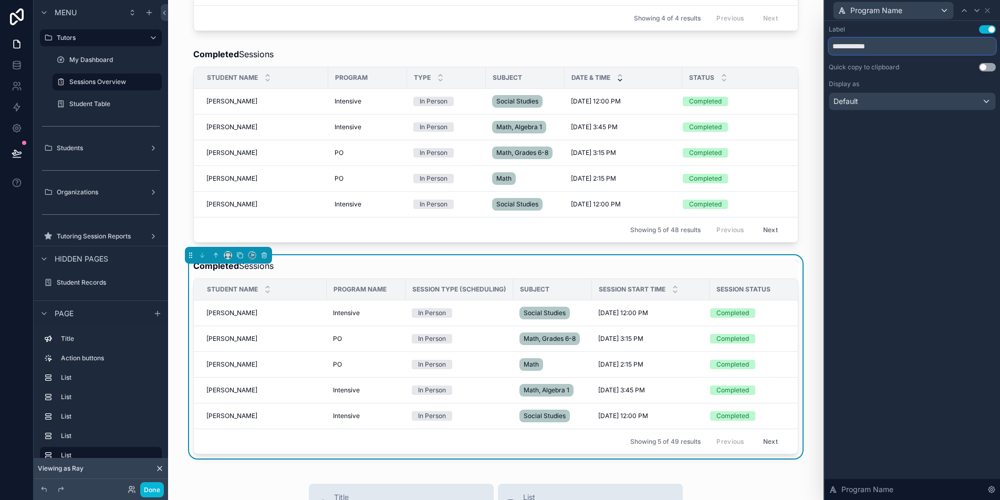
click at [872, 47] on input "**********" at bounding box center [912, 46] width 167 height 17
type input "*******"
click at [977, 8] on icon at bounding box center [977, 10] width 8 height 8
click at [892, 47] on input "**********" at bounding box center [912, 46] width 167 height 17
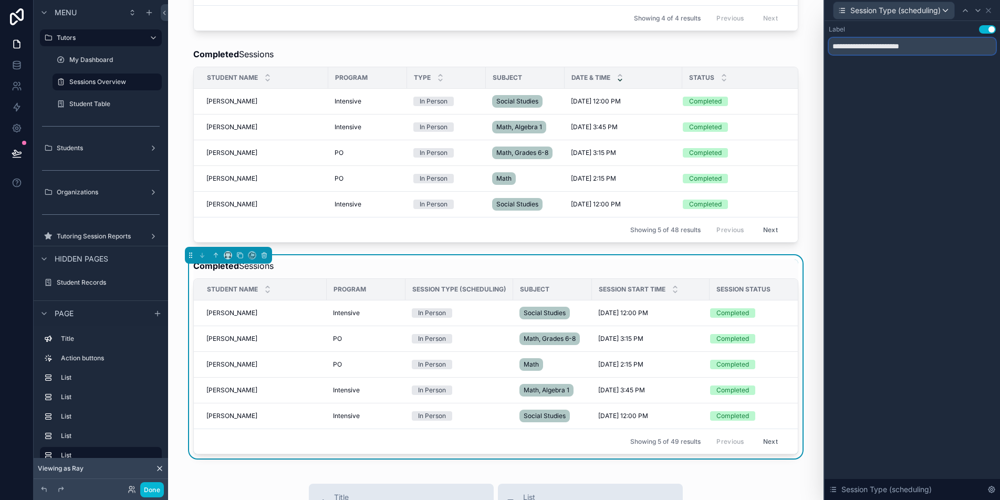
click at [892, 47] on input "**********" at bounding box center [912, 46] width 167 height 17
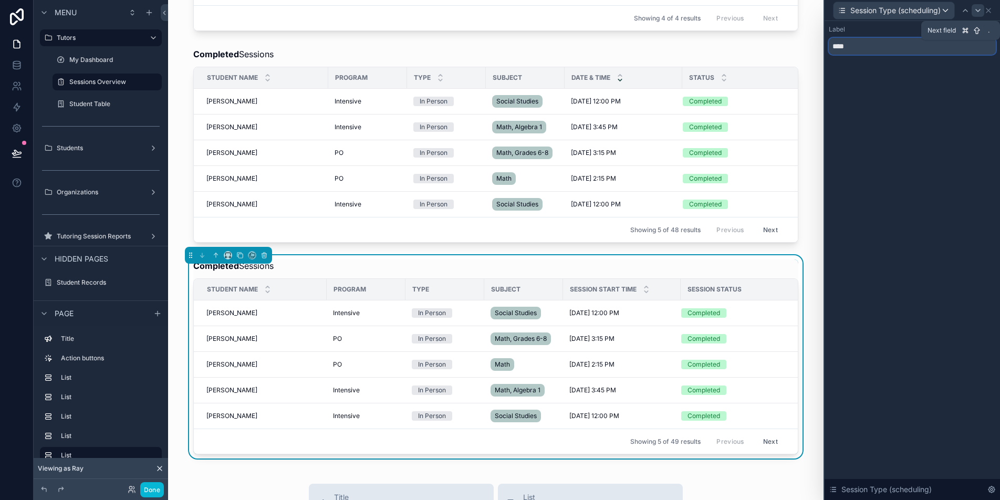
type input "****"
click at [980, 6] on icon at bounding box center [978, 10] width 8 height 8
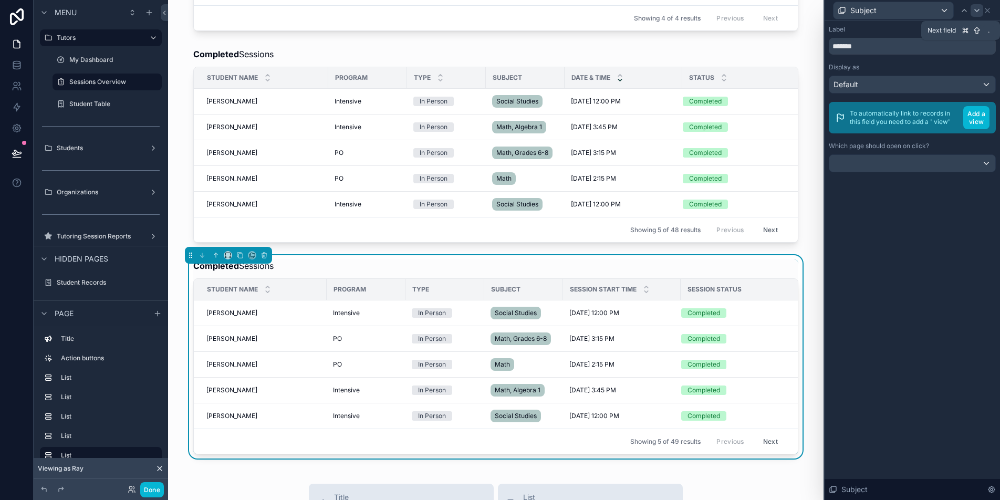
click at [980, 9] on icon at bounding box center [977, 10] width 8 height 8
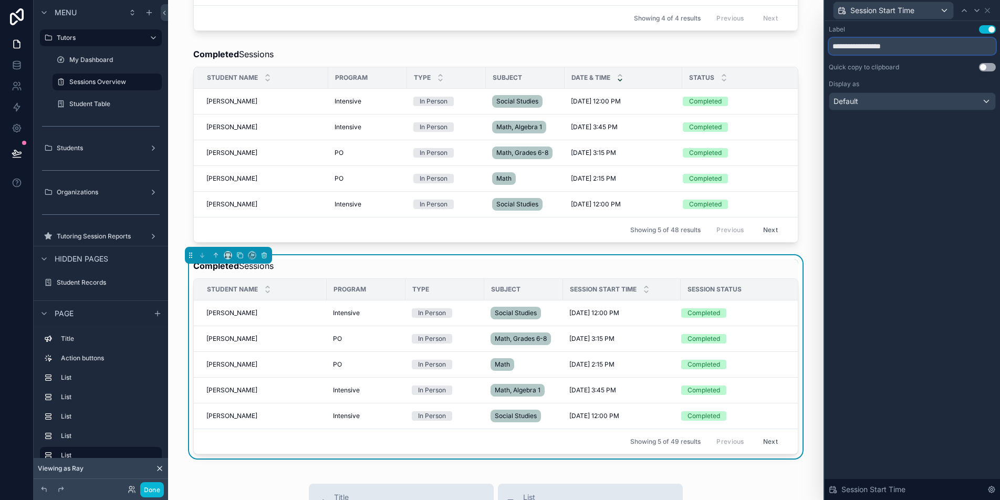
click at [897, 45] on input "**********" at bounding box center [912, 46] width 167 height 17
type input "**********"
click at [980, 12] on icon at bounding box center [977, 10] width 8 height 8
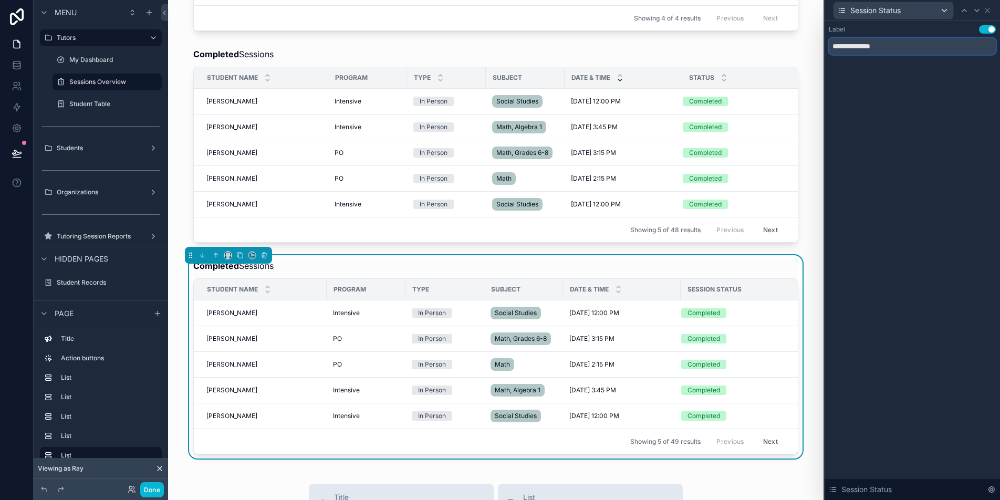
click at [853, 41] on input "**********" at bounding box center [912, 46] width 167 height 17
type input "******"
click at [990, 6] on icon at bounding box center [987, 10] width 8 height 8
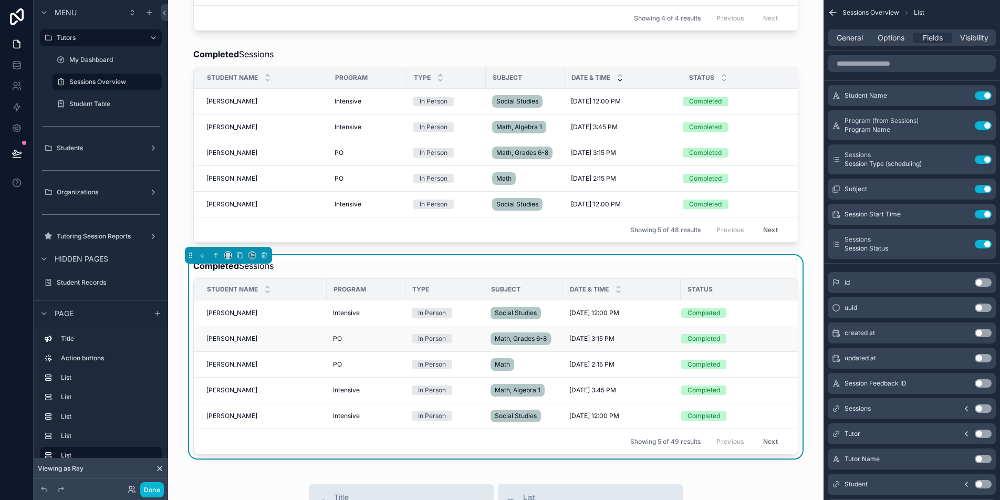
click at [252, 342] on td "Sara Saylors Sara Saylors" at bounding box center [260, 339] width 133 height 26
click at [221, 317] on span "Grace Rey" at bounding box center [231, 313] width 51 height 8
click at [849, 35] on span "General" at bounding box center [850, 38] width 26 height 11
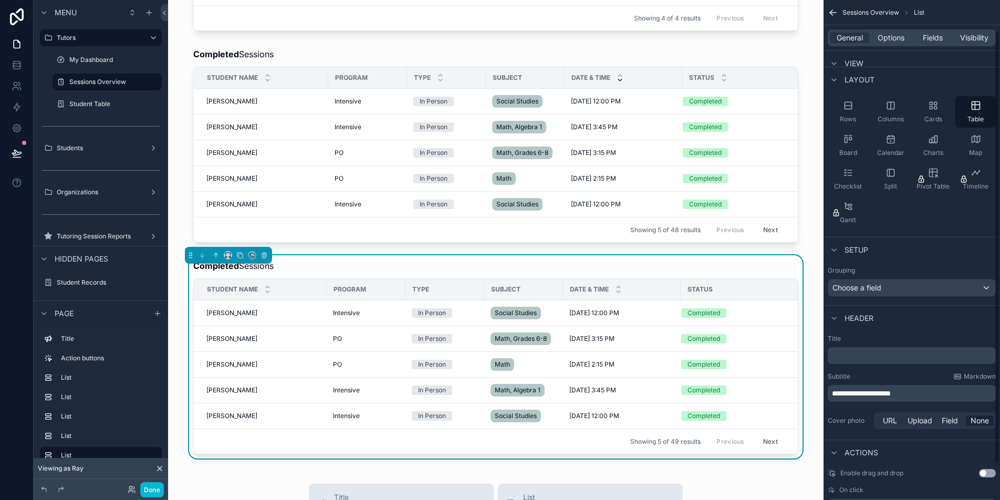
scroll to position [77, 0]
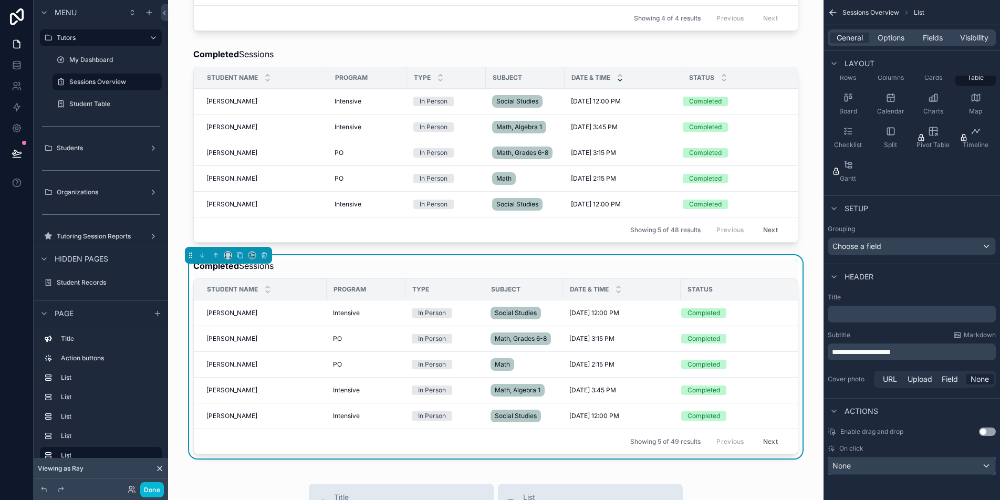
click at [911, 466] on div "None" at bounding box center [911, 465] width 167 height 17
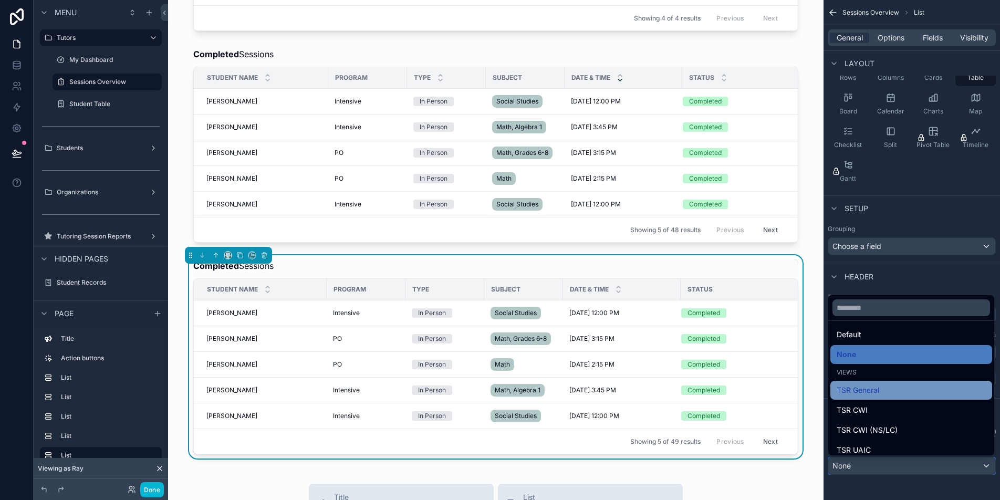
scroll to position [0, 0]
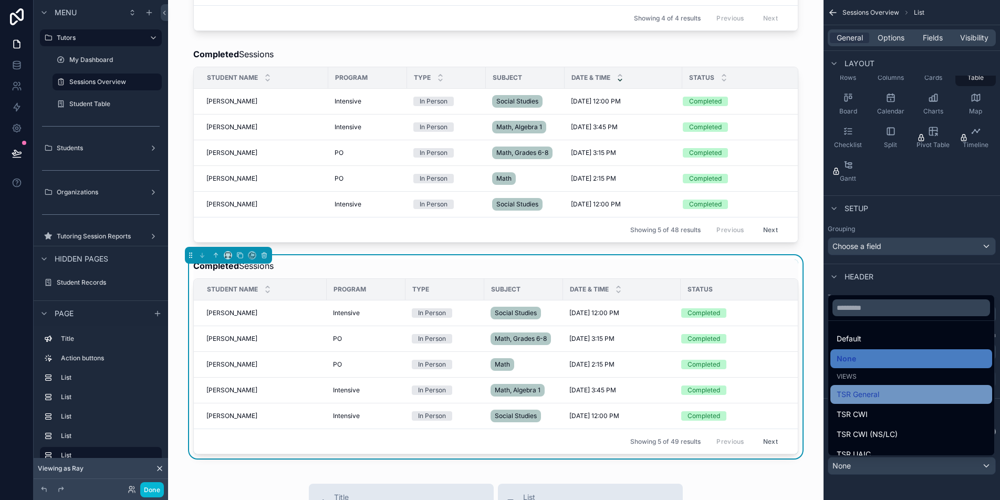
click at [879, 398] on span "TSR General" at bounding box center [858, 394] width 43 height 13
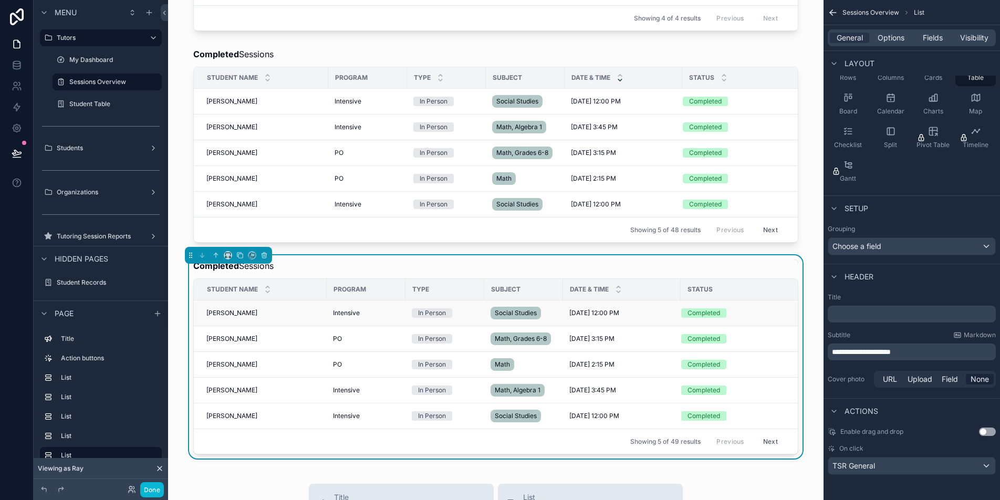
click at [216, 317] on span "Grace Rey" at bounding box center [231, 313] width 51 height 8
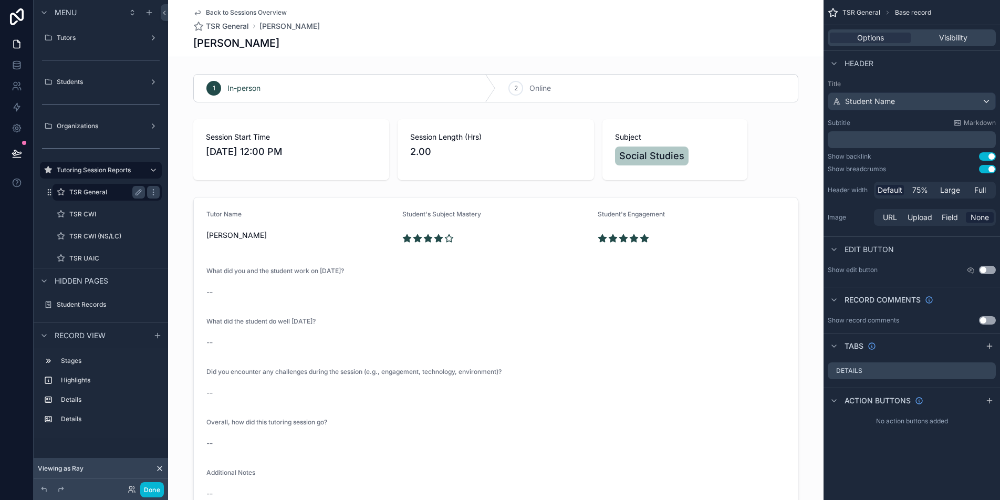
click at [94, 195] on label "TSR General" at bounding box center [104, 192] width 71 height 8
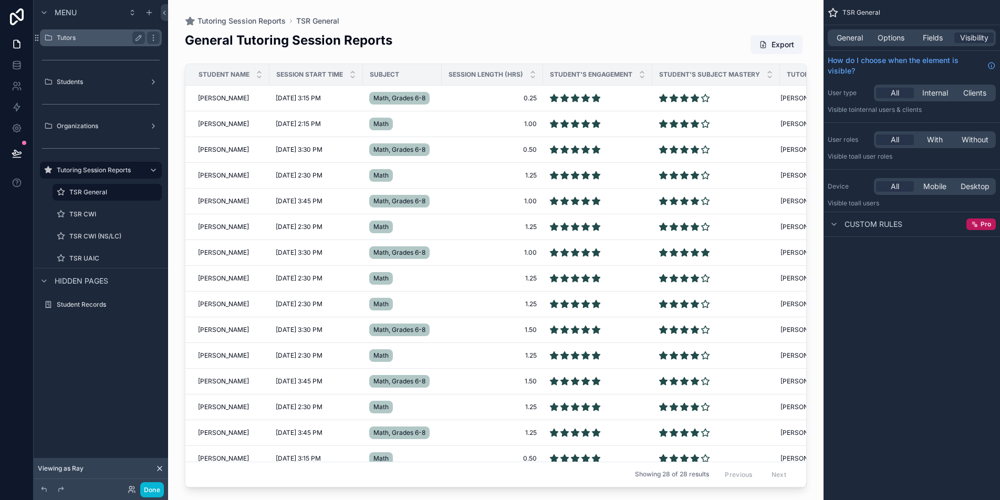
click at [87, 38] on label "Tutors" at bounding box center [99, 38] width 84 height 8
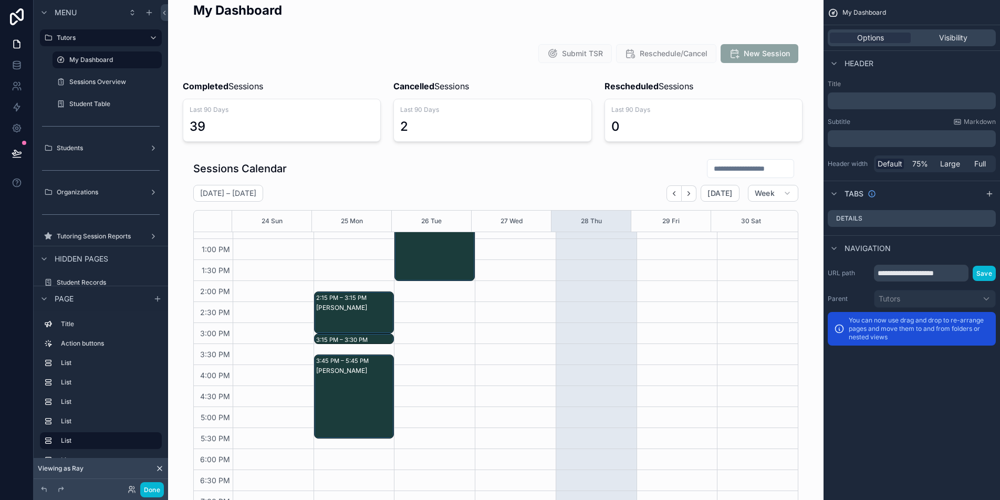
scroll to position [4, 0]
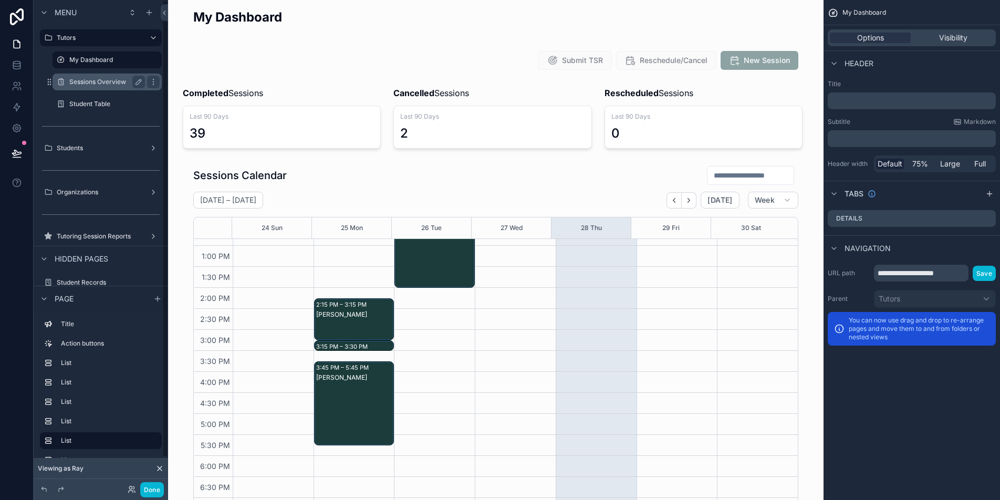
click at [96, 88] on div "Sessions Overview" at bounding box center [107, 82] width 105 height 17
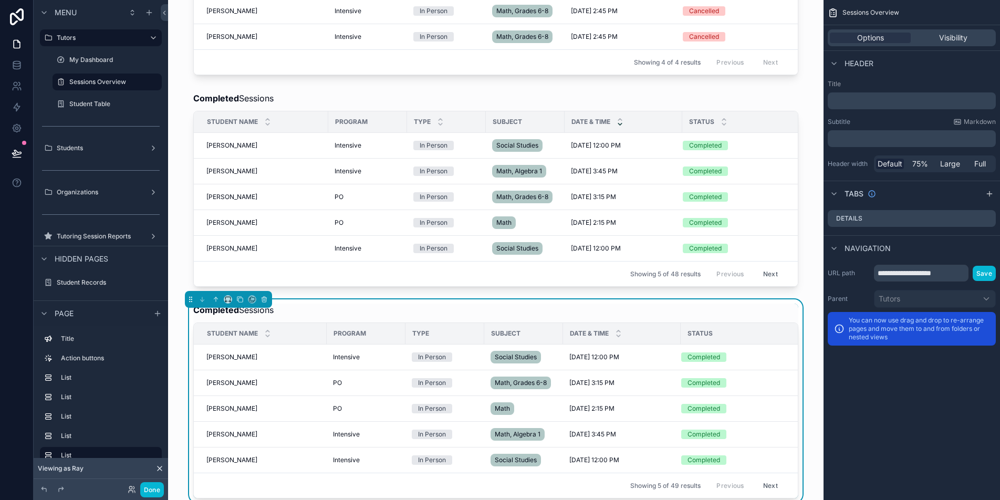
scroll to position [481, 0]
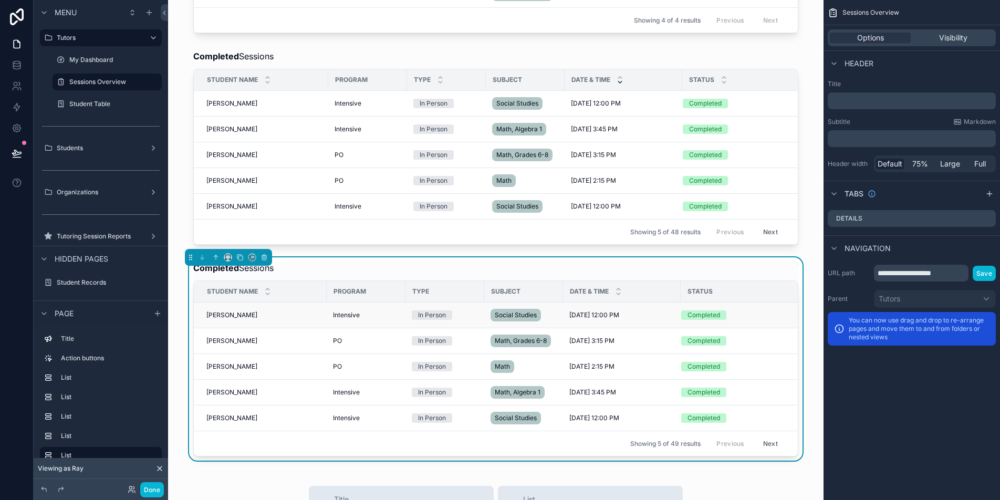
click at [264, 319] on td "Grace Rey Grace Rey" at bounding box center [260, 315] width 133 height 26
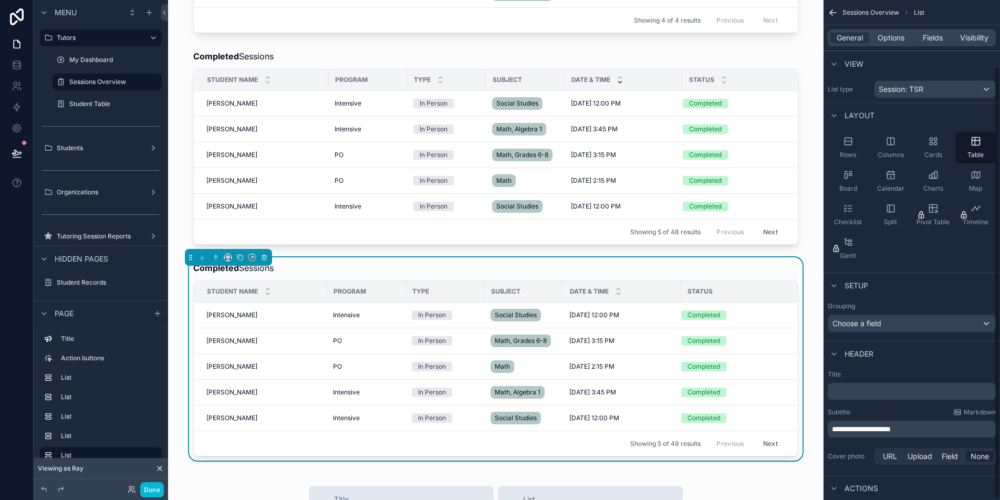
scroll to position [77, 0]
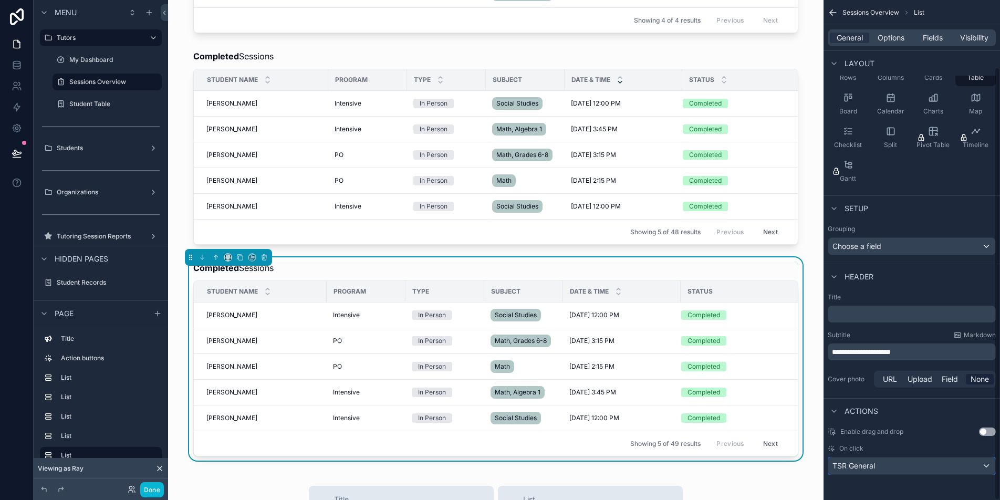
click at [917, 466] on div "TSR General" at bounding box center [911, 465] width 167 height 17
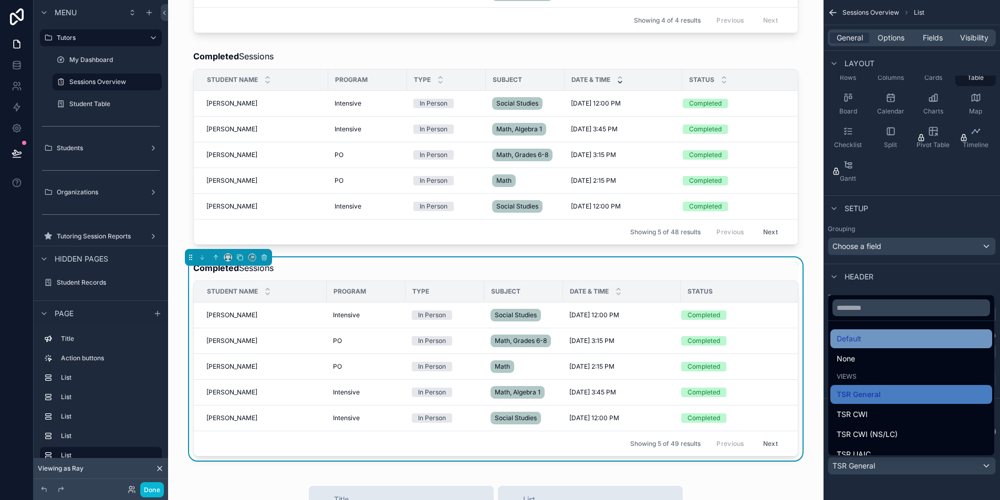
click at [907, 337] on div "Default" at bounding box center [911, 338] width 149 height 13
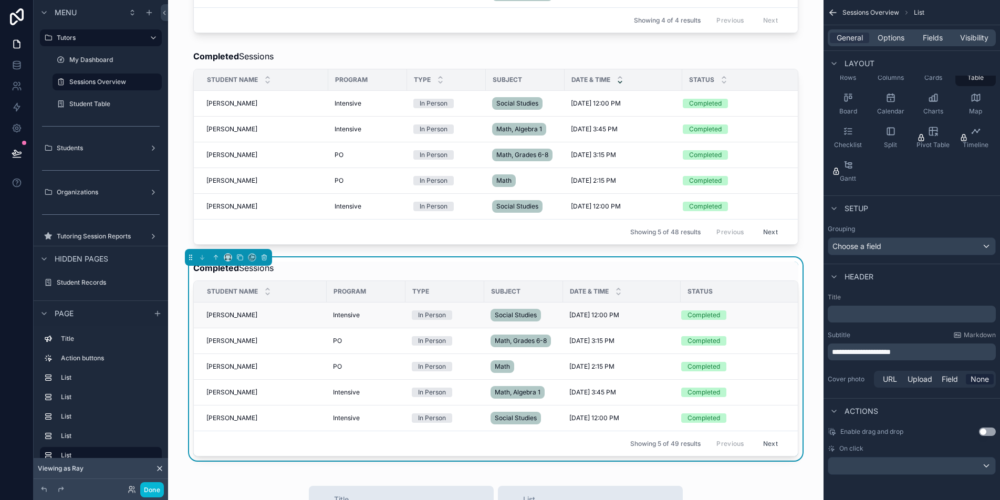
click at [220, 319] on span "Grace Rey" at bounding box center [231, 315] width 51 height 8
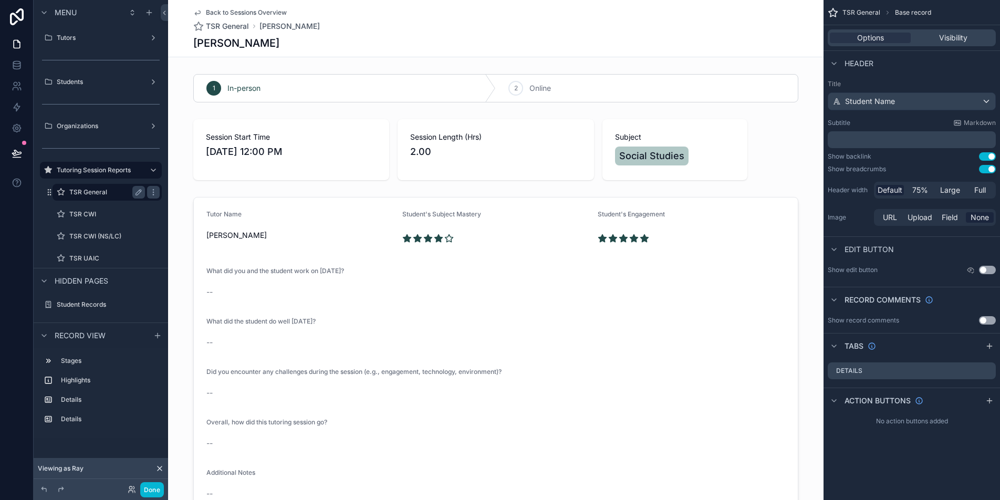
click at [115, 191] on label "TSR General" at bounding box center [104, 192] width 71 height 8
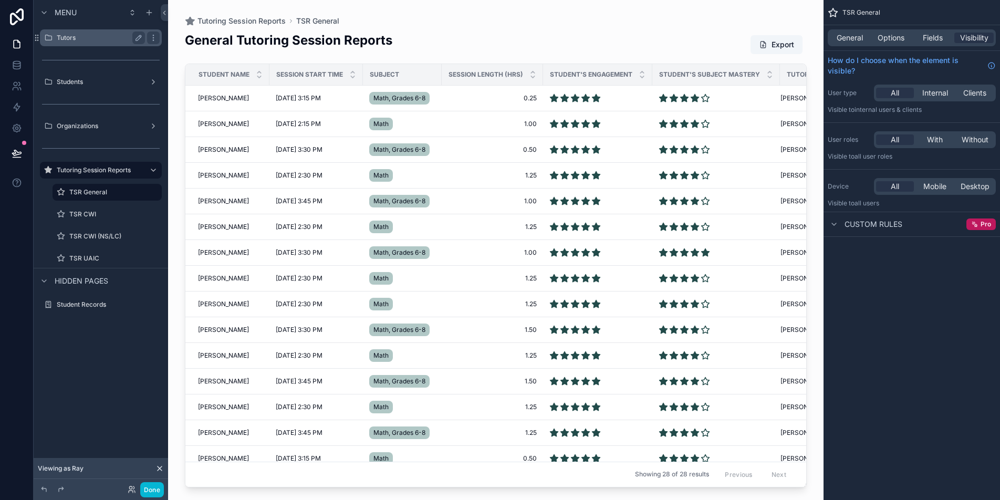
click at [106, 41] on label "Tutors" at bounding box center [99, 38] width 84 height 8
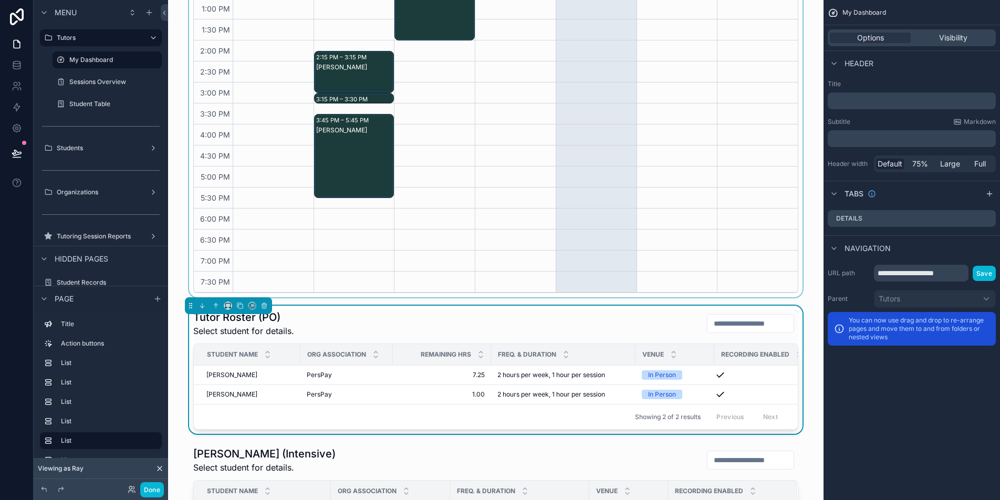
scroll to position [593, 0]
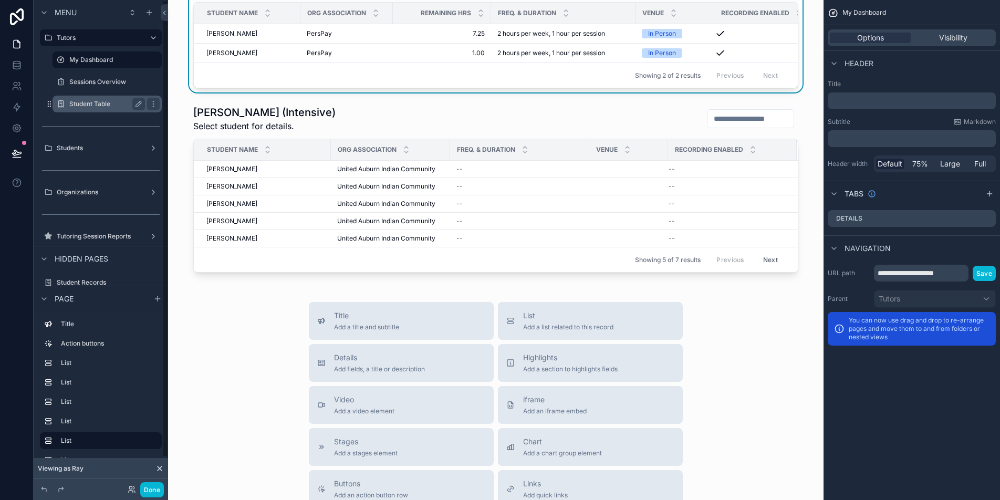
click at [114, 101] on label "Student Table" at bounding box center [104, 104] width 71 height 8
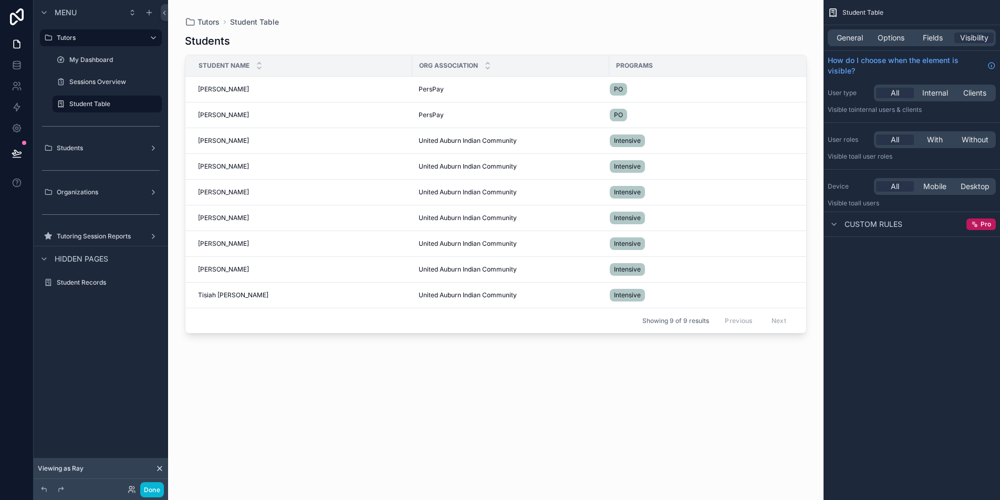
click at [213, 89] on div "scrollable content" at bounding box center [495, 243] width 655 height 487
click at [225, 88] on span "Sara Saylors" at bounding box center [223, 89] width 51 height 8
click at [101, 83] on label "Sessions Overview" at bounding box center [104, 82] width 71 height 8
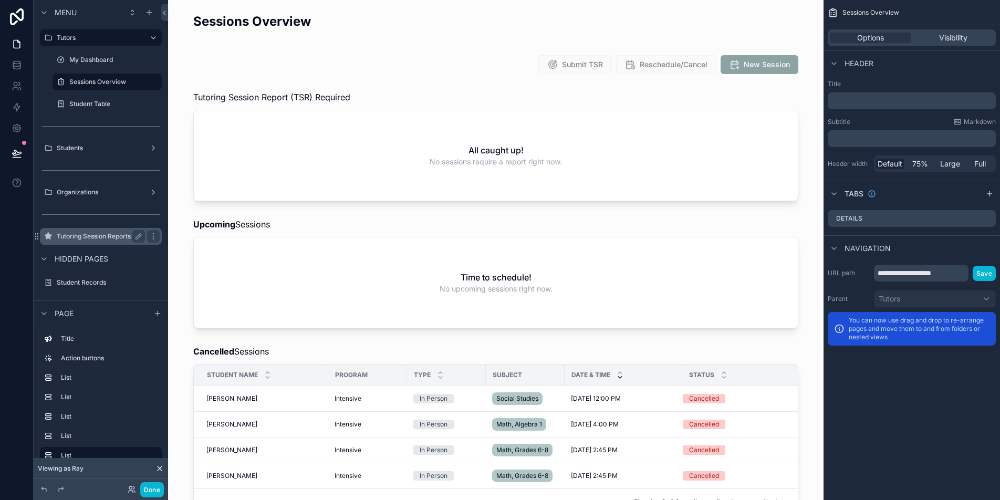
click at [107, 230] on div "Tutoring Session Reports" at bounding box center [101, 236] width 88 height 13
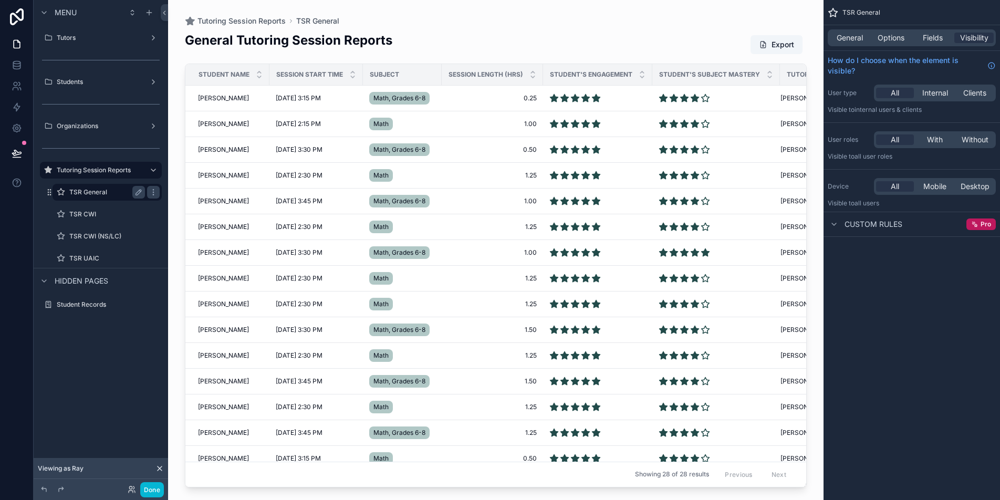
click at [117, 191] on label "TSR General" at bounding box center [104, 192] width 71 height 8
click at [154, 191] on icon "scrollable content" at bounding box center [153, 192] width 8 height 8
click at [210, 189] on button "Clone" at bounding box center [194, 185] width 40 height 11
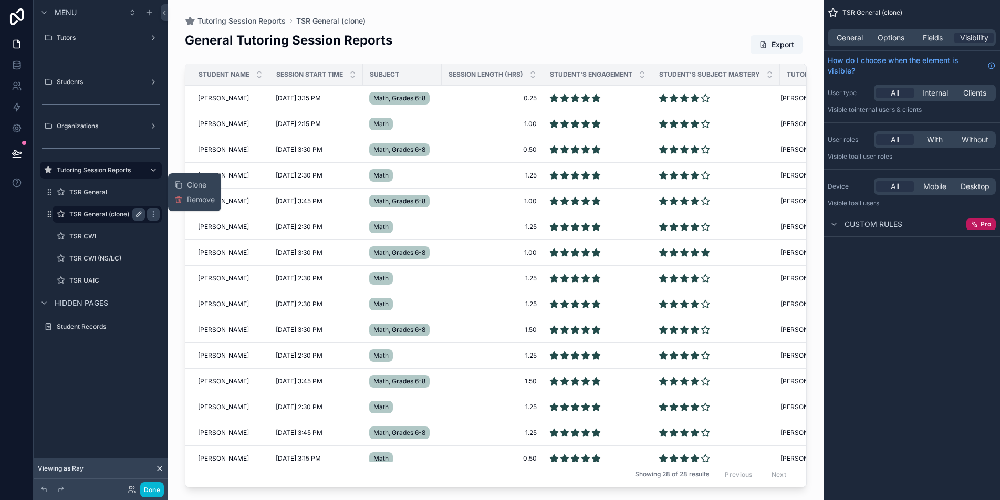
click at [136, 217] on icon "scrollable content" at bounding box center [138, 214] width 5 height 5
click at [124, 215] on input "**********" at bounding box center [98, 214] width 59 height 13
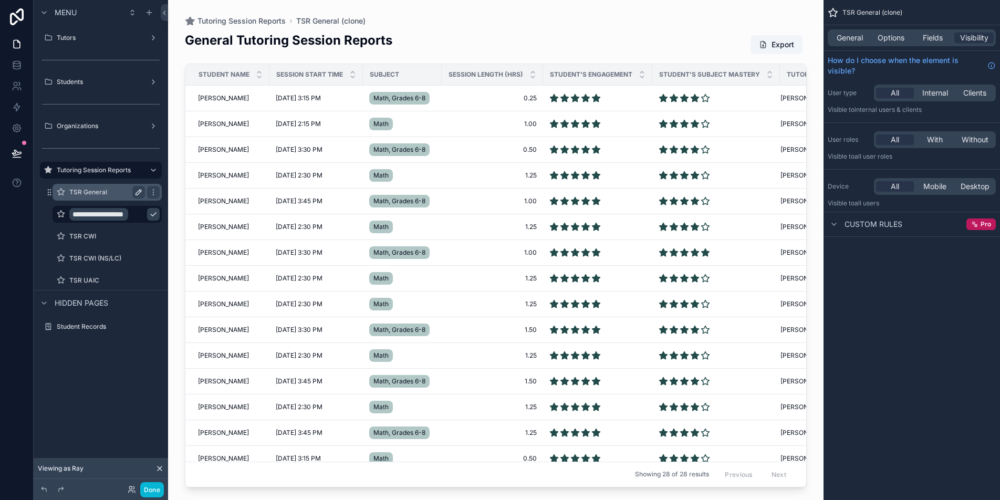
scroll to position [0, 6]
type input "**********"
click at [149, 218] on icon "scrollable content" at bounding box center [153, 214] width 8 height 8
click at [850, 45] on div "General Options Fields Visibility" at bounding box center [912, 37] width 168 height 17
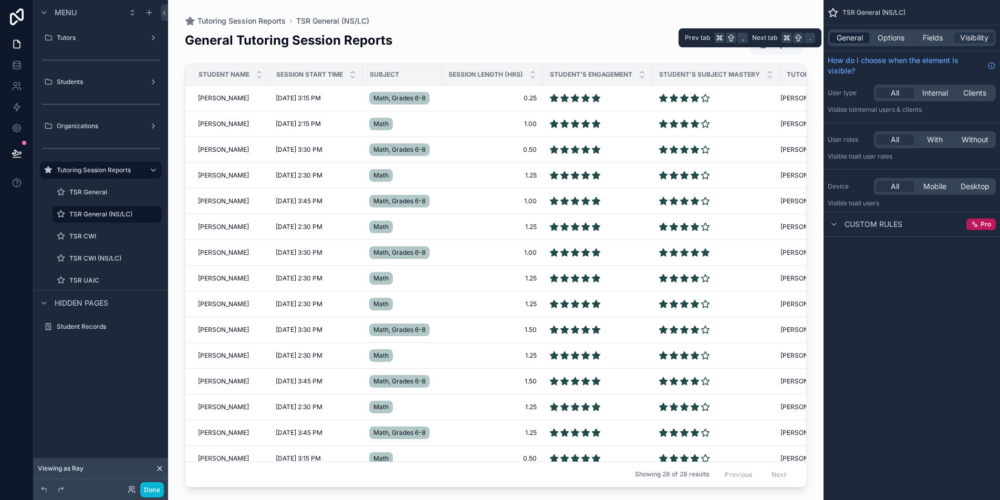
click at [851, 41] on span "General" at bounding box center [850, 38] width 26 height 11
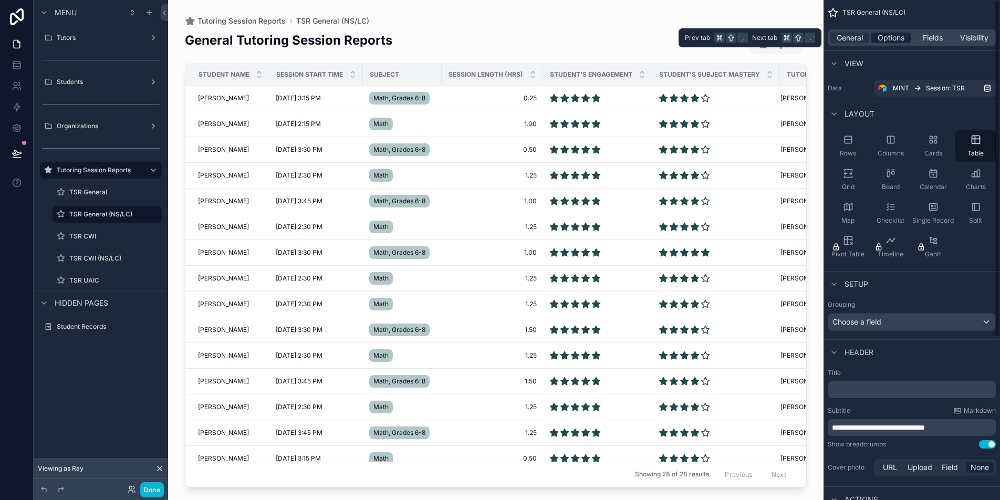
click at [896, 36] on span "Options" at bounding box center [890, 38] width 27 height 11
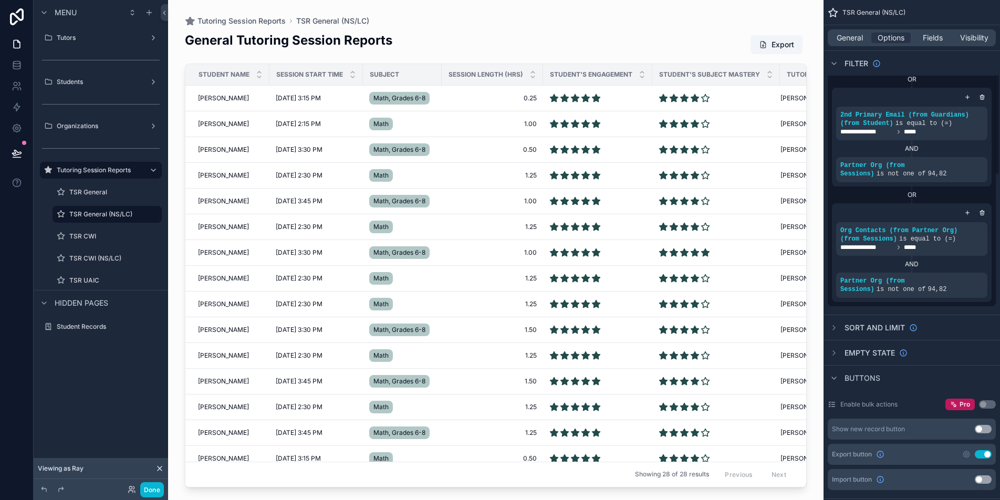
scroll to position [381, 0]
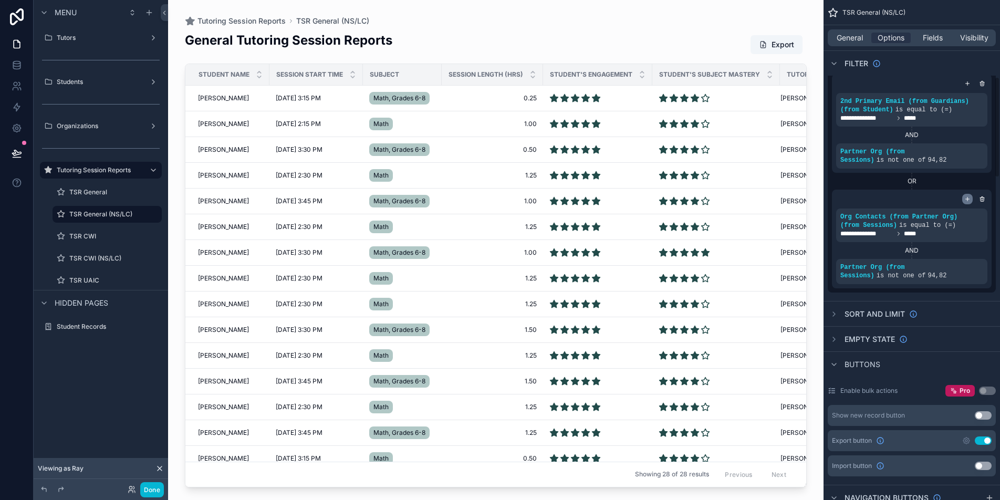
click at [969, 199] on icon "scrollable content" at bounding box center [967, 199] width 6 height 6
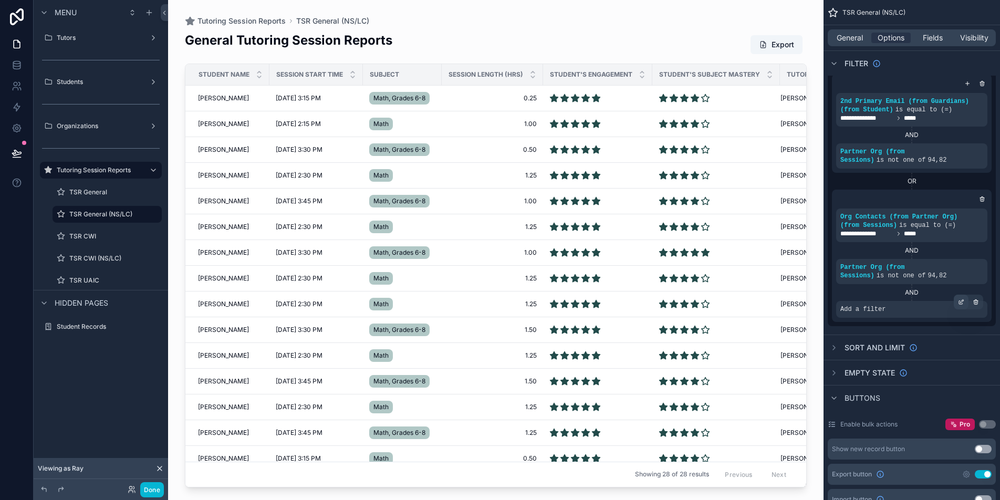
click at [960, 302] on icon "scrollable content" at bounding box center [961, 302] width 6 height 6
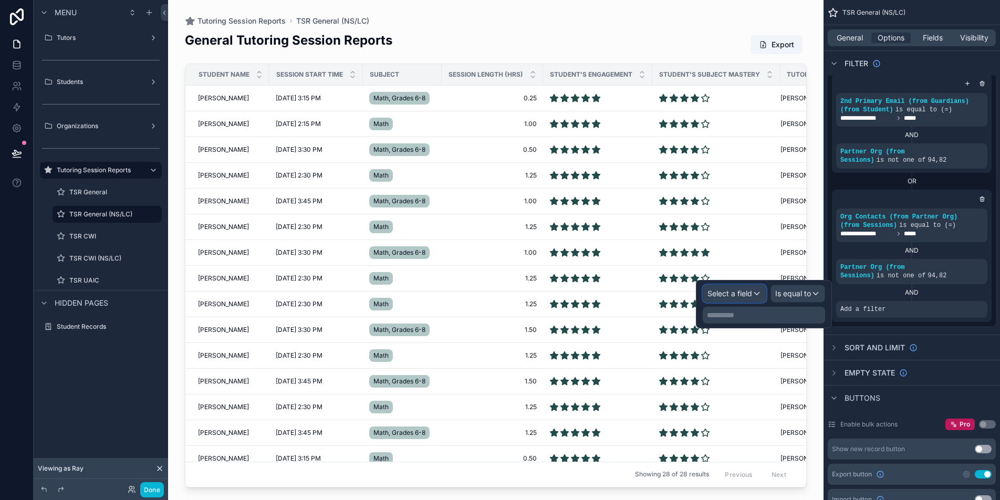
click at [733, 292] on span "Select a field" at bounding box center [729, 293] width 45 height 9
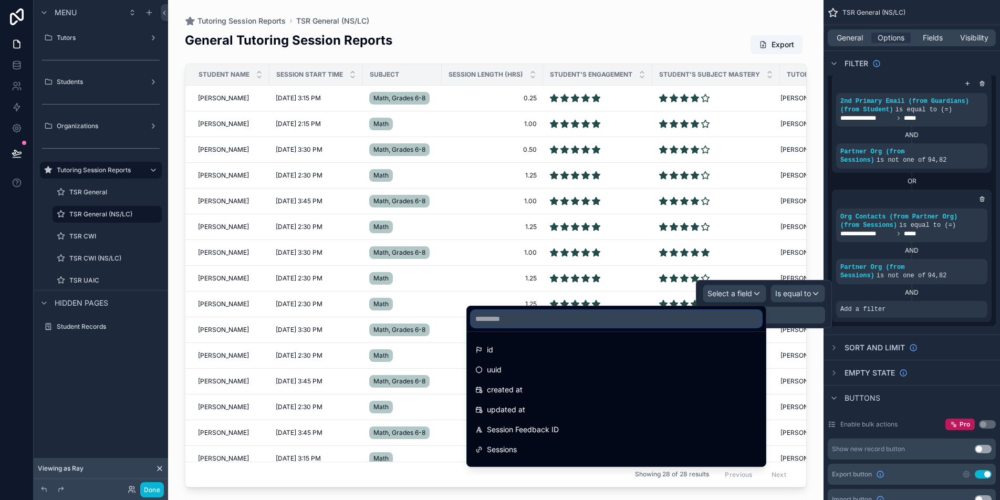
click at [711, 321] on input "text" at bounding box center [616, 318] width 290 height 17
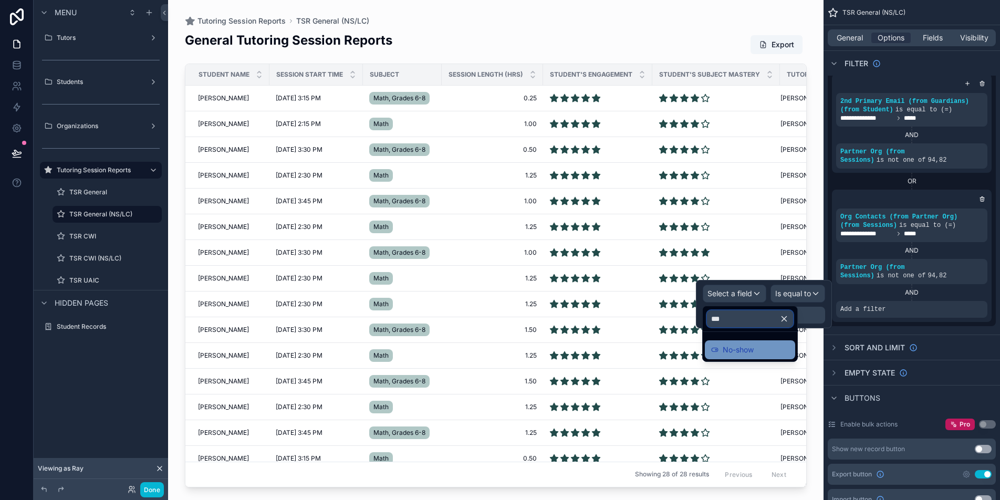
type input "***"
click at [754, 346] on span "No-show" at bounding box center [738, 349] width 31 height 13
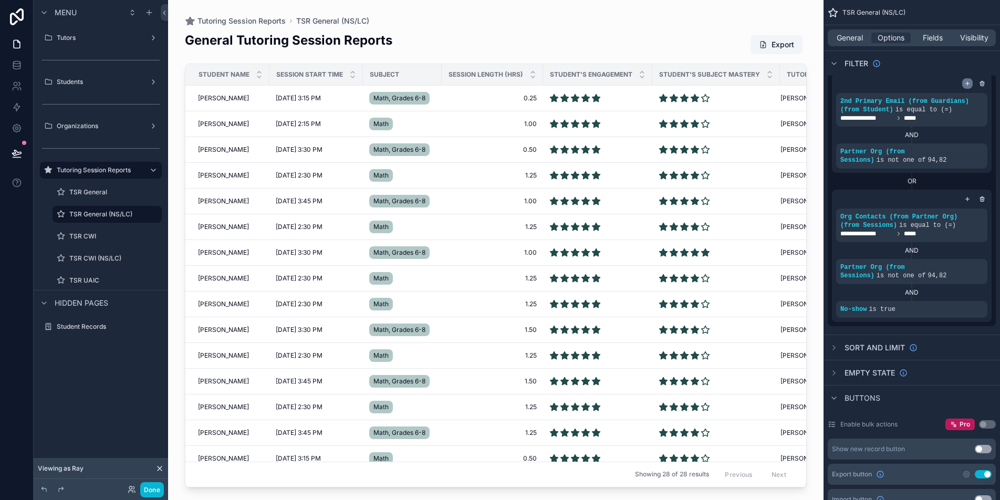
click at [969, 82] on icon "scrollable content" at bounding box center [967, 83] width 6 height 6
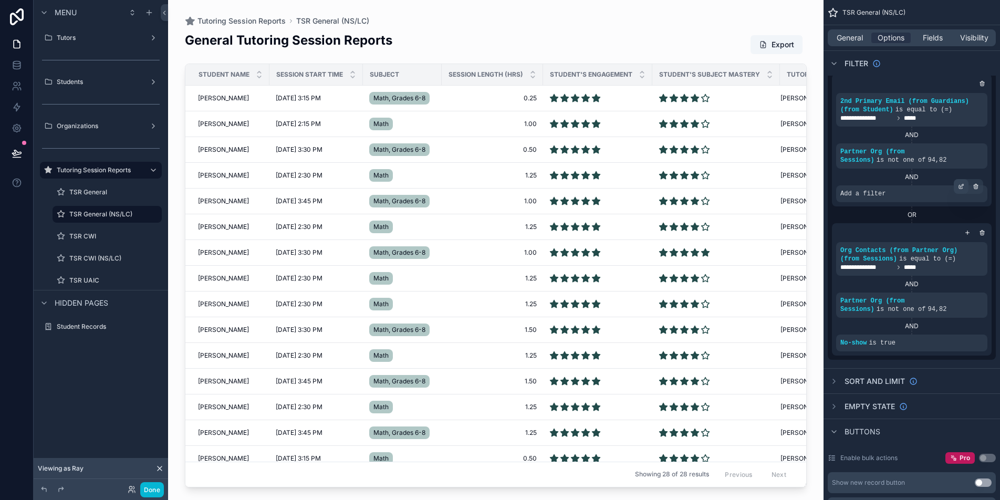
click at [964, 187] on div "scrollable content" at bounding box center [961, 186] width 15 height 15
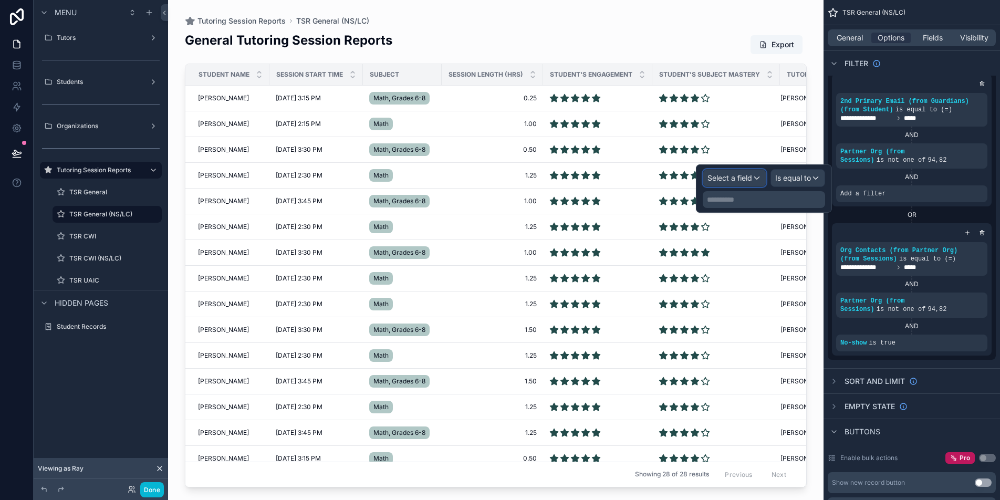
click at [737, 180] on span "Select a field" at bounding box center [729, 177] width 45 height 9
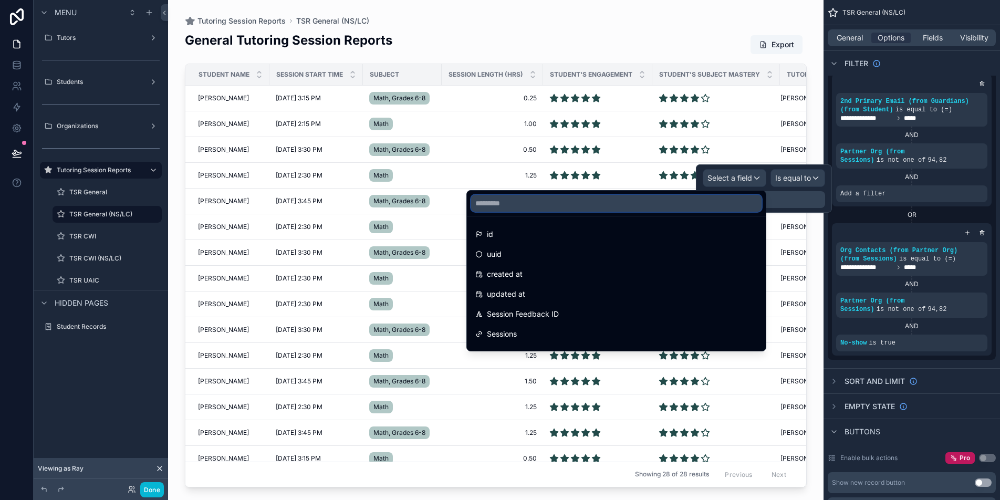
click at [651, 204] on input "text" at bounding box center [616, 203] width 290 height 17
paste input "***"
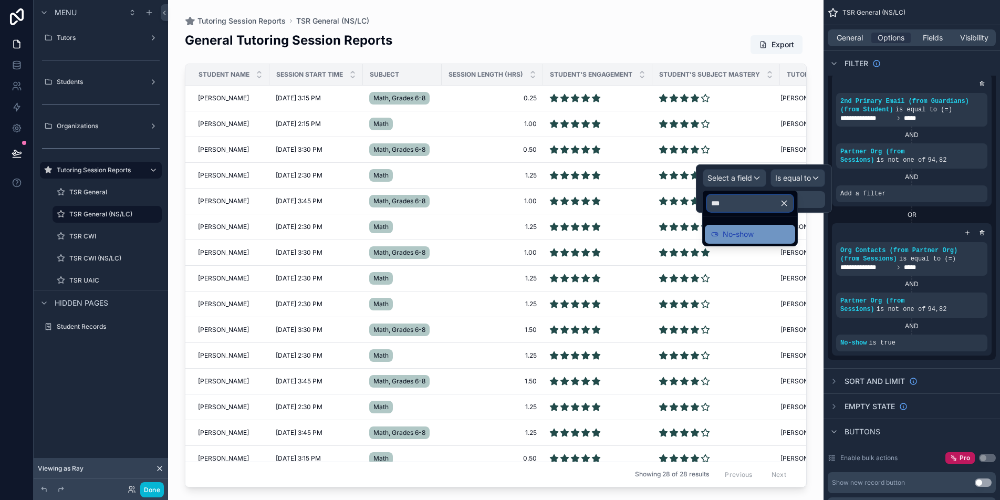
type input "***"
click at [736, 236] on span "No-show" at bounding box center [738, 234] width 31 height 13
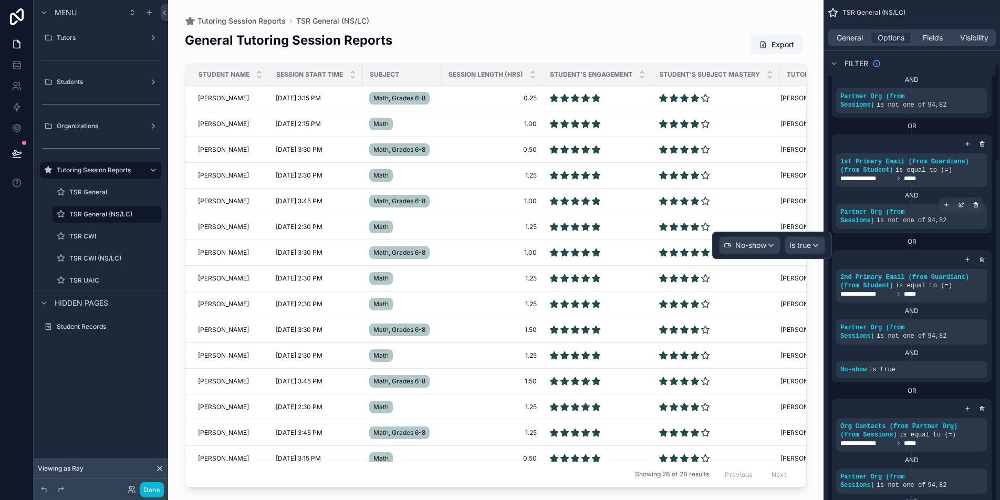
scroll to position [145, 0]
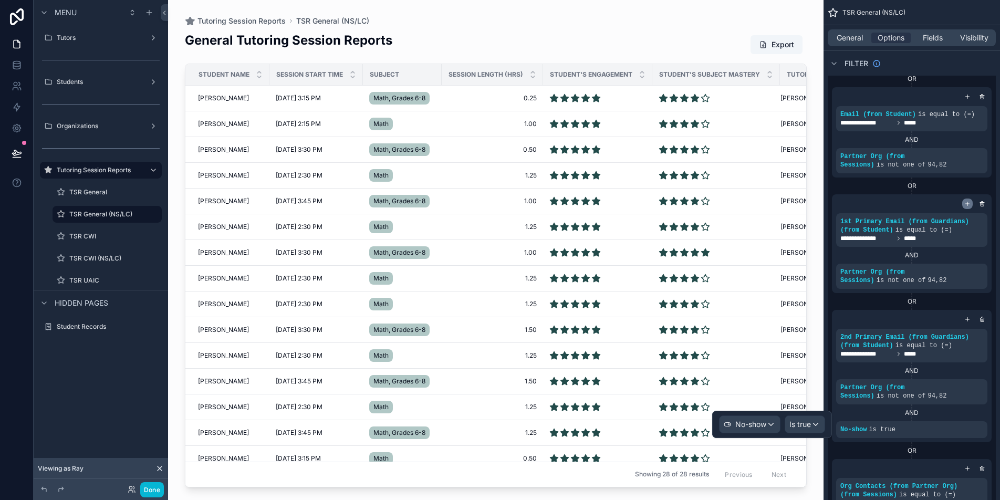
click at [966, 203] on icon "scrollable content" at bounding box center [967, 204] width 6 height 6
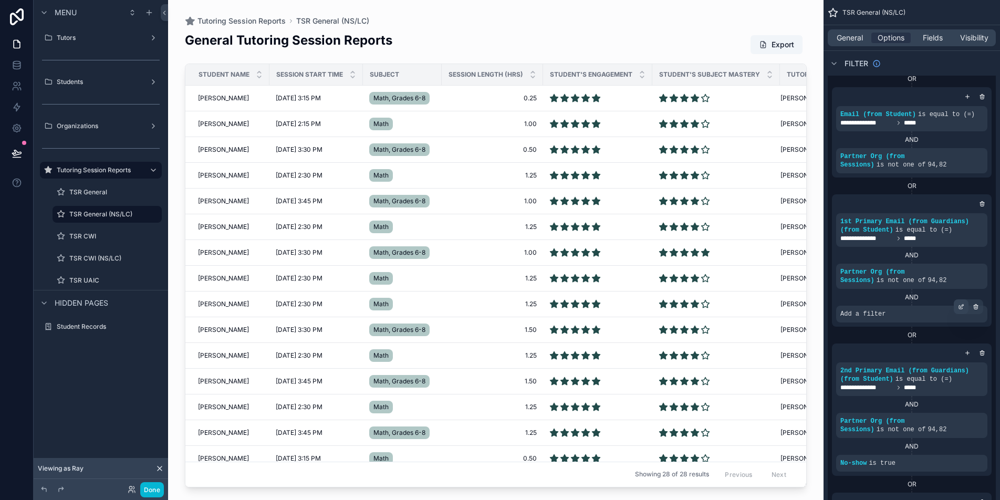
click at [965, 309] on div "scrollable content" at bounding box center [961, 306] width 15 height 15
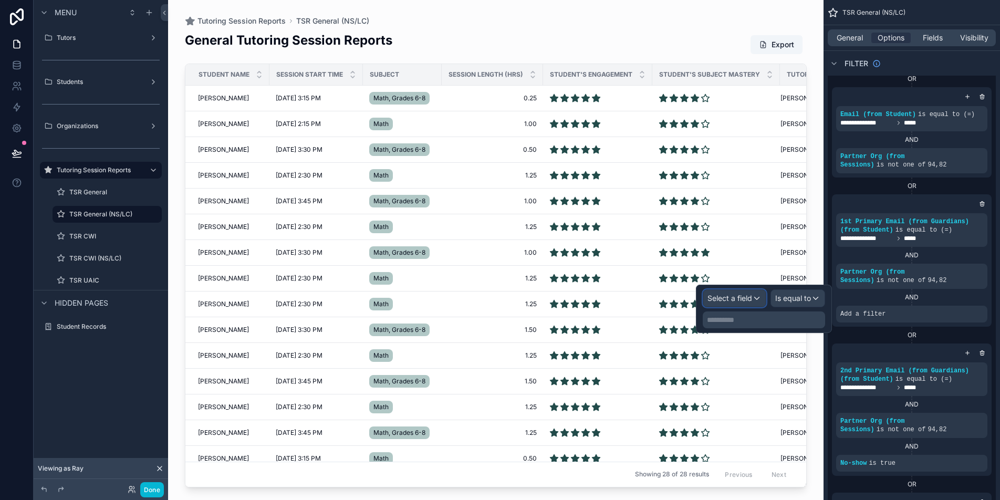
click at [740, 297] on span "Select a field" at bounding box center [729, 298] width 45 height 9
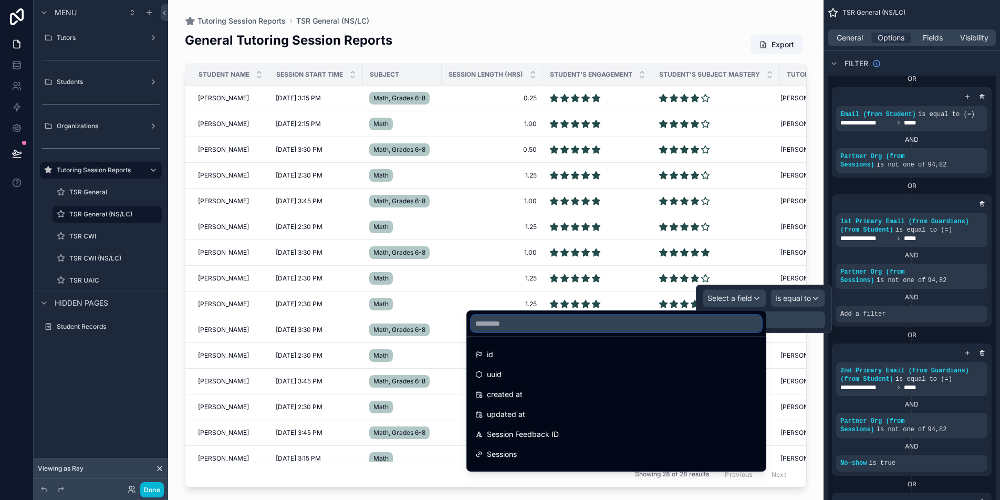
click at [714, 330] on input "text" at bounding box center [616, 323] width 290 height 17
paste input "***"
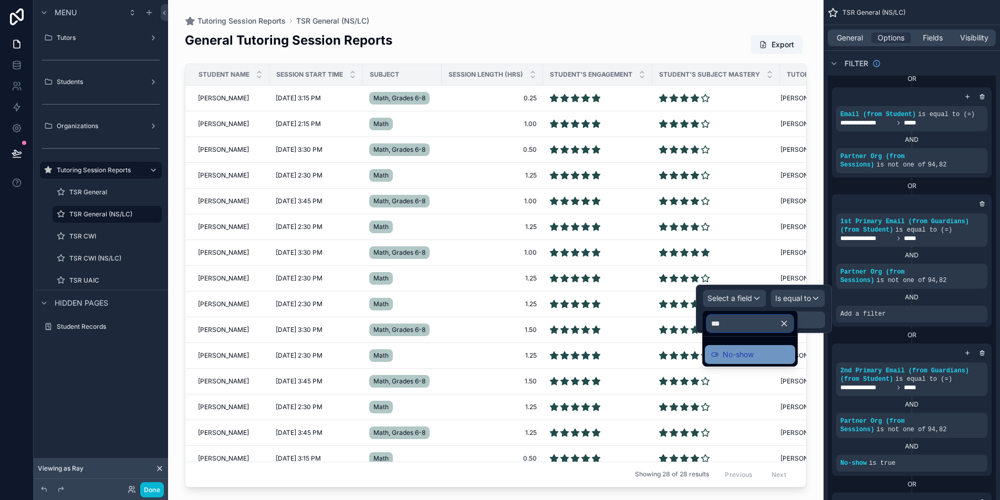
type input "***"
click at [741, 354] on span "No-show" at bounding box center [738, 354] width 31 height 13
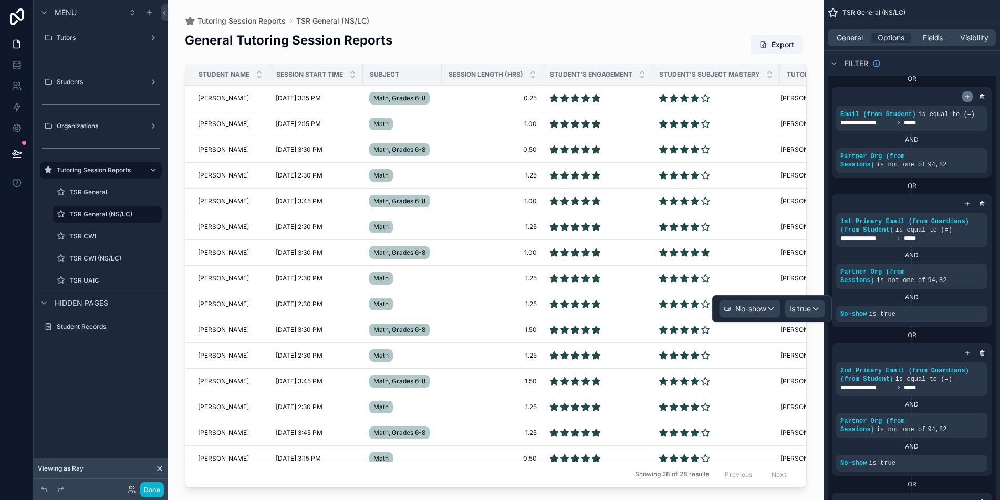
click at [969, 97] on icon "scrollable content" at bounding box center [967, 96] width 6 height 6
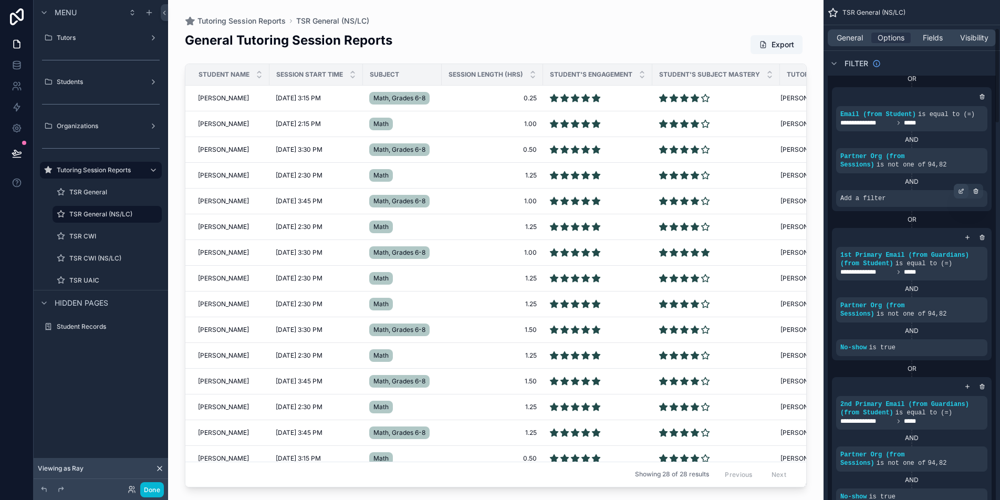
click at [958, 192] on icon "scrollable content" at bounding box center [961, 191] width 6 height 6
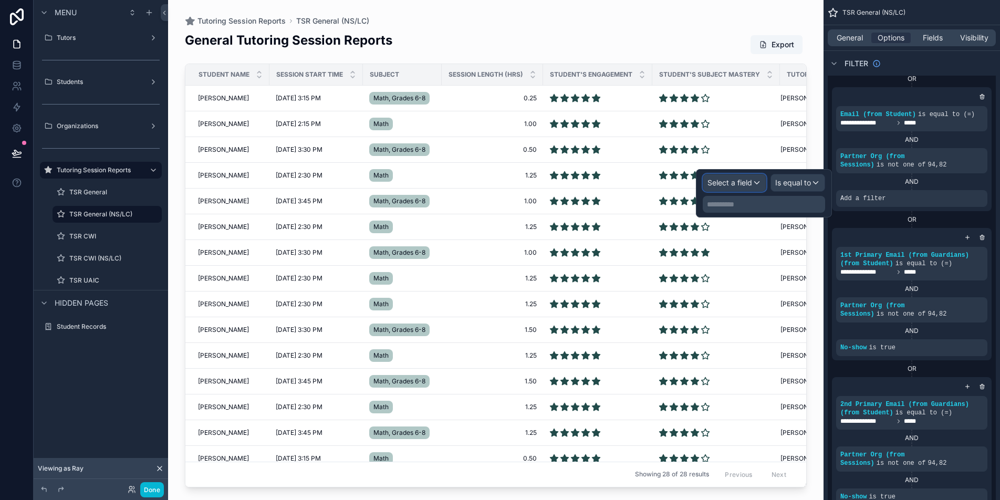
click at [754, 185] on div "Select a field" at bounding box center [734, 182] width 62 height 17
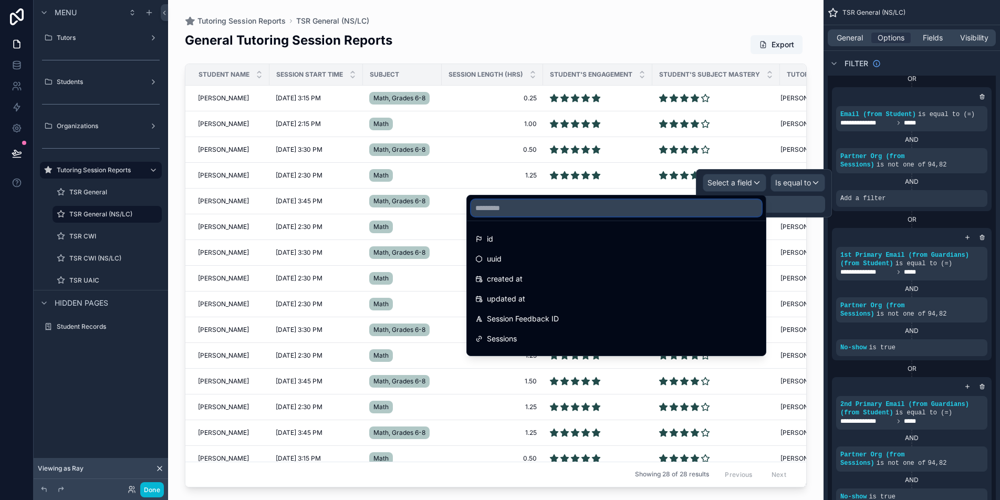
click at [739, 211] on input "text" at bounding box center [616, 208] width 290 height 17
paste input "***"
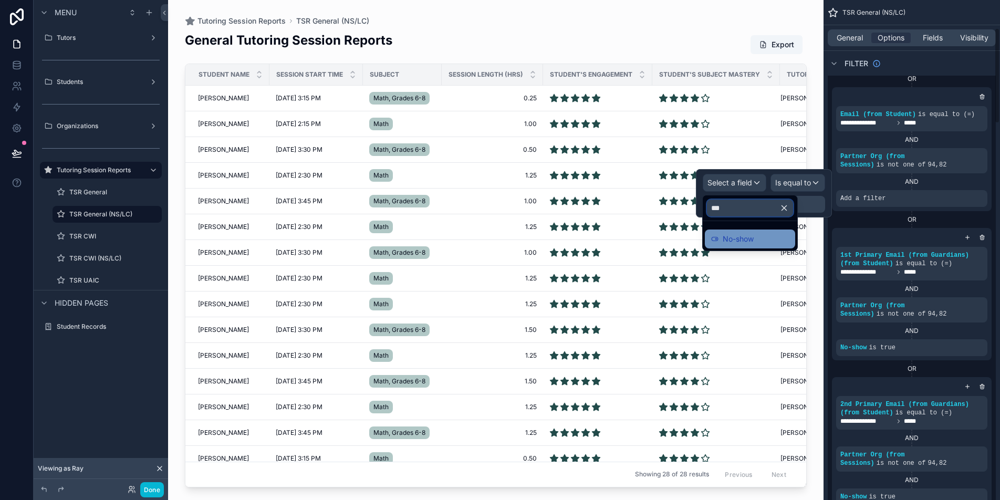
type input "***"
click at [770, 237] on div "No-show" at bounding box center [750, 239] width 78 height 13
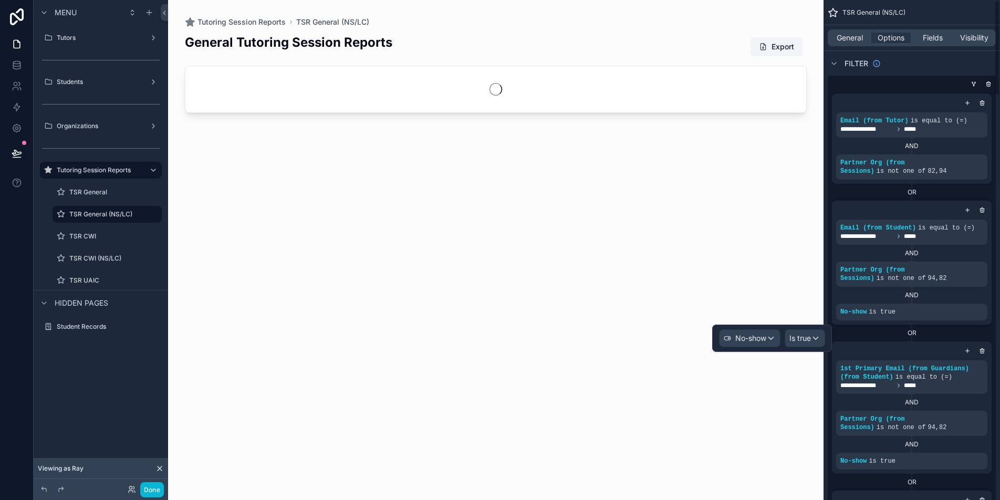
scroll to position [0, 0]
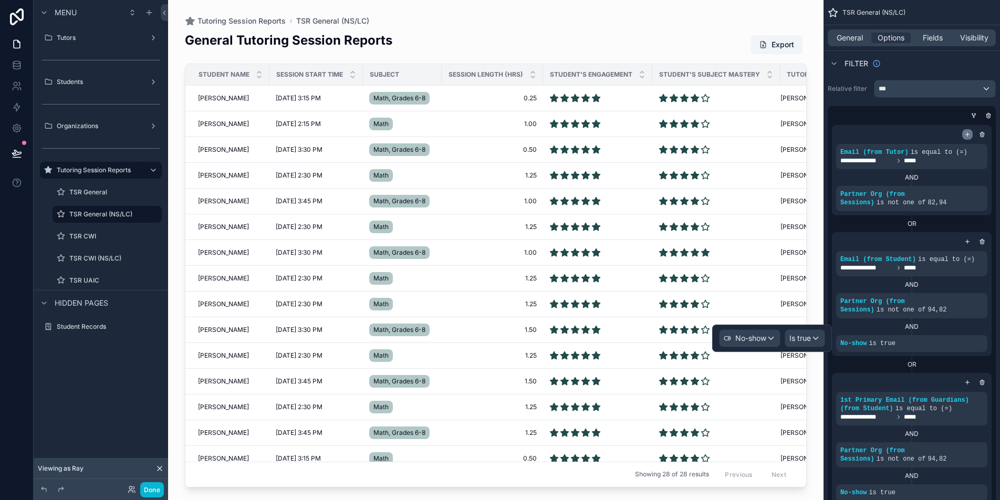
click at [969, 135] on icon "scrollable content" at bounding box center [967, 134] width 6 height 6
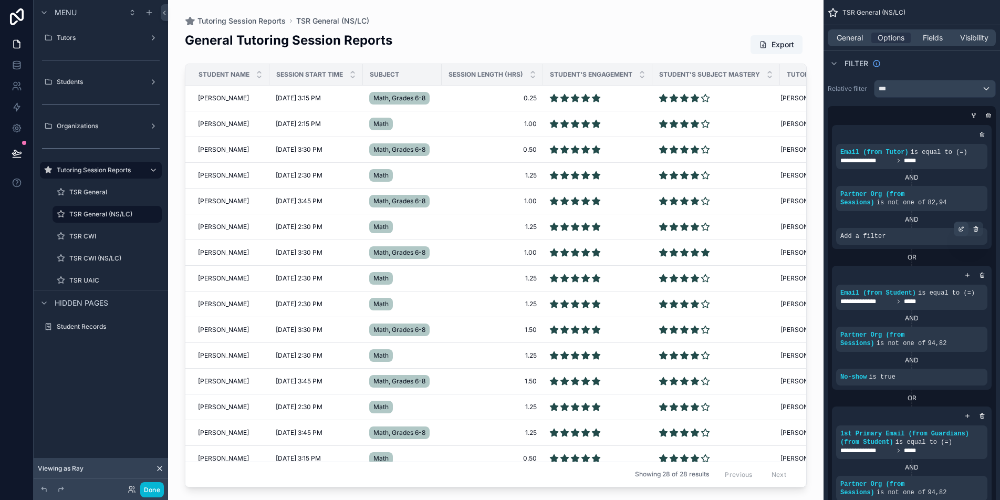
click at [959, 230] on icon "scrollable content" at bounding box center [961, 230] width 4 height 4
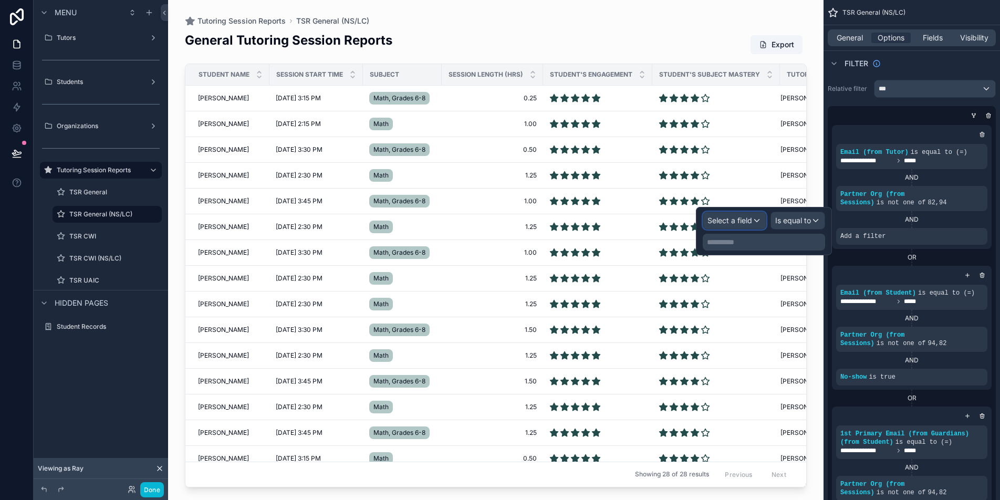
click at [741, 219] on span "Select a field" at bounding box center [729, 220] width 45 height 9
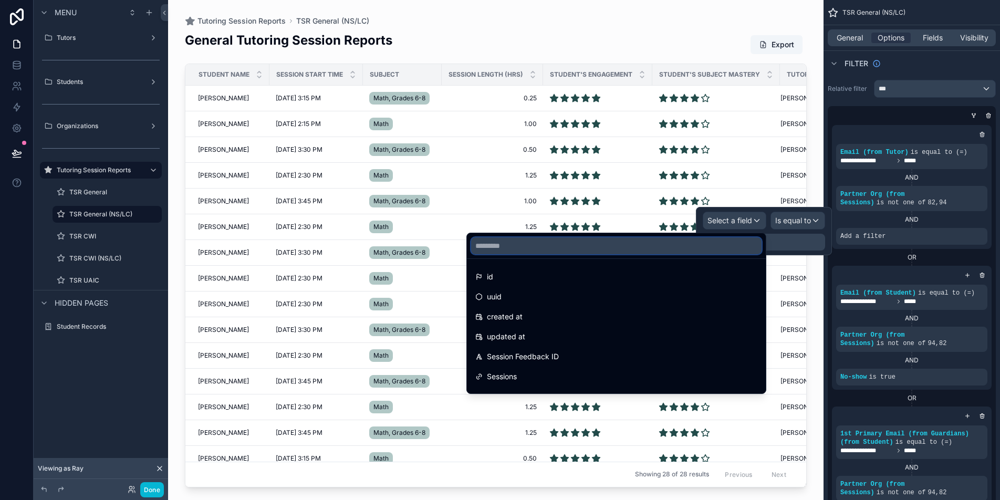
click at [675, 243] on input "text" at bounding box center [616, 245] width 290 height 17
paste input "***"
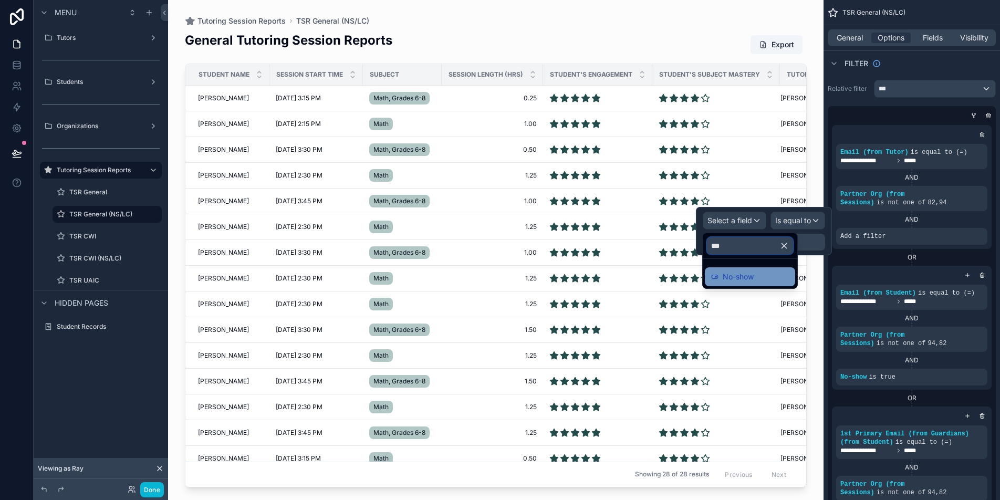
type input "***"
click at [789, 273] on div "No-show" at bounding box center [750, 276] width 78 height 13
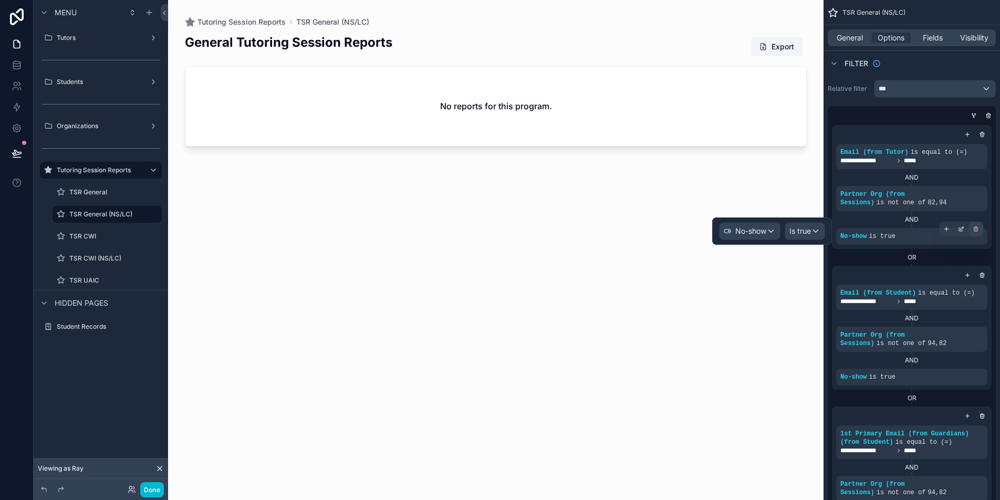
click at [974, 231] on icon "scrollable content" at bounding box center [976, 230] width 4 height 4
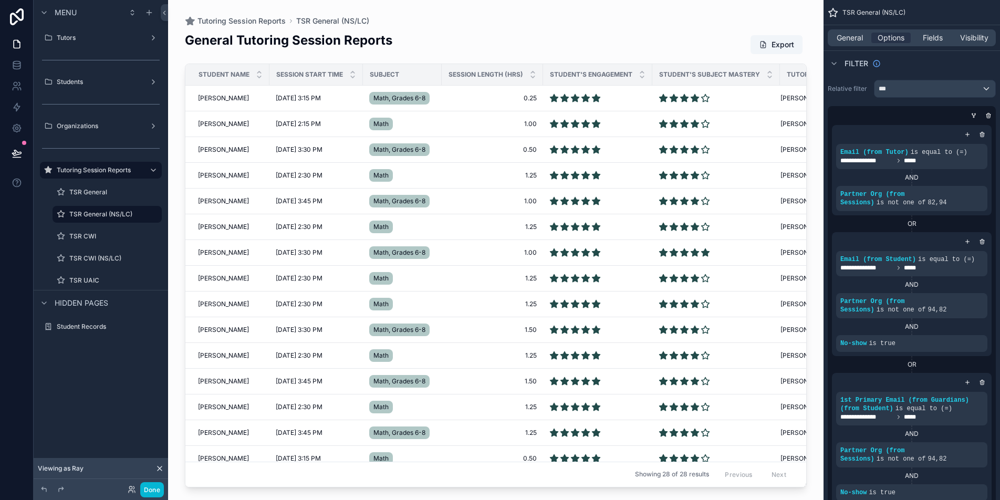
click at [213, 206] on div "scrollable content" at bounding box center [495, 243] width 655 height 487
click at [214, 201] on span "Sara Saylors" at bounding box center [223, 201] width 51 height 8
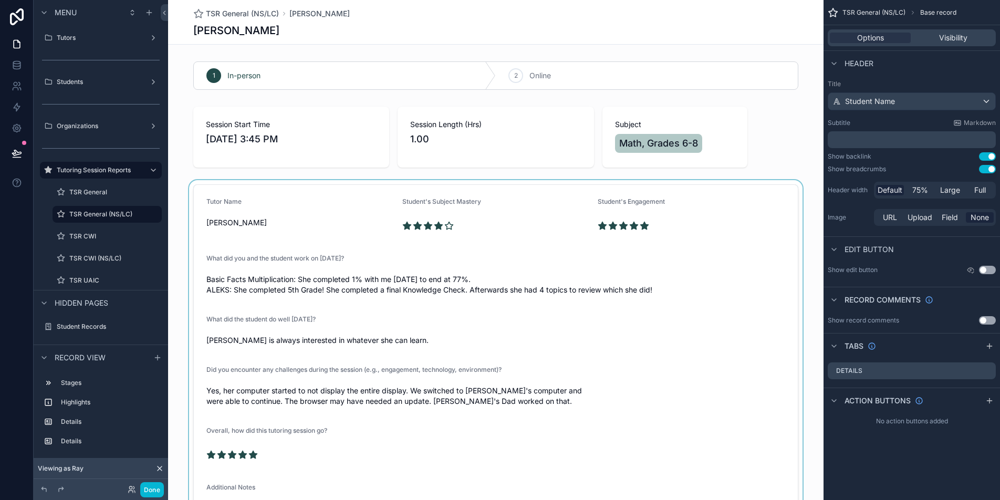
click at [308, 202] on div "scrollable content" at bounding box center [495, 362] width 655 height 364
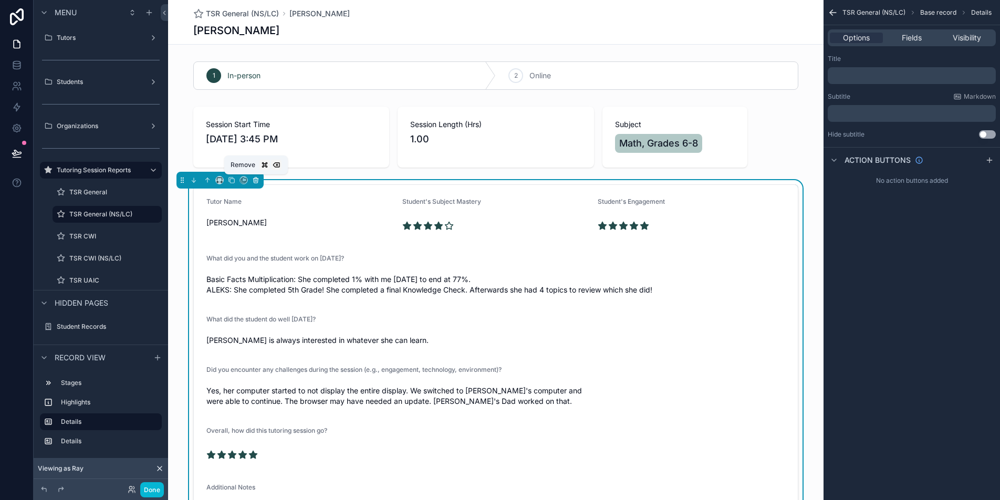
click at [256, 181] on icon "scrollable content" at bounding box center [256, 181] width 0 height 2
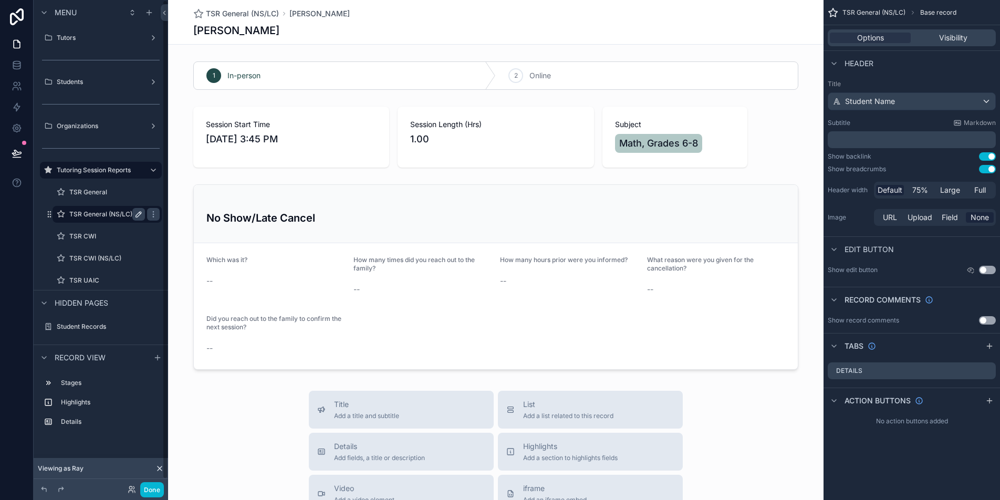
click at [101, 216] on label "TSR General (NS/LC)" at bounding box center [104, 214] width 71 height 8
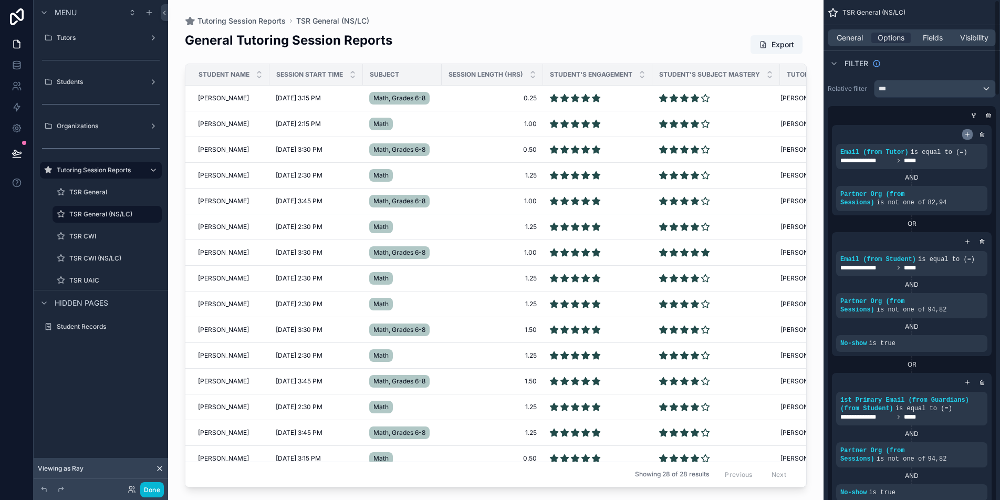
click at [966, 133] on icon "scrollable content" at bounding box center [967, 134] width 6 height 6
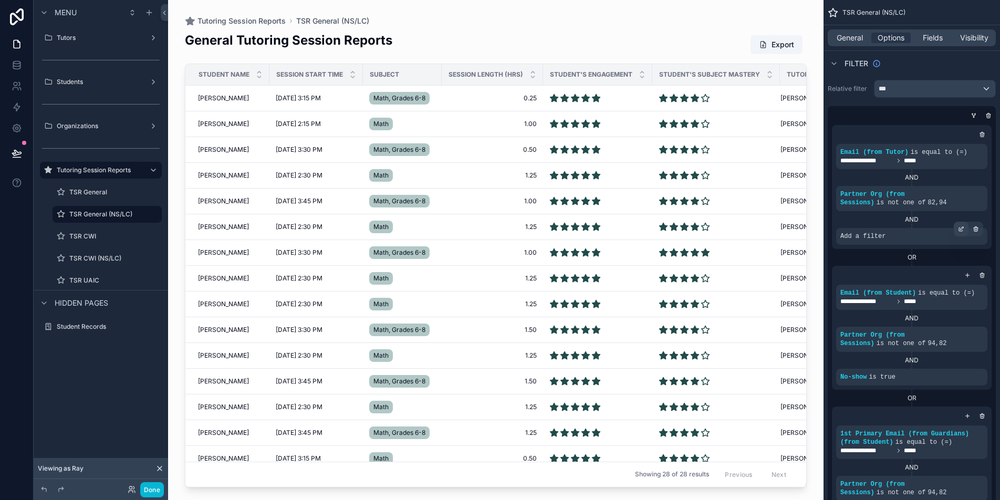
click at [962, 229] on icon "scrollable content" at bounding box center [961, 229] width 6 height 6
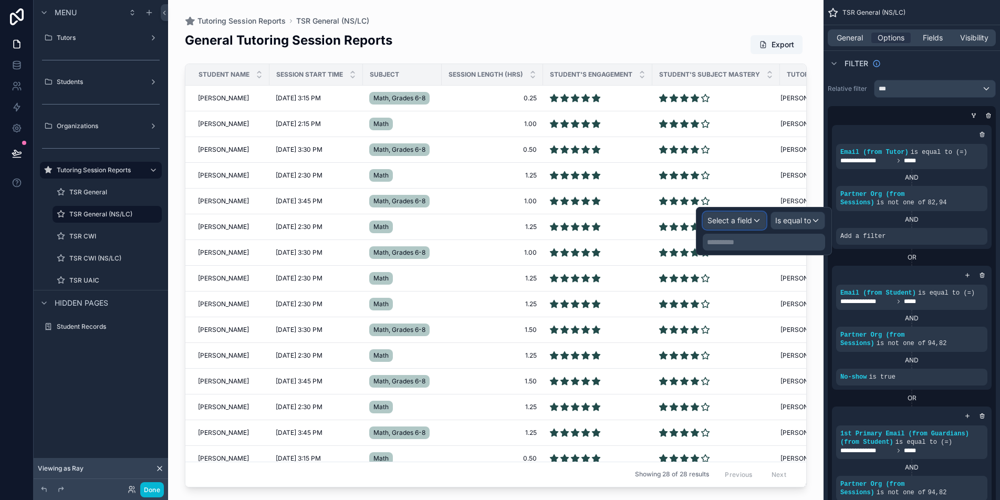
click at [747, 220] on span "Select a field" at bounding box center [729, 220] width 45 height 9
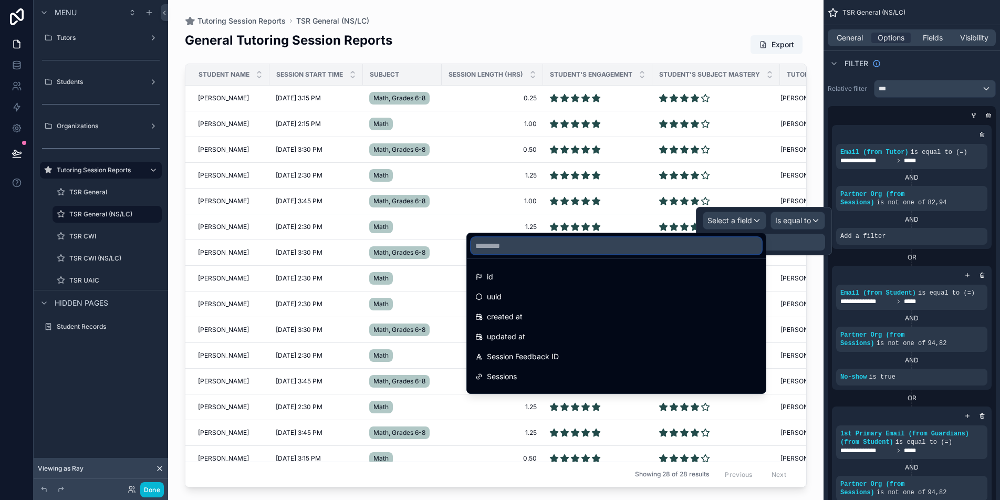
click at [690, 239] on input "text" at bounding box center [616, 245] width 290 height 17
paste input "***"
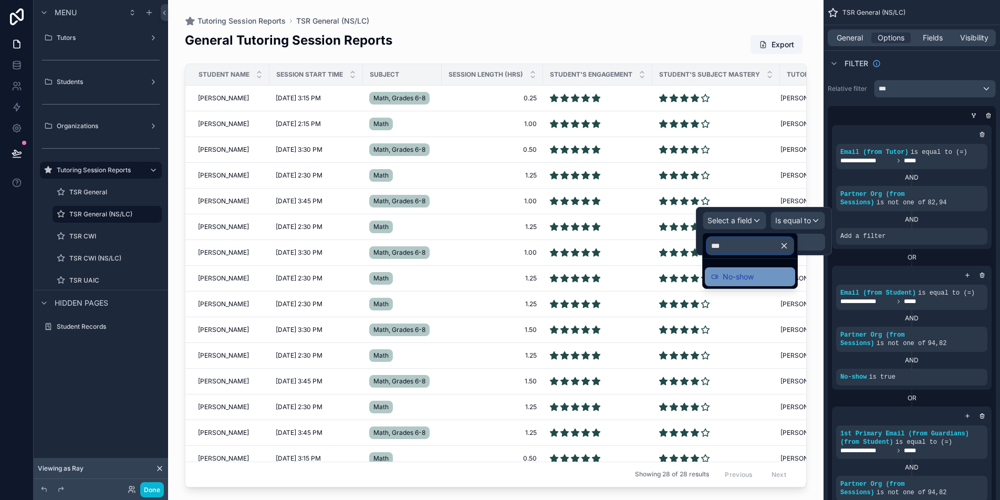
type input "***"
click at [733, 273] on span "No-show" at bounding box center [738, 276] width 31 height 13
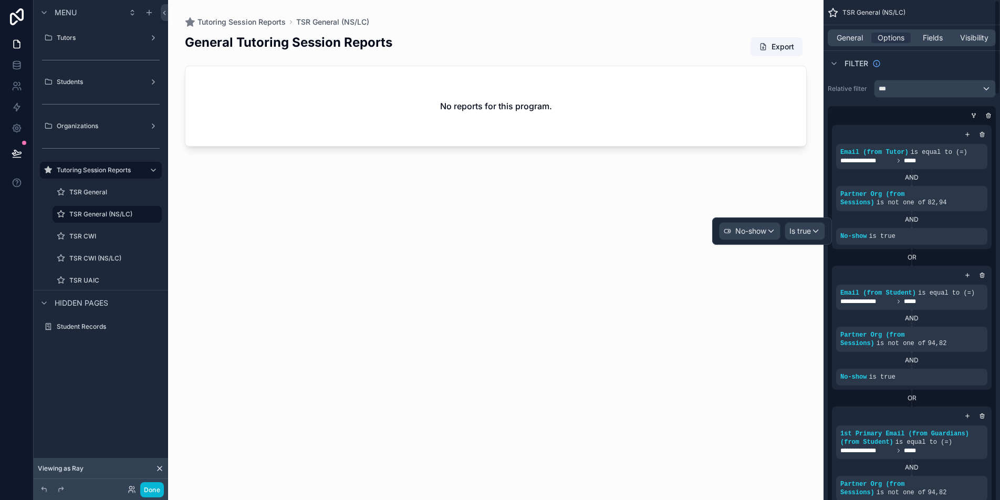
click at [804, 172] on div "scrollable content" at bounding box center [495, 243] width 655 height 487
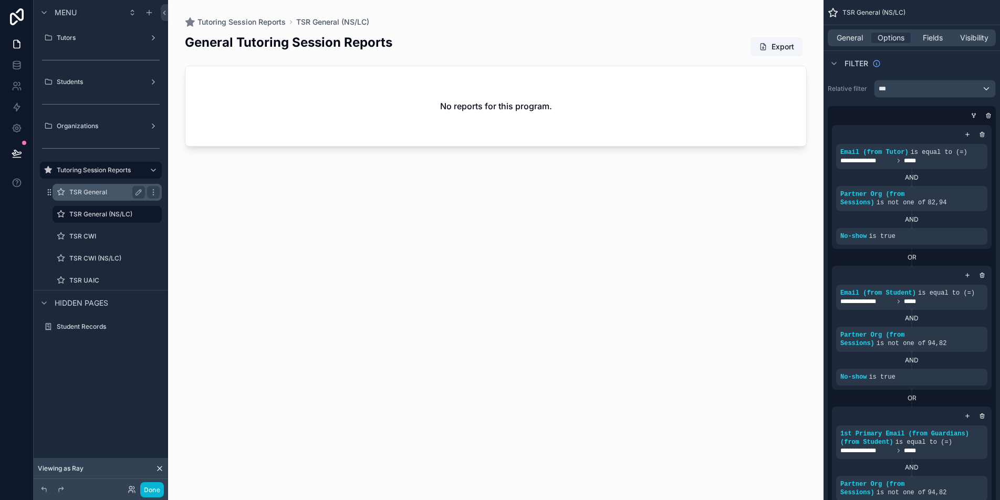
click at [110, 199] on div "TSR General" at bounding box center [107, 192] width 105 height 17
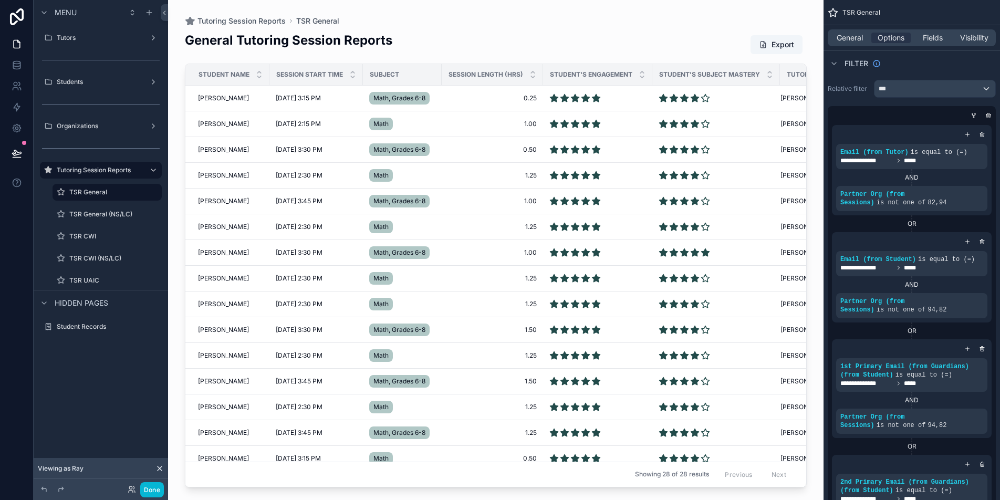
click at [222, 352] on div "scrollable content" at bounding box center [495, 243] width 655 height 487
click at [222, 354] on span "Luke Saylors" at bounding box center [223, 355] width 51 height 8
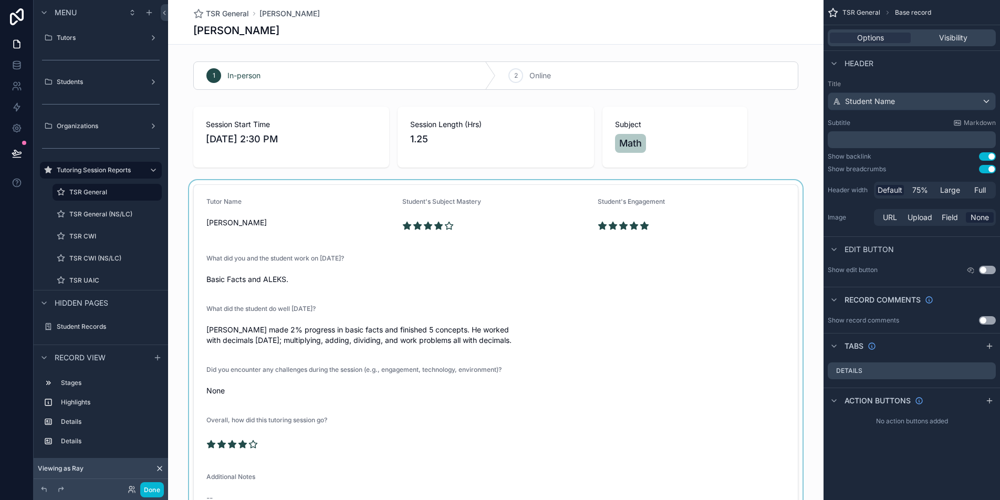
scroll to position [200, 0]
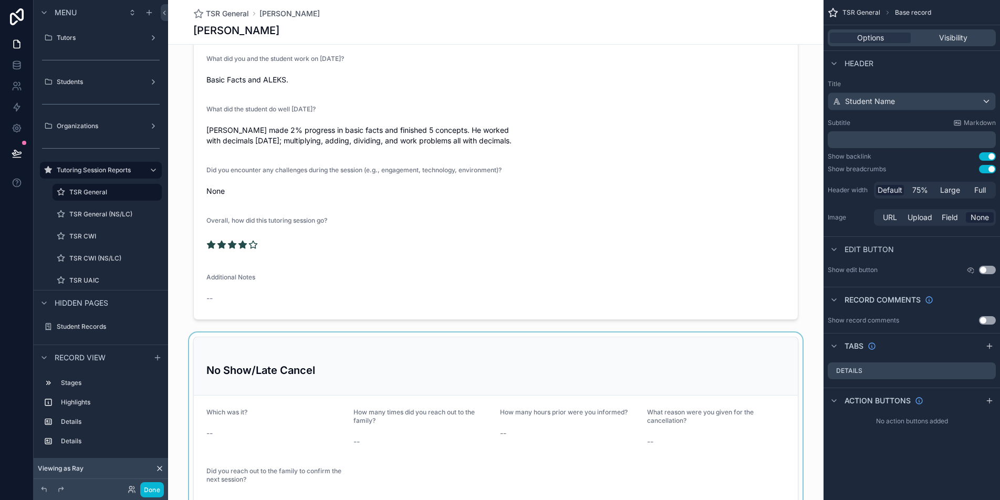
click at [467, 362] on div "scrollable content" at bounding box center [495, 429] width 655 height 194
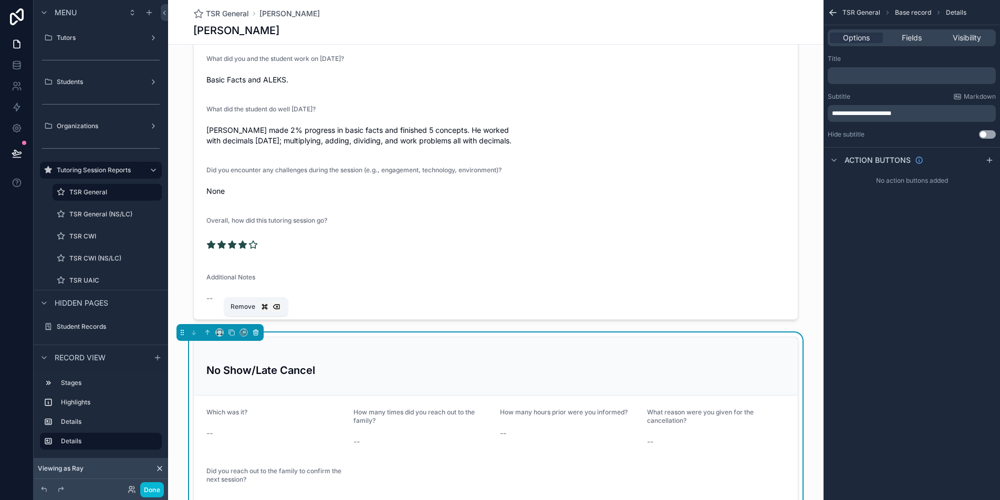
click at [253, 329] on icon "scrollable content" at bounding box center [255, 332] width 7 height 7
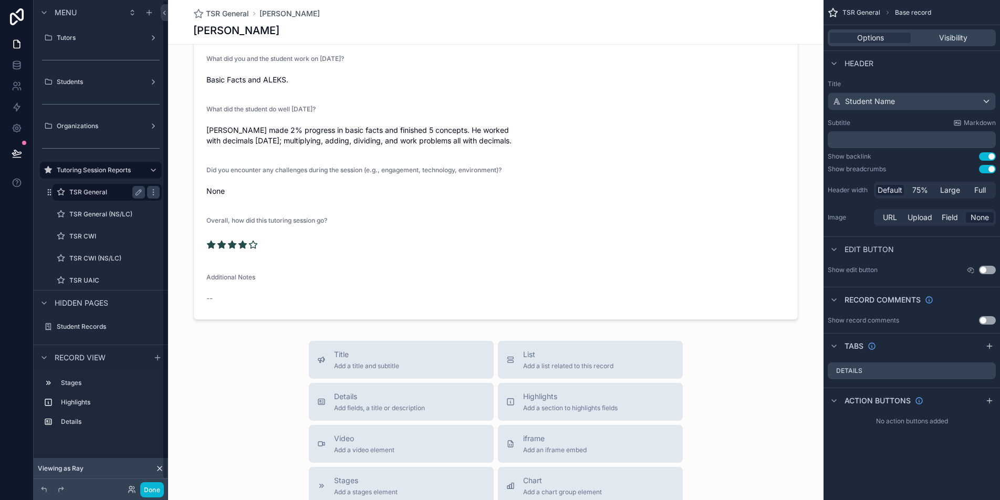
click at [98, 186] on div "TSR General" at bounding box center [107, 192] width 76 height 13
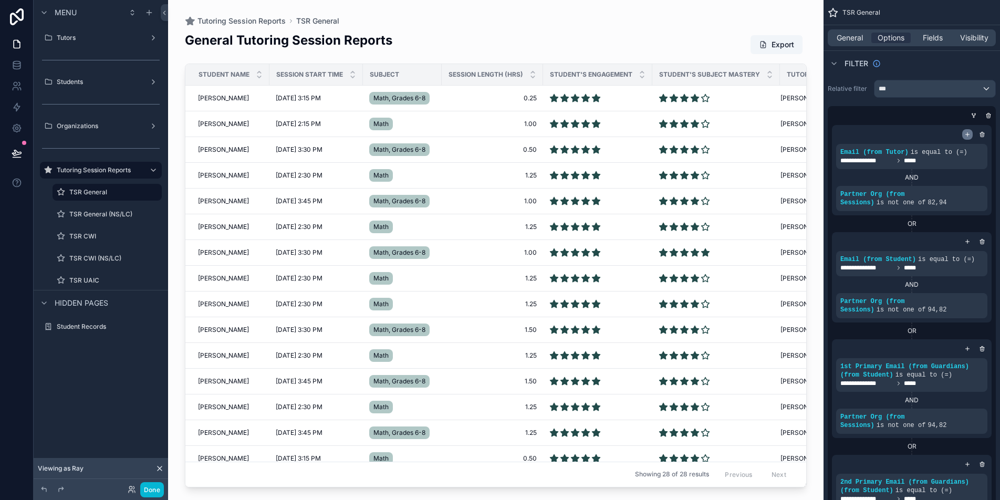
click at [968, 135] on icon "scrollable content" at bounding box center [967, 134] width 6 height 6
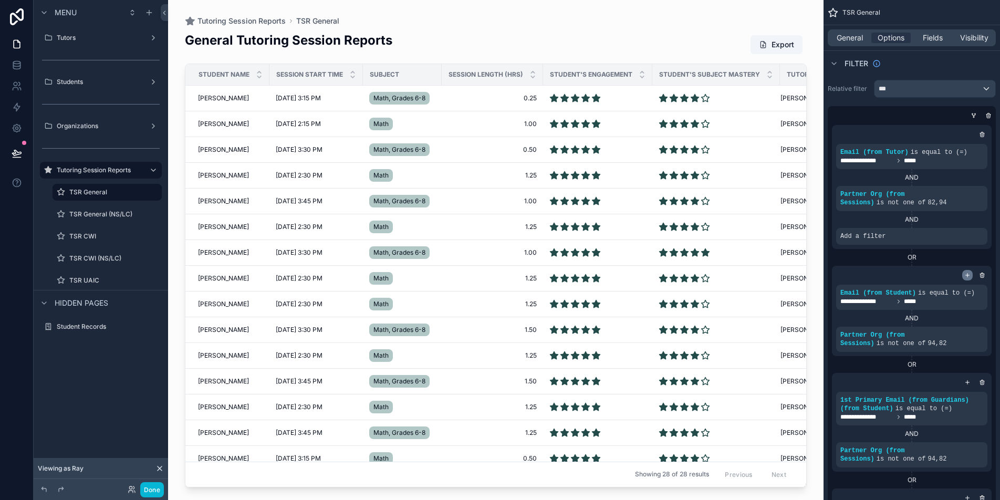
click at [968, 277] on icon "scrollable content" at bounding box center [967, 275] width 6 height 6
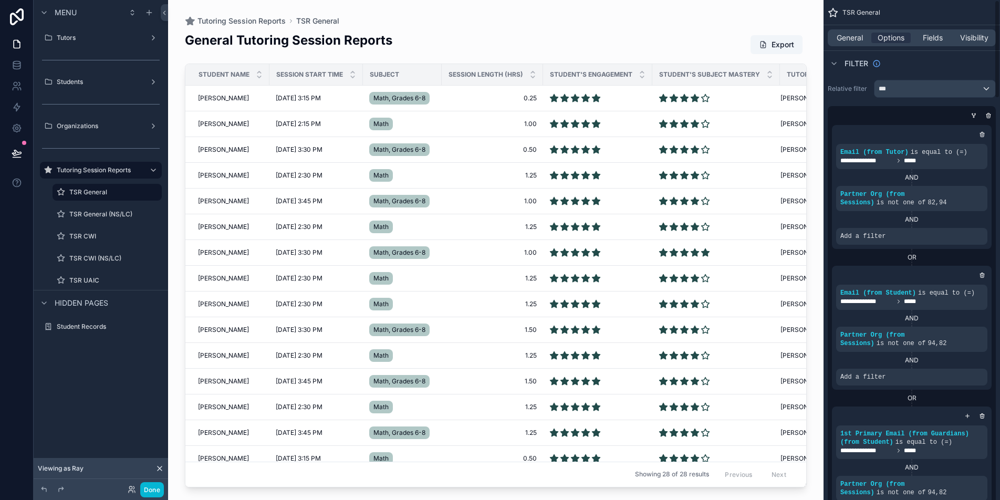
scroll to position [238, 0]
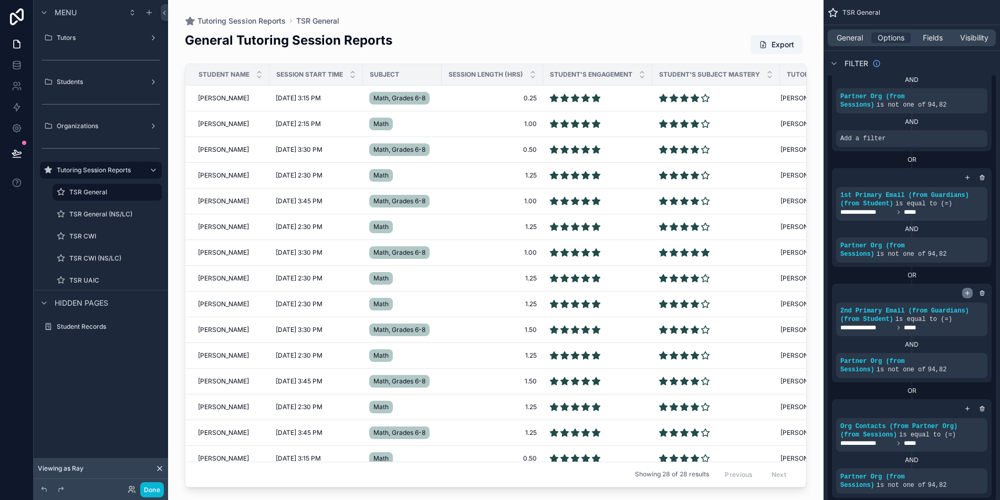
click at [966, 291] on icon "scrollable content" at bounding box center [967, 293] width 6 height 6
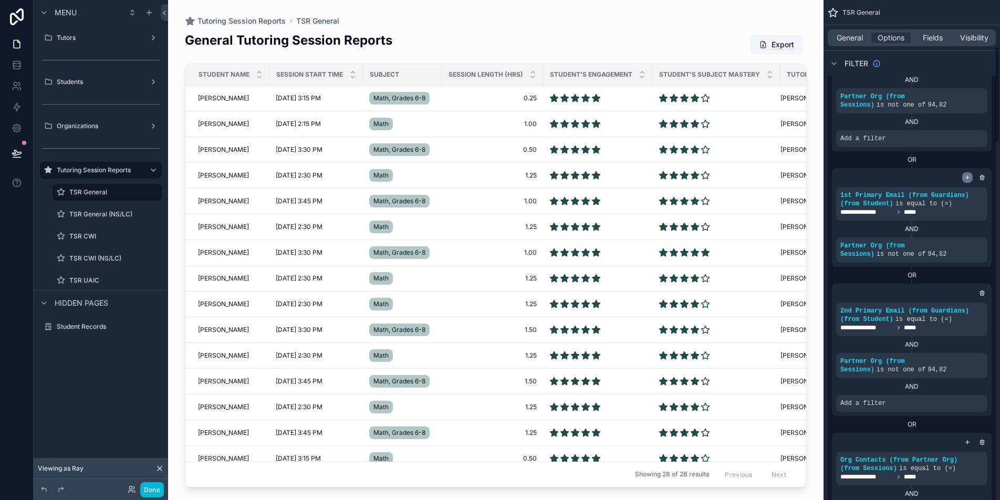
click at [967, 179] on icon "scrollable content" at bounding box center [967, 177] width 6 height 6
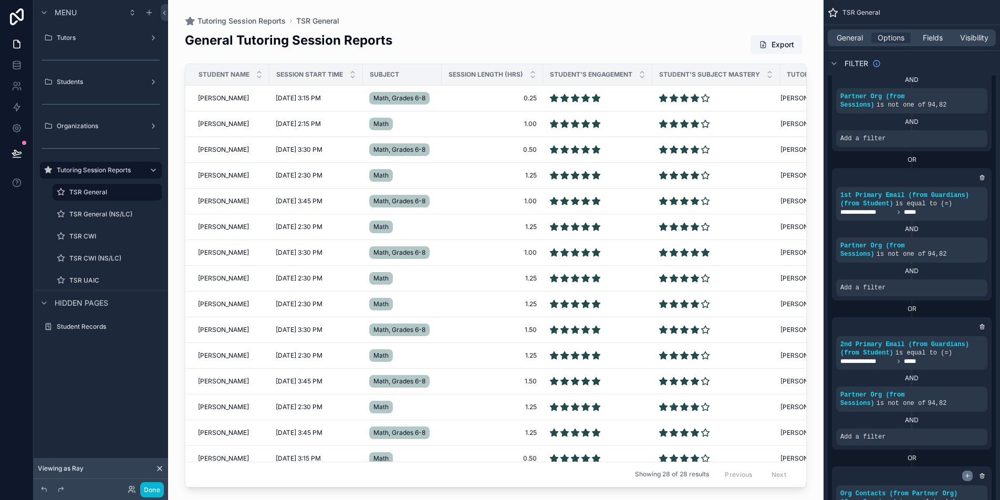
click at [967, 475] on icon "scrollable content" at bounding box center [967, 476] width 0 height 4
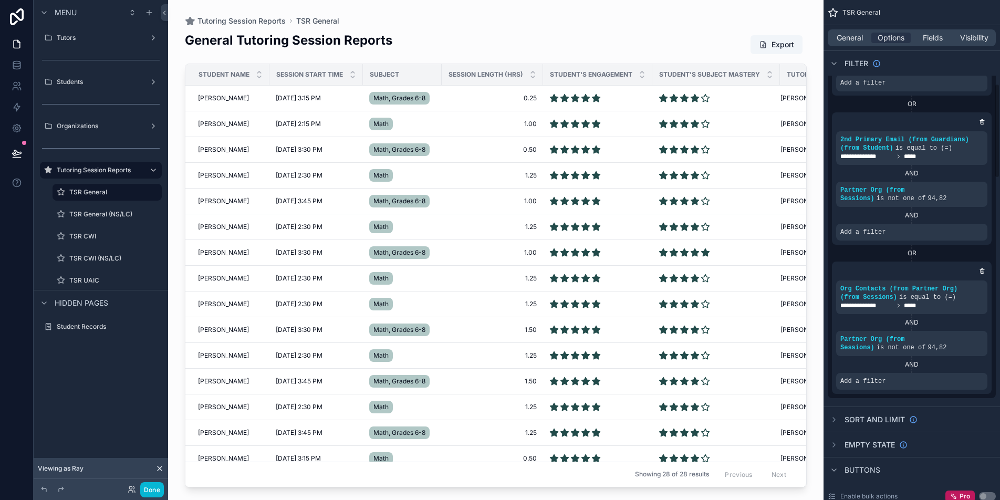
scroll to position [0, 0]
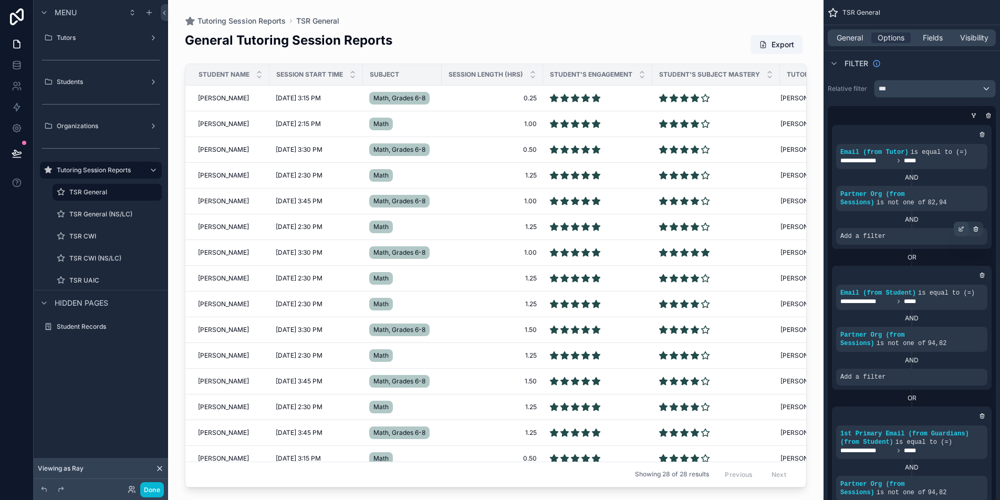
click at [960, 229] on icon "scrollable content" at bounding box center [961, 227] width 3 height 3
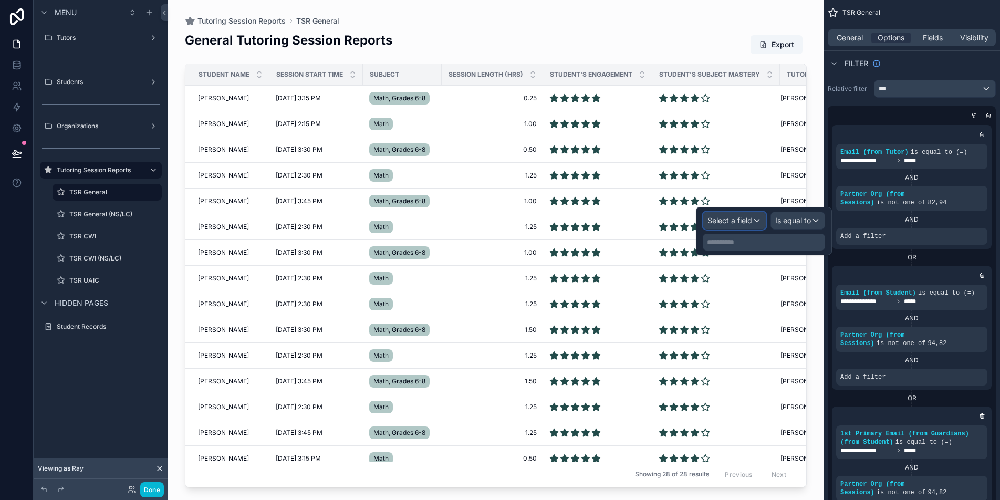
click at [743, 220] on span "Select a field" at bounding box center [729, 220] width 45 height 9
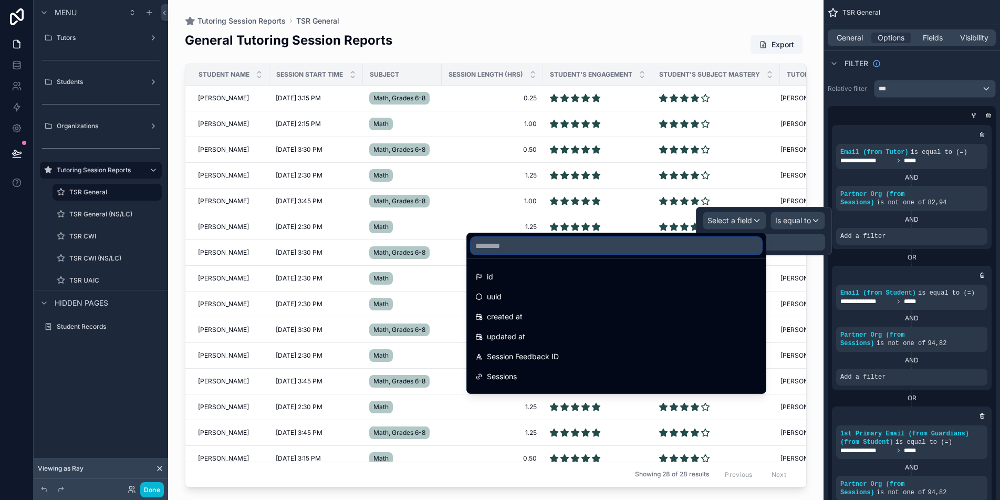
click at [734, 242] on input "text" at bounding box center [616, 245] width 290 height 17
paste input "***"
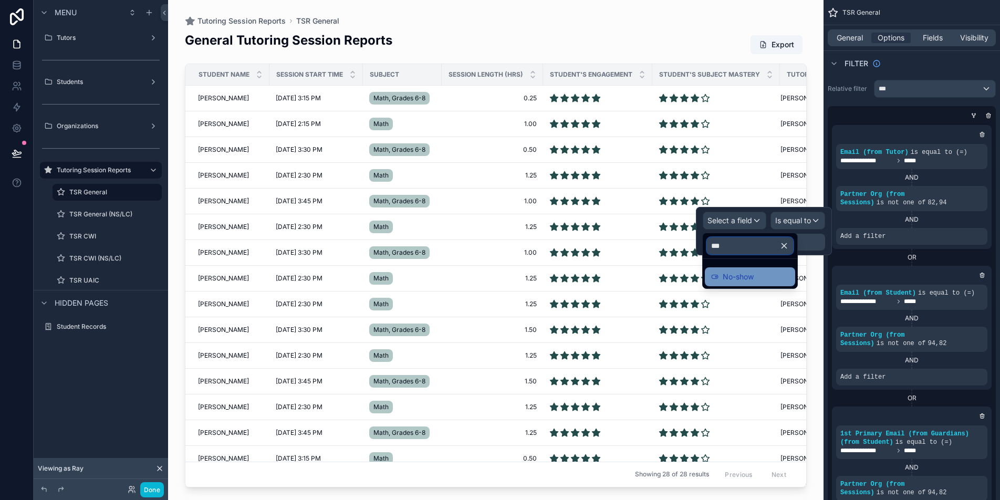
type input "***"
click at [759, 275] on div "No-show" at bounding box center [750, 276] width 78 height 13
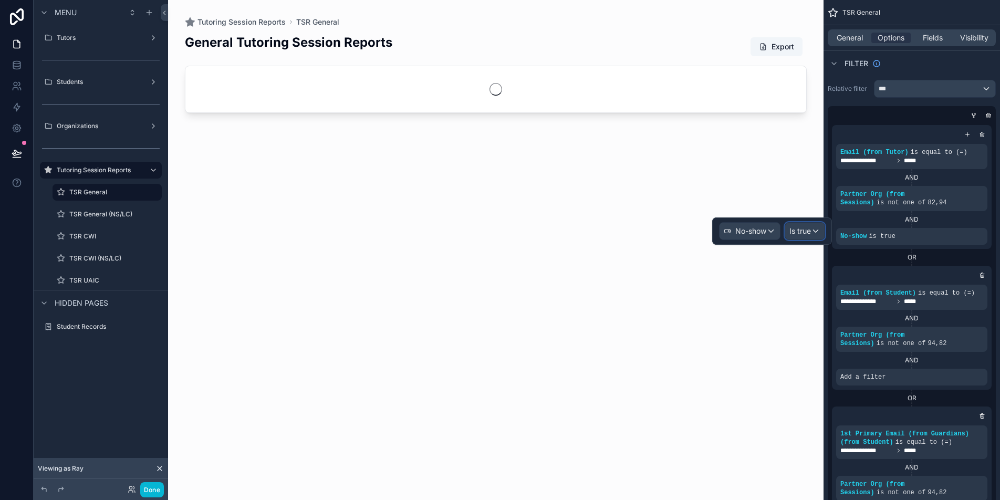
click at [809, 229] on span "Is true" at bounding box center [800, 231] width 22 height 11
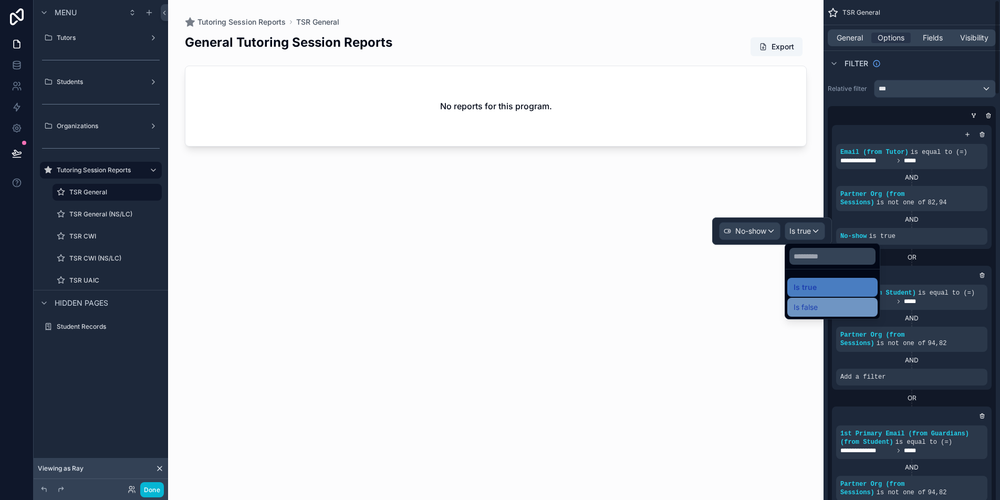
click at [826, 305] on div "Is false" at bounding box center [832, 307] width 78 height 13
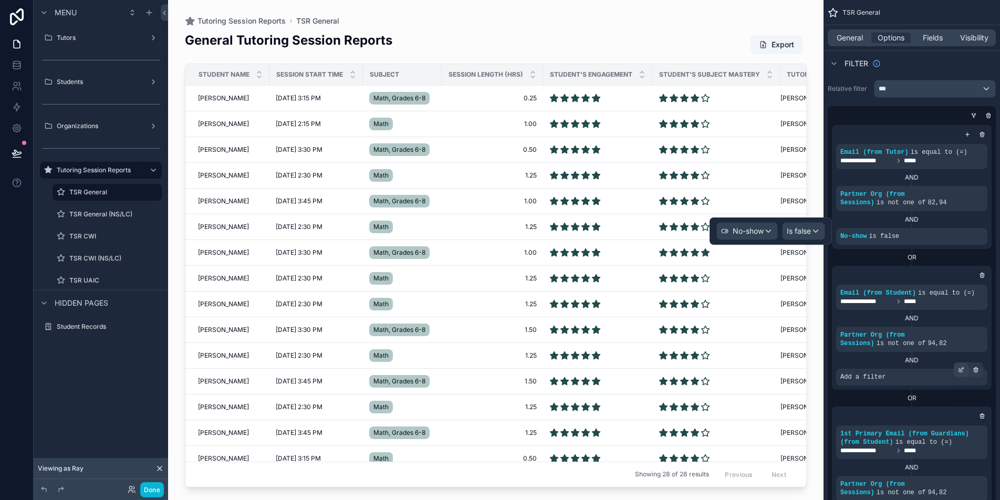
click at [966, 372] on div "scrollable content" at bounding box center [961, 369] width 15 height 15
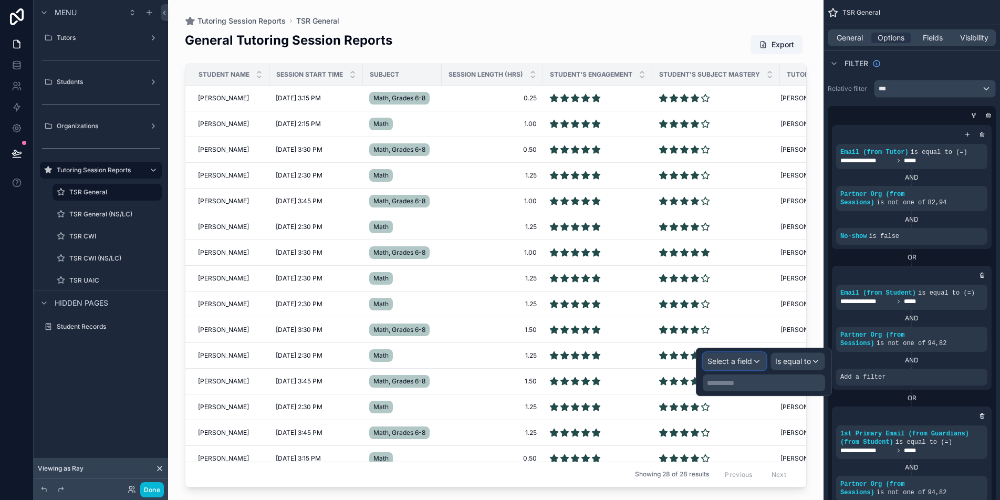
click at [752, 361] on div "Select a field" at bounding box center [734, 361] width 62 height 17
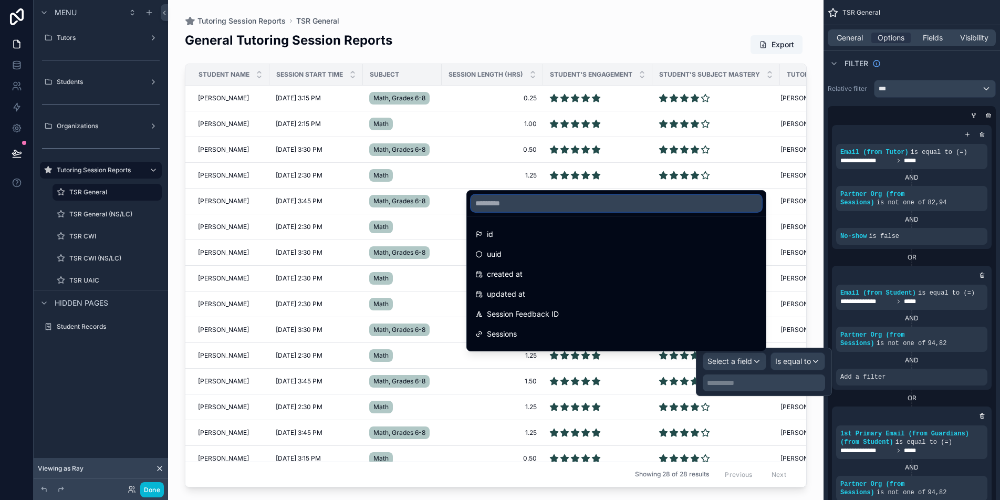
click at [572, 198] on input "text" at bounding box center [616, 203] width 290 height 17
paste input "***"
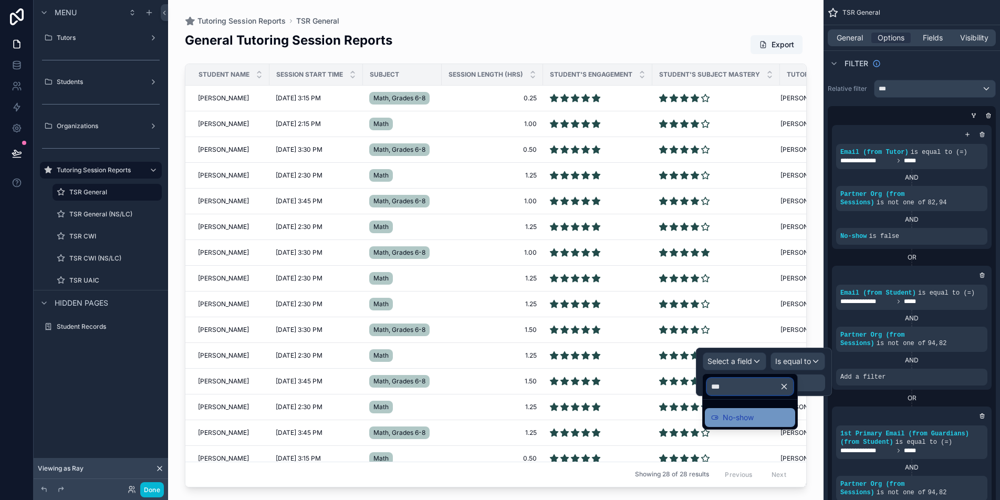
type input "***"
click at [764, 415] on div "No-show" at bounding box center [750, 417] width 78 height 13
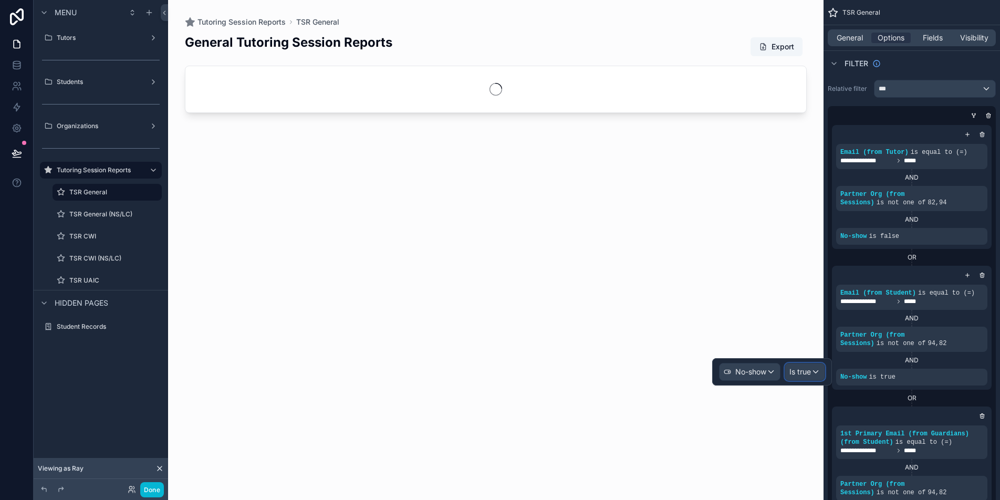
click at [800, 377] on span "Is true" at bounding box center [800, 372] width 22 height 11
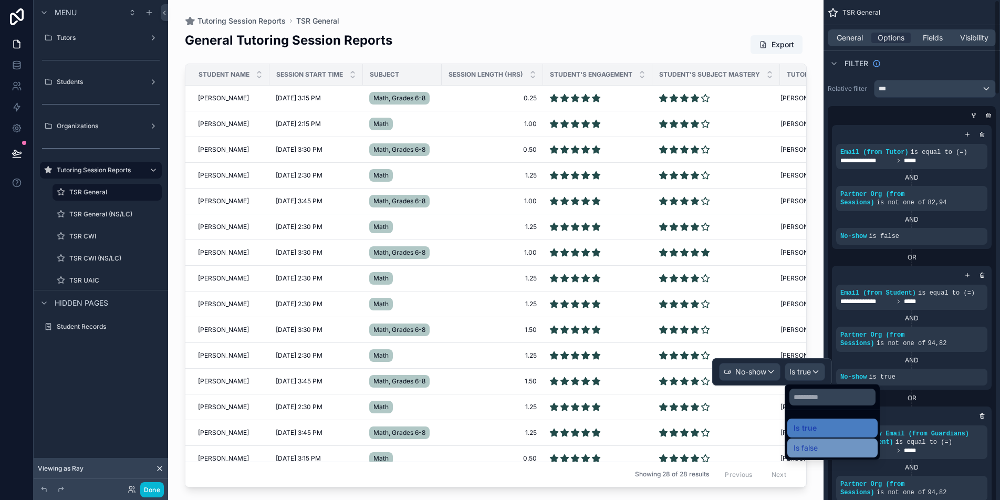
click at [834, 451] on div "Is false" at bounding box center [832, 448] width 78 height 13
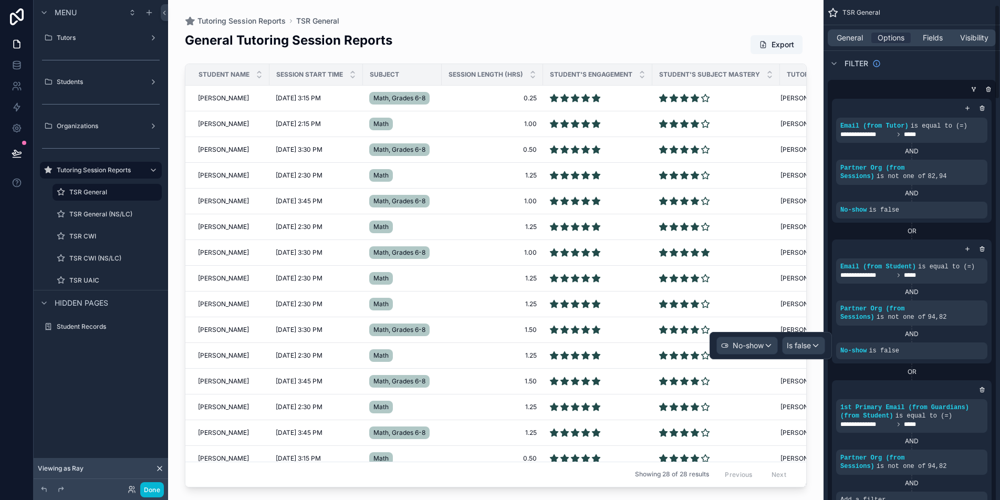
scroll to position [79, 0]
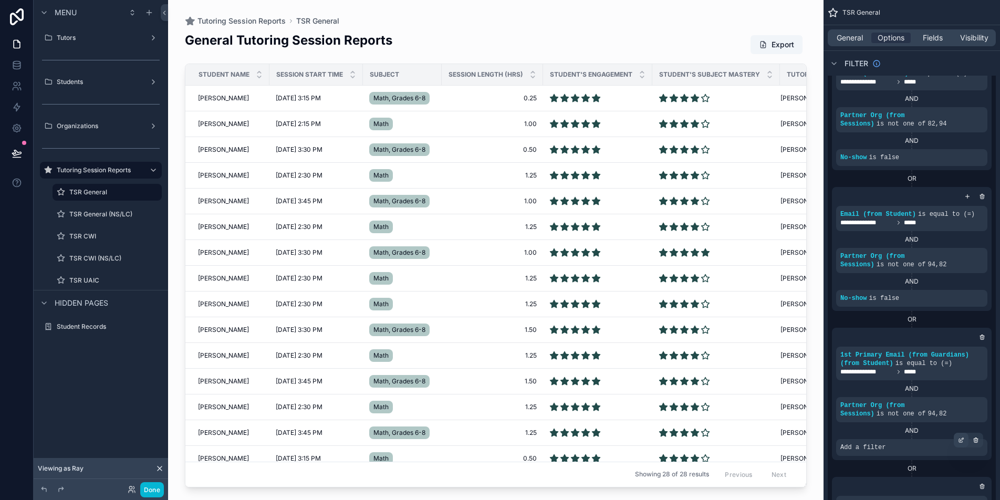
click at [958, 442] on icon "scrollable content" at bounding box center [961, 440] width 6 height 6
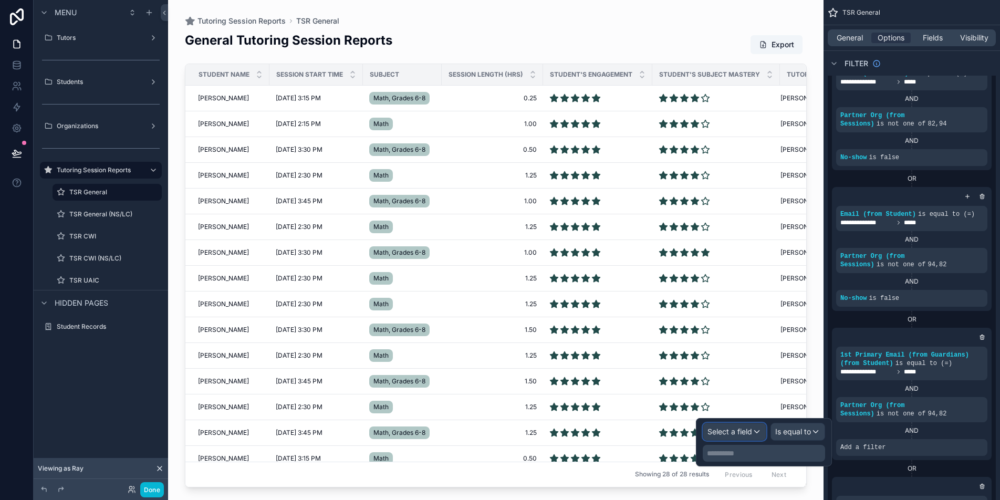
click at [719, 432] on span "Select a field" at bounding box center [729, 431] width 45 height 9
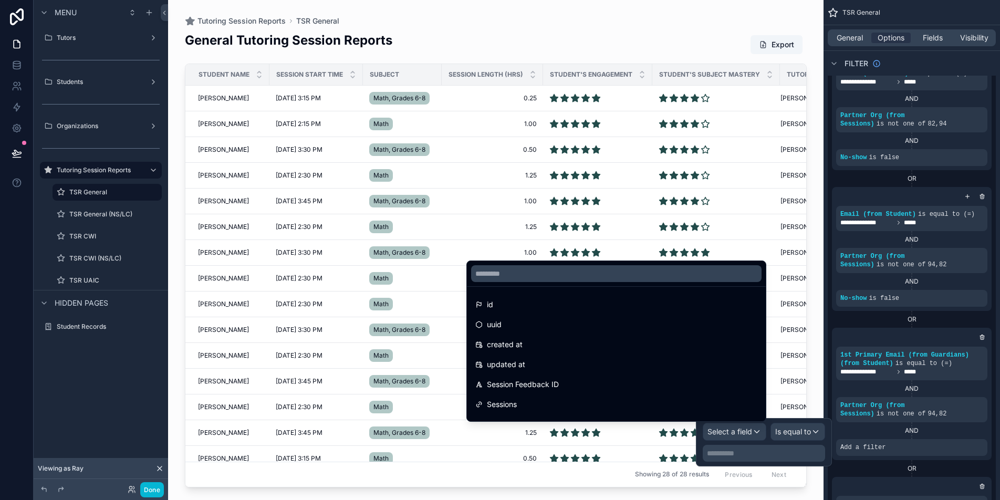
click at [576, 283] on div at bounding box center [616, 273] width 299 height 25
click at [574, 278] on input "text" at bounding box center [616, 273] width 290 height 17
paste input "***"
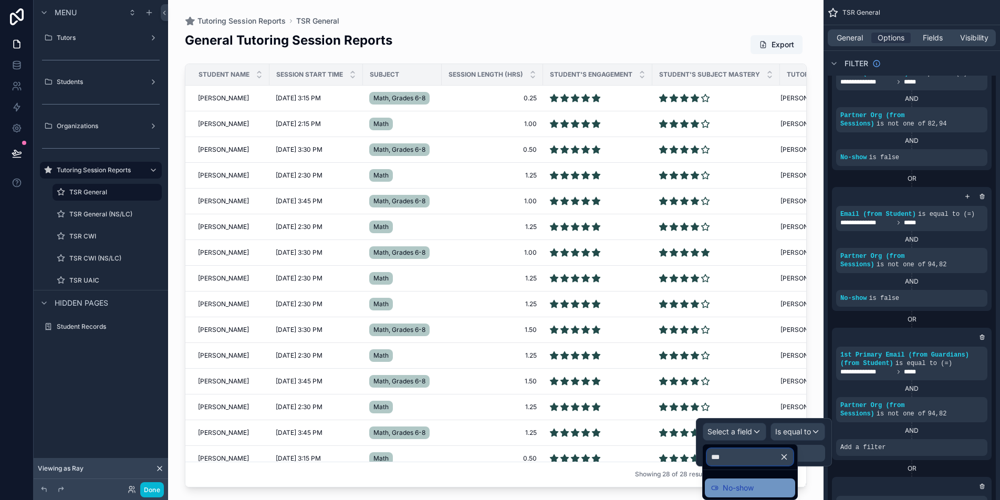
type input "***"
click at [754, 484] on span "No-show" at bounding box center [738, 488] width 31 height 13
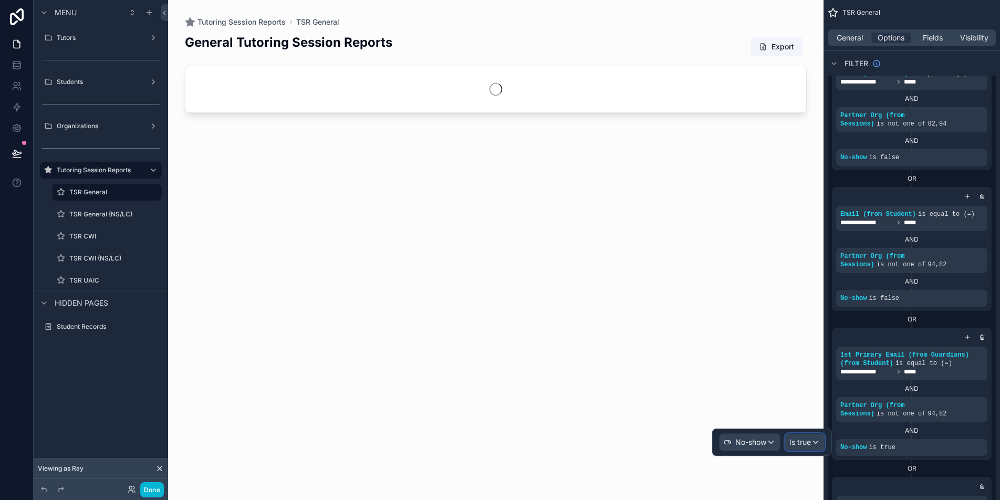
click at [802, 439] on span "Is true" at bounding box center [800, 442] width 22 height 11
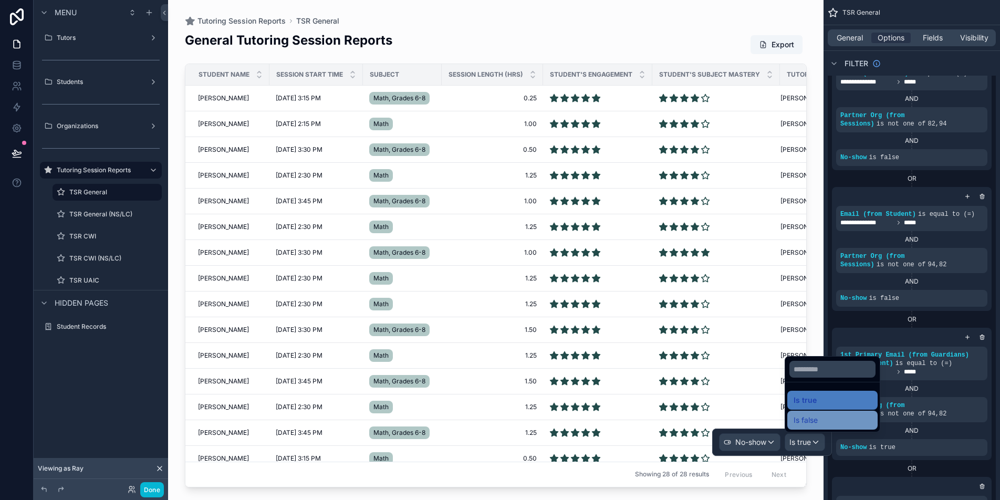
click at [811, 420] on span "Is false" at bounding box center [805, 420] width 24 height 13
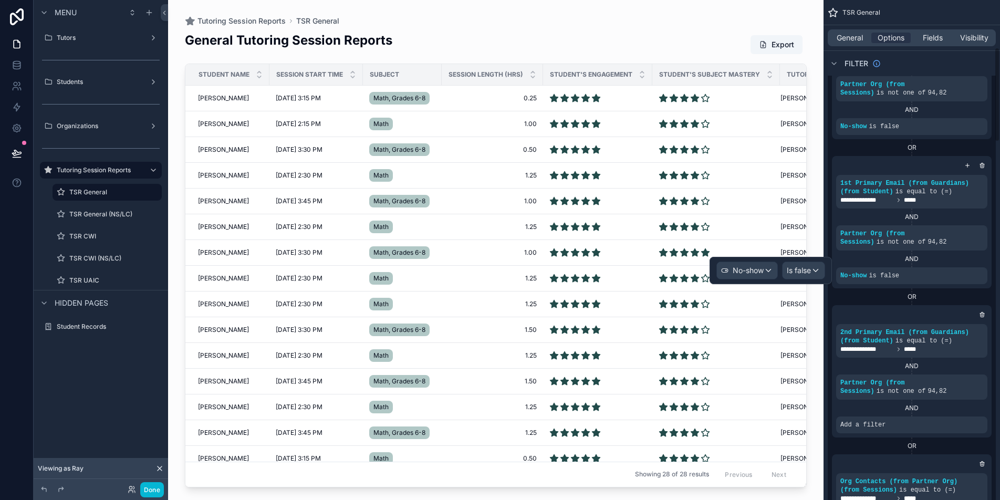
scroll to position [257, 0]
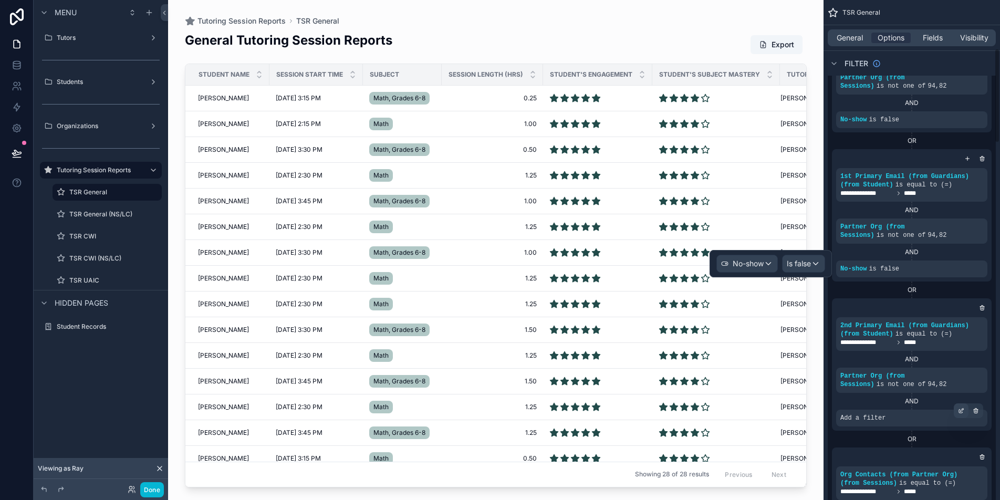
click at [959, 412] on icon "scrollable content" at bounding box center [961, 412] width 4 height 4
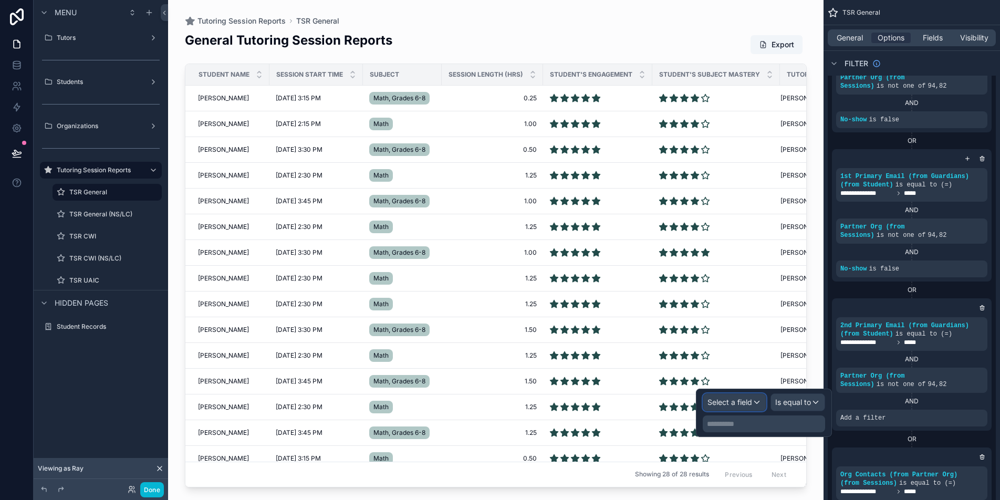
click at [740, 397] on span "Select a field" at bounding box center [729, 402] width 45 height 11
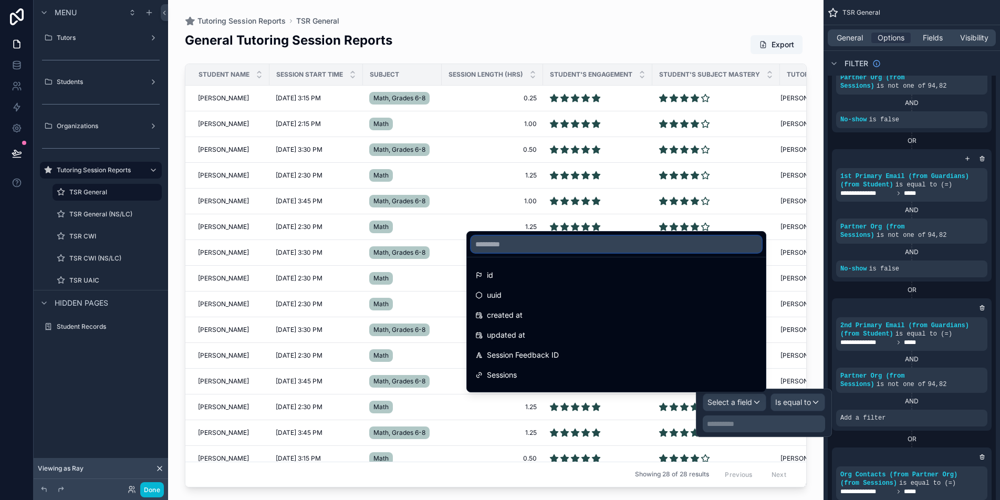
click at [618, 250] on input "text" at bounding box center [616, 244] width 290 height 17
paste input "***"
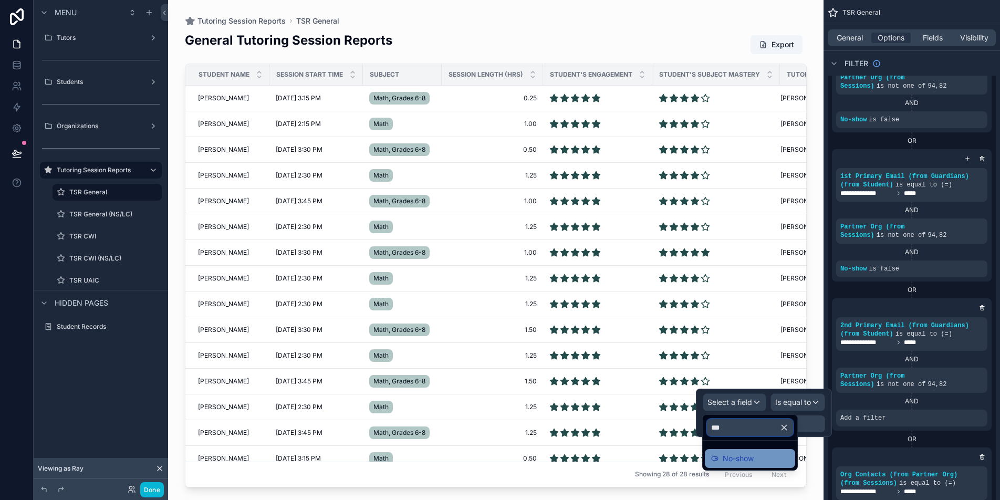
type input "***"
click at [774, 463] on div "No-show" at bounding box center [750, 458] width 78 height 13
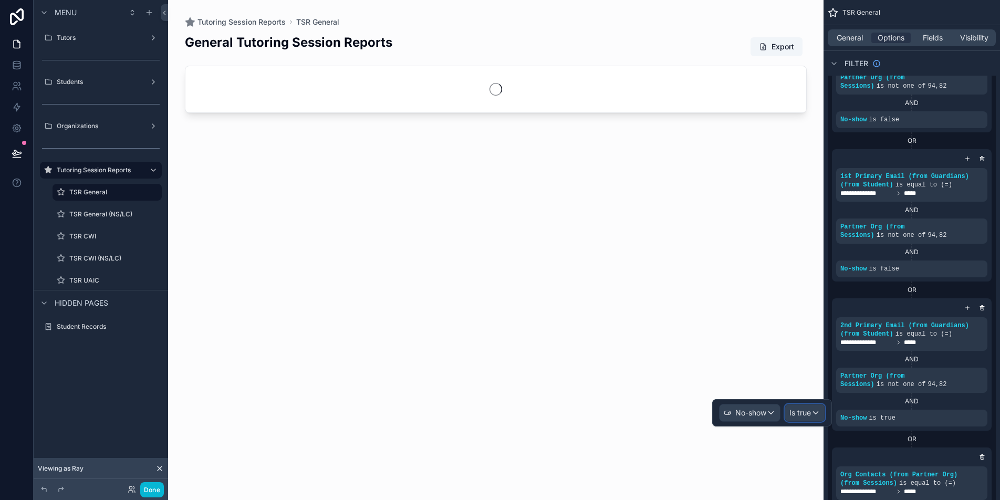
click at [807, 413] on span "Is true" at bounding box center [800, 413] width 22 height 11
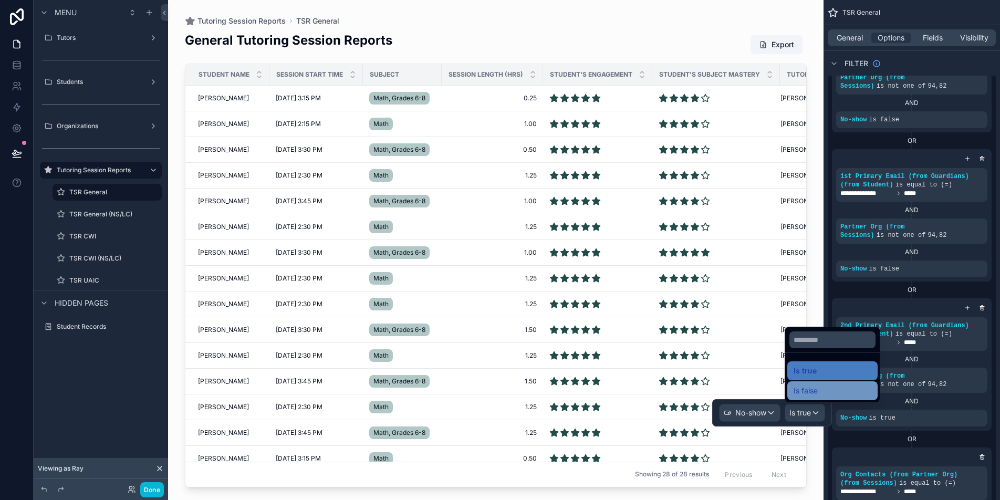
click at [811, 385] on span "Is false" at bounding box center [805, 390] width 24 height 13
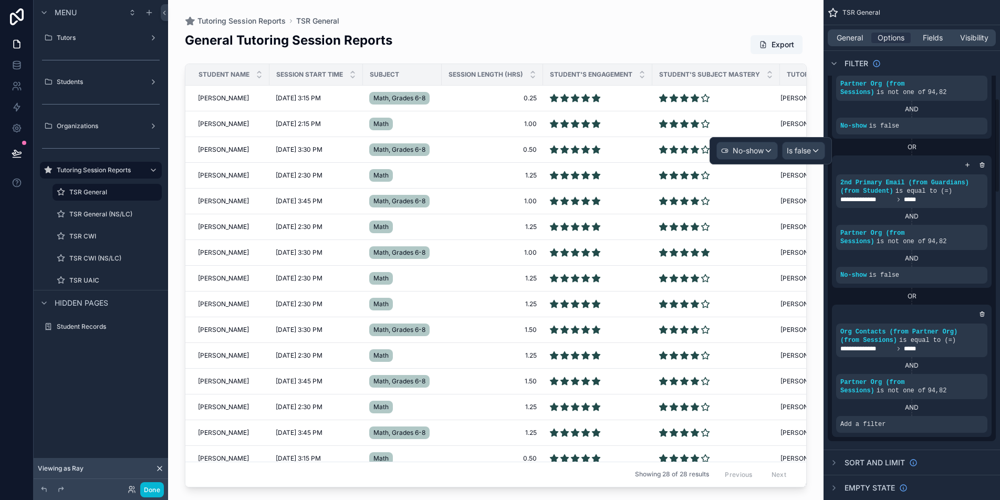
scroll to position [519, 0]
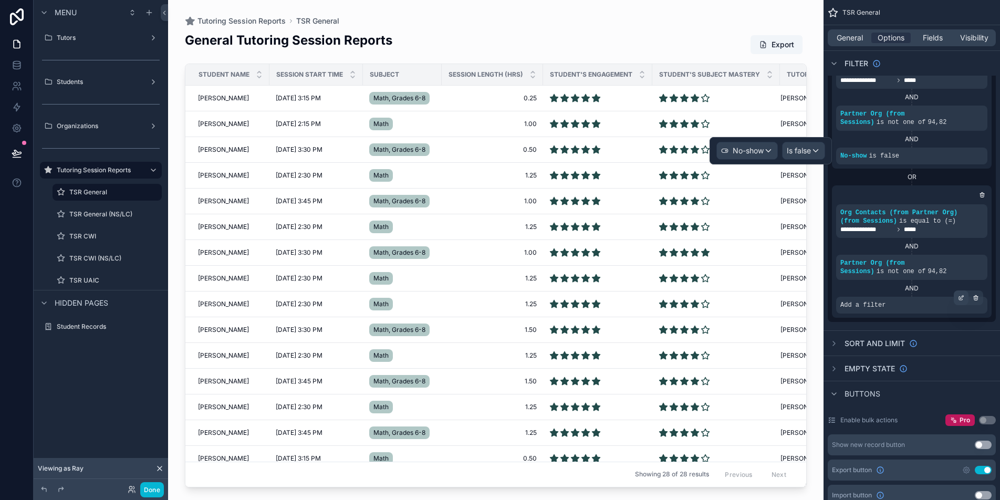
click at [962, 301] on div "scrollable content" at bounding box center [961, 297] width 15 height 15
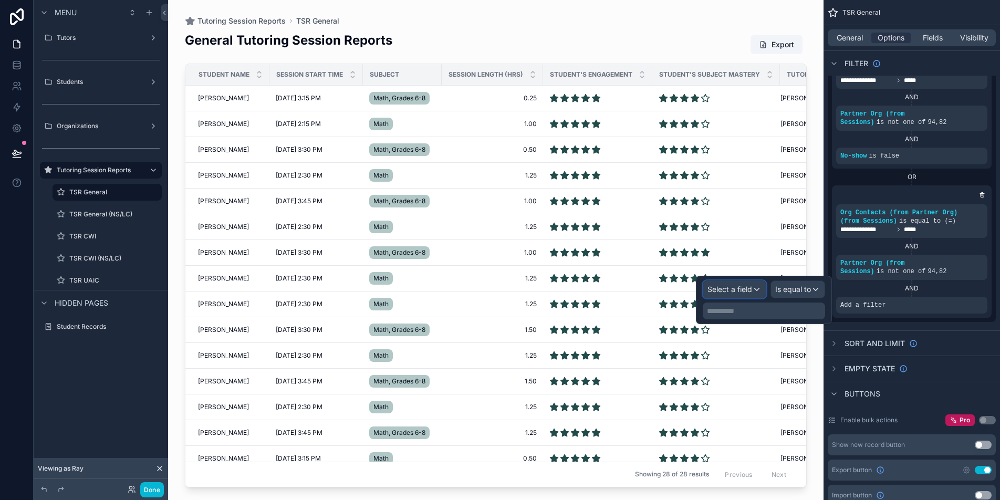
click at [741, 290] on span "Select a field" at bounding box center [729, 289] width 45 height 9
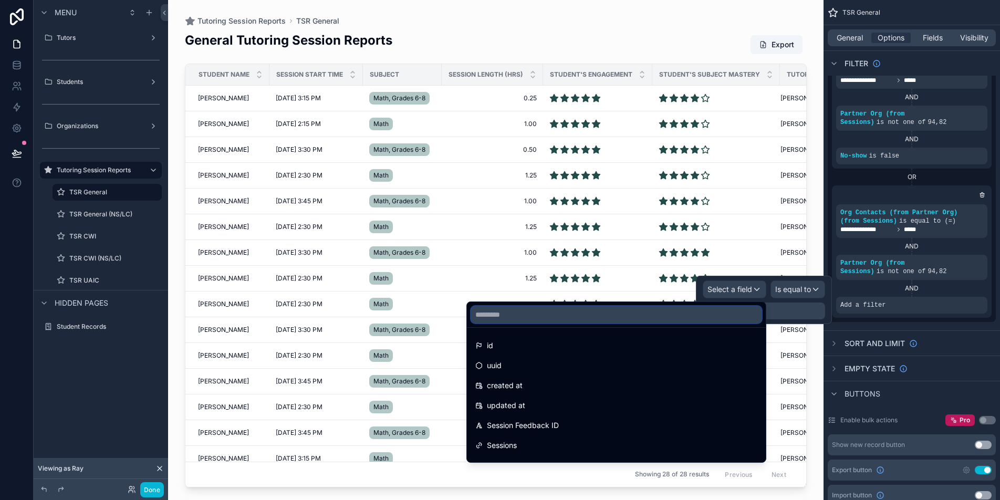
click at [673, 316] on input "text" at bounding box center [616, 314] width 290 height 17
paste input "***"
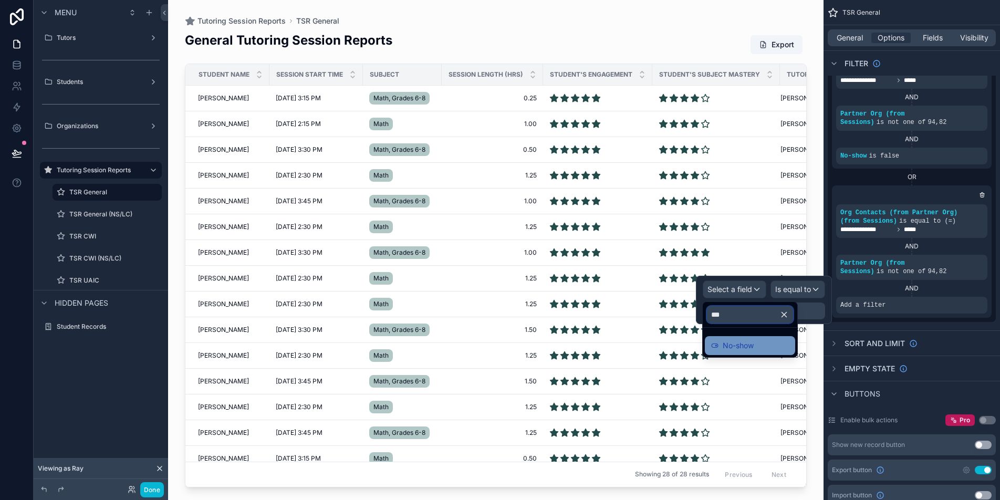
type input "***"
click at [725, 351] on span "No-show" at bounding box center [738, 345] width 31 height 13
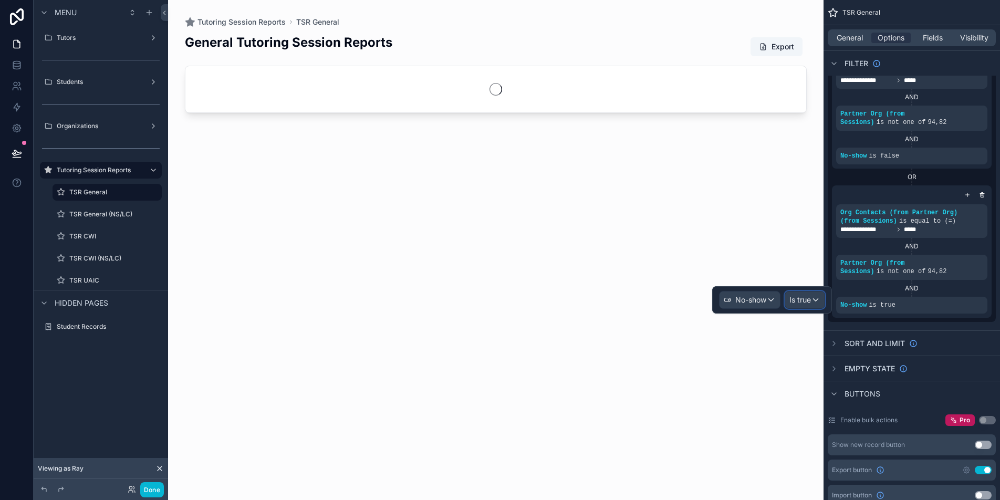
click at [795, 298] on span "Is true" at bounding box center [800, 300] width 22 height 11
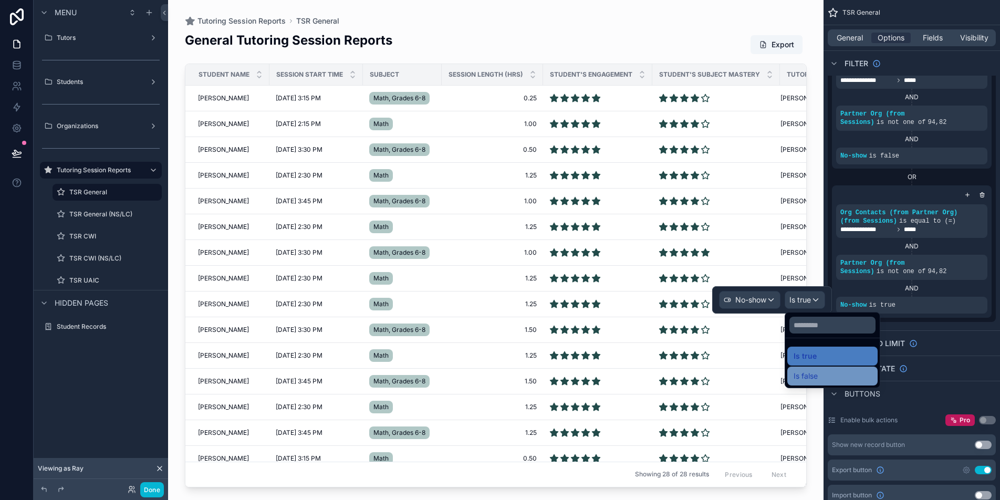
click at [845, 379] on div "Is false" at bounding box center [832, 376] width 78 height 13
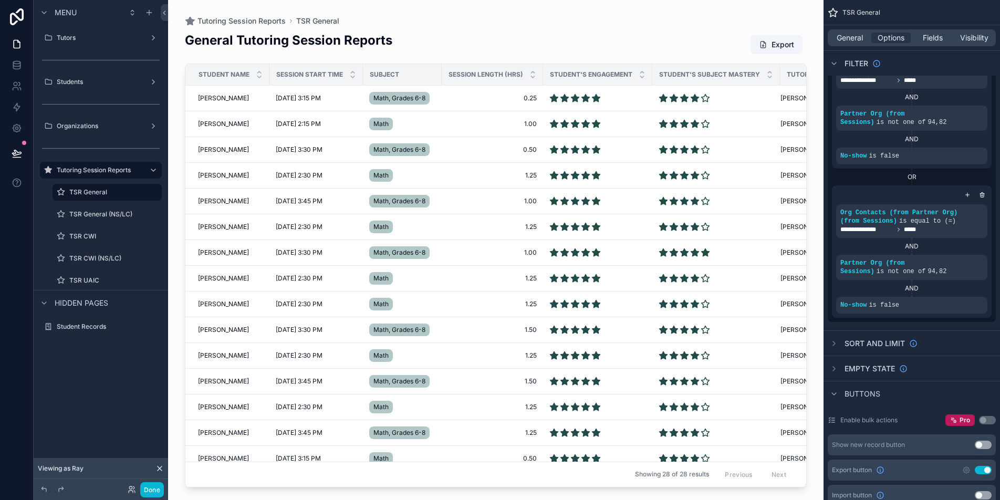
click at [812, 265] on div "scrollable content" at bounding box center [495, 243] width 655 height 487
click at [206, 197] on span "Sara Saylors" at bounding box center [223, 201] width 51 height 8
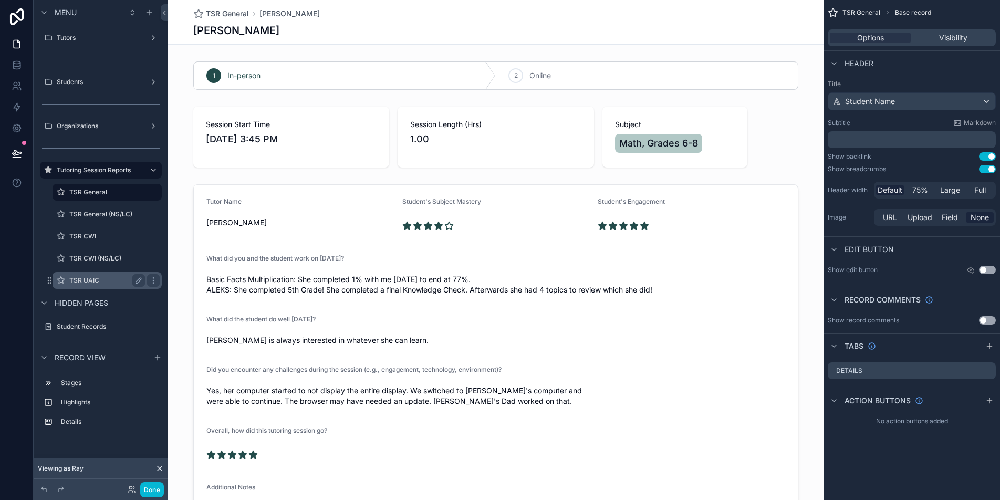
click at [103, 276] on label "TSR UAIC" at bounding box center [104, 280] width 71 height 8
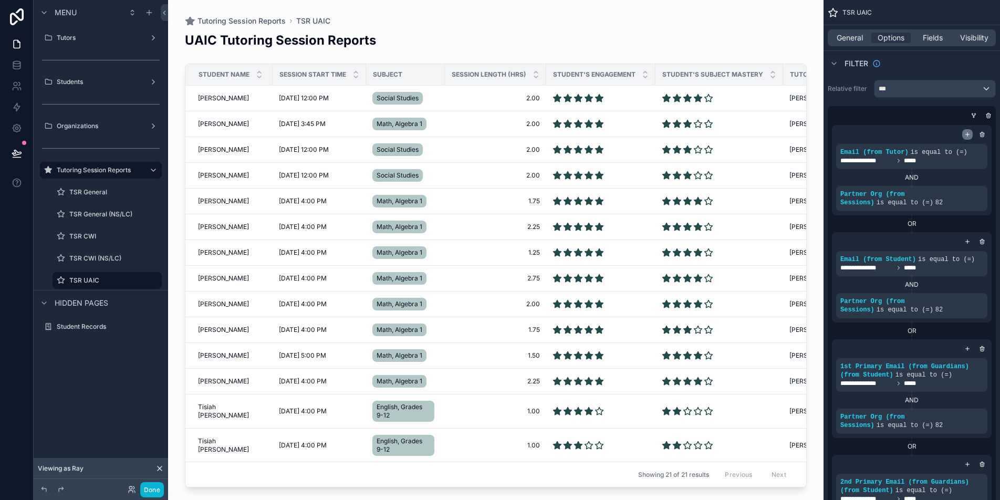
click at [967, 133] on icon "scrollable content" at bounding box center [967, 134] width 6 height 6
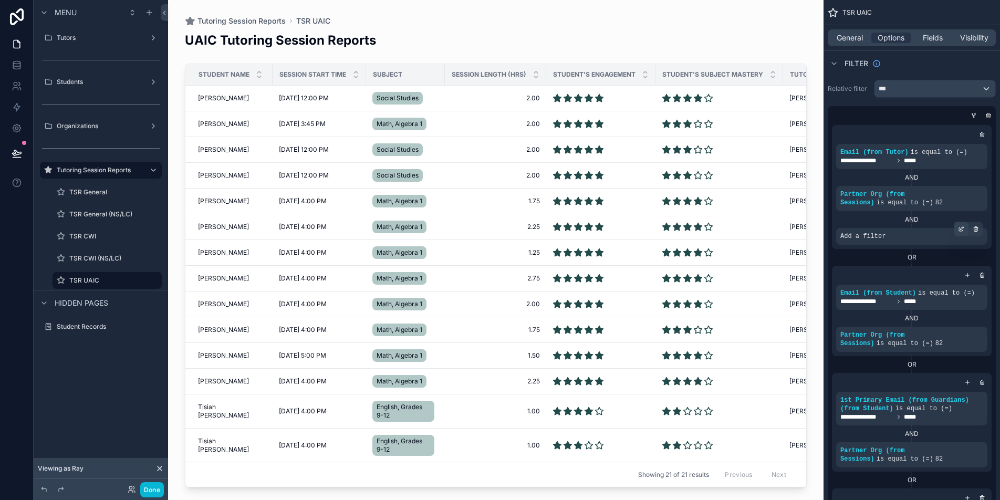
click at [964, 229] on div "scrollable content" at bounding box center [961, 229] width 15 height 15
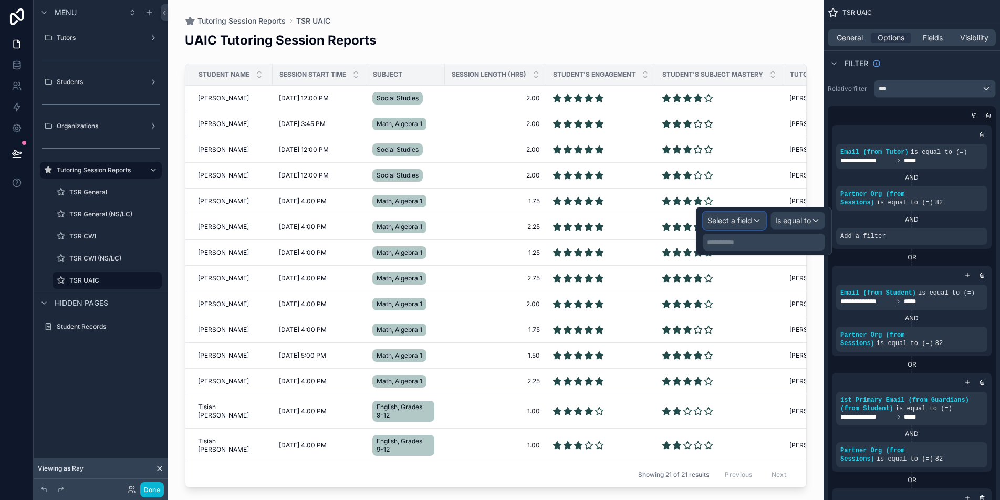
click at [733, 225] on span "Select a field" at bounding box center [729, 220] width 45 height 11
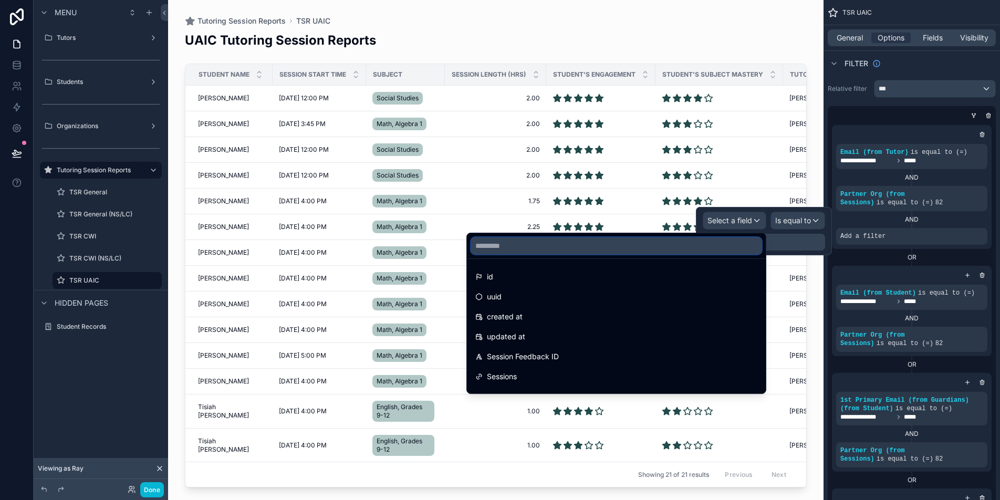
click at [675, 245] on input "text" at bounding box center [616, 245] width 290 height 17
paste input "***"
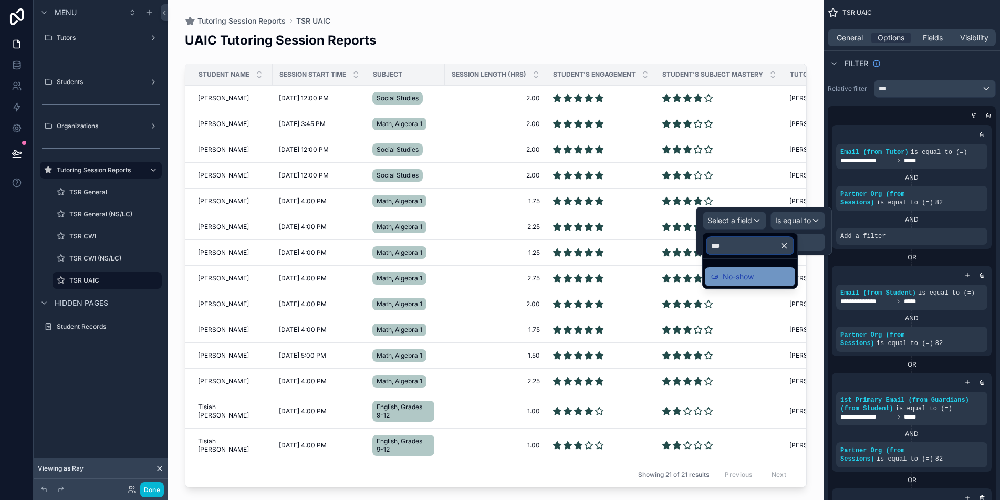
type input "***"
click at [738, 283] on span "No-show" at bounding box center [738, 276] width 31 height 13
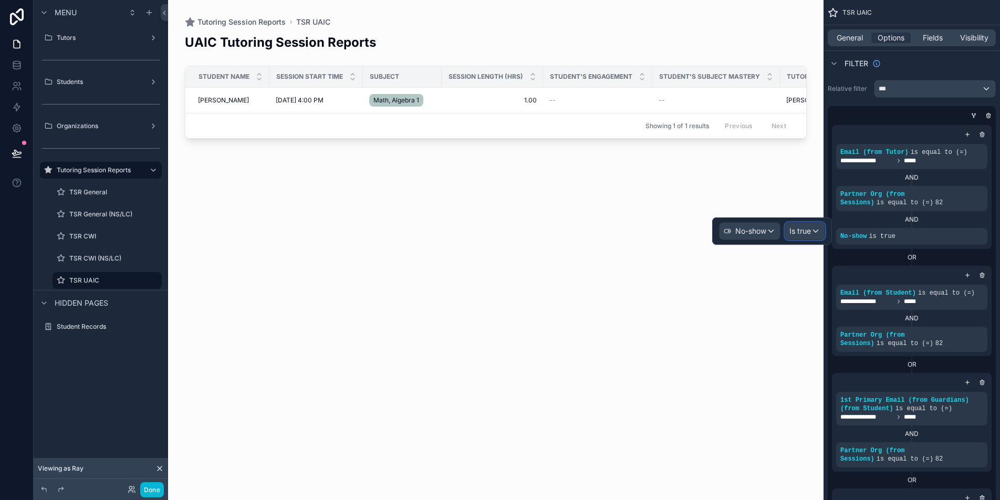
click at [812, 238] on div "Is true" at bounding box center [804, 231] width 39 height 17
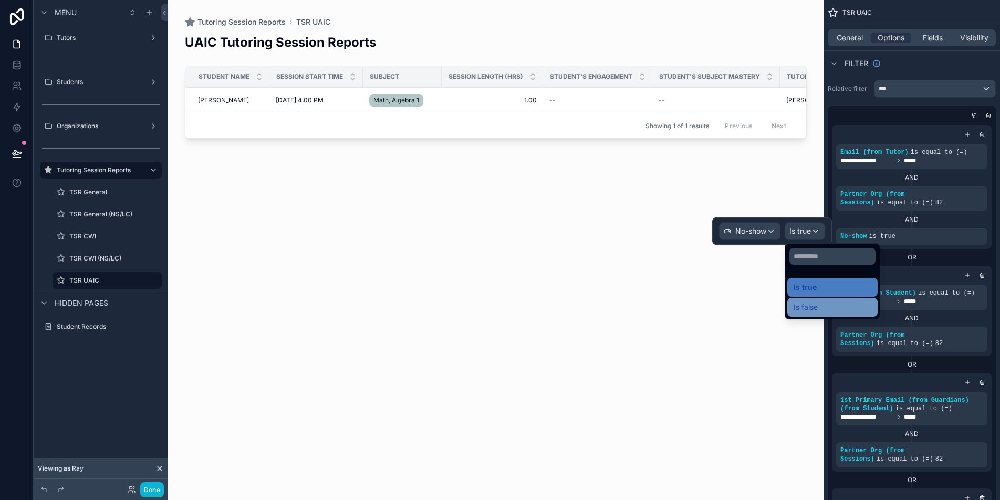
click at [826, 306] on div "Is false" at bounding box center [832, 307] width 78 height 13
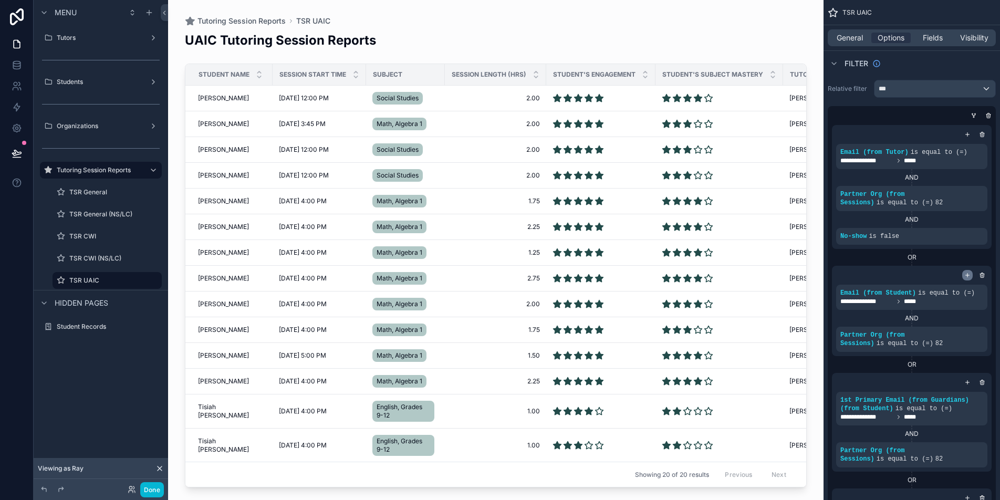
click at [967, 272] on icon "scrollable content" at bounding box center [967, 275] width 6 height 6
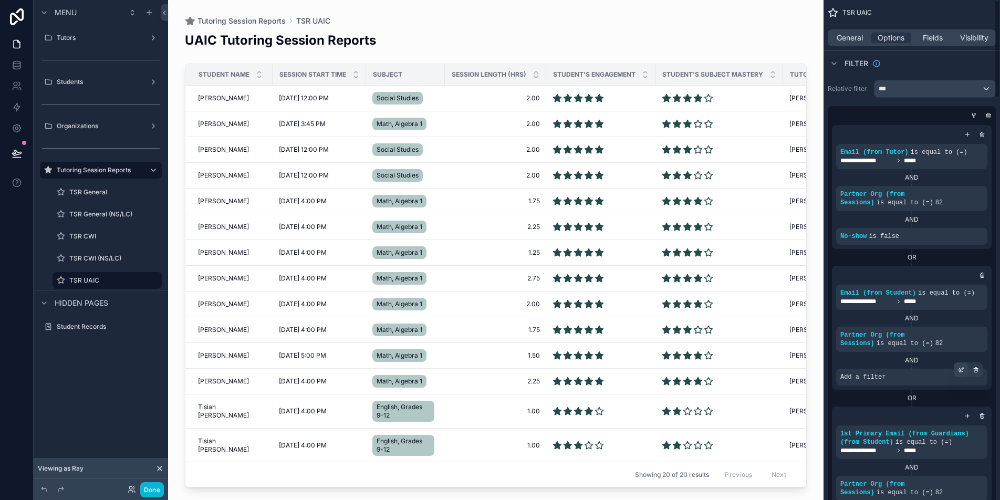
click at [963, 368] on icon "scrollable content" at bounding box center [961, 370] width 6 height 6
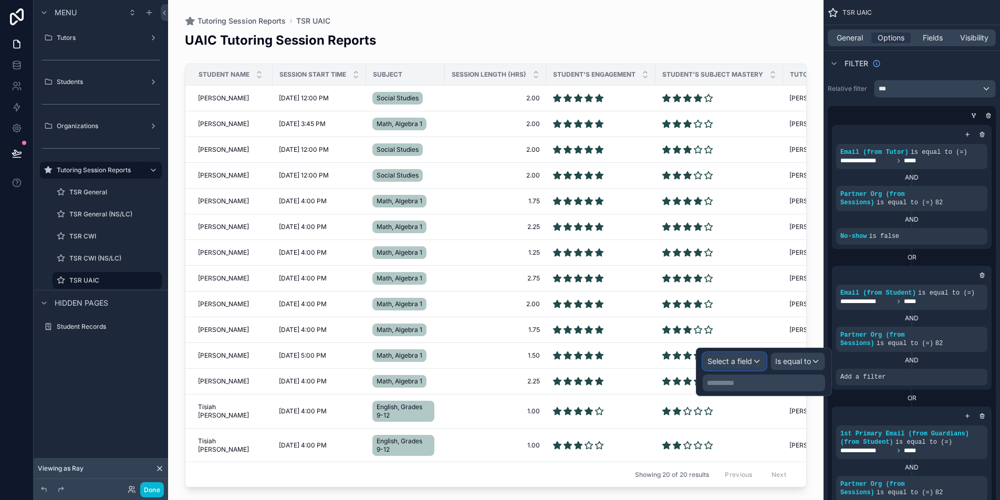
click at [728, 357] on span "Select a field" at bounding box center [729, 361] width 45 height 9
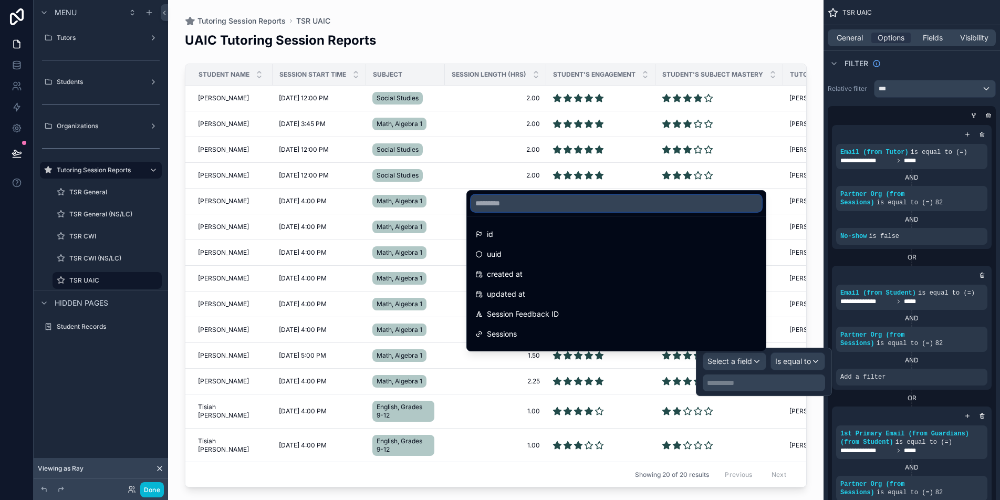
click at [531, 205] on input "text" at bounding box center [616, 203] width 290 height 17
paste input "***"
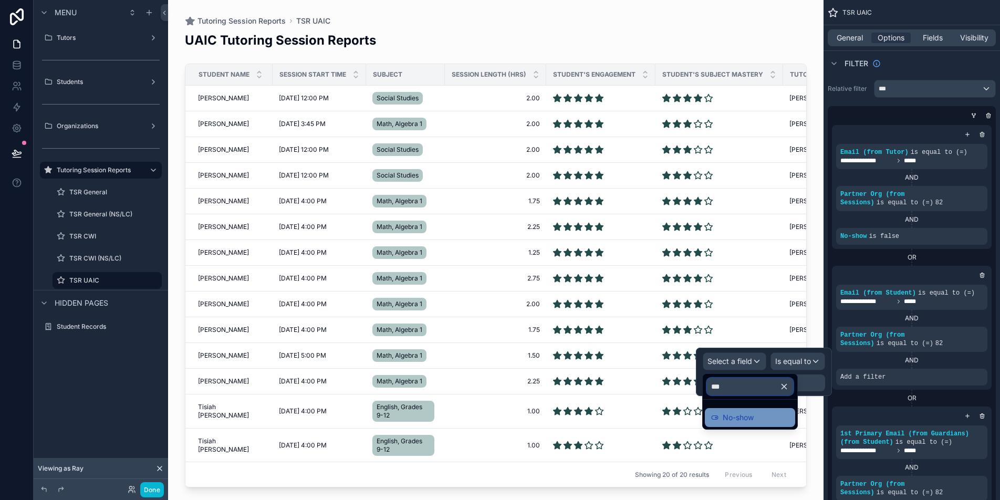
type input "***"
click at [746, 415] on span "No-show" at bounding box center [738, 417] width 31 height 13
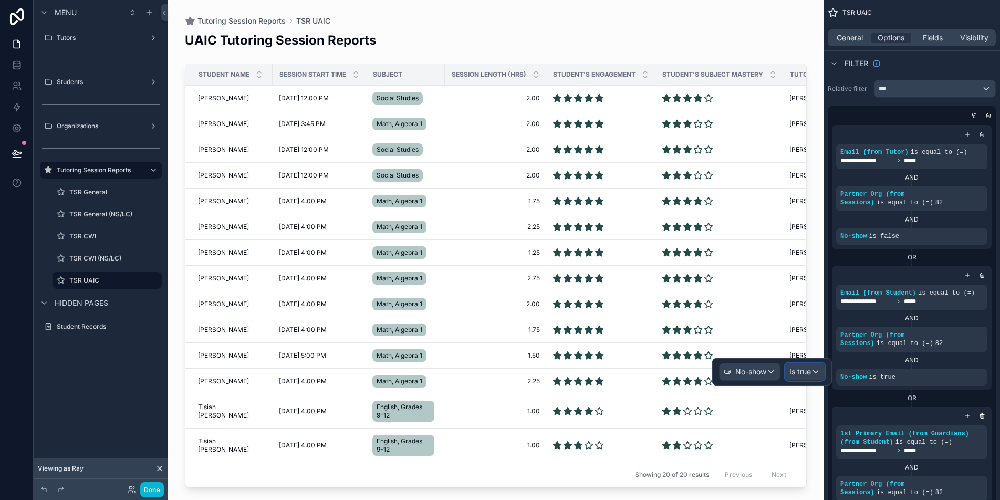
click at [795, 373] on span "Is true" at bounding box center [800, 372] width 22 height 11
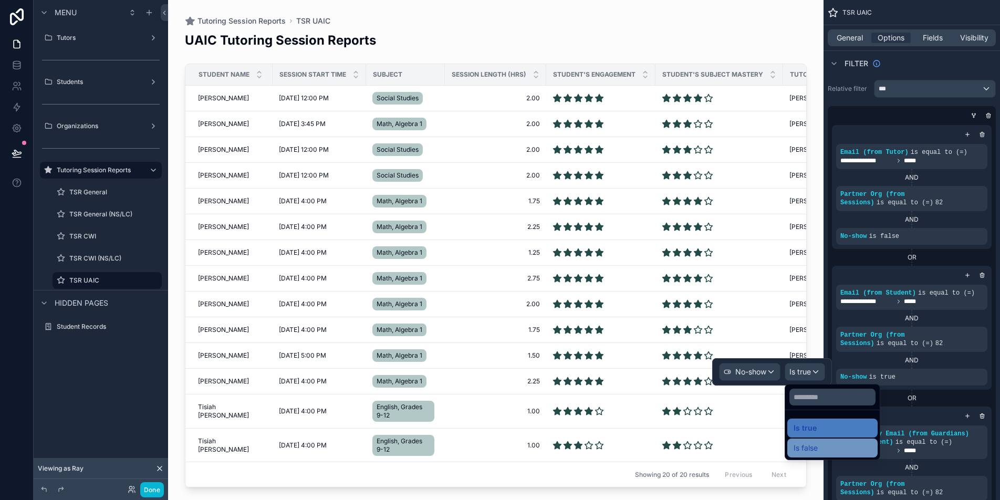
click at [826, 441] on div "Is false" at bounding box center [832, 447] width 90 height 19
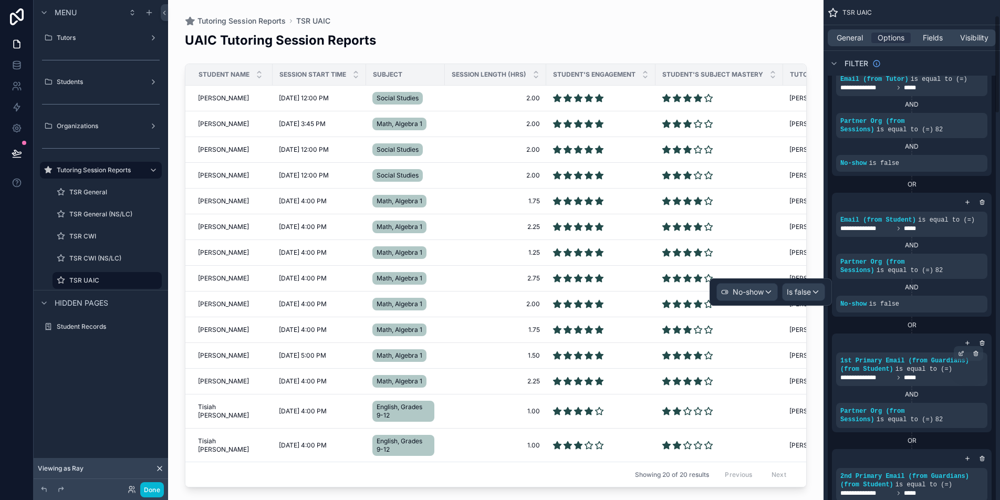
scroll to position [80, 0]
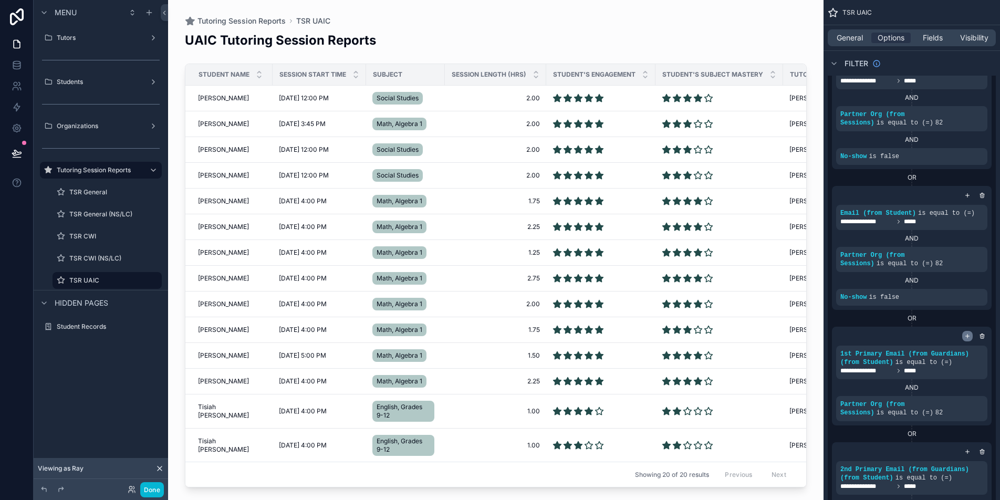
click at [966, 331] on div "scrollable content" at bounding box center [967, 336] width 11 height 11
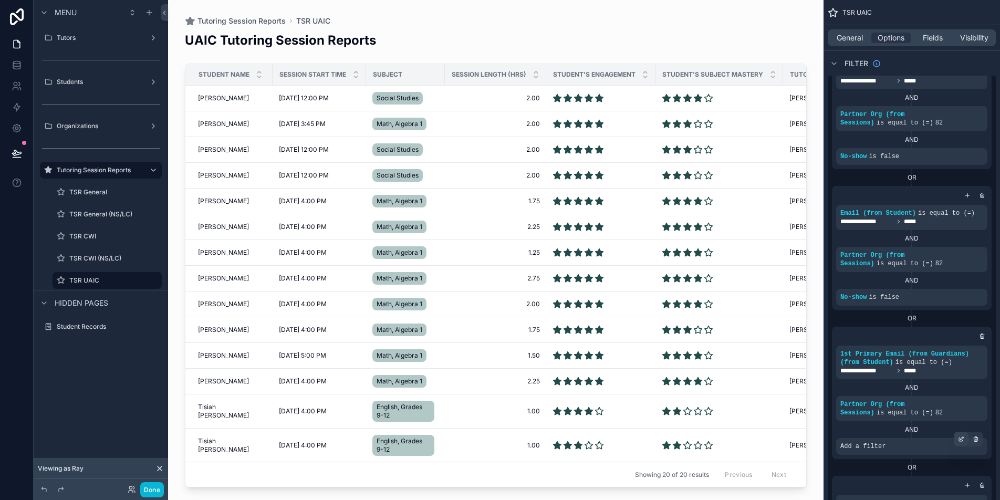
click at [963, 440] on icon "scrollable content" at bounding box center [961, 439] width 6 height 6
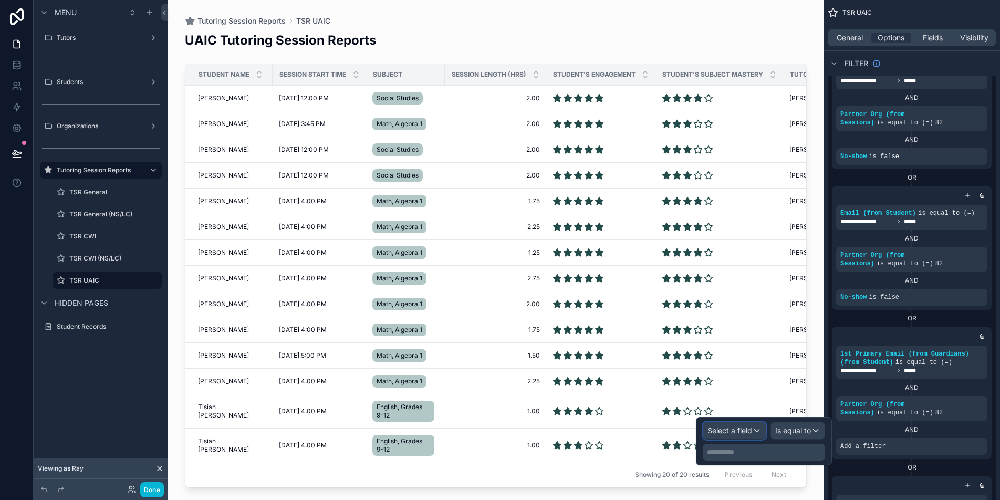
click at [724, 434] on span "Select a field" at bounding box center [729, 430] width 45 height 9
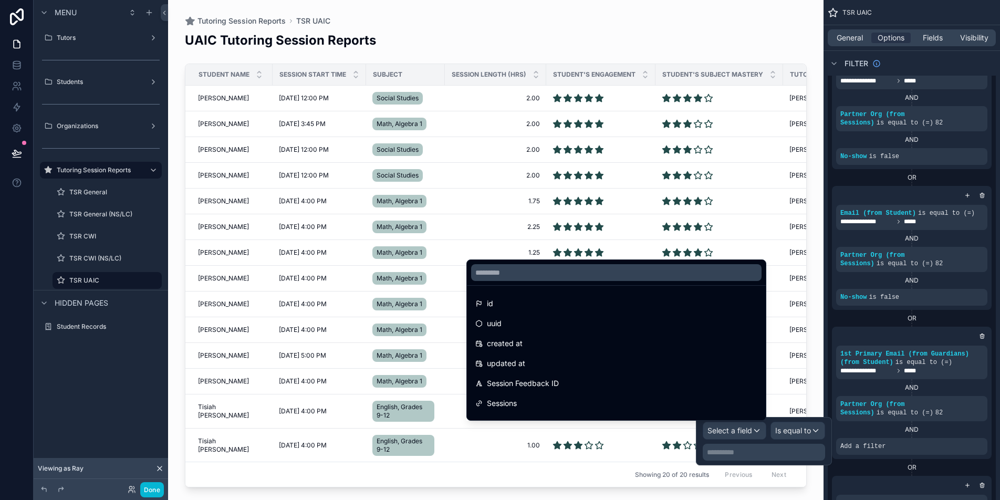
click at [613, 262] on div at bounding box center [616, 272] width 299 height 25
click at [616, 264] on input "text" at bounding box center [616, 272] width 290 height 17
paste input "***"
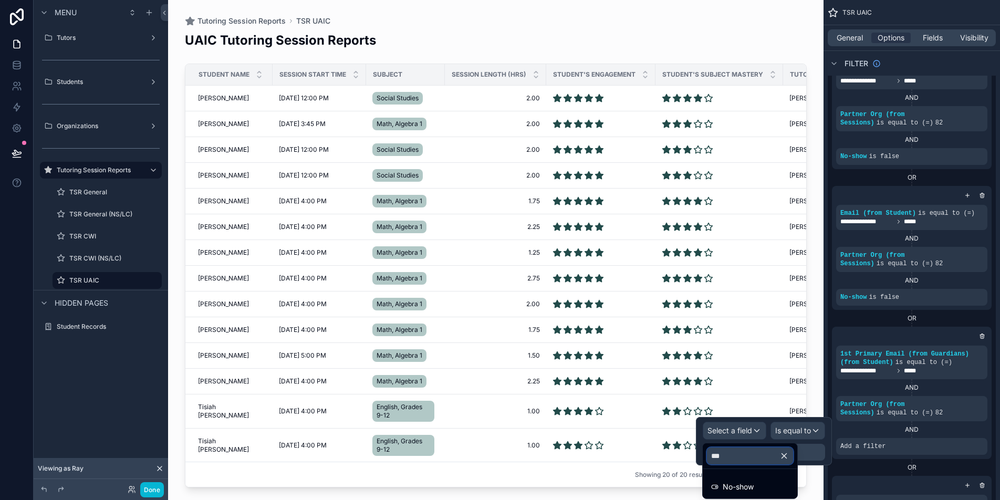
type input "***"
click at [789, 483] on div "No-show" at bounding box center [750, 486] width 78 height 13
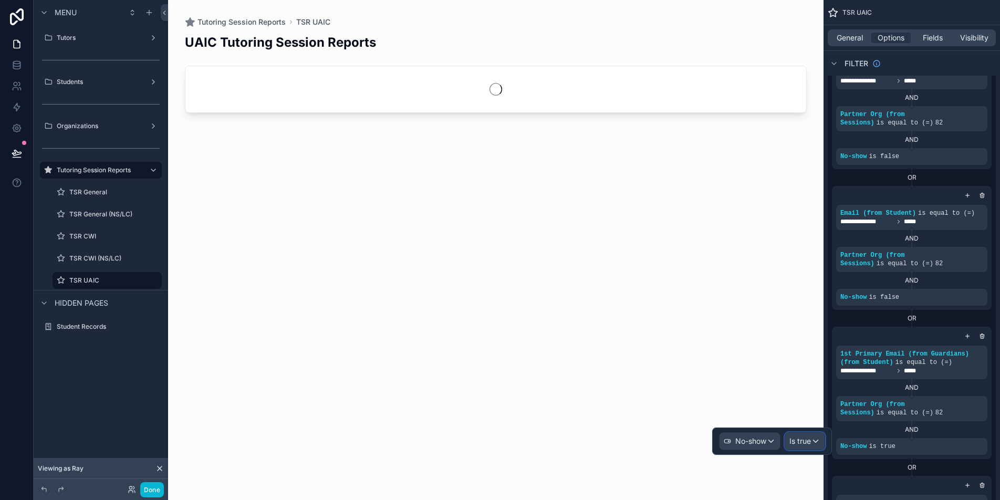
click at [811, 439] on div "Is true" at bounding box center [804, 441] width 39 height 17
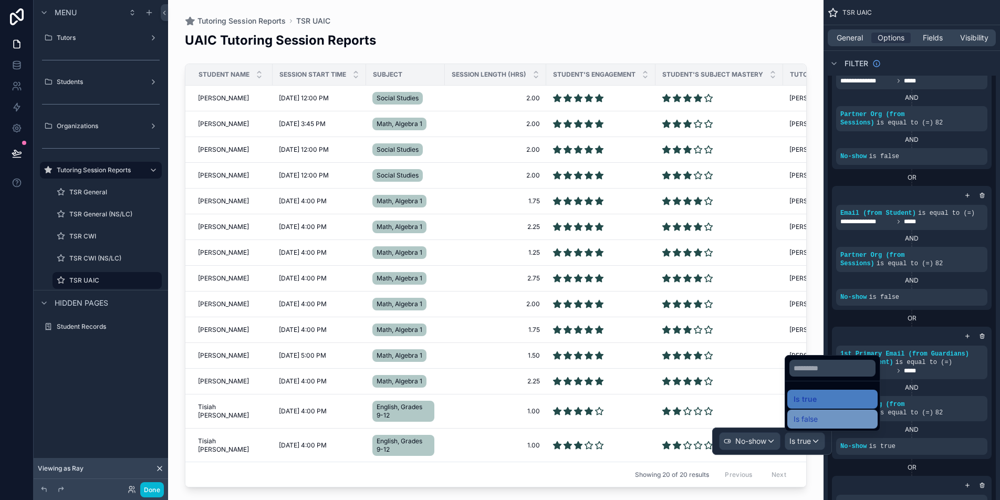
click at [827, 420] on div "Is false" at bounding box center [832, 419] width 78 height 13
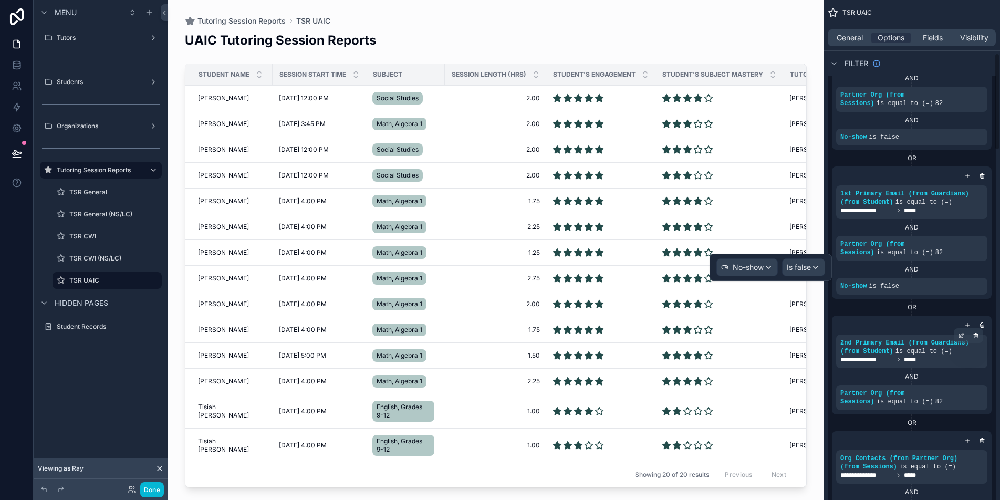
scroll to position [275, 0]
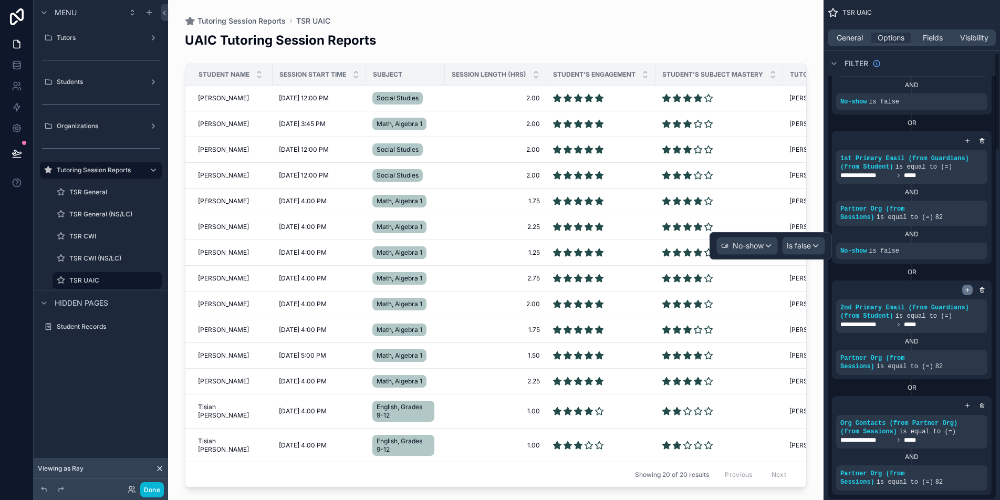
click at [968, 288] on icon "scrollable content" at bounding box center [967, 290] width 6 height 6
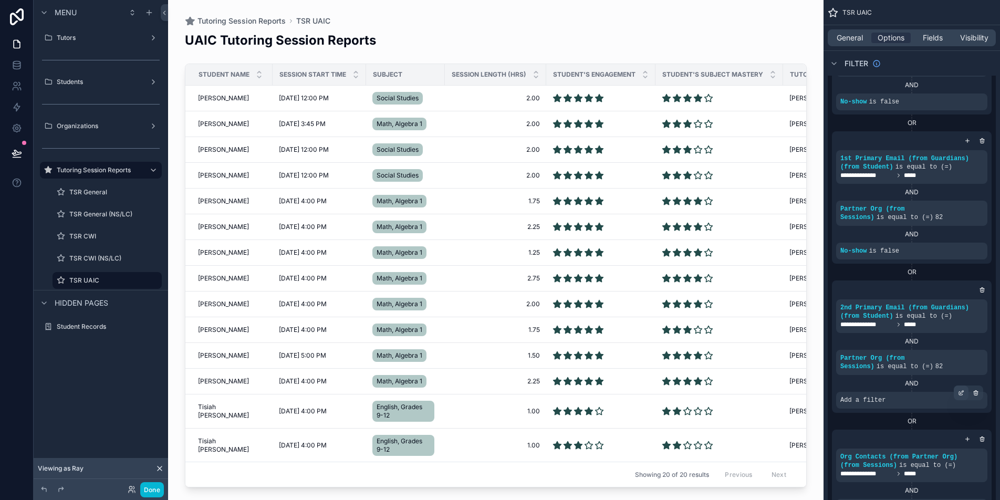
click at [963, 395] on icon "scrollable content" at bounding box center [961, 393] width 6 height 6
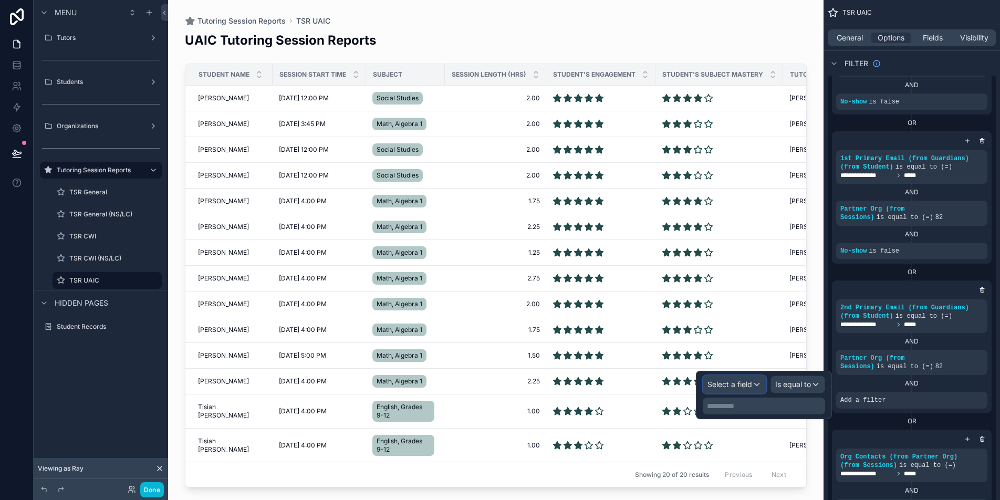
click at [742, 389] on span "Select a field" at bounding box center [729, 384] width 45 height 11
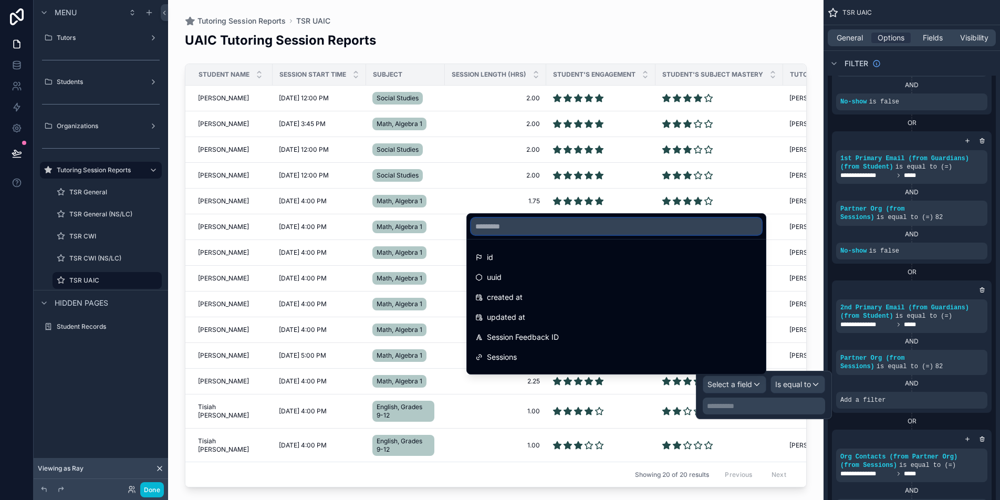
click at [592, 234] on input "text" at bounding box center [616, 226] width 290 height 17
paste input "***"
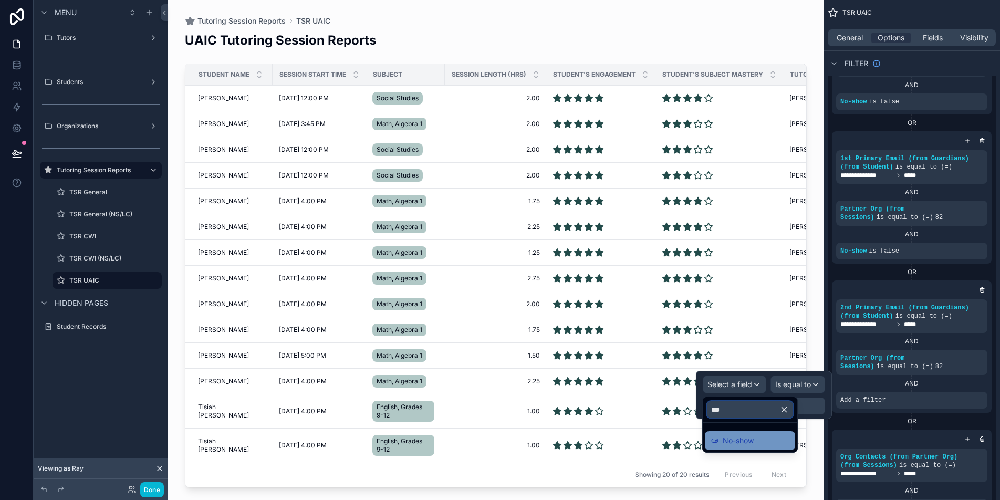
type input "***"
click at [746, 436] on span "No-show" at bounding box center [738, 440] width 31 height 13
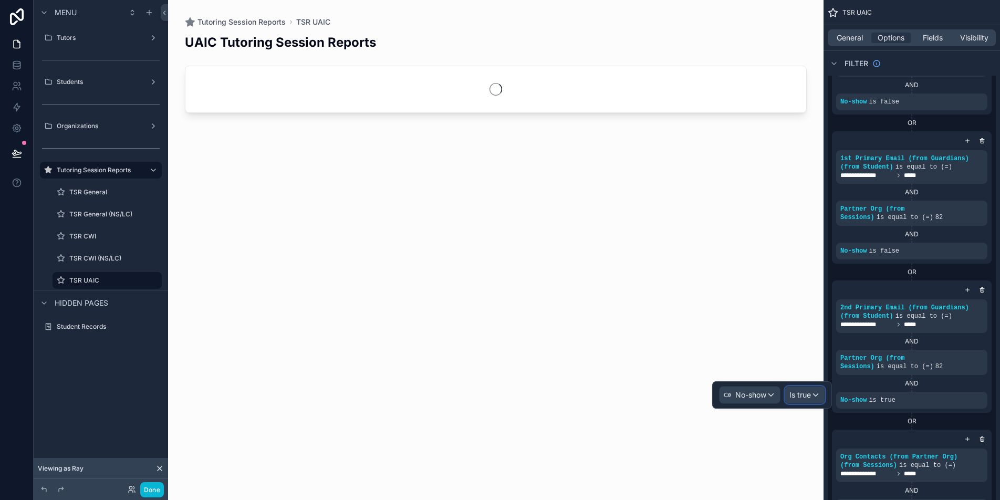
click at [815, 398] on div "Is true" at bounding box center [804, 394] width 39 height 17
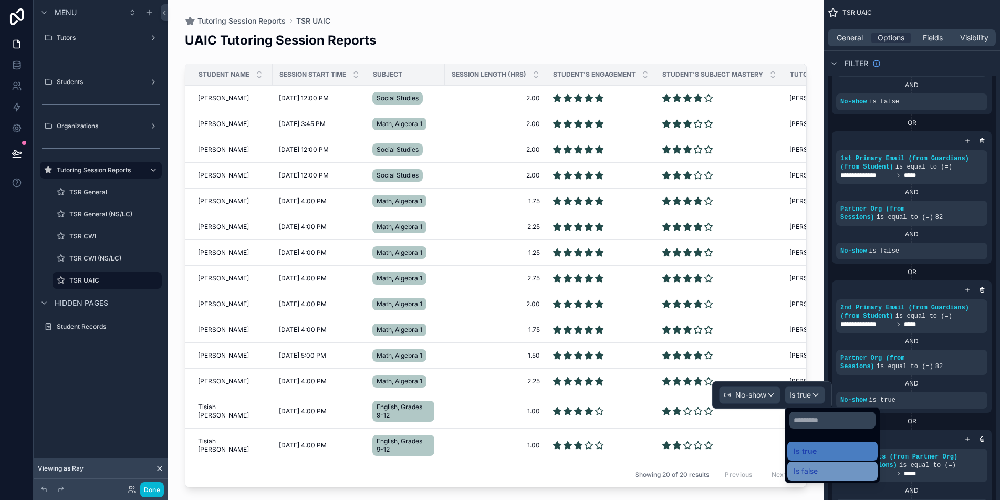
click at [822, 469] on div "Is false" at bounding box center [832, 471] width 78 height 13
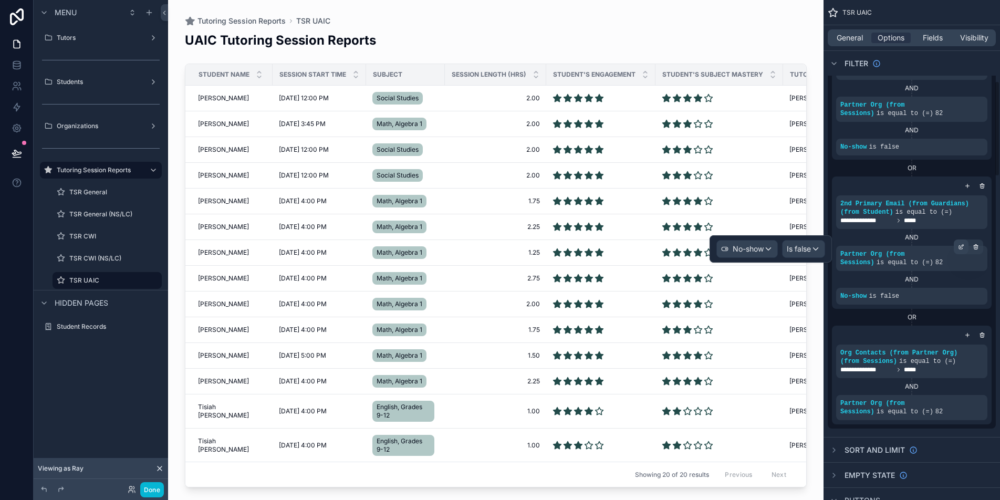
scroll to position [421, 0]
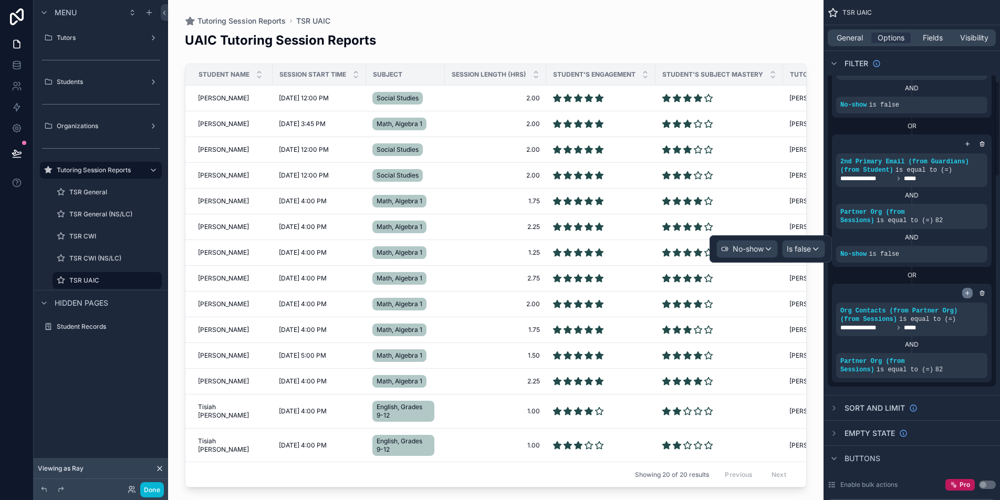
click at [962, 291] on div "scrollable content" at bounding box center [967, 293] width 11 height 11
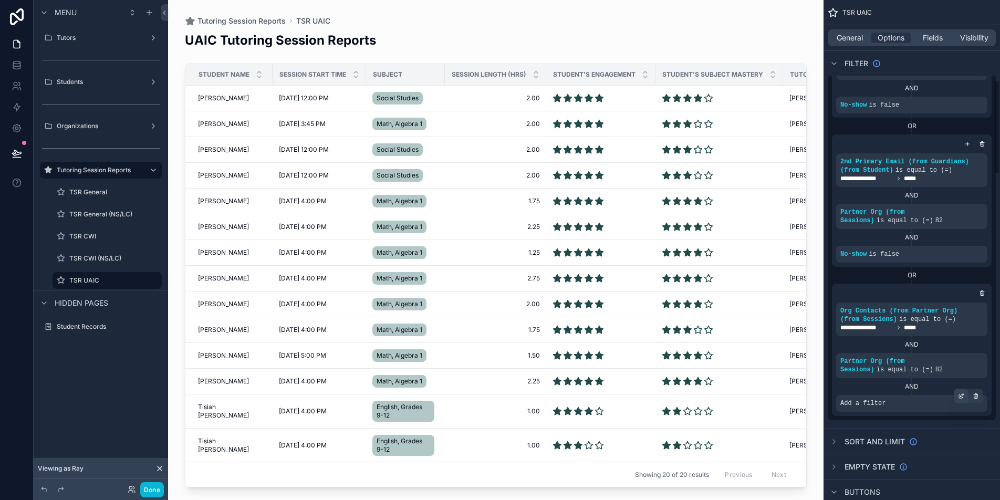
click at [963, 393] on icon "scrollable content" at bounding box center [961, 396] width 6 height 6
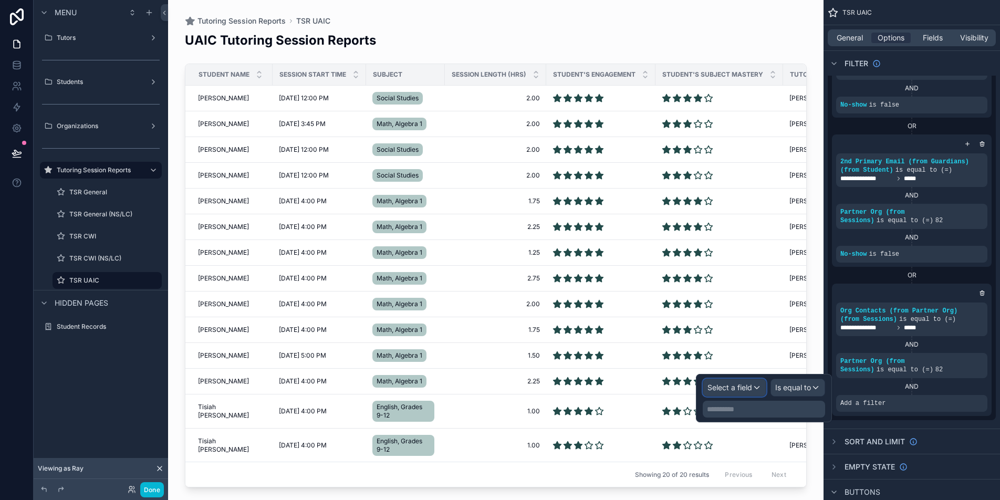
click at [729, 393] on div "Select a field" at bounding box center [734, 387] width 62 height 17
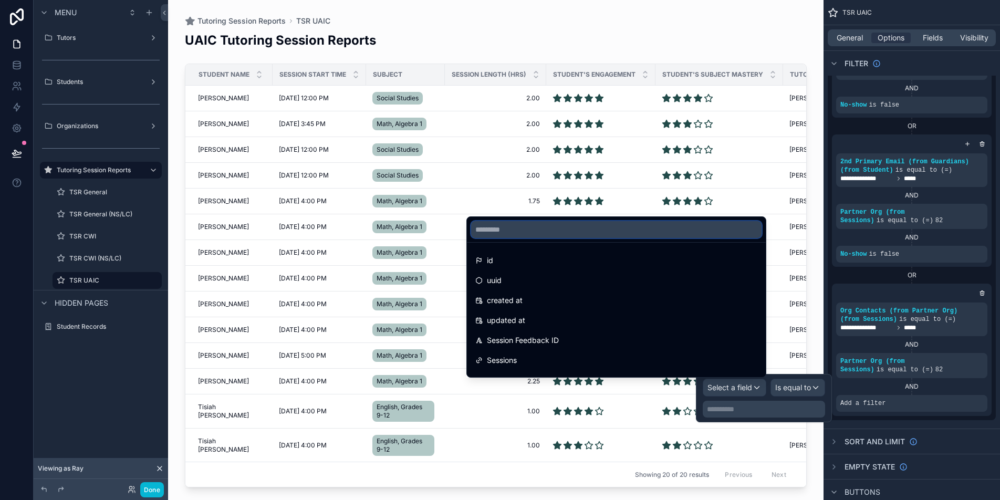
click at [661, 235] on input "text" at bounding box center [616, 229] width 290 height 17
paste input "***"
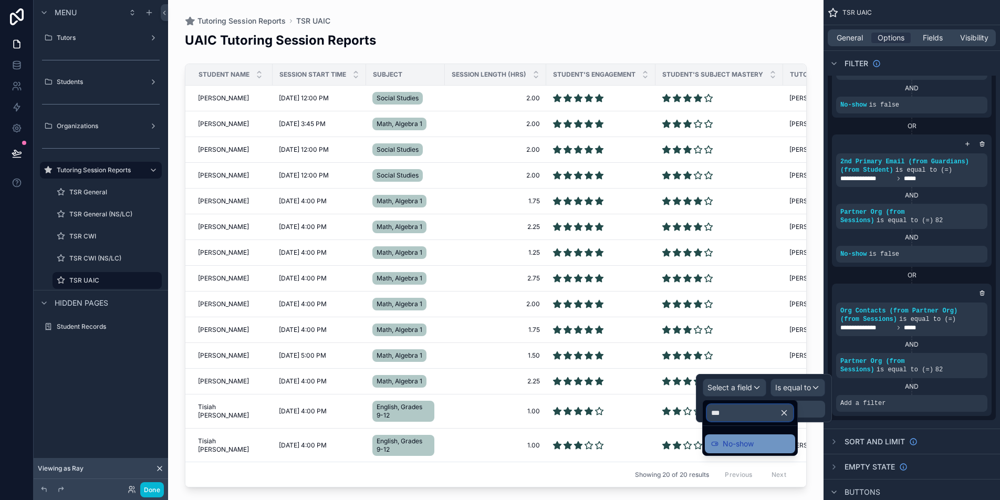
type input "***"
click at [770, 440] on div "No-show" at bounding box center [750, 443] width 78 height 13
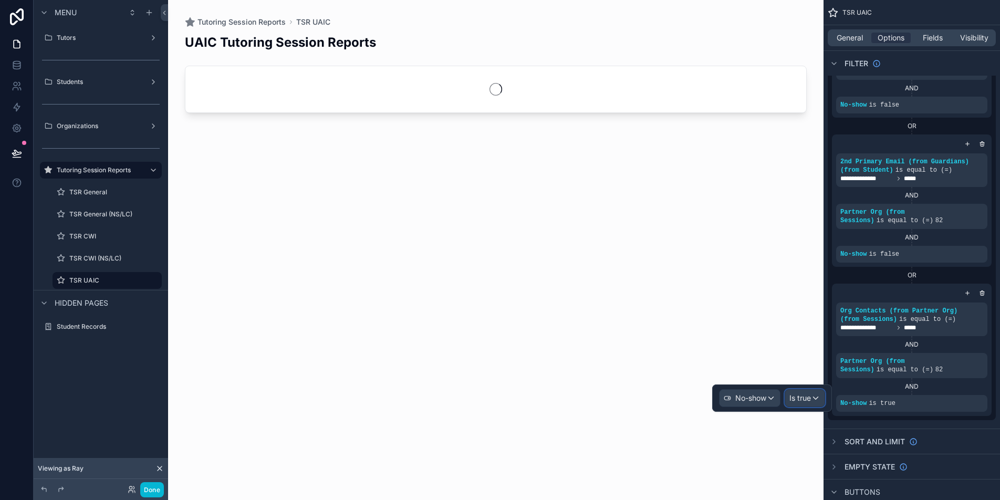
click at [809, 395] on span "Is true" at bounding box center [800, 398] width 22 height 11
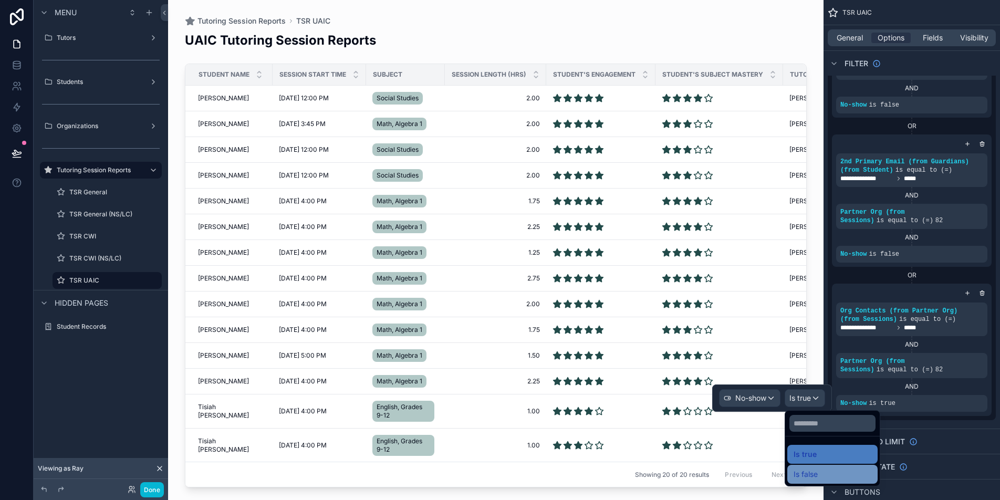
click at [839, 476] on div "Is false" at bounding box center [832, 474] width 78 height 13
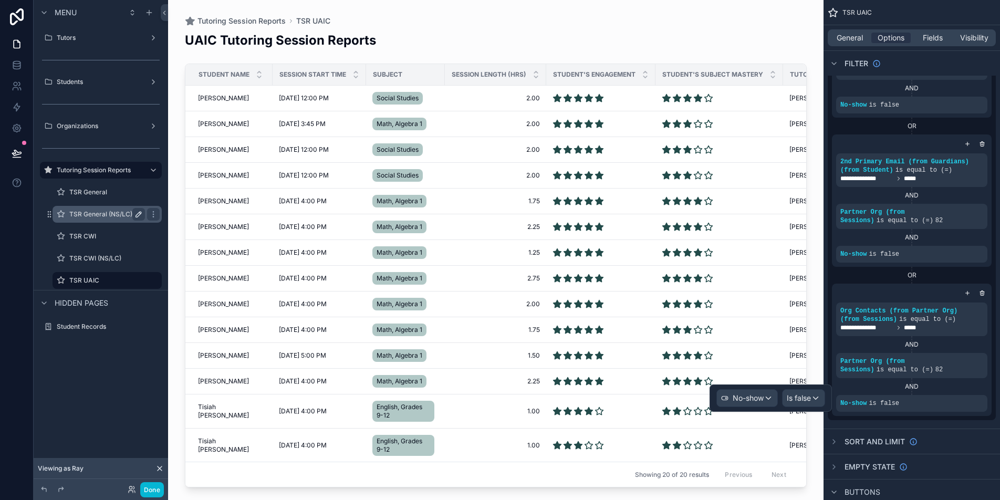
click at [109, 215] on label "TSR General (NS/LC)" at bounding box center [104, 214] width 71 height 8
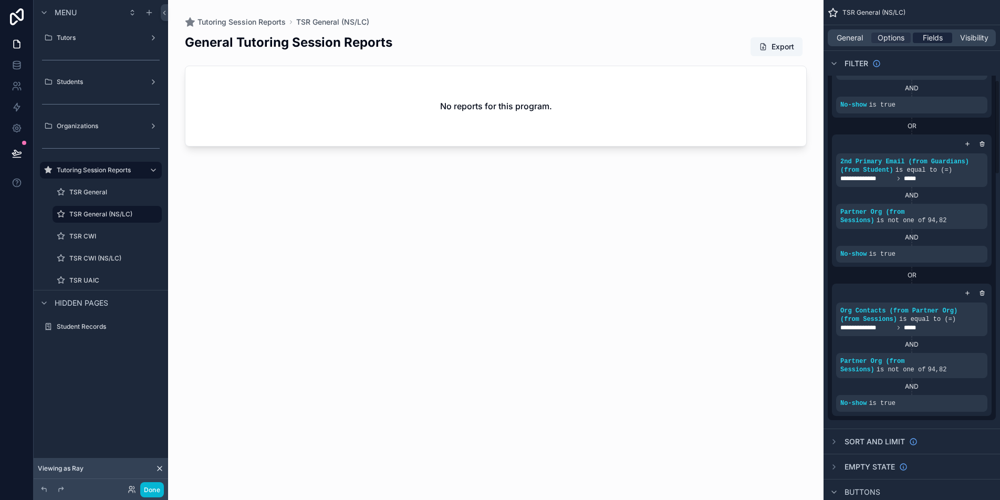
click at [921, 38] on div "Fields" at bounding box center [932, 38] width 39 height 11
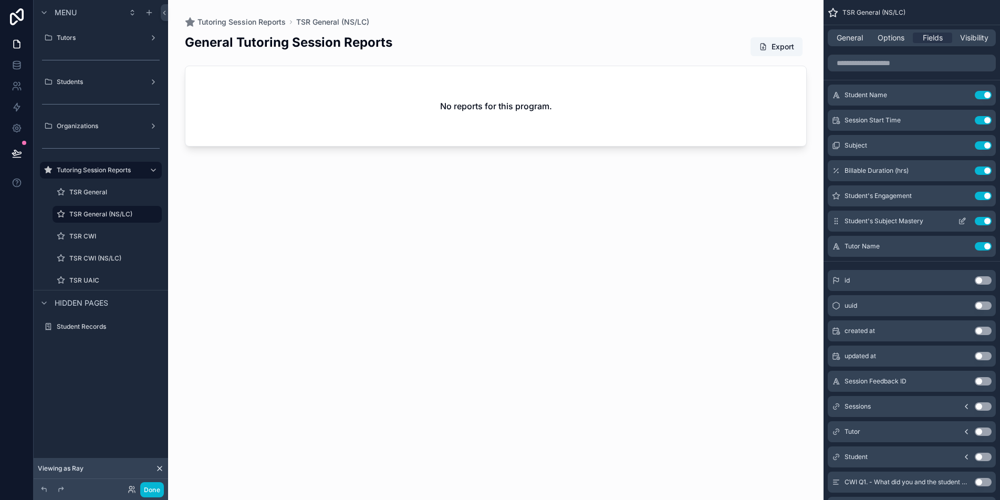
click at [985, 224] on button "Use setting" at bounding box center [983, 221] width 17 height 8
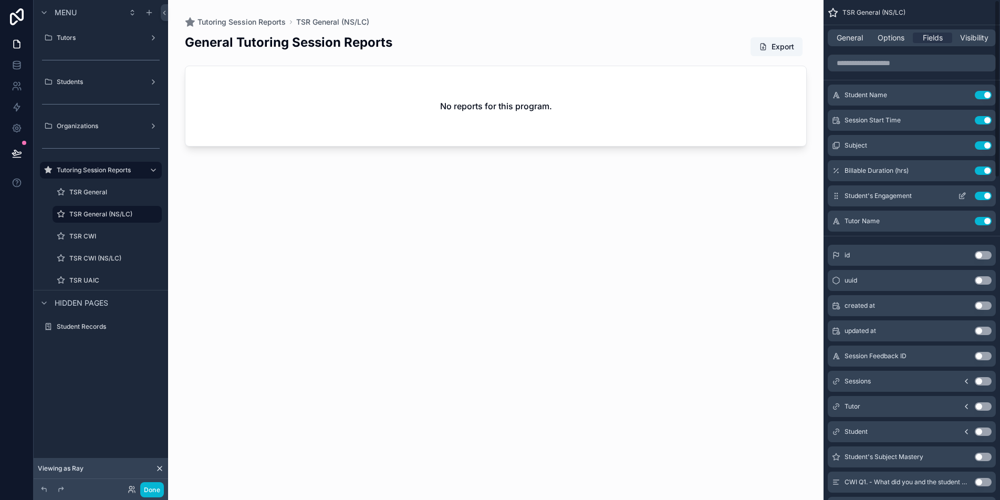
click at [978, 196] on button "Use setting" at bounding box center [983, 196] width 17 height 8
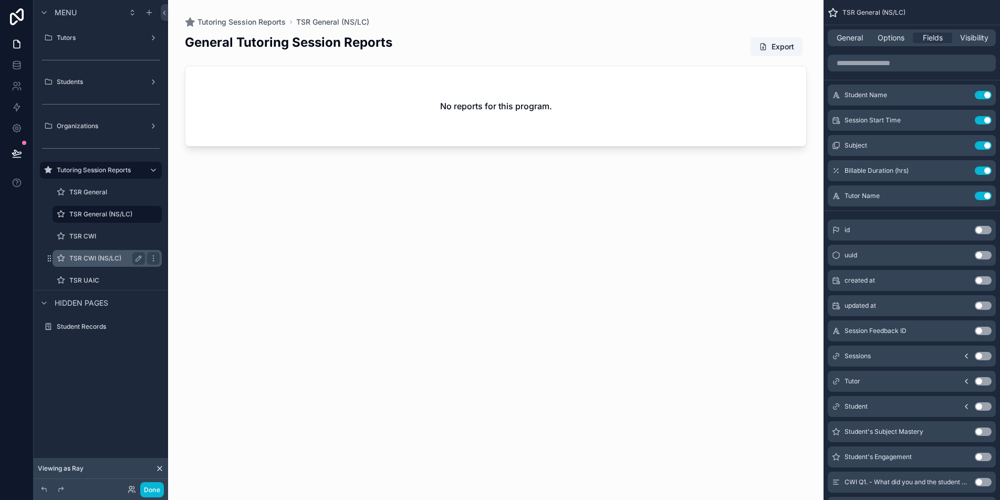
click at [107, 259] on label "TSR CWI (NS/LC)" at bounding box center [104, 258] width 71 height 8
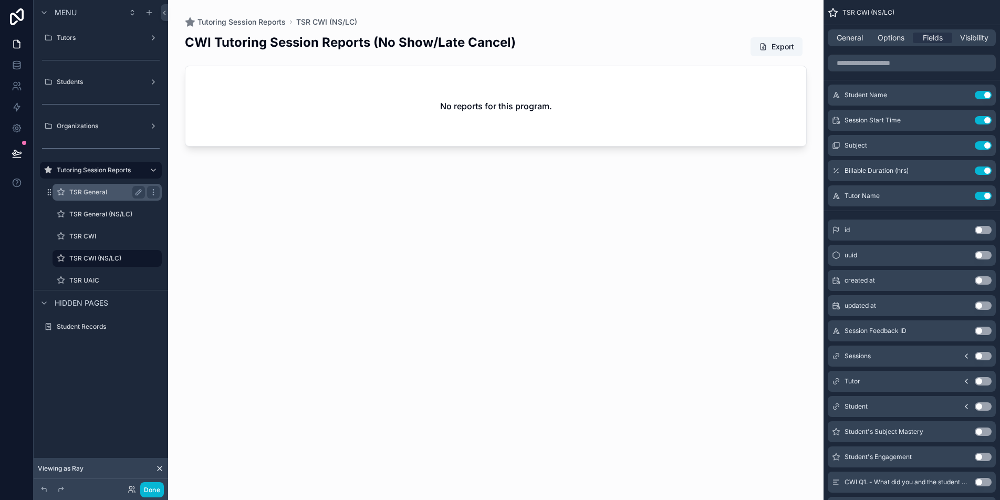
click at [109, 191] on label "TSR General" at bounding box center [104, 192] width 71 height 8
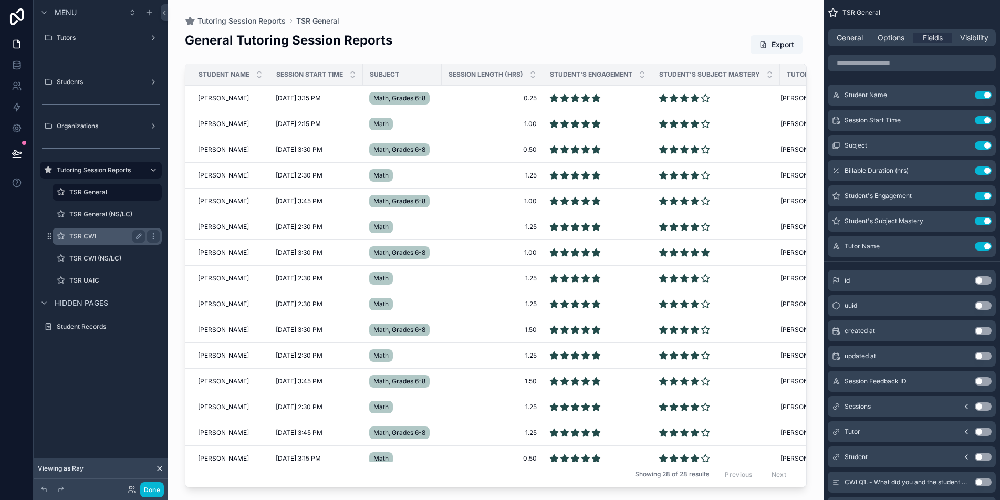
click at [104, 236] on label "TSR CWI" at bounding box center [104, 236] width 71 height 8
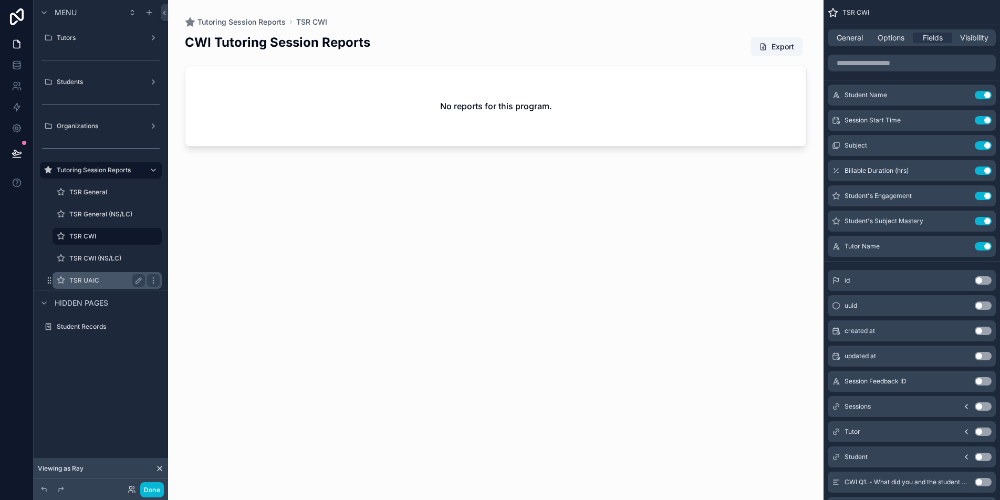
click at [113, 279] on label "TSR UAIC" at bounding box center [104, 280] width 71 height 8
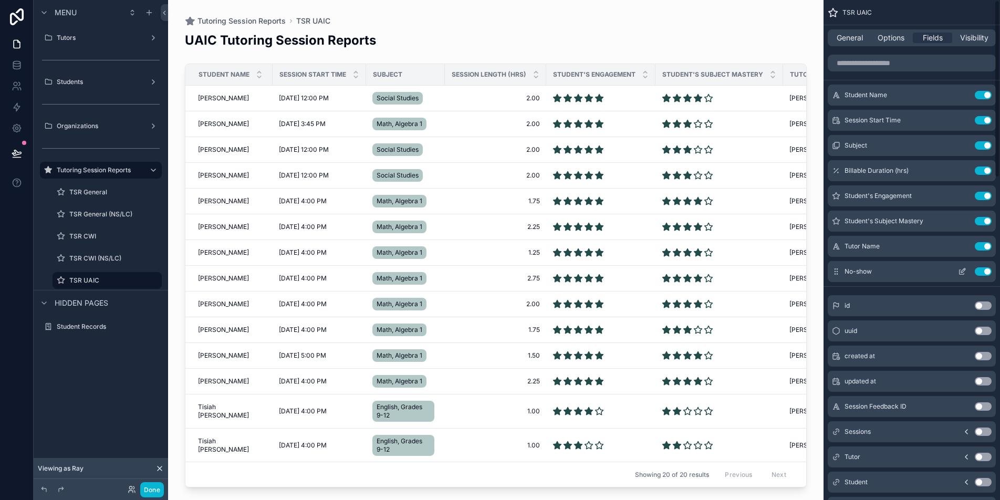
click at [985, 270] on button "Use setting" at bounding box center [983, 271] width 17 height 8
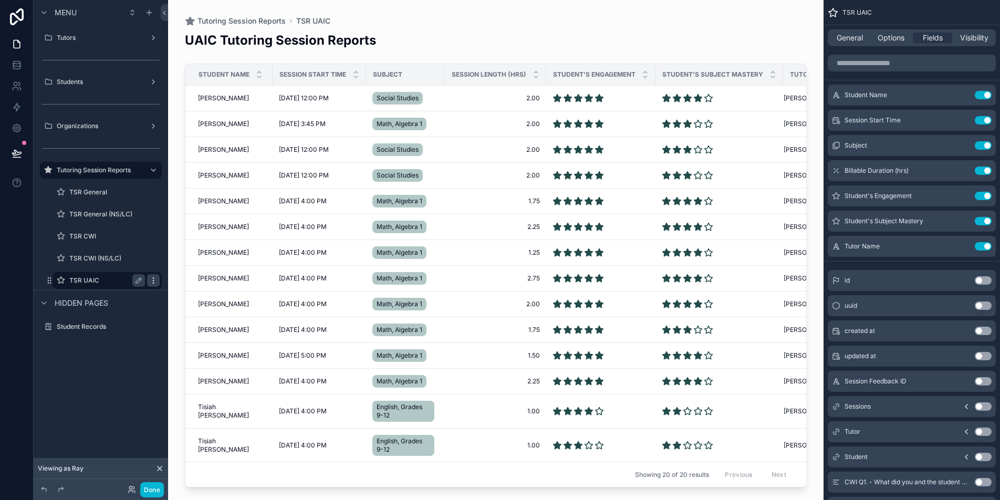
click at [150, 281] on icon "scrollable content" at bounding box center [153, 280] width 8 height 8
click at [187, 270] on span "Clone" at bounding box center [196, 273] width 19 height 11
click at [141, 302] on icon "scrollable content" at bounding box center [138, 302] width 8 height 8
click at [119, 303] on input "**********" at bounding box center [98, 302] width 59 height 13
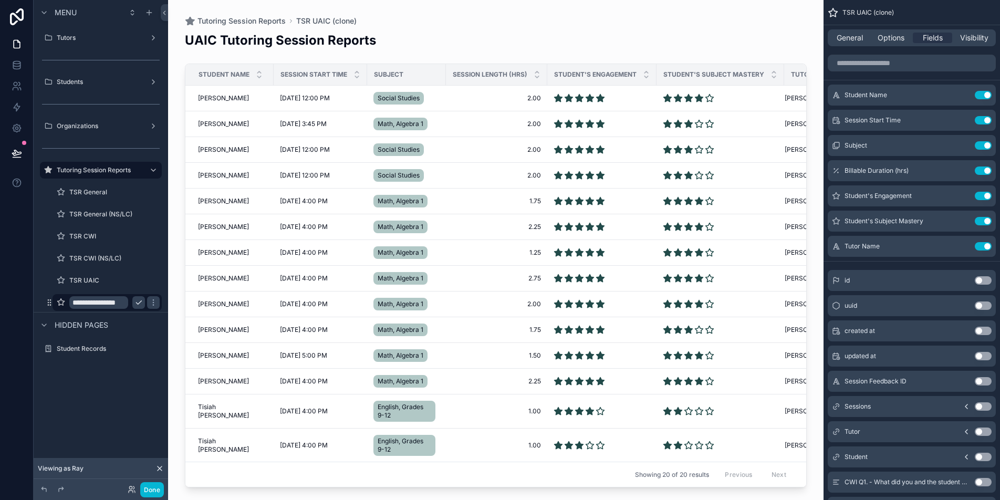
scroll to position [0, 9]
type input "**********"
click at [151, 301] on icon "scrollable content" at bounding box center [153, 303] width 5 height 4
click at [252, 114] on div "scrollable content" at bounding box center [495, 243] width 655 height 487
click at [218, 99] on span "Grace Rey" at bounding box center [223, 98] width 51 height 8
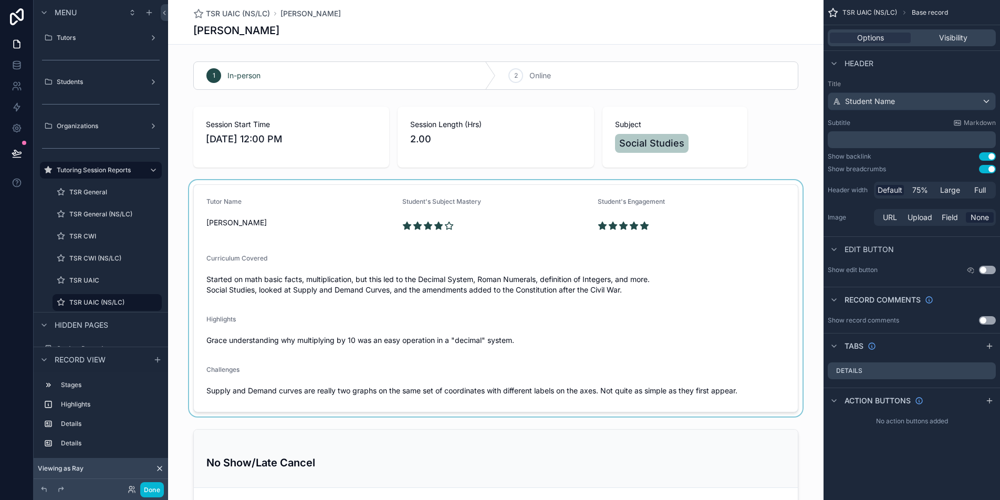
click at [319, 218] on div "scrollable content" at bounding box center [495, 298] width 655 height 236
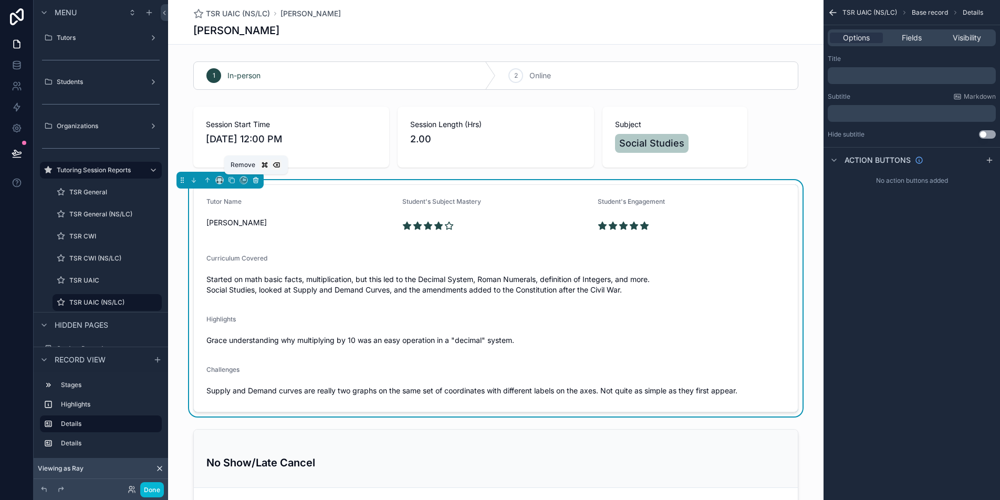
click at [255, 179] on icon "scrollable content" at bounding box center [255, 179] width 7 height 7
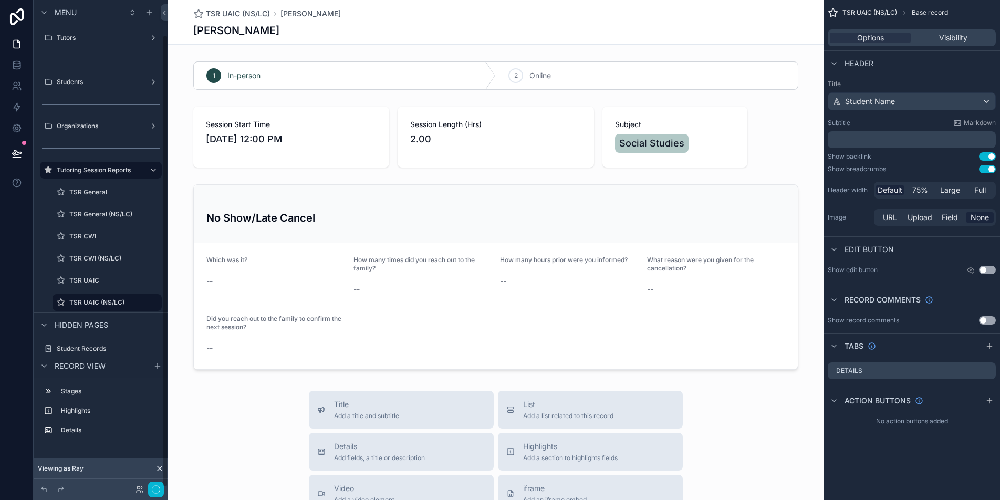
scroll to position [30, 0]
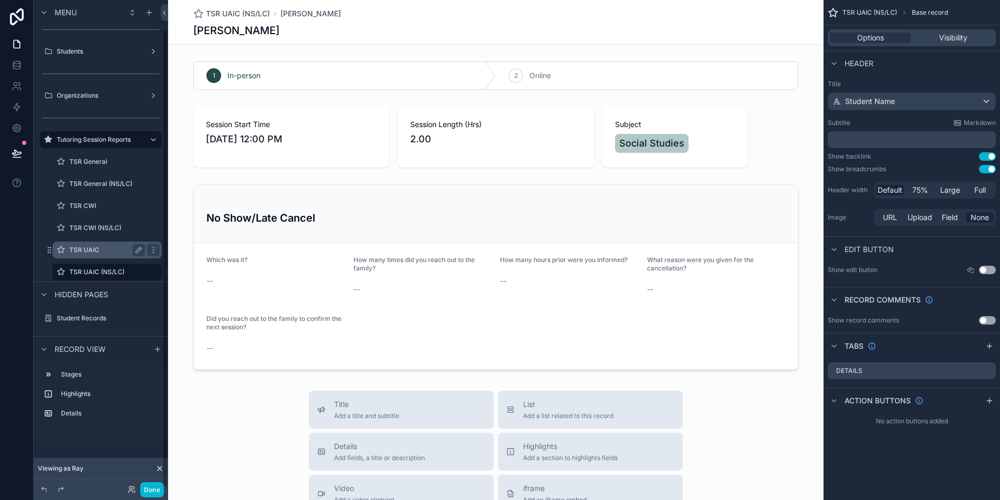
click at [105, 252] on label "TSR UAIC" at bounding box center [104, 250] width 71 height 8
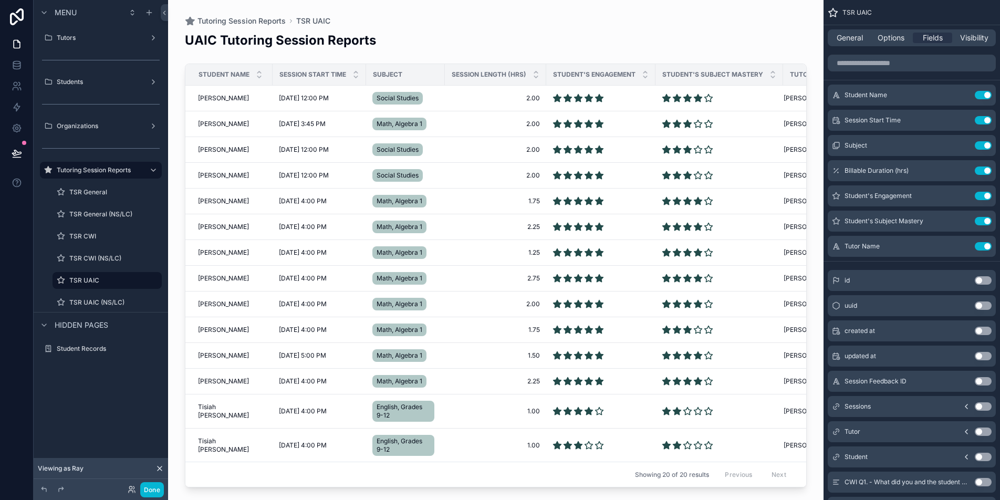
click at [228, 226] on div "scrollable content" at bounding box center [495, 243] width 655 height 487
click at [223, 226] on span "Jason Camp" at bounding box center [223, 227] width 51 height 8
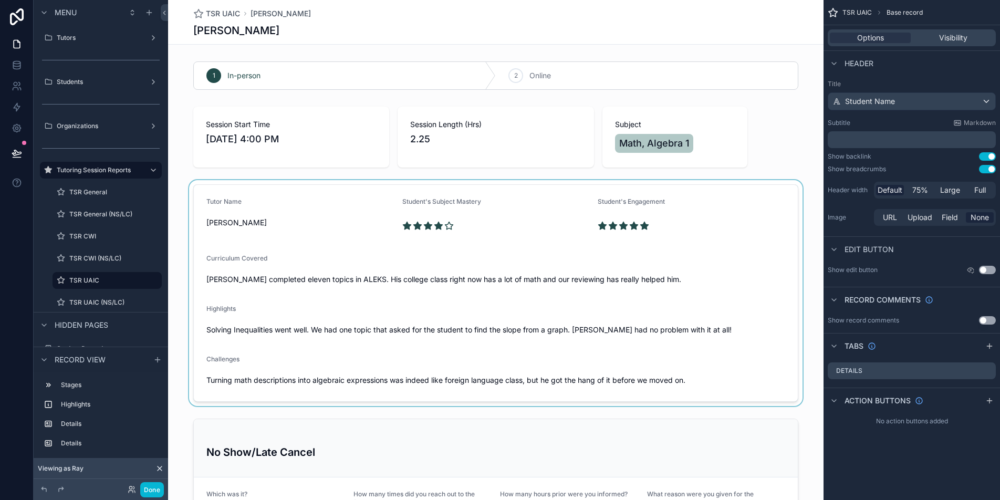
scroll to position [65, 0]
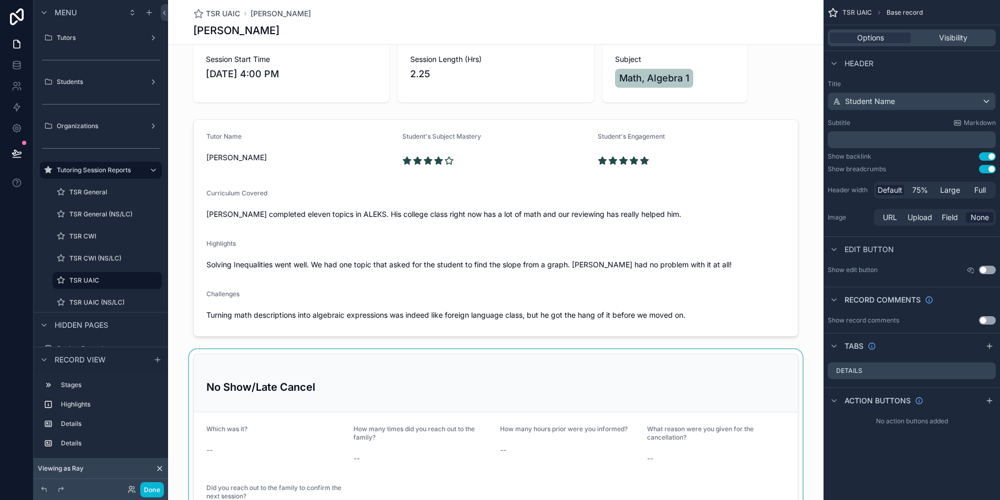
click at [339, 381] on div "scrollable content" at bounding box center [495, 446] width 655 height 194
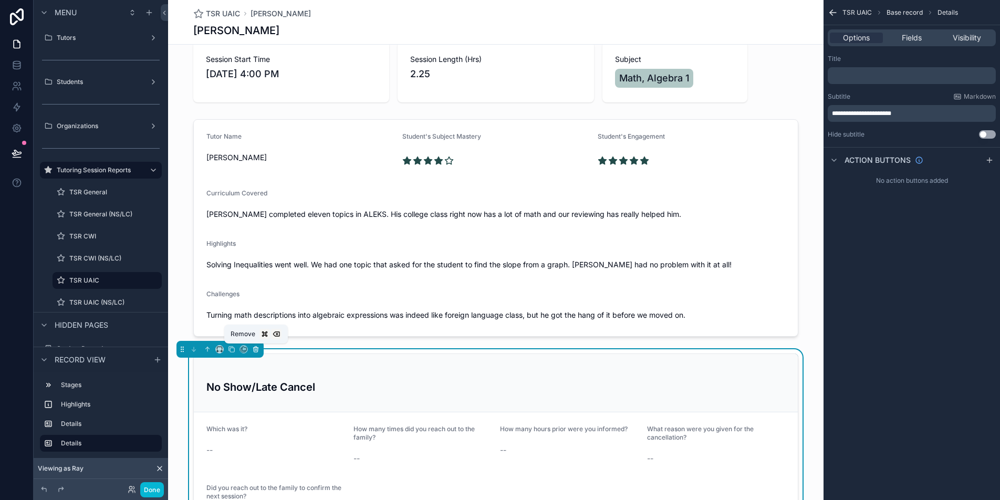
click at [255, 351] on icon "scrollable content" at bounding box center [255, 349] width 7 height 7
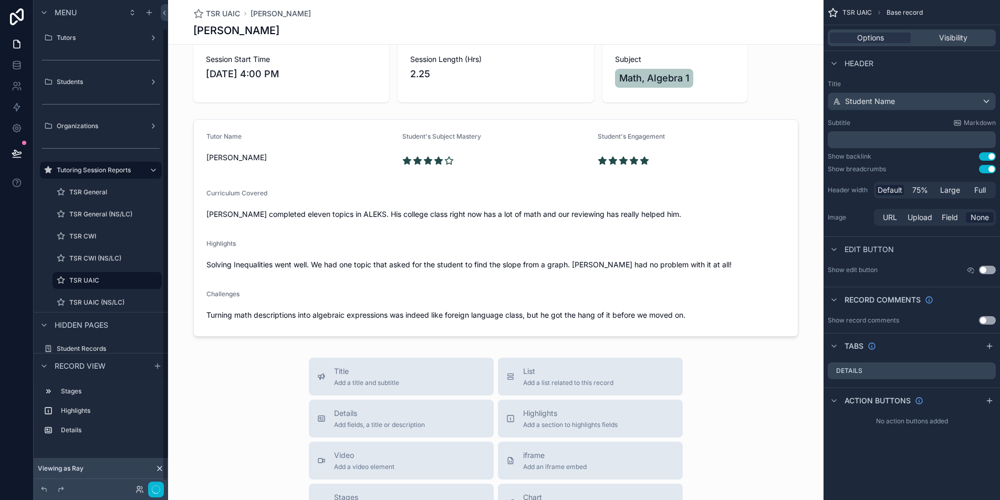
scroll to position [25, 0]
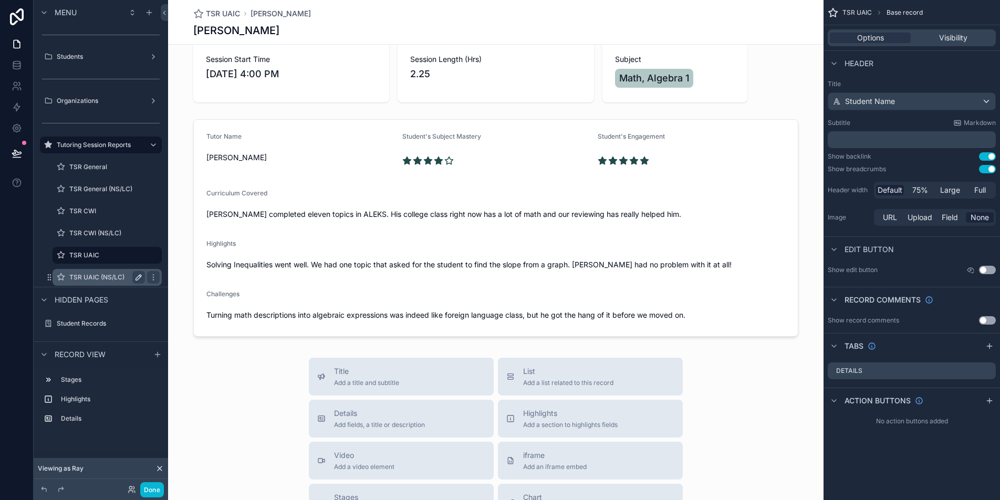
click at [118, 276] on label "TSR UAIC (NS/LC)" at bounding box center [104, 277] width 71 height 8
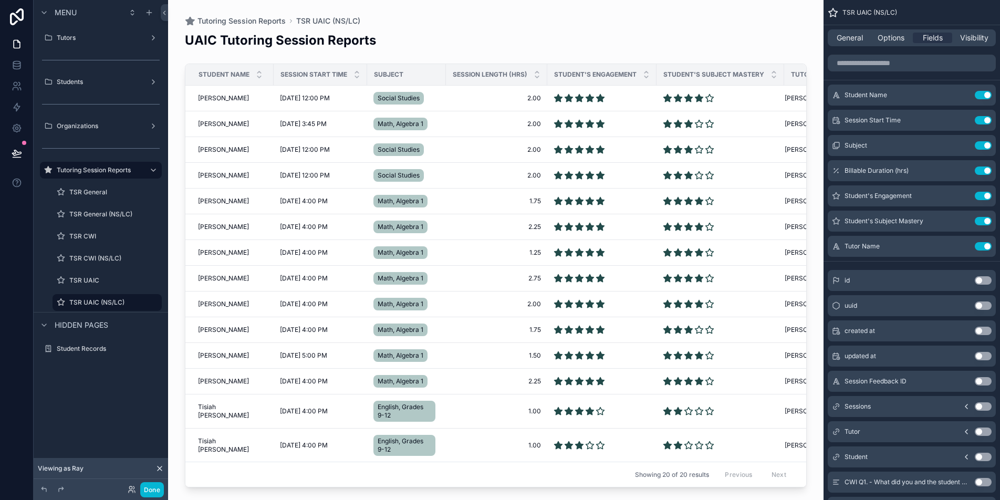
click at [221, 100] on div "scrollable content" at bounding box center [495, 243] width 655 height 487
click at [214, 98] on span "Grace Rey" at bounding box center [223, 98] width 51 height 8
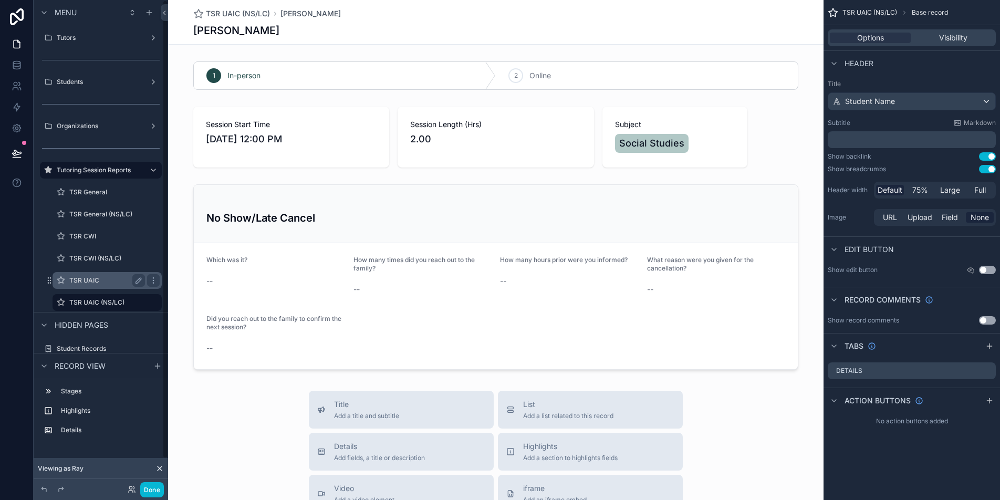
click at [108, 283] on label "TSR UAIC" at bounding box center [104, 280] width 71 height 8
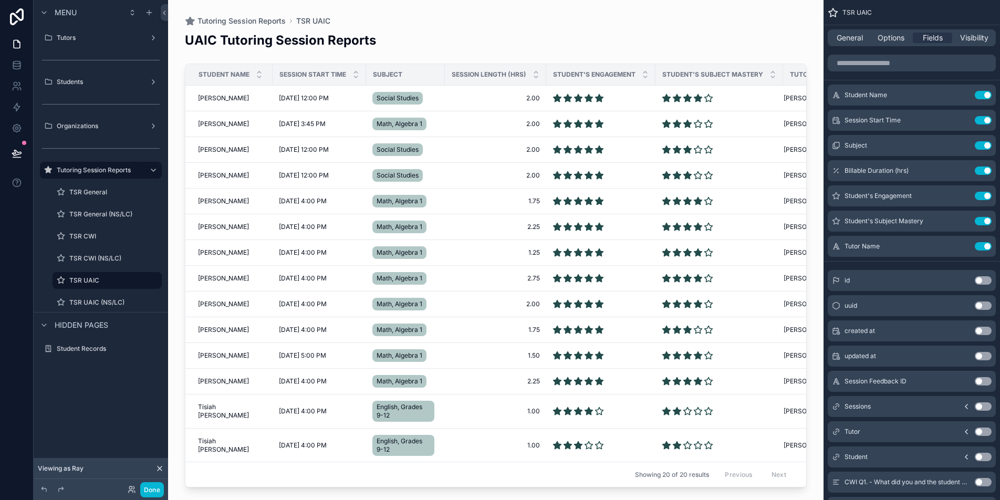
click at [219, 100] on div "scrollable content" at bounding box center [495, 243] width 655 height 487
click at [214, 99] on span "Grace Rey" at bounding box center [223, 98] width 51 height 8
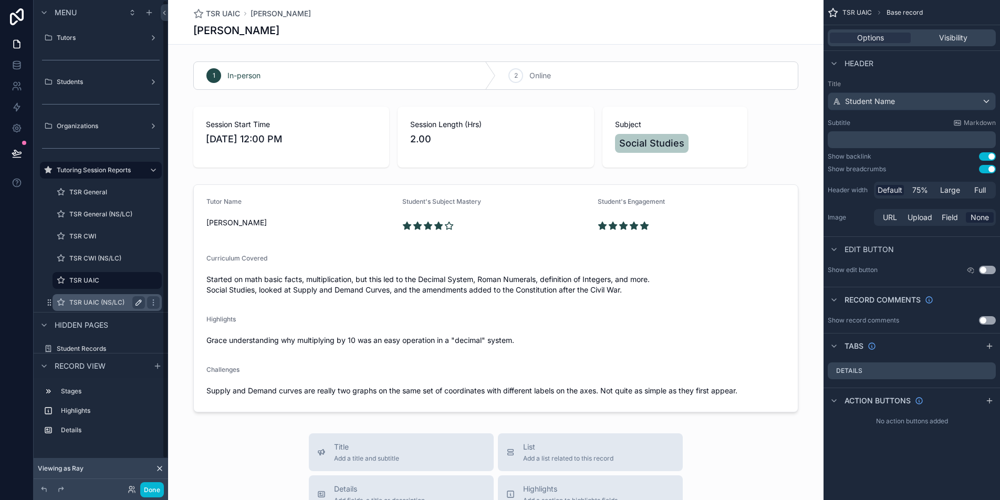
click at [101, 308] on div "TSR UAIC (NS/LC)" at bounding box center [107, 302] width 76 height 13
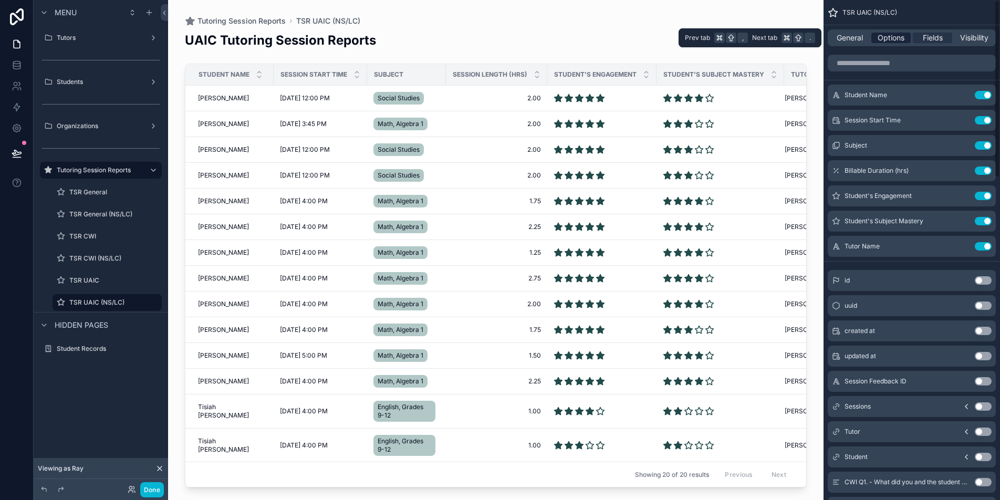
click at [876, 40] on div "Options" at bounding box center [890, 38] width 39 height 11
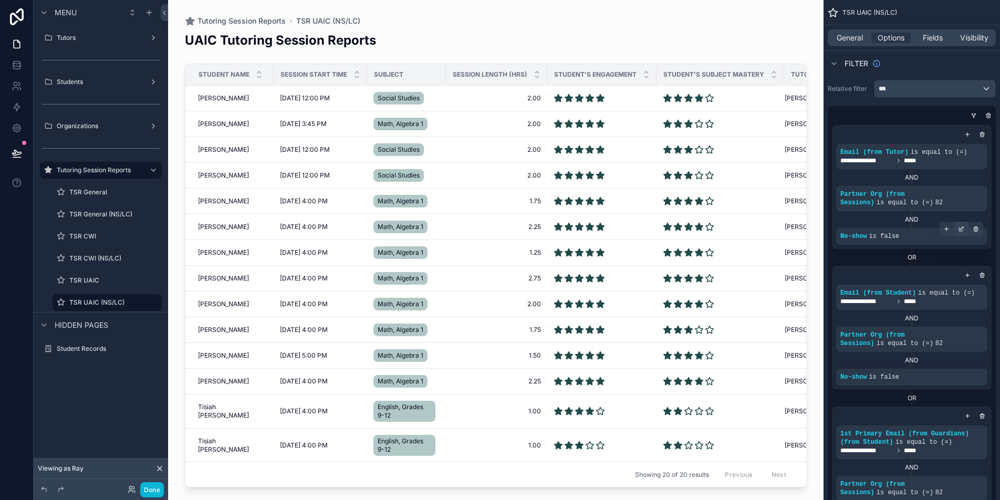
click at [960, 232] on icon "scrollable content" at bounding box center [961, 229] width 6 height 6
click at [795, 226] on span "Is false" at bounding box center [799, 231] width 24 height 11
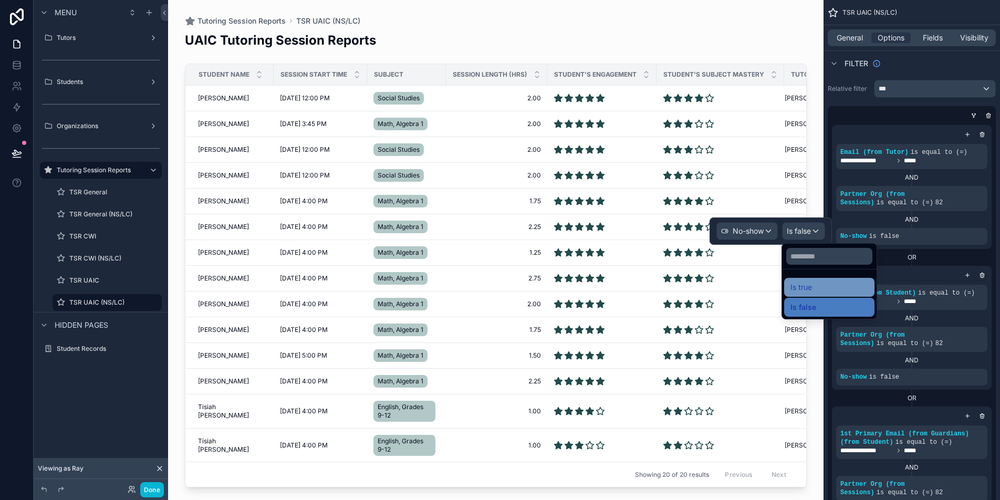
click at [824, 289] on div "Is true" at bounding box center [829, 287] width 78 height 13
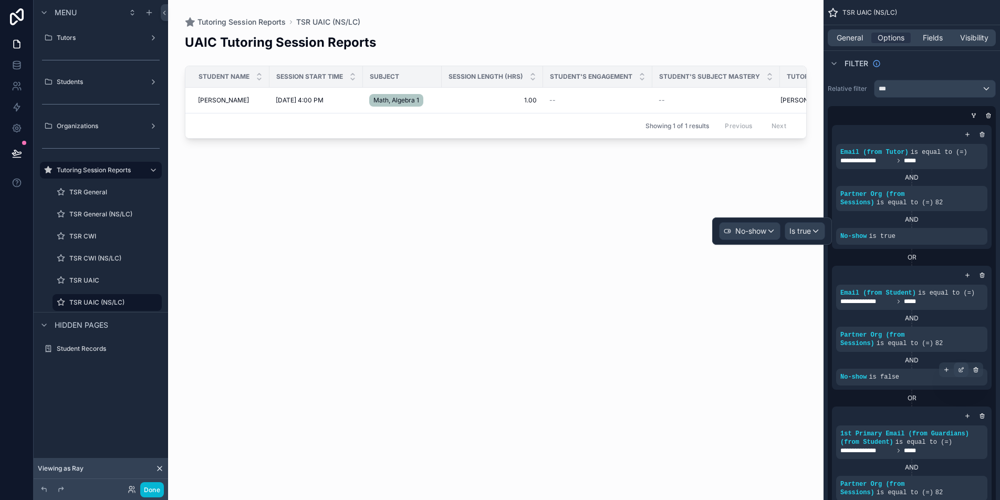
click at [964, 372] on icon "scrollable content" at bounding box center [961, 370] width 6 height 6
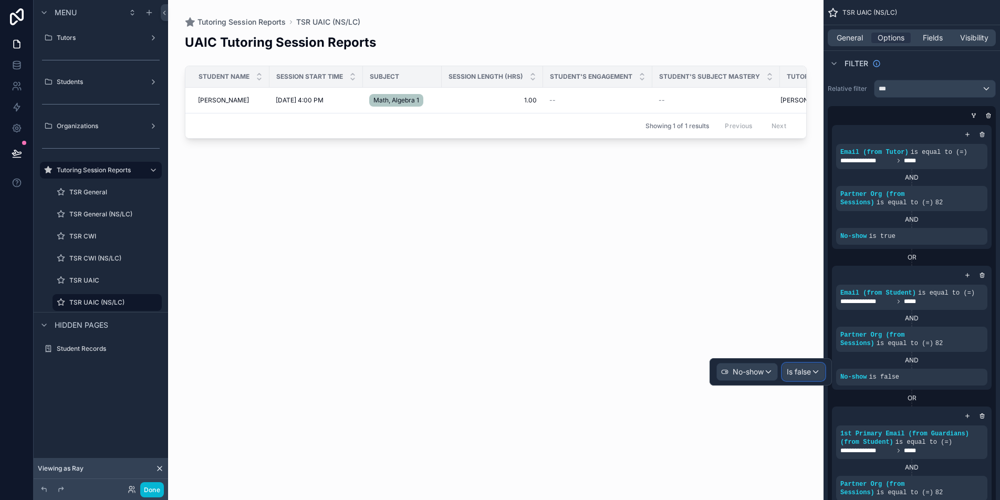
click at [805, 372] on span "Is false" at bounding box center [799, 372] width 24 height 11
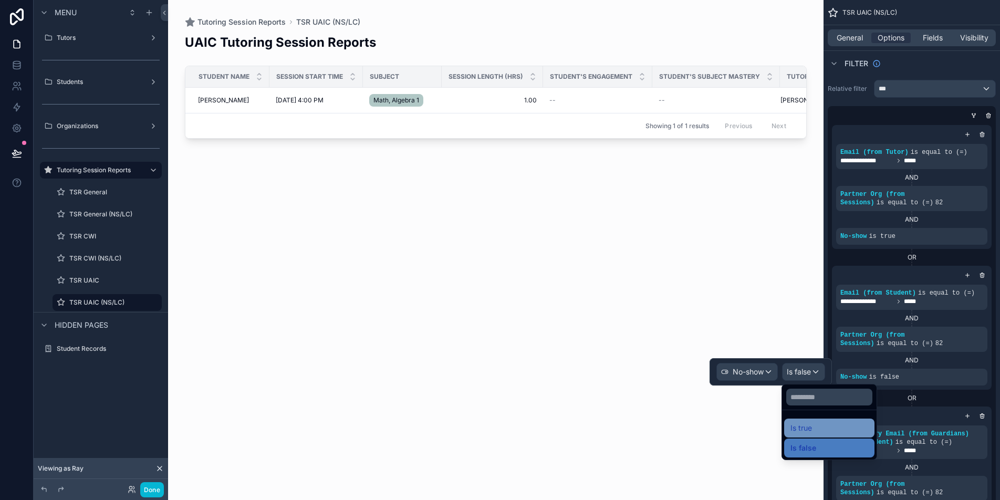
click at [832, 422] on div "Is true" at bounding box center [829, 428] width 78 height 13
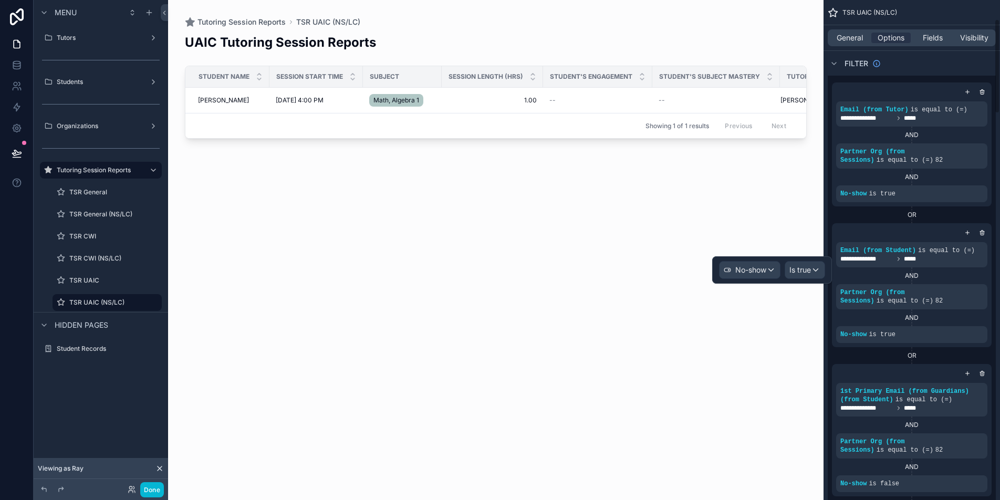
scroll to position [102, 0]
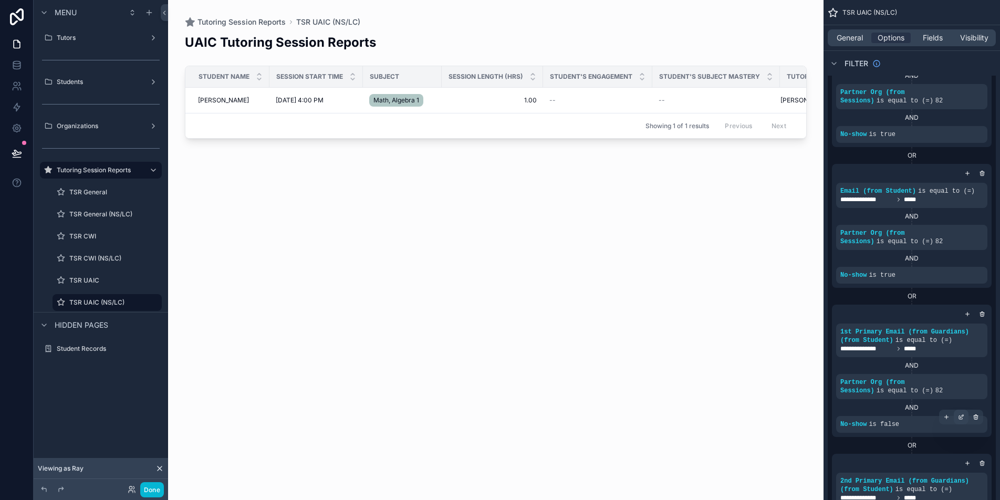
click at [960, 415] on icon "scrollable content" at bounding box center [961, 417] width 6 height 6
click at [821, 422] on div "Is false" at bounding box center [803, 419] width 42 height 17
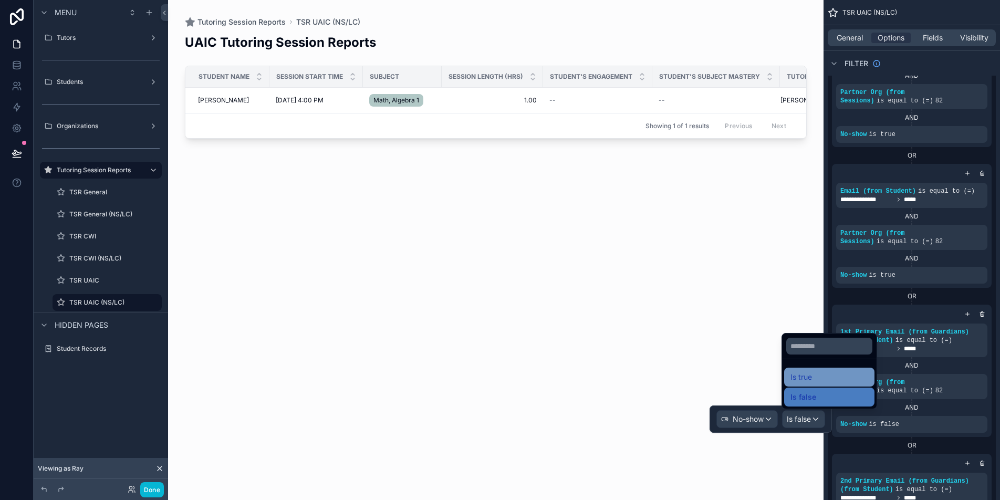
click at [820, 375] on div "Is true" at bounding box center [829, 377] width 78 height 13
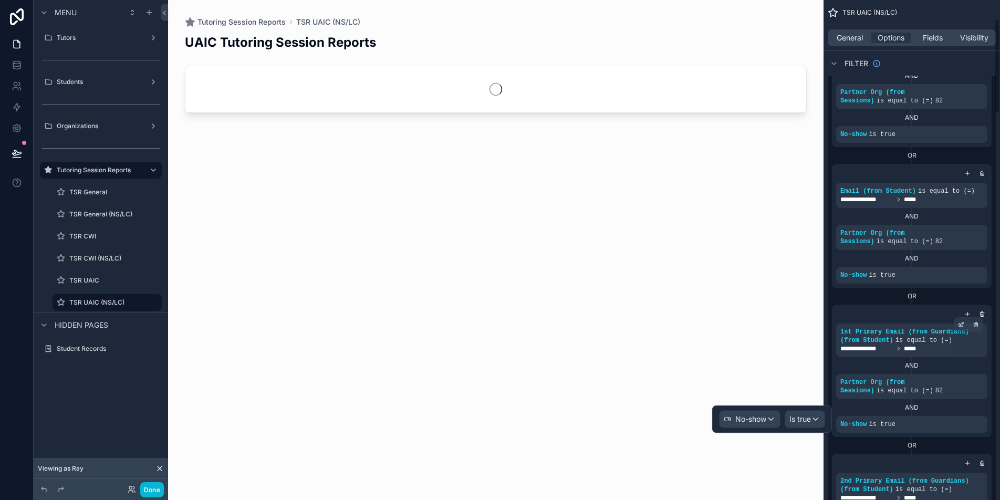
scroll to position [210, 0]
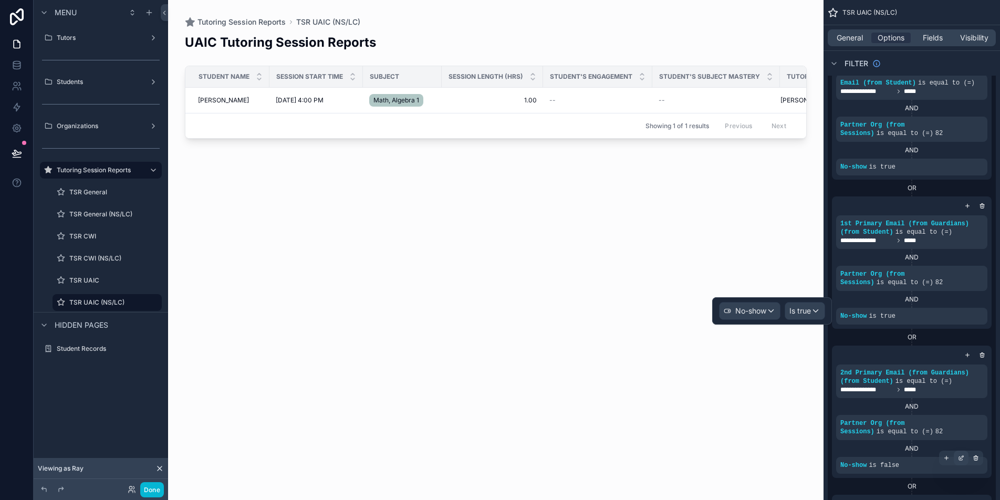
click at [964, 461] on div "scrollable content" at bounding box center [961, 458] width 15 height 15
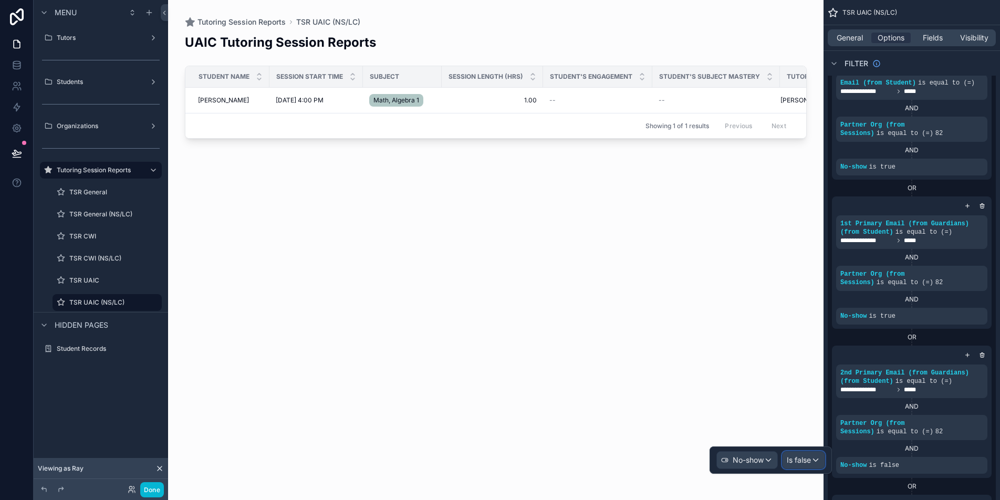
click at [799, 463] on span "Is false" at bounding box center [799, 460] width 24 height 11
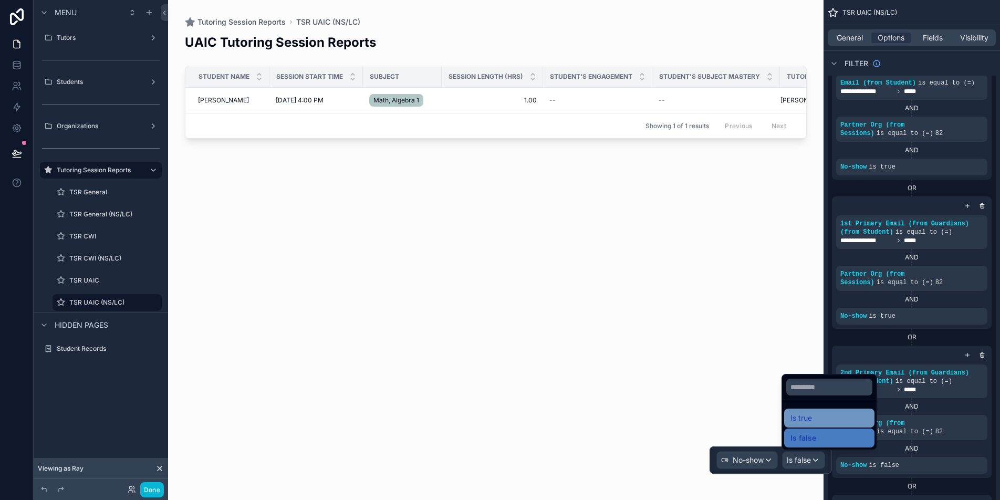
click at [801, 423] on span "Is true" at bounding box center [801, 418] width 22 height 13
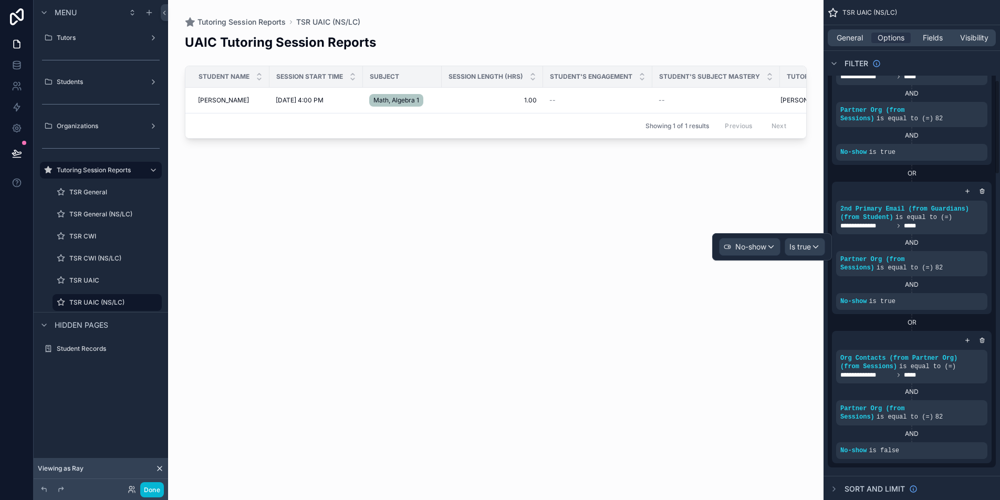
scroll to position [423, 0]
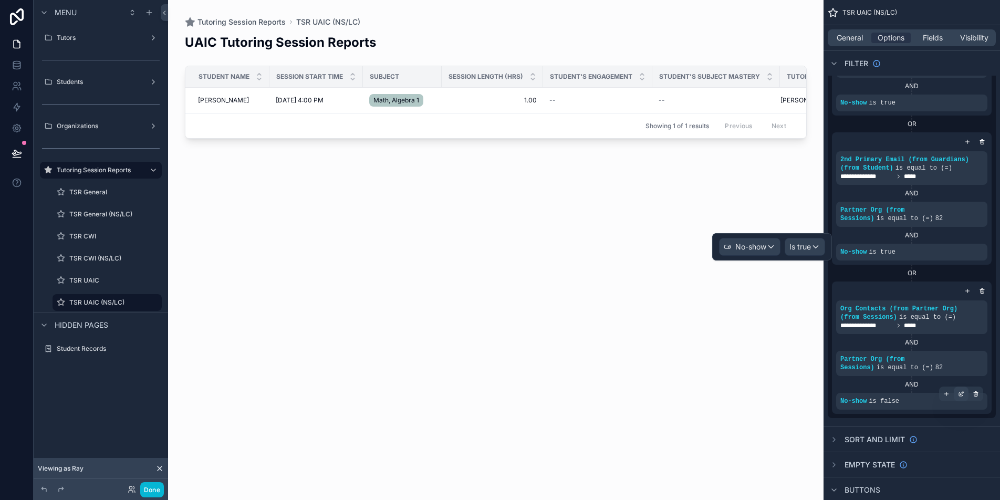
click at [962, 395] on icon "scrollable content" at bounding box center [961, 394] width 6 height 6
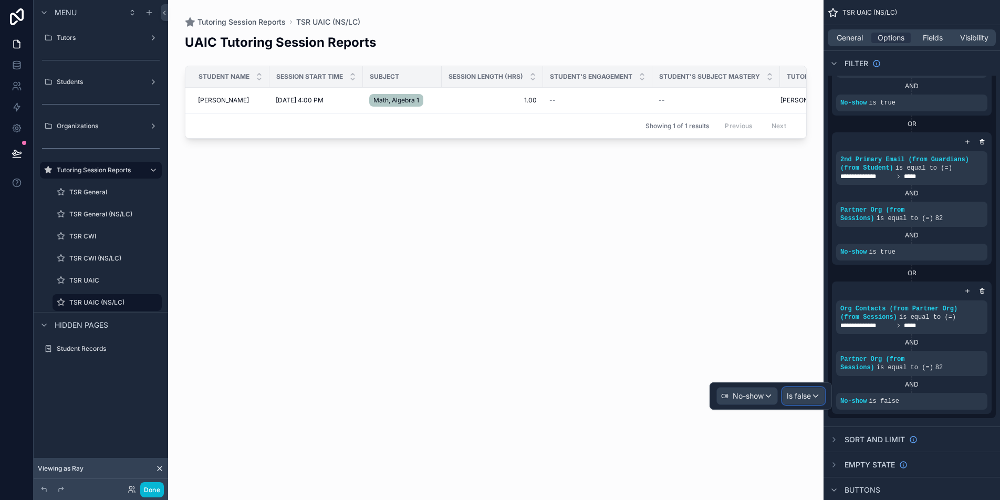
click at [806, 402] on div "Is false" at bounding box center [803, 396] width 42 height 17
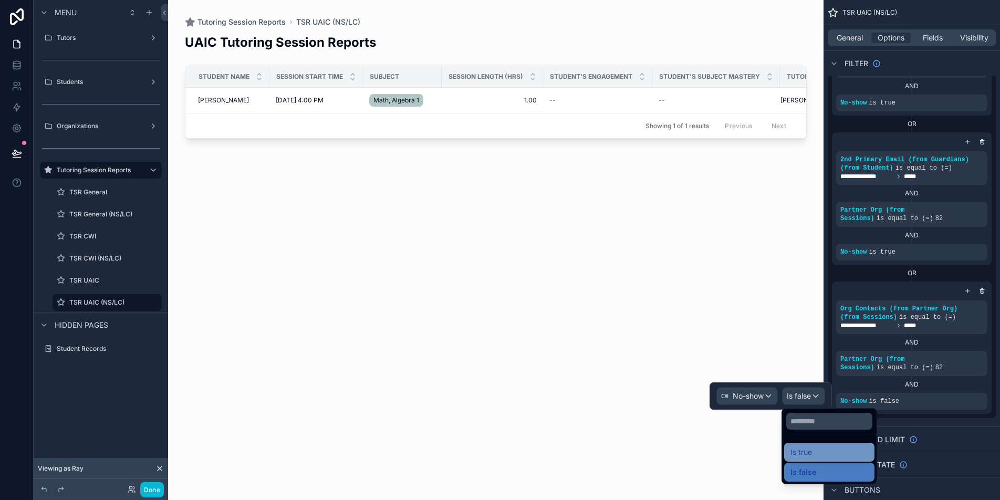
click at [821, 448] on div "Is true" at bounding box center [829, 452] width 78 height 13
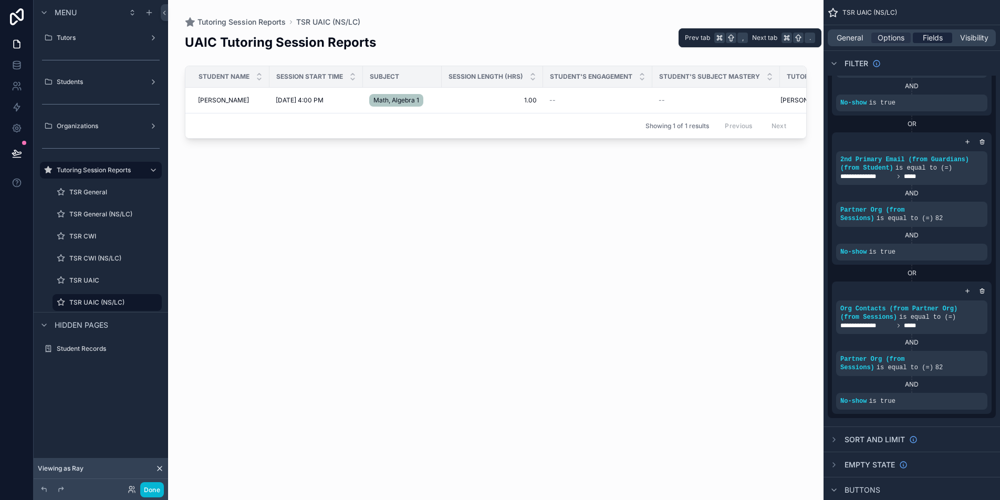
click at [935, 43] on span "Fields" at bounding box center [933, 38] width 20 height 11
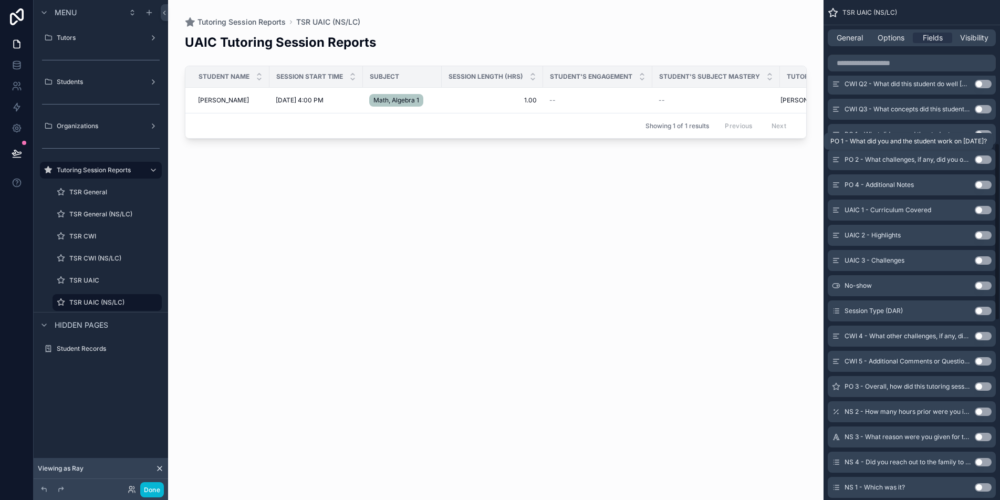
scroll to position [0, 0]
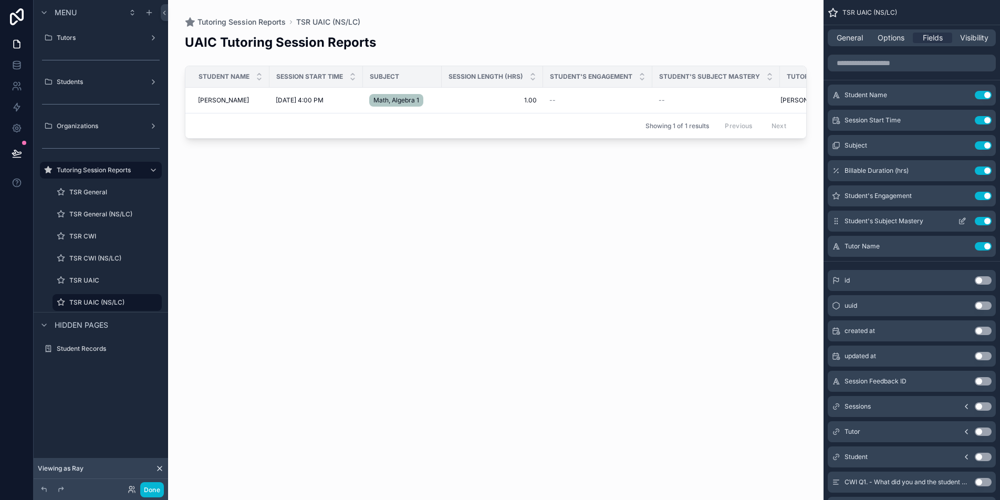
click at [976, 195] on button "Use setting" at bounding box center [983, 196] width 17 height 8
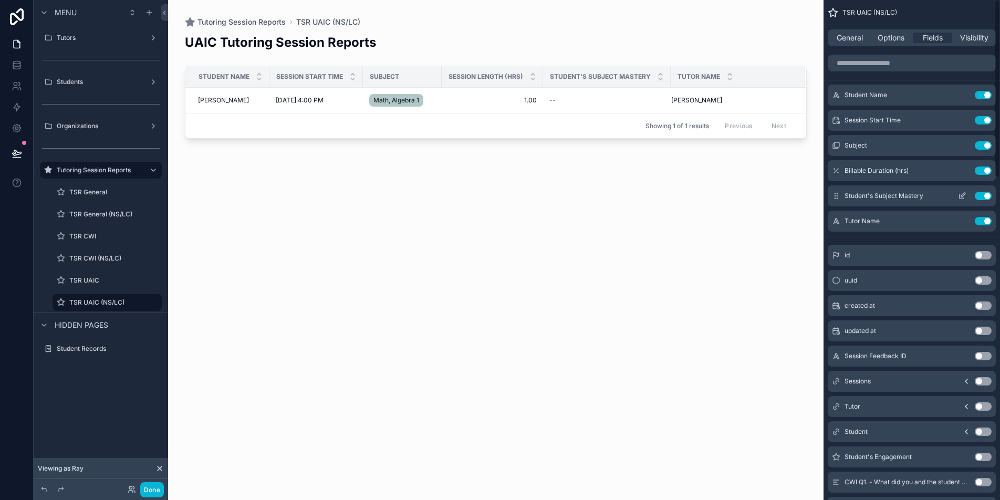
click at [982, 196] on button "Use setting" at bounding box center [983, 196] width 17 height 8
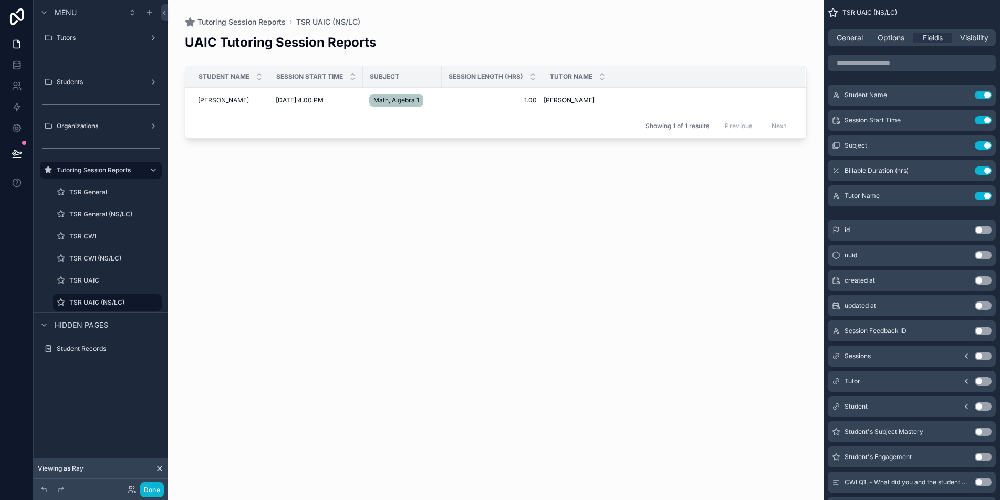
click at [206, 105] on div "scrollable content" at bounding box center [495, 243] width 655 height 487
click at [211, 99] on span "Jason Camp" at bounding box center [223, 100] width 51 height 8
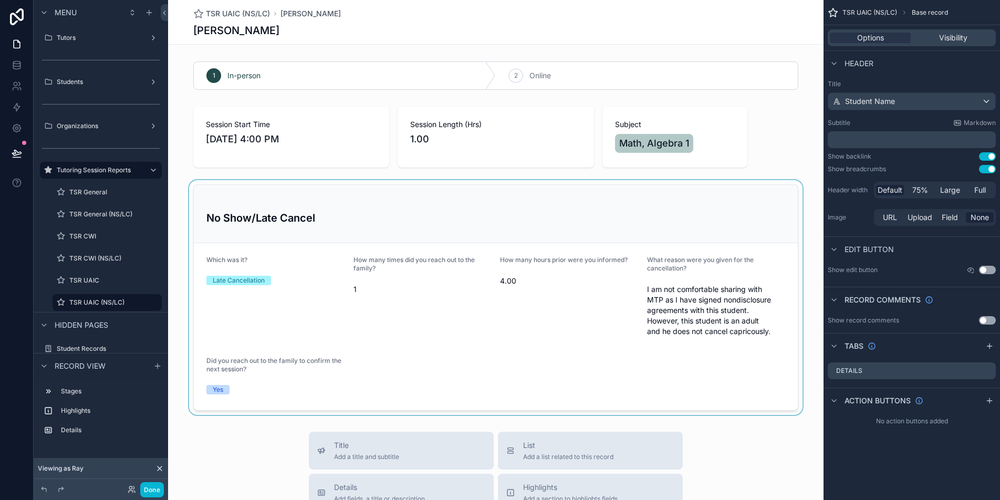
click at [749, 332] on div "scrollable content" at bounding box center [495, 297] width 655 height 235
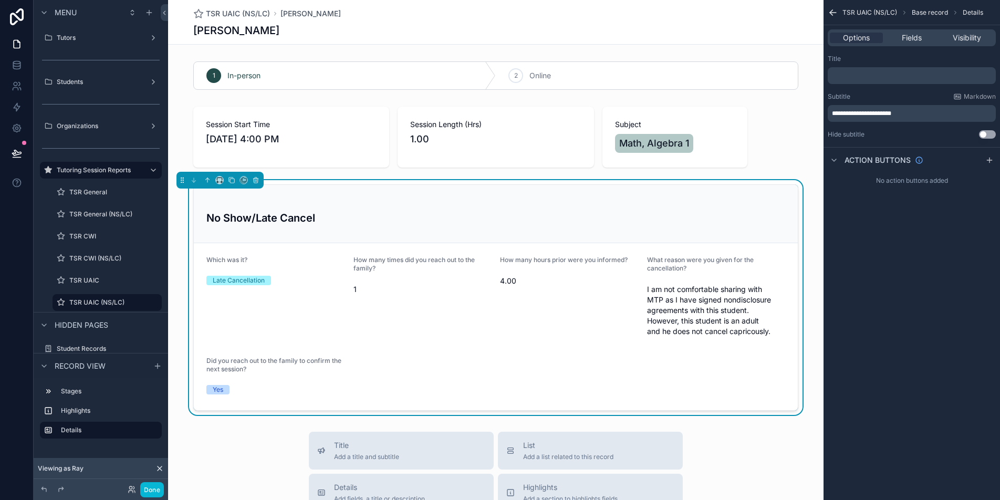
click at [745, 332] on span "I am not comfortable sharing with MTP as I have signed nondisclosure agreements…" at bounding box center [716, 310] width 139 height 53
click at [113, 280] on label "TSR UAIC" at bounding box center [104, 280] width 71 height 8
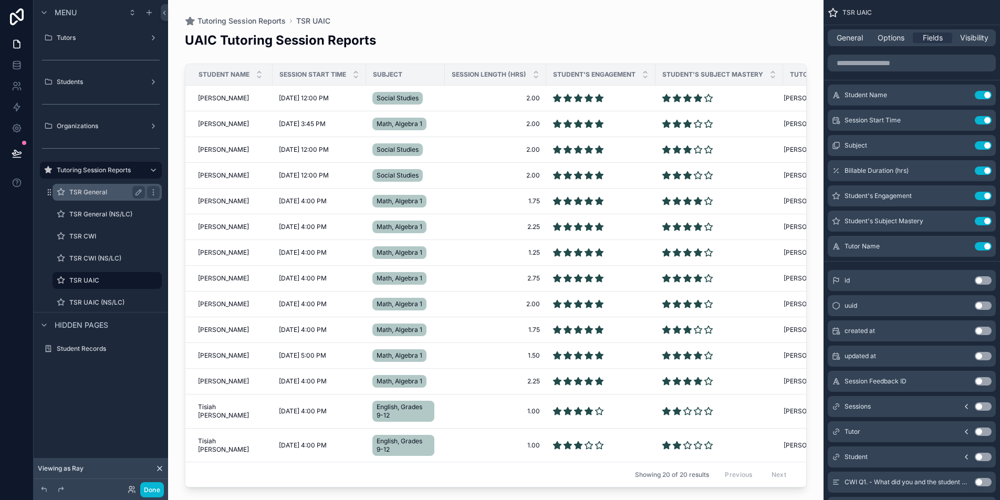
click at [106, 195] on label "TSR General" at bounding box center [104, 192] width 71 height 8
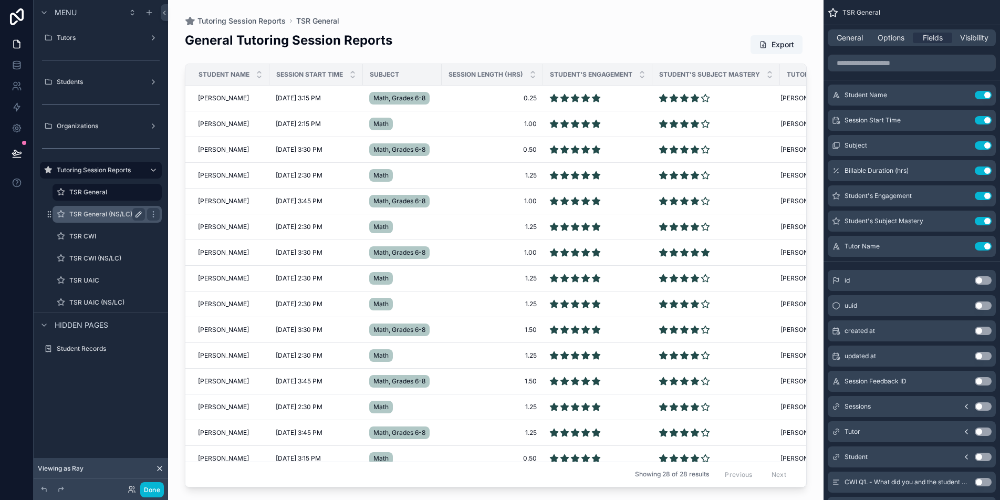
click at [104, 215] on label "TSR General (NS/LC)" at bounding box center [104, 214] width 71 height 8
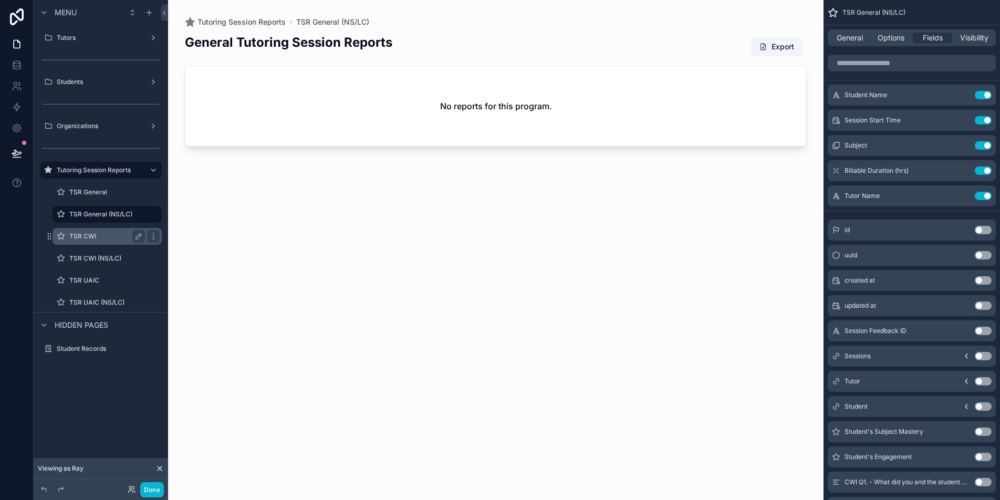
click at [102, 238] on label "TSR CWI" at bounding box center [104, 236] width 71 height 8
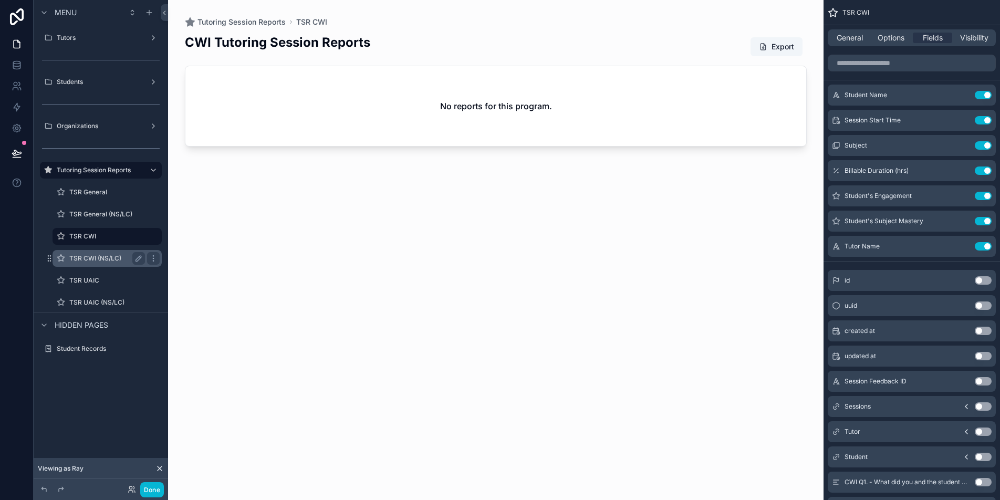
click at [100, 263] on div "TSR CWI (NS/LC)" at bounding box center [107, 258] width 76 height 13
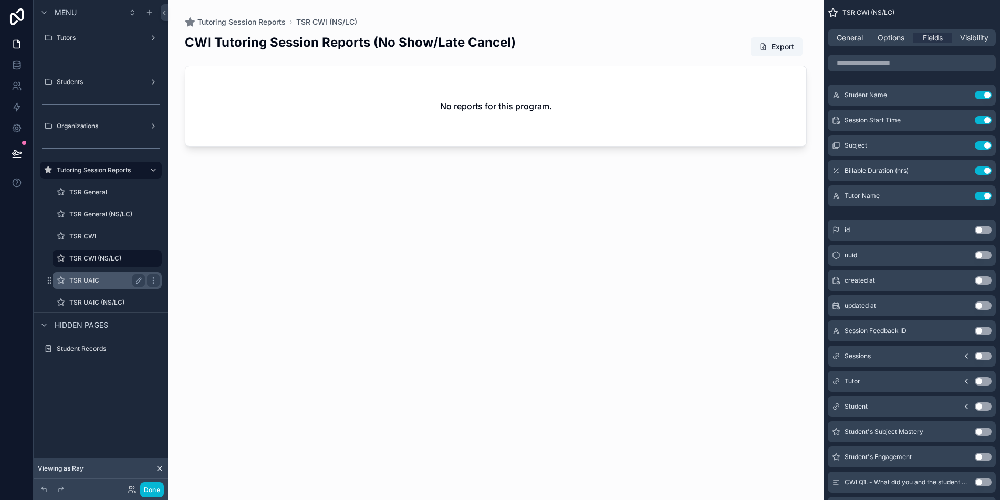
click at [103, 281] on label "TSR UAIC" at bounding box center [104, 280] width 71 height 8
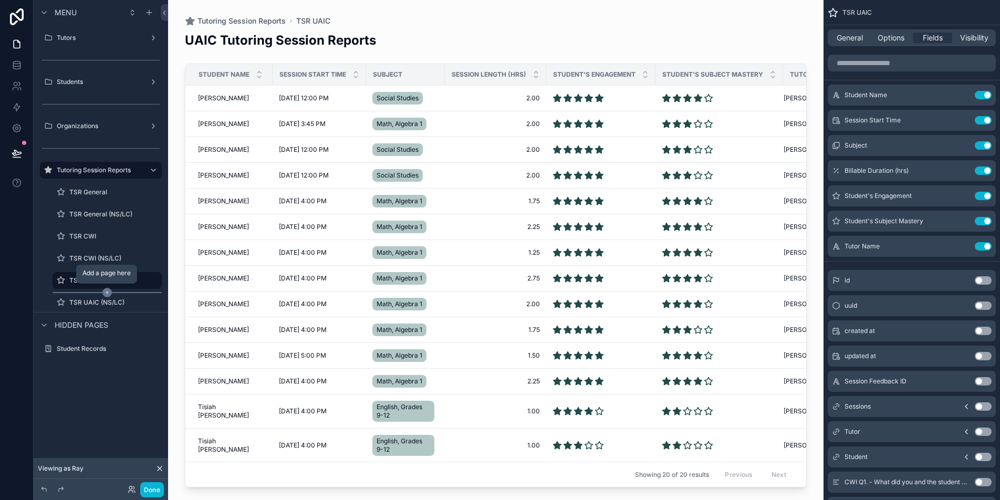
click at [102, 293] on icon "scrollable content" at bounding box center [106, 292] width 9 height 9
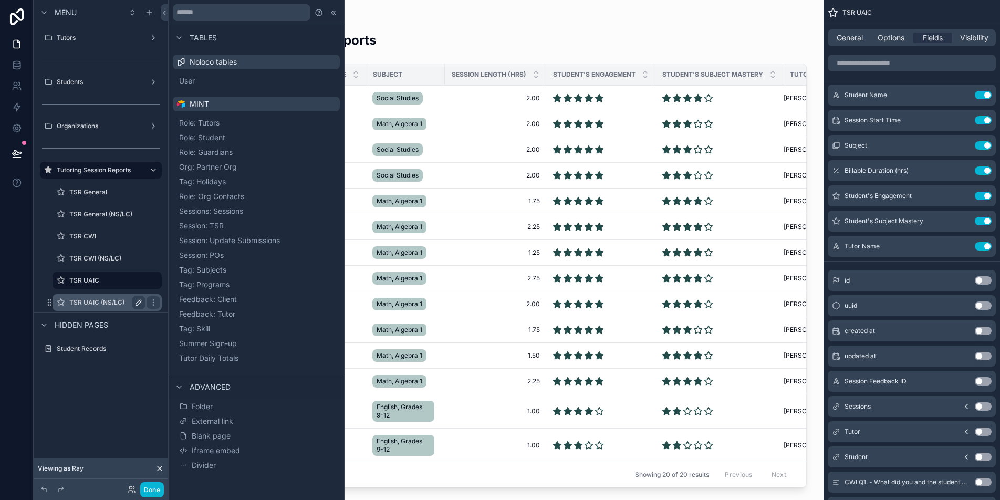
click at [98, 301] on label "TSR UAIC (NS/LC)" at bounding box center [104, 302] width 71 height 8
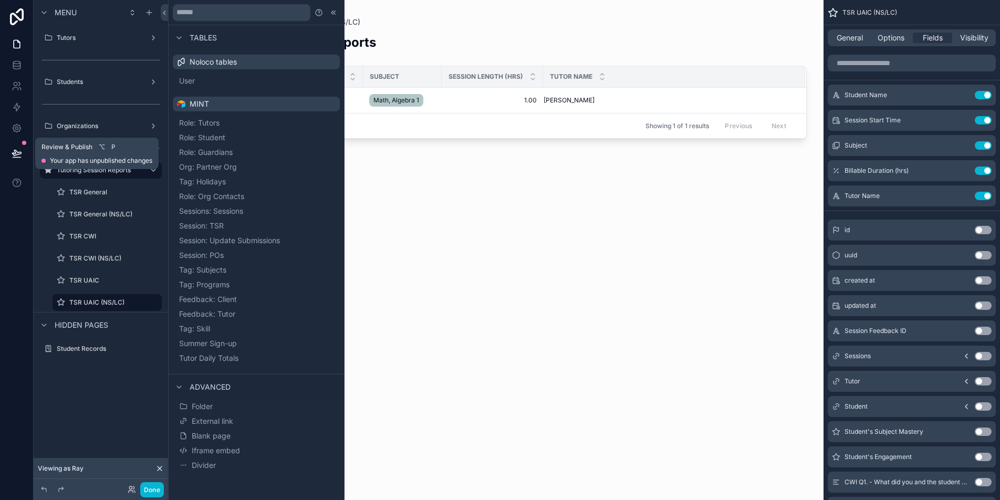
click at [18, 158] on icon at bounding box center [17, 153] width 11 height 11
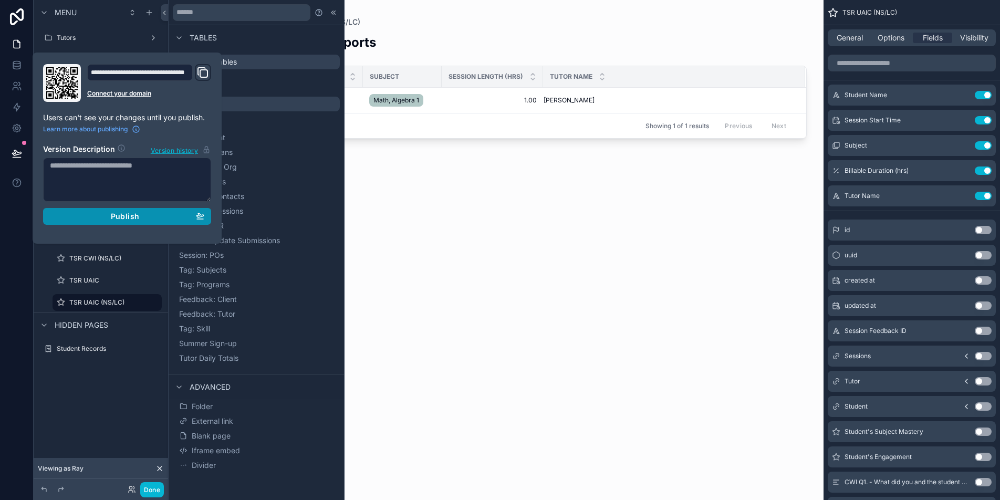
click at [166, 223] on button "Publish" at bounding box center [127, 216] width 168 height 17
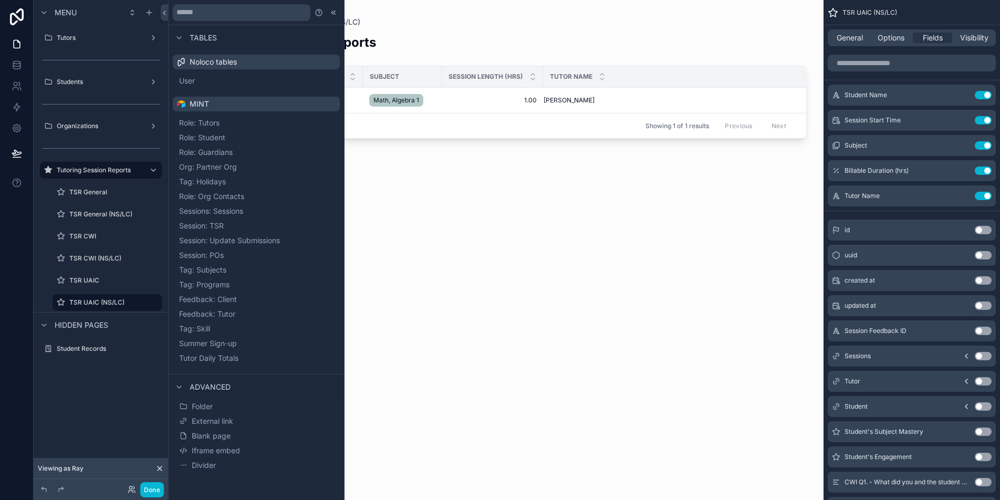
click at [511, 44] on div "UAIC Tutoring Session Reports" at bounding box center [496, 47] width 622 height 26
click at [166, 16] on button at bounding box center [164, 12] width 7 height 17
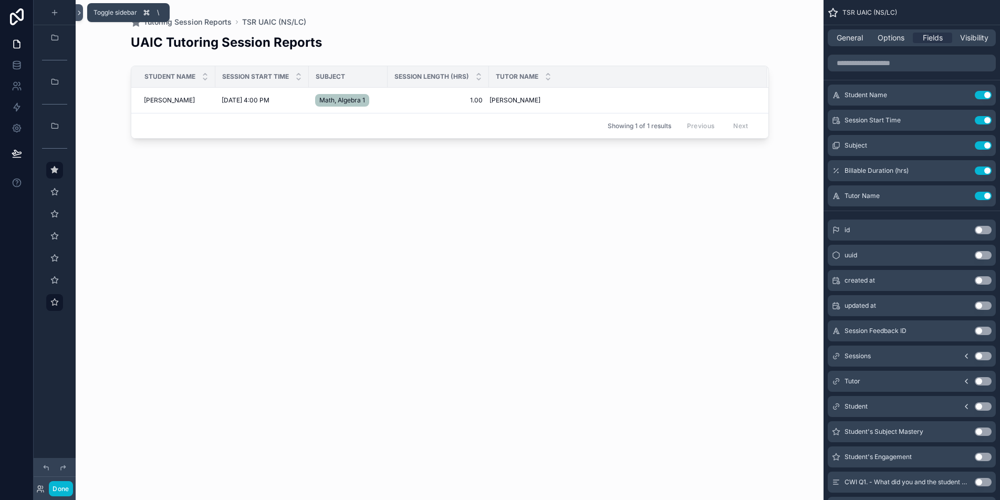
click at [80, 13] on icon at bounding box center [79, 13] width 7 height 8
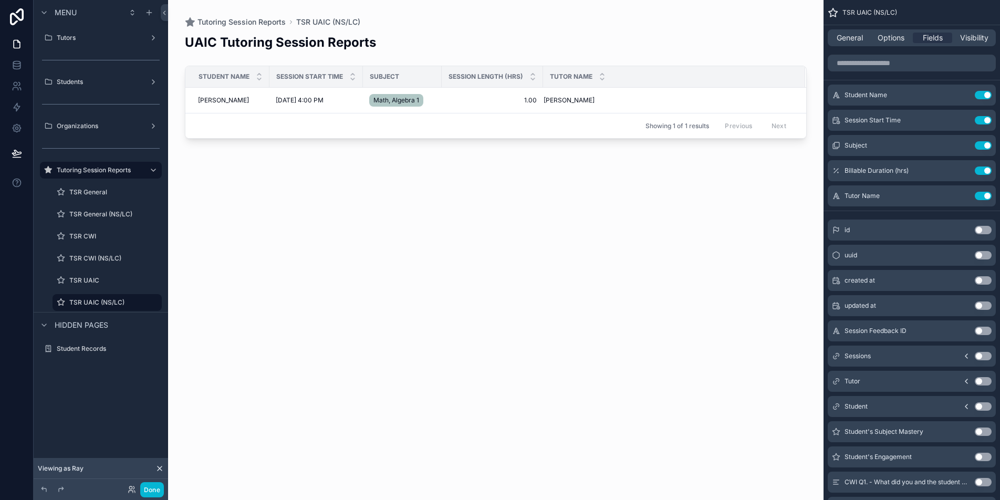
click at [161, 470] on icon at bounding box center [159, 468] width 8 height 8
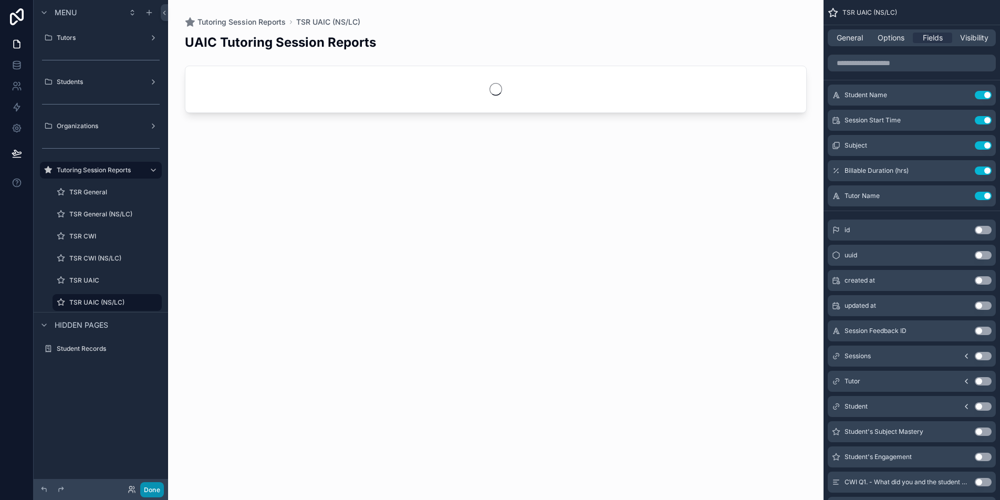
click at [155, 487] on button "Done" at bounding box center [152, 489] width 24 height 15
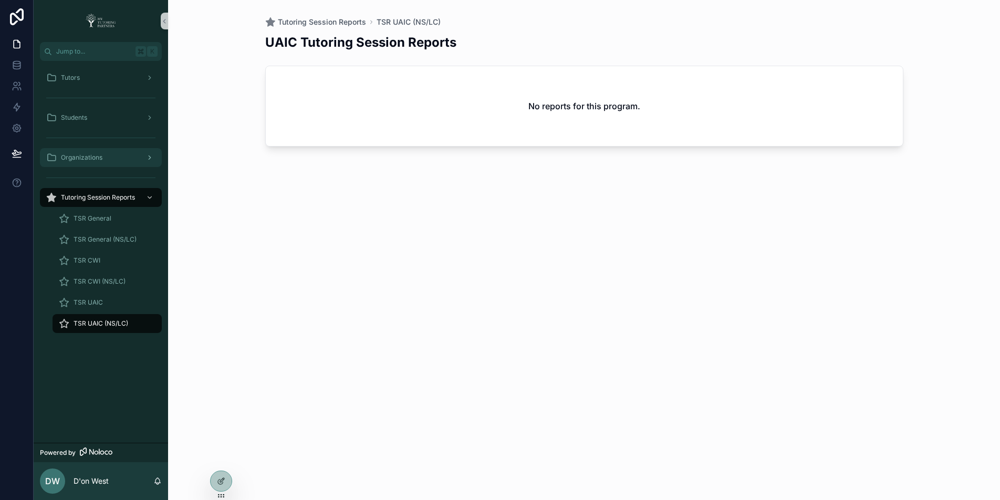
click at [104, 165] on div "Organizations" at bounding box center [100, 157] width 109 height 17
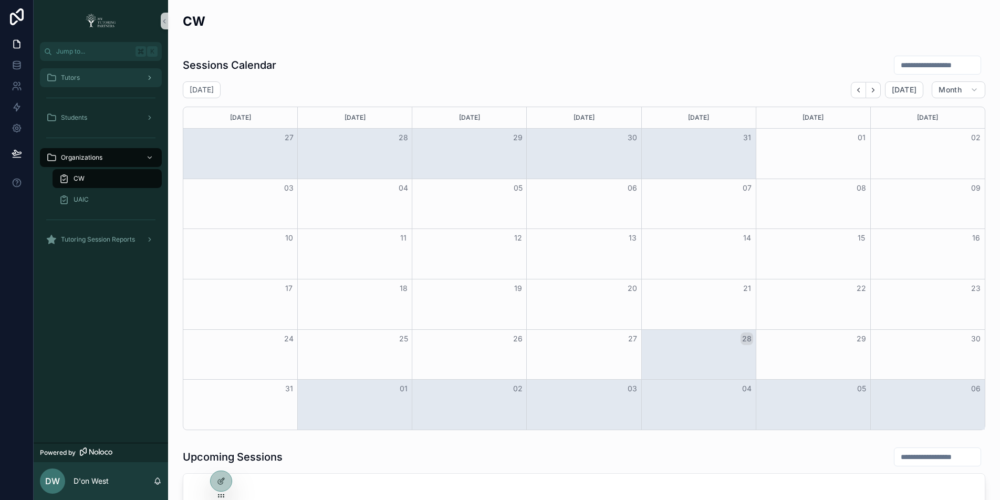
click at [119, 75] on div "Tutors" at bounding box center [100, 77] width 109 height 17
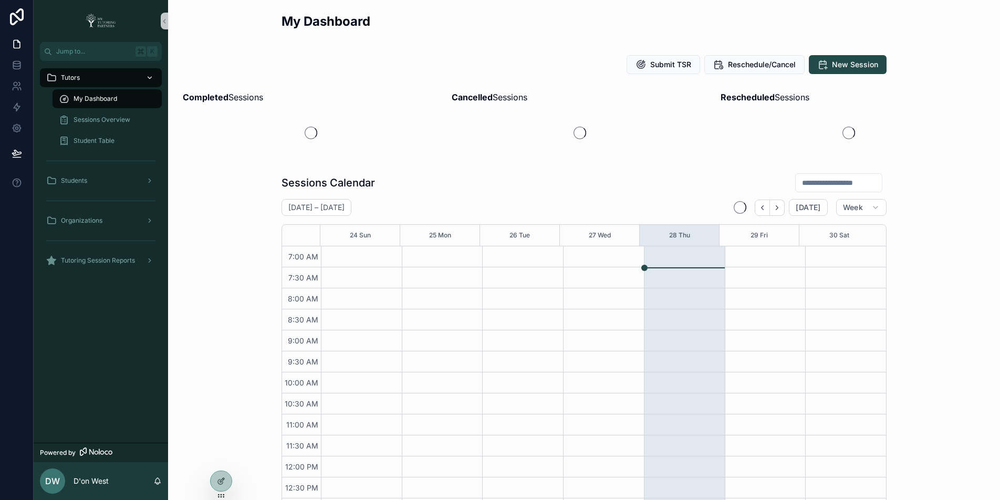
scroll to position [245, 0]
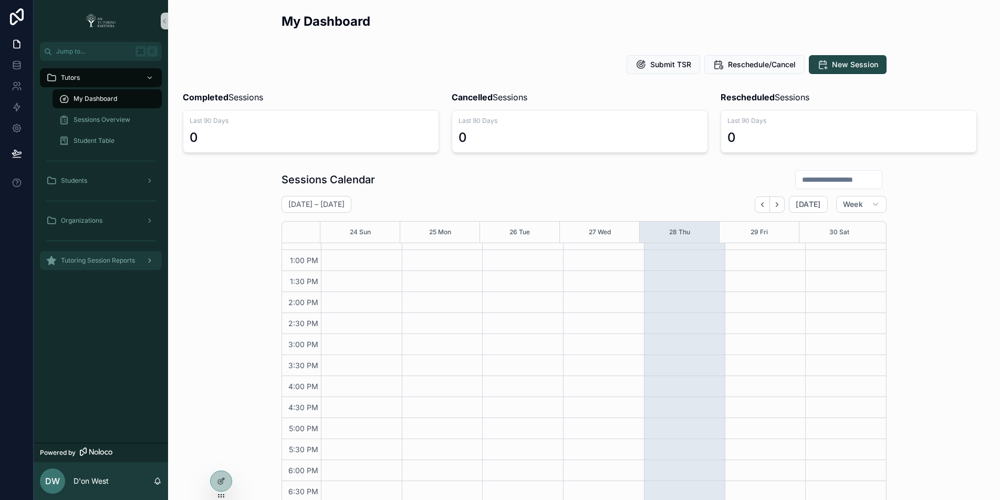
click at [121, 259] on span "Tutoring Session Reports" at bounding box center [98, 260] width 74 height 8
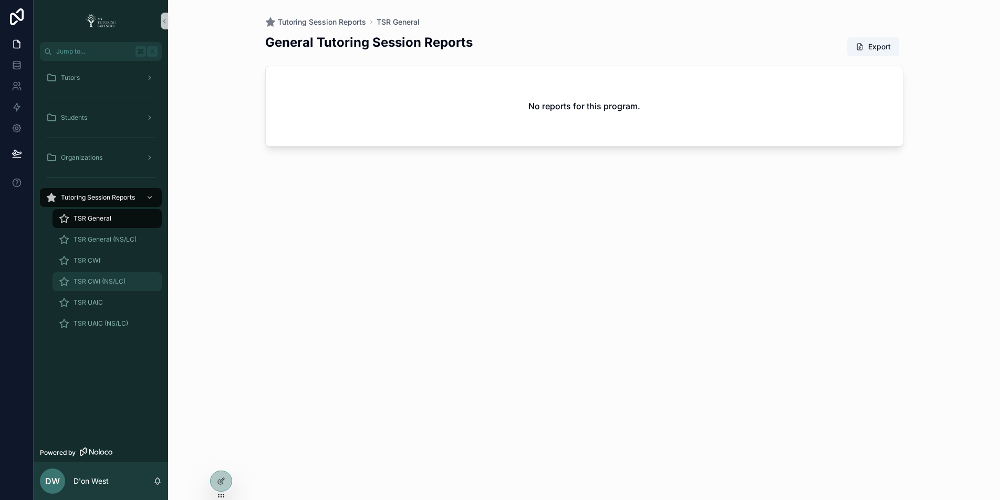
click at [113, 284] on span "TSR CWI (NS/LC)" at bounding box center [100, 281] width 52 height 8
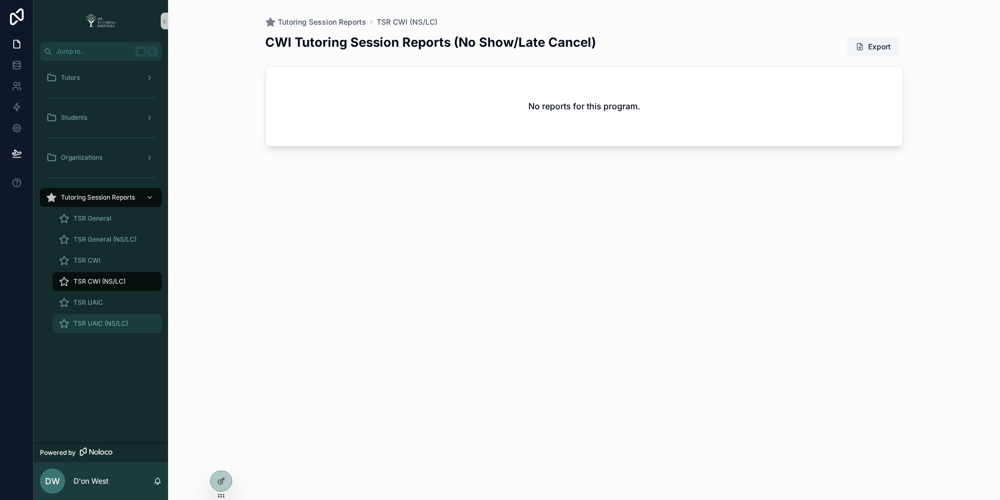
click at [110, 318] on div "TSR UAIC (NS/LC)" at bounding box center [107, 323] width 97 height 17
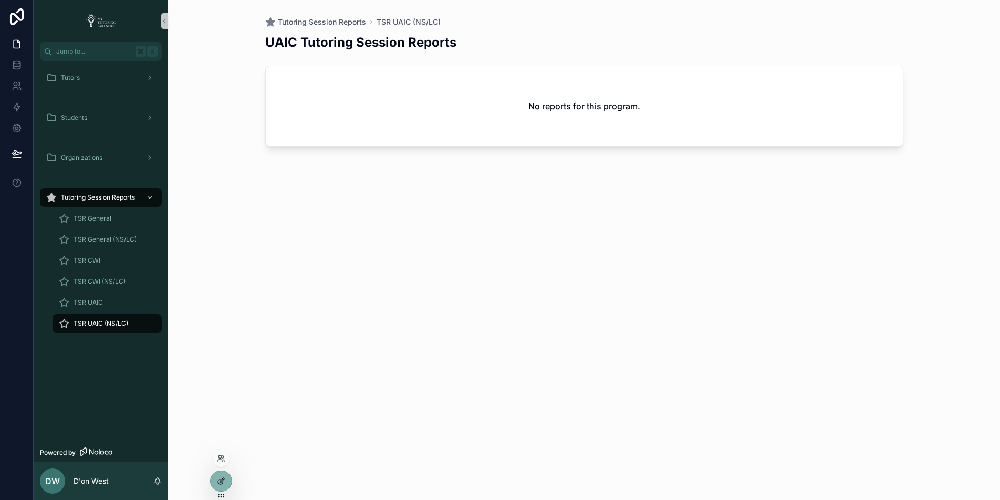
click at [216, 477] on div at bounding box center [221, 481] width 21 height 20
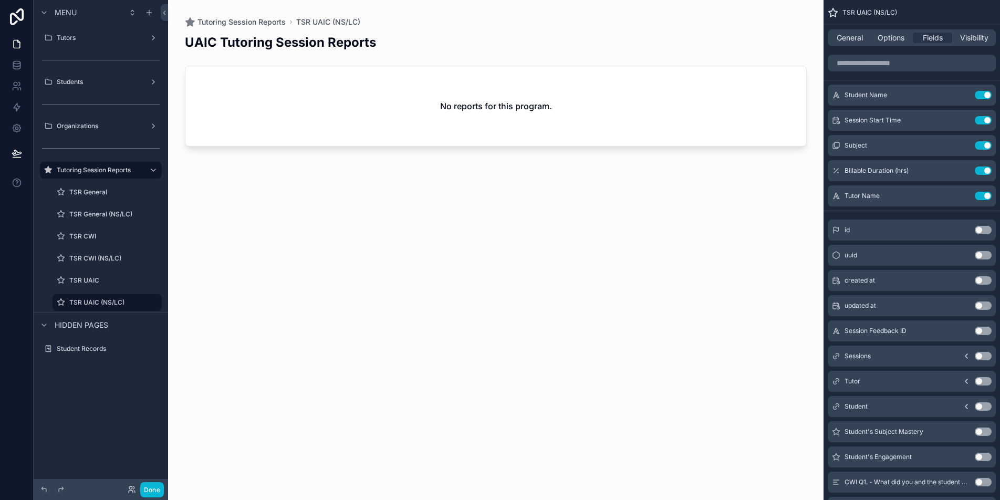
click at [105, 280] on label "TSR UAIC" at bounding box center [114, 280] width 90 height 8
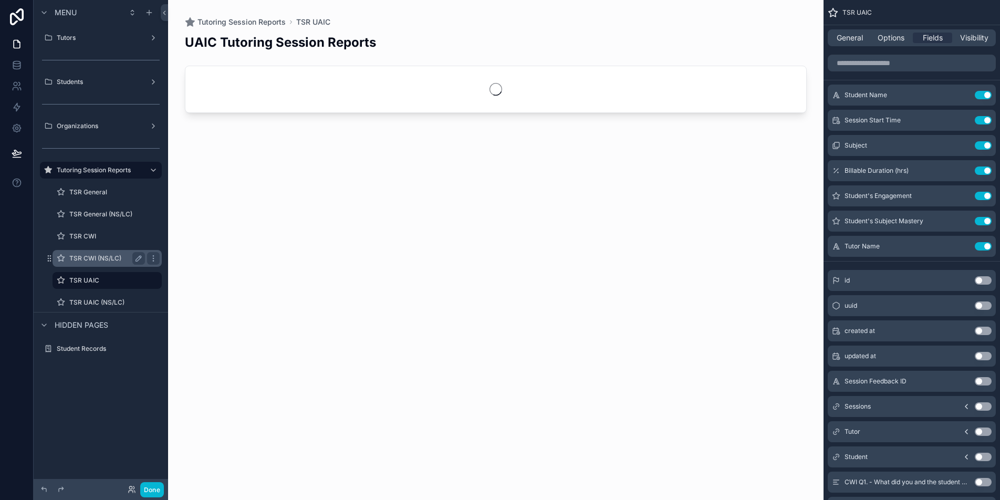
click at [109, 259] on label "TSR CWI (NS/LC)" at bounding box center [104, 258] width 71 height 8
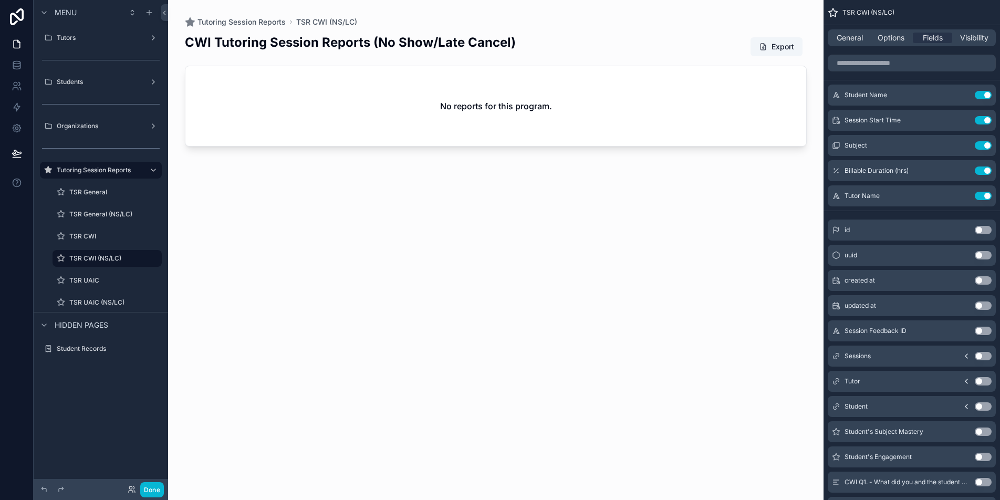
click at [415, 46] on div "scrollable content" at bounding box center [495, 243] width 655 height 487
click at [854, 42] on span "General" at bounding box center [850, 38] width 26 height 11
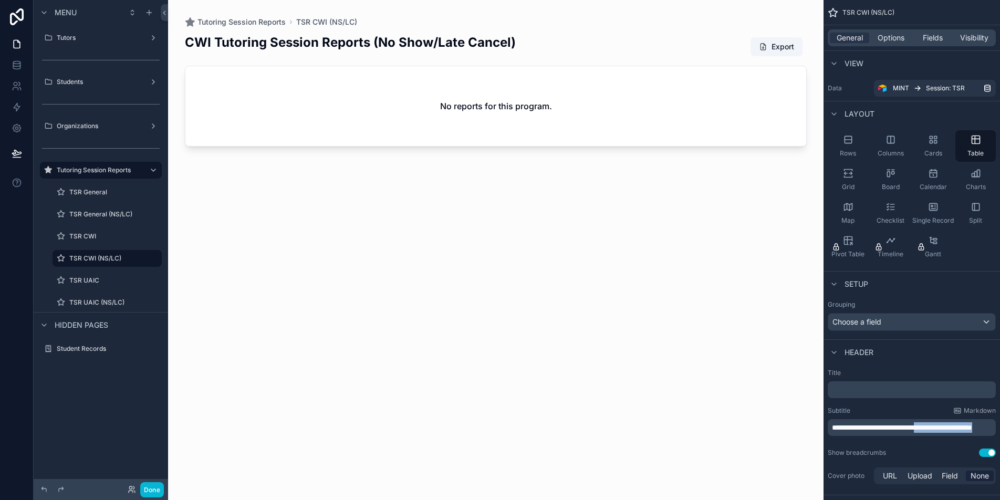
drag, startPoint x: 912, startPoint y: 435, endPoint x: 946, endPoint y: 429, distance: 34.7
click at [946, 429] on p "**********" at bounding box center [913, 427] width 162 height 11
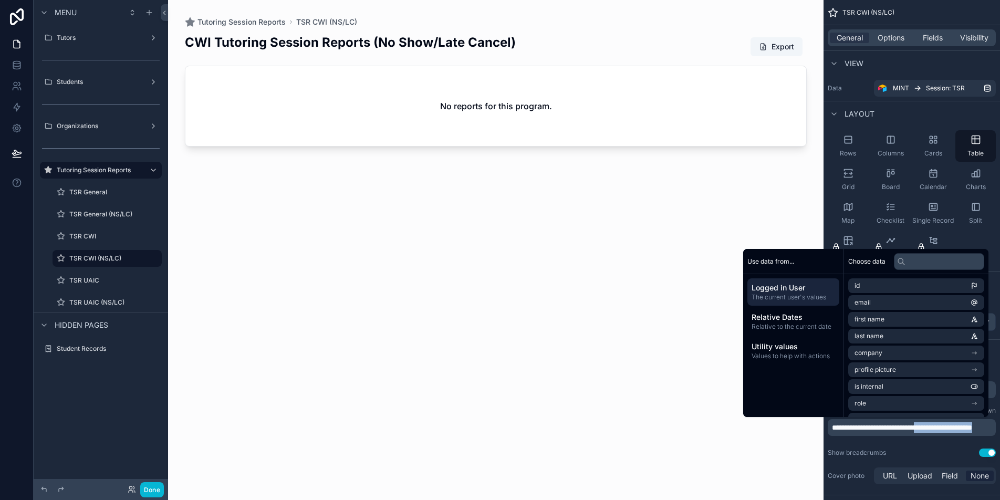
copy span "**********"
click at [124, 305] on label "TSR UAIC (NS/LC)" at bounding box center [104, 302] width 71 height 8
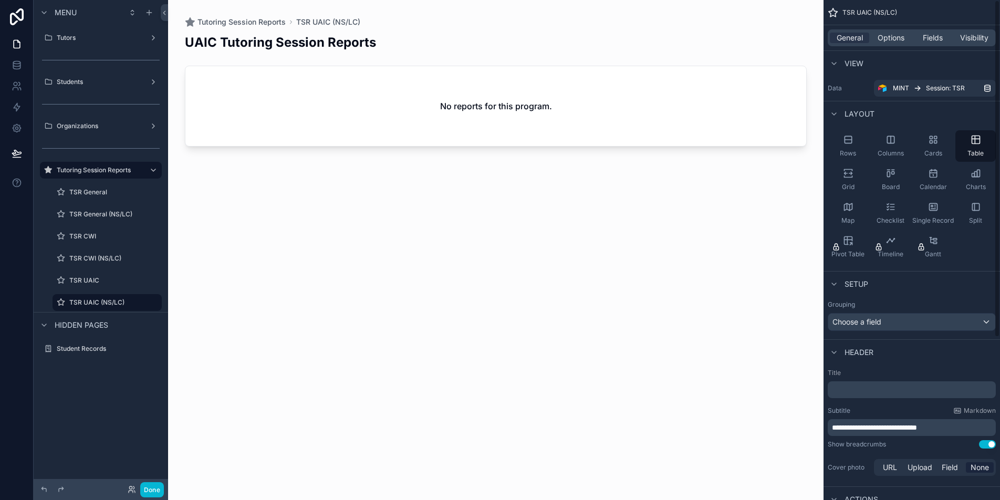
click at [968, 429] on p "**********" at bounding box center [913, 427] width 162 height 11
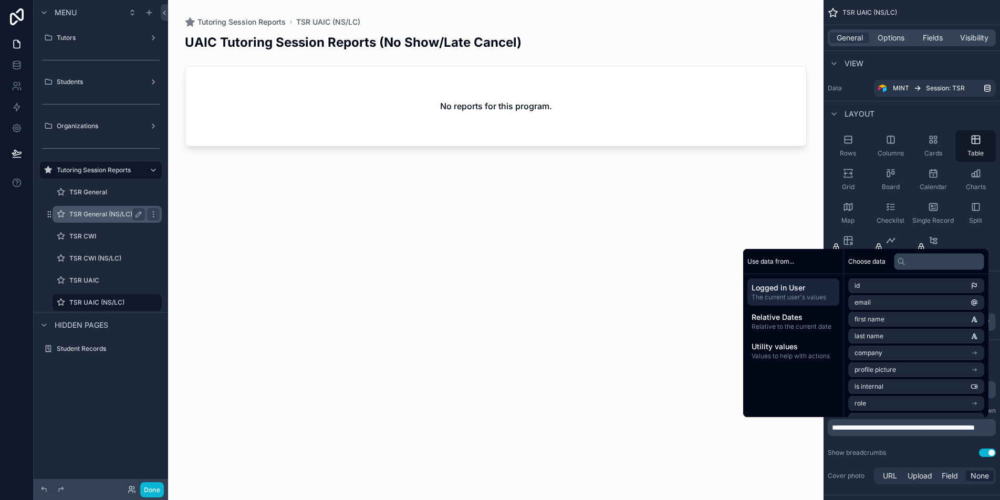
click at [87, 211] on label "TSR General (NS/LC)" at bounding box center [104, 214] width 71 height 8
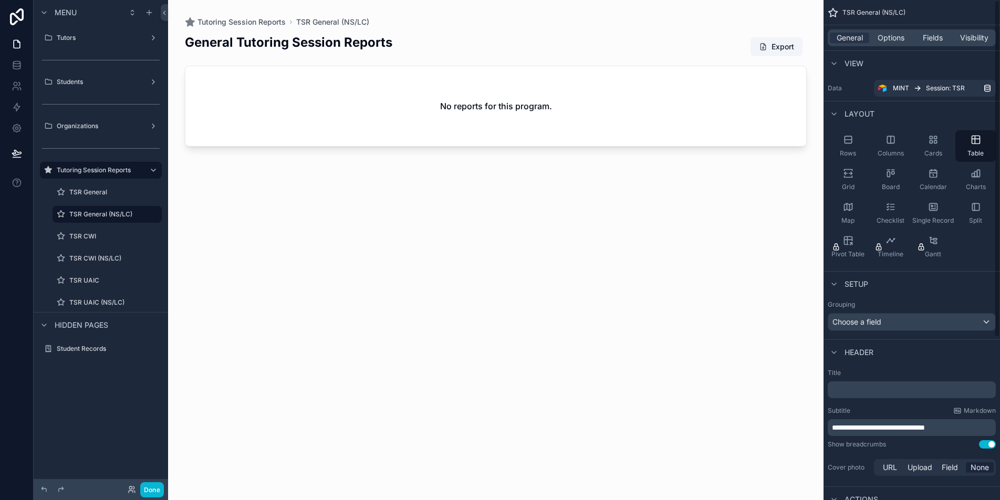
click at [980, 431] on p "**********" at bounding box center [913, 427] width 162 height 11
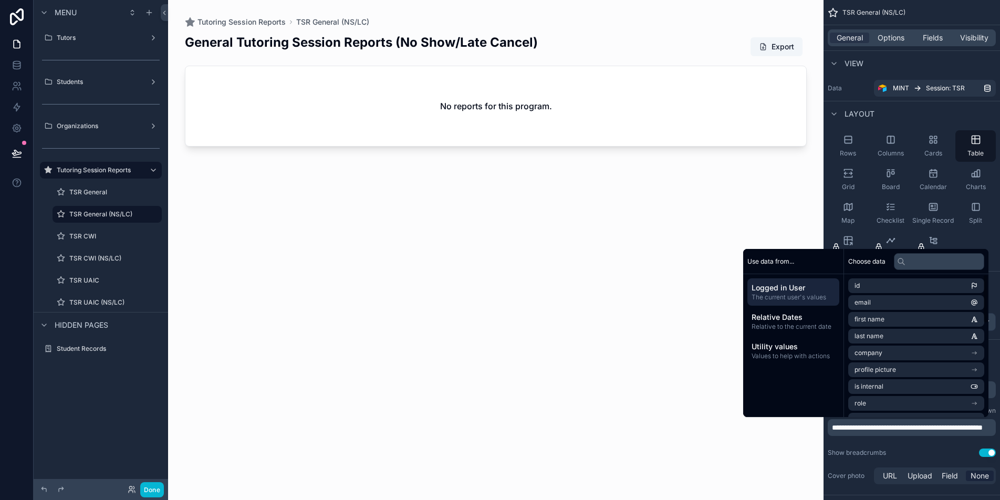
click at [329, 203] on div "scrollable content" at bounding box center [495, 243] width 655 height 487
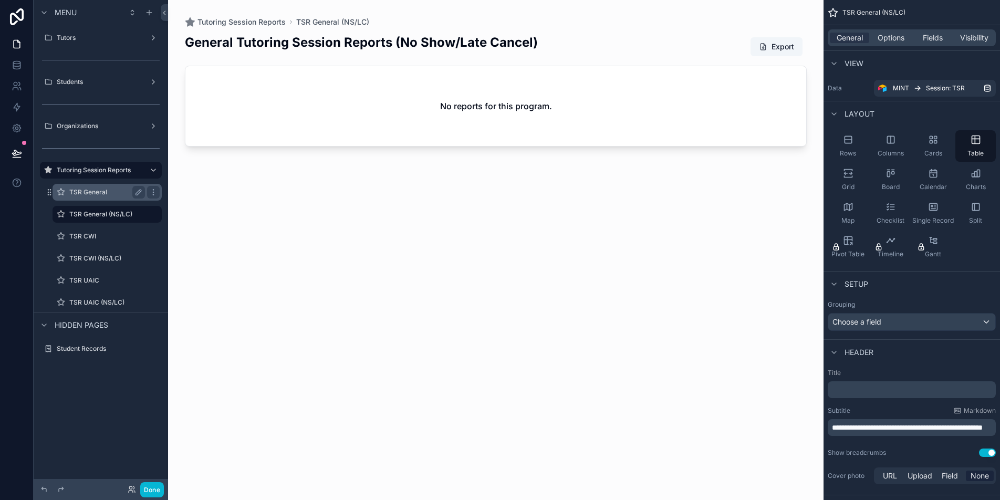
click at [106, 189] on label "TSR General" at bounding box center [104, 192] width 71 height 8
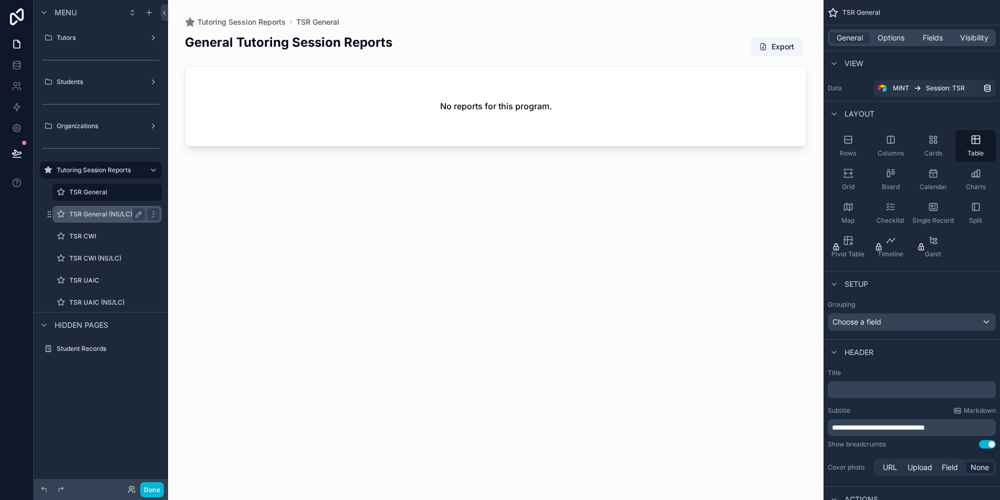
click at [104, 210] on label "TSR General (NS/LC)" at bounding box center [104, 214] width 71 height 8
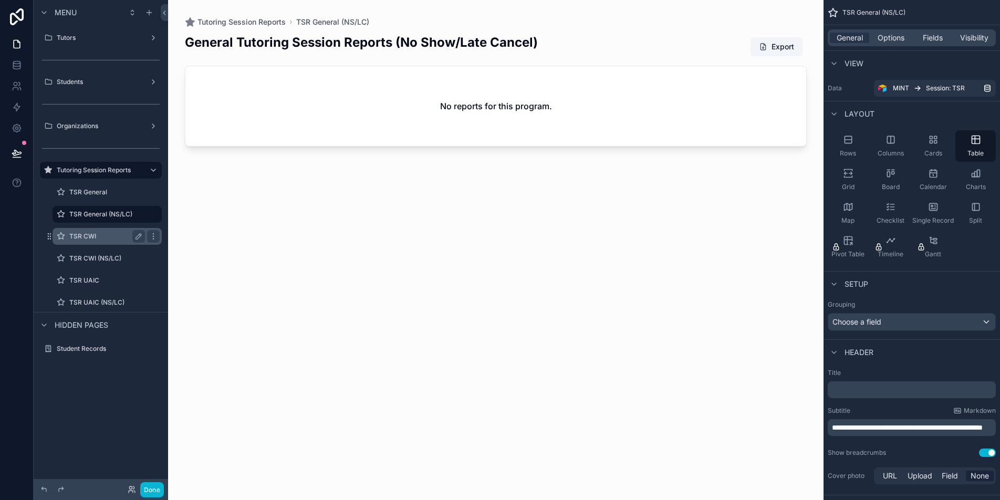
click at [103, 234] on label "TSR CWI" at bounding box center [104, 236] width 71 height 8
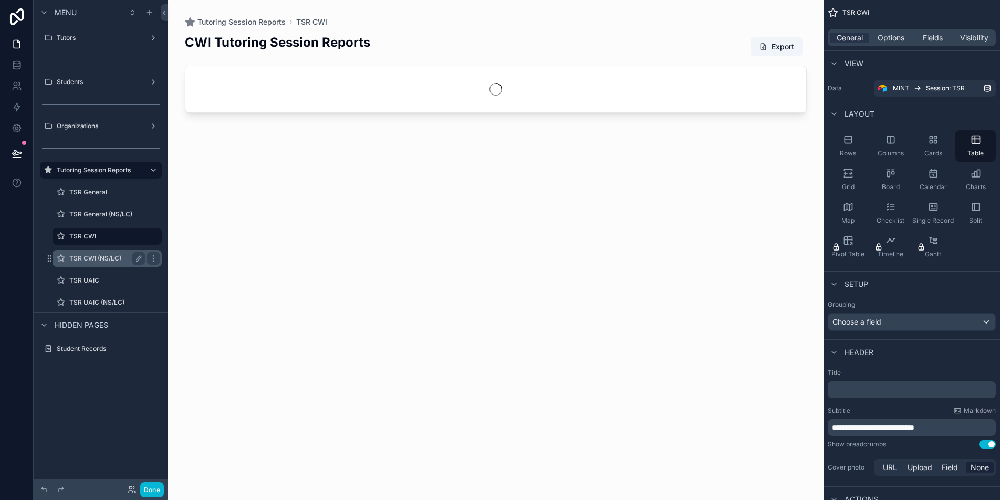
click at [117, 258] on label "TSR CWI (NS/LC)" at bounding box center [104, 258] width 71 height 8
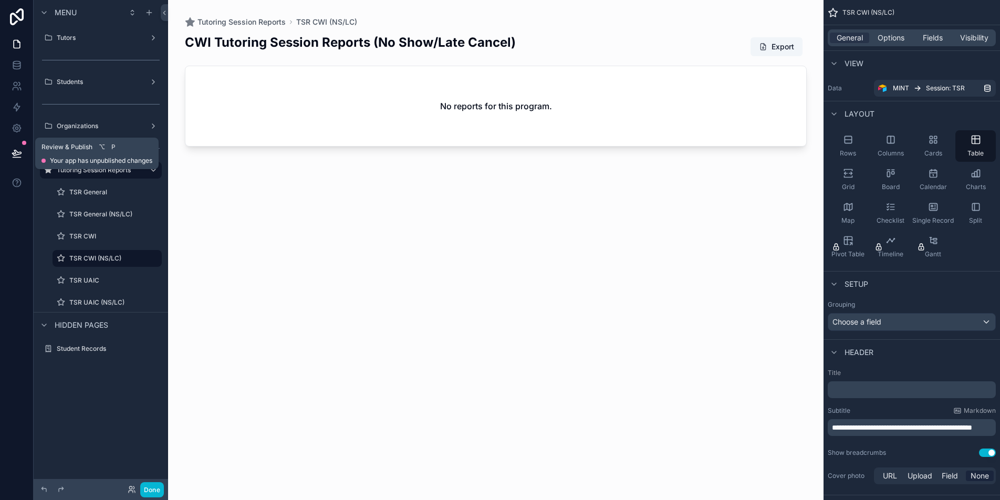
click at [13, 156] on icon at bounding box center [17, 153] width 11 height 11
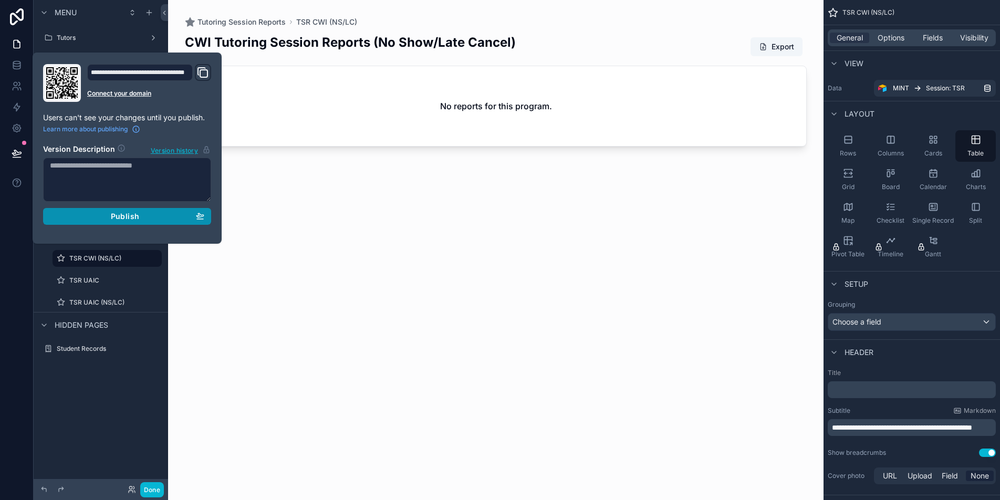
click at [163, 220] on div "Publish" at bounding box center [127, 216] width 154 height 9
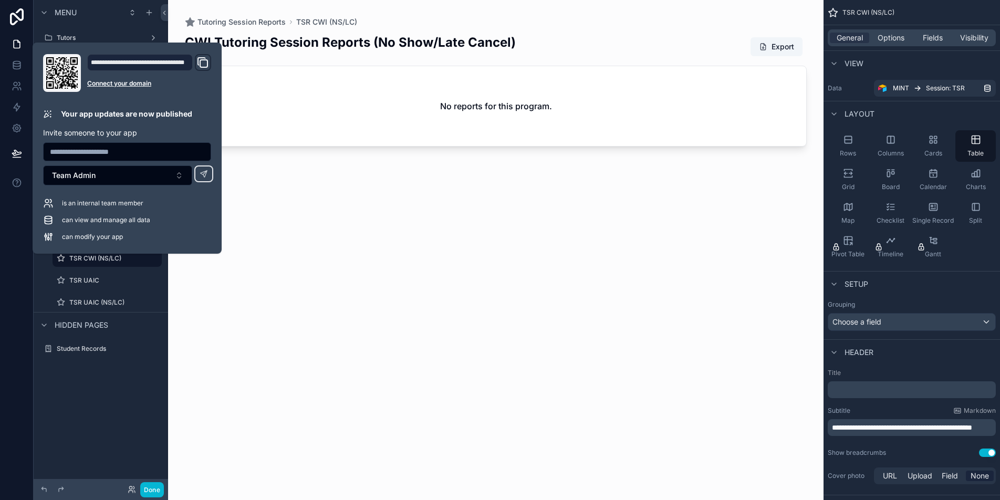
click at [259, 344] on div "scrollable content" at bounding box center [495, 243] width 655 height 487
